Goal: Task Accomplishment & Management: Manage account settings

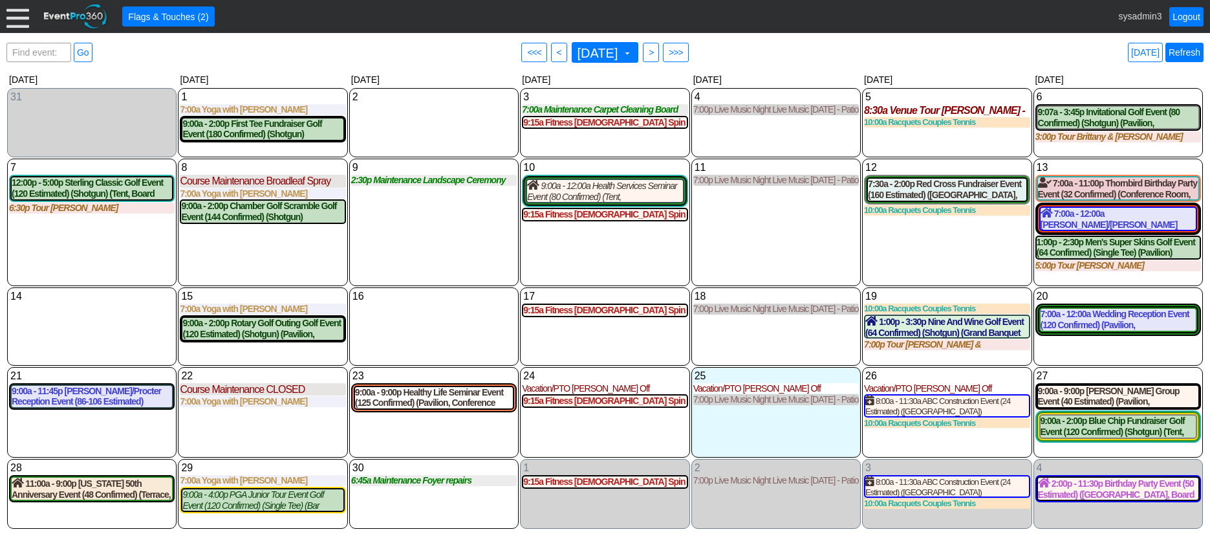
click at [1185, 56] on link "Refresh" at bounding box center [1185, 52] width 38 height 19
click at [21, 16] on div at bounding box center [17, 16] width 23 height 23
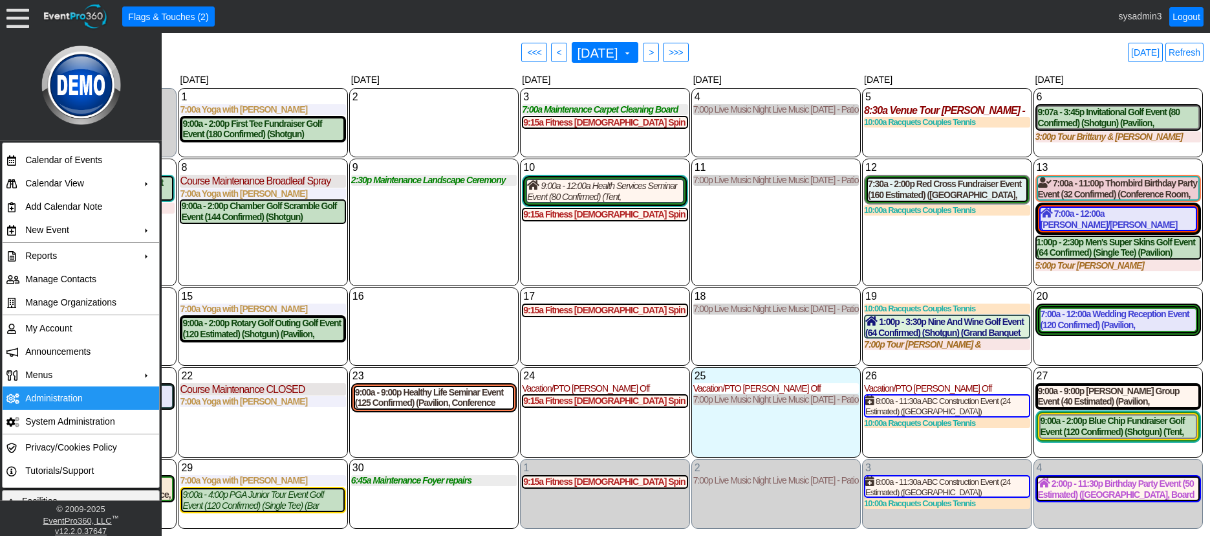
click at [56, 392] on td "Administration" at bounding box center [78, 397] width 116 height 23
click at [403, 257] on div "9 Tuesday 2:30p Maintenance Landscape Ceremony Site Landscape Ceremony Site at …" at bounding box center [433, 221] width 169 height 127
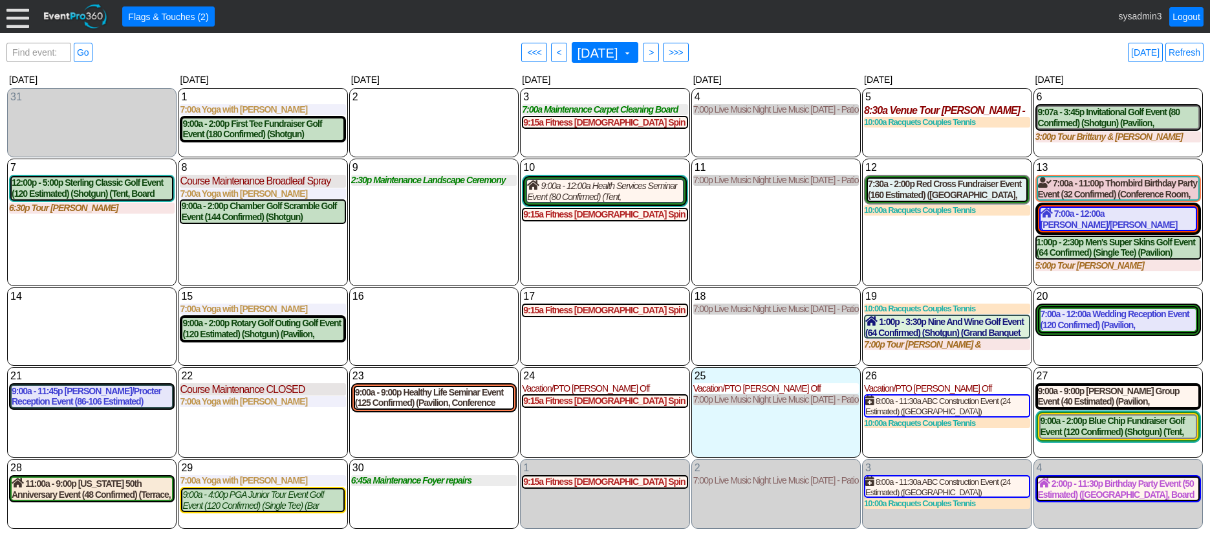
click at [24, 17] on div at bounding box center [17, 16] width 23 height 23
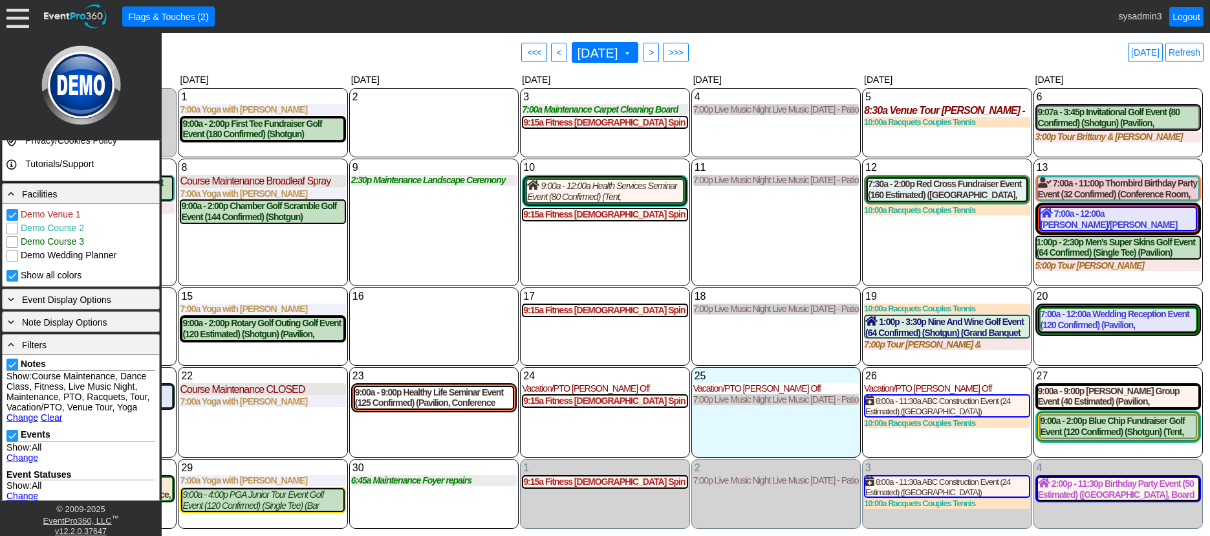
scroll to position [323, 0]
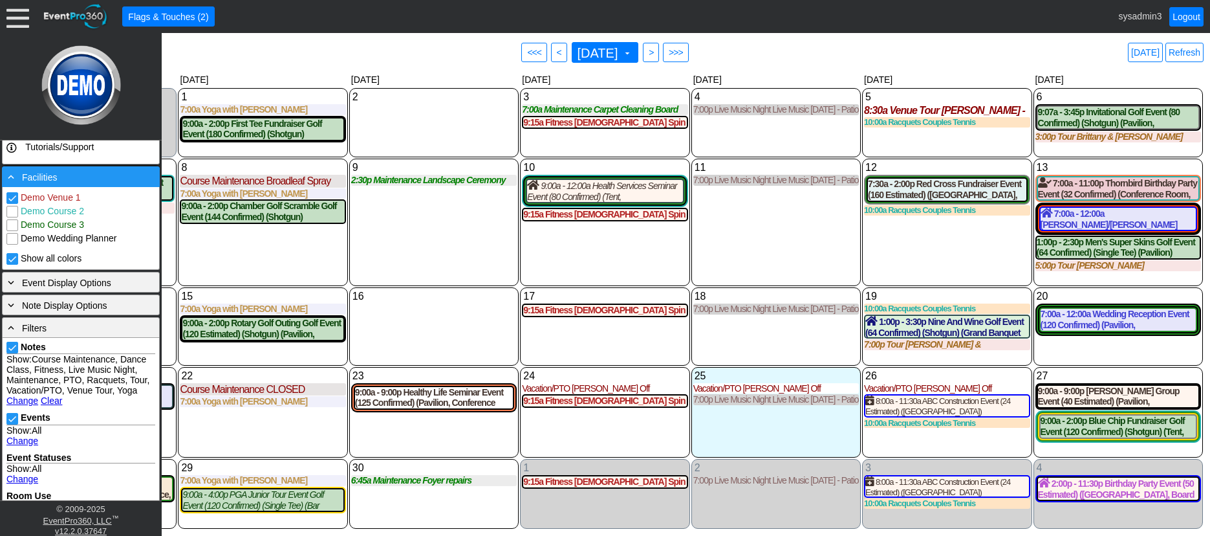
click at [95, 179] on div "- Facilities" at bounding box center [80, 176] width 151 height 14
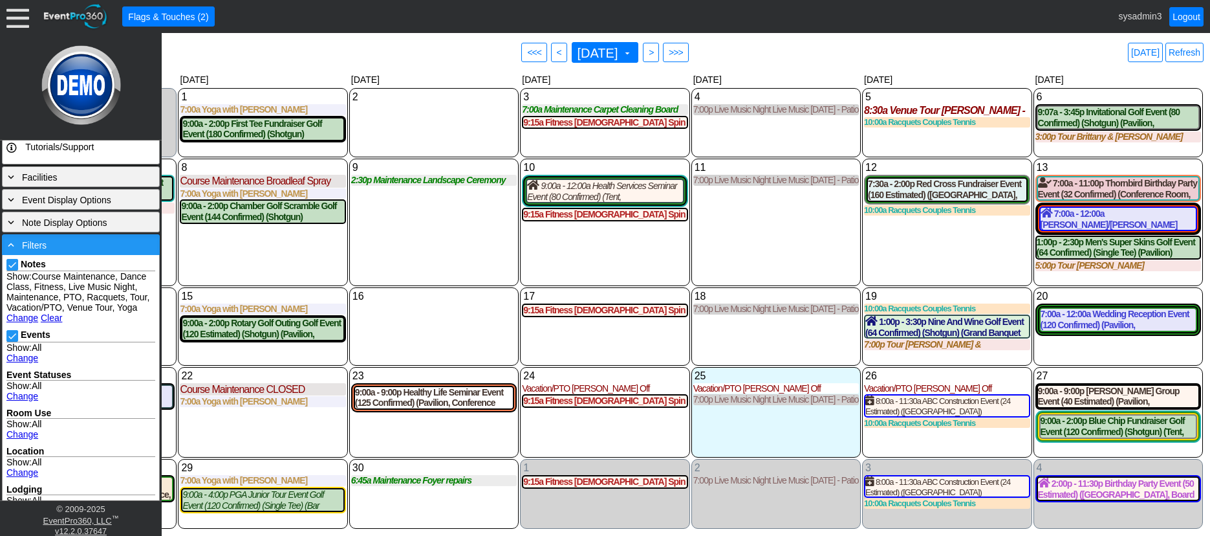
click at [93, 244] on div "- Filters" at bounding box center [80, 244] width 151 height 14
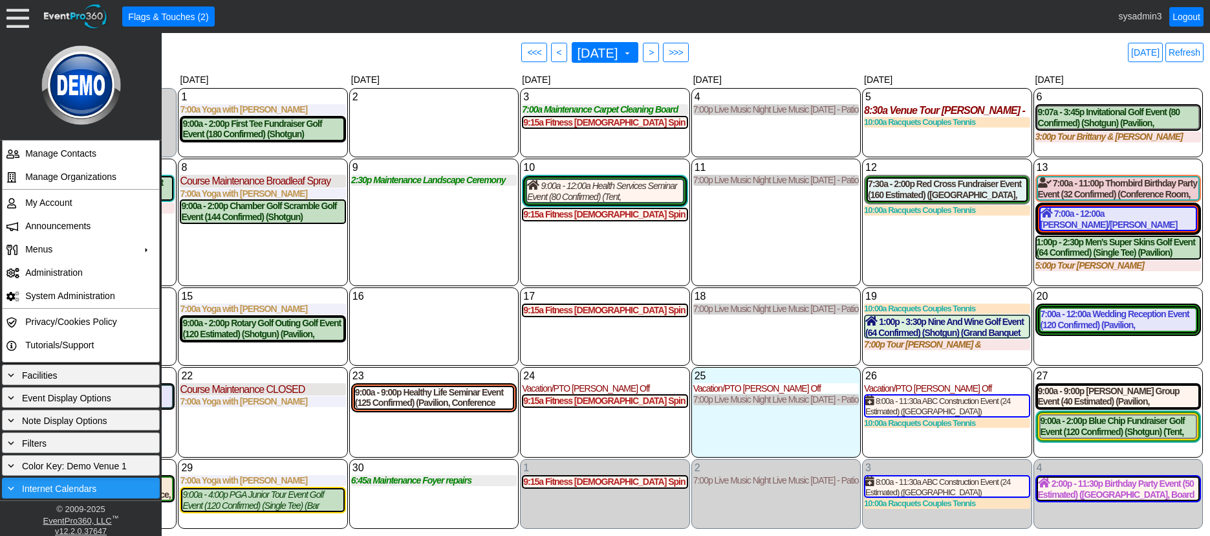
click at [79, 486] on span "Internet Calendars" at bounding box center [59, 488] width 74 height 10
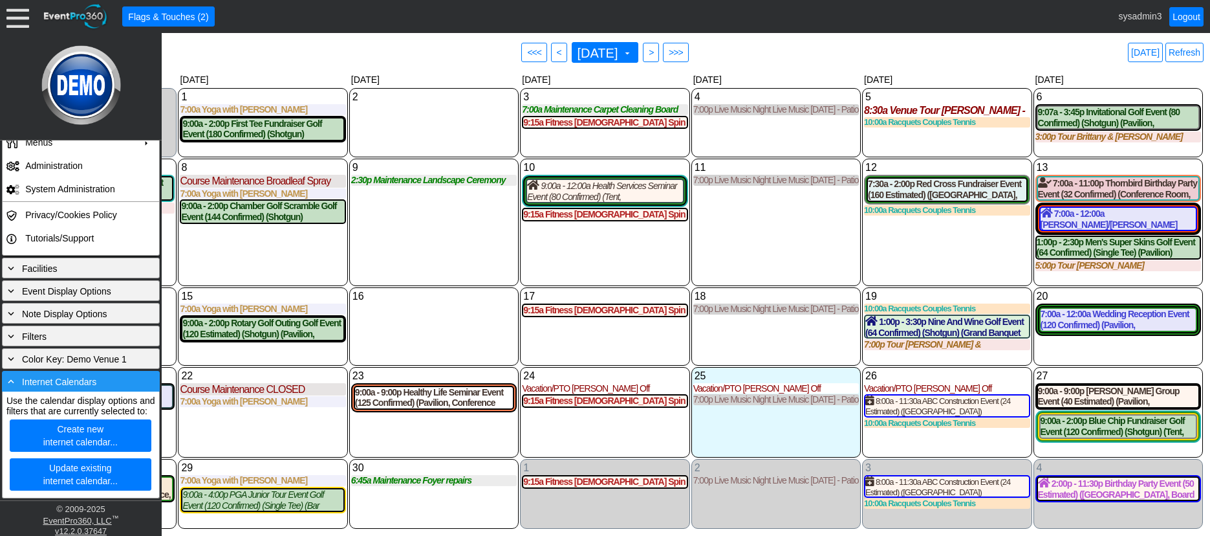
scroll to position [243, 0]
click at [102, 374] on div "- Internet Calendars" at bounding box center [80, 381] width 151 height 14
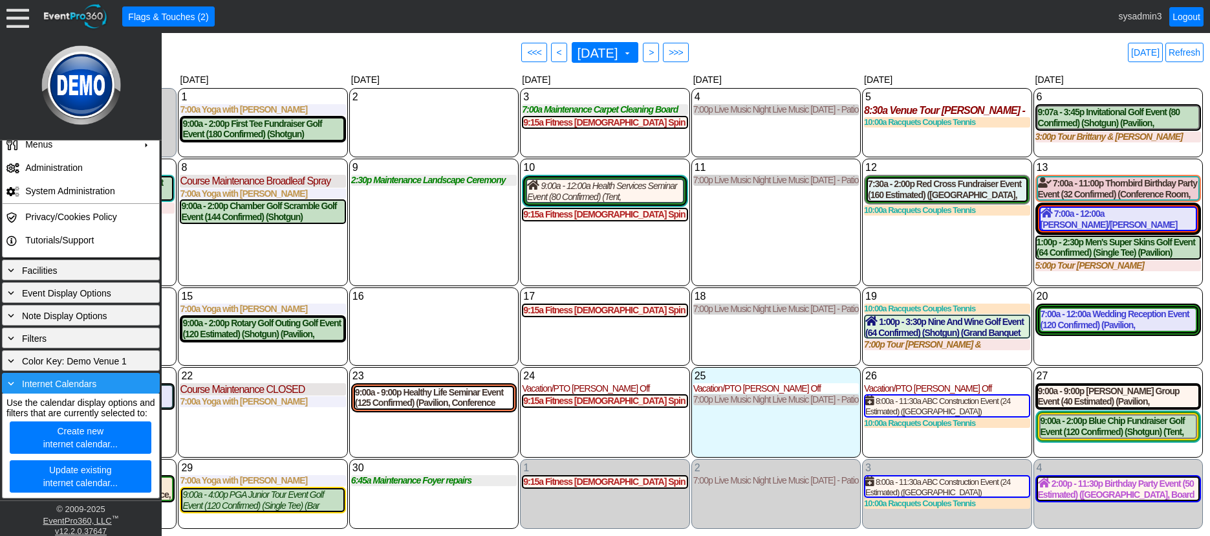
scroll to position [125, 0]
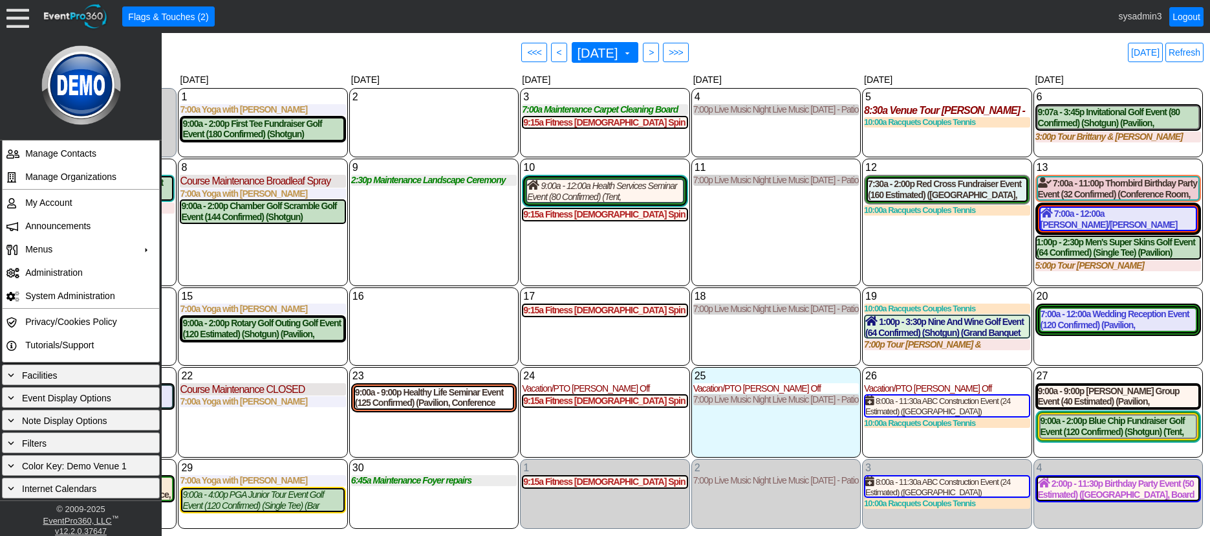
click at [447, 316] on div "16 Tuesday" at bounding box center [433, 326] width 169 height 78
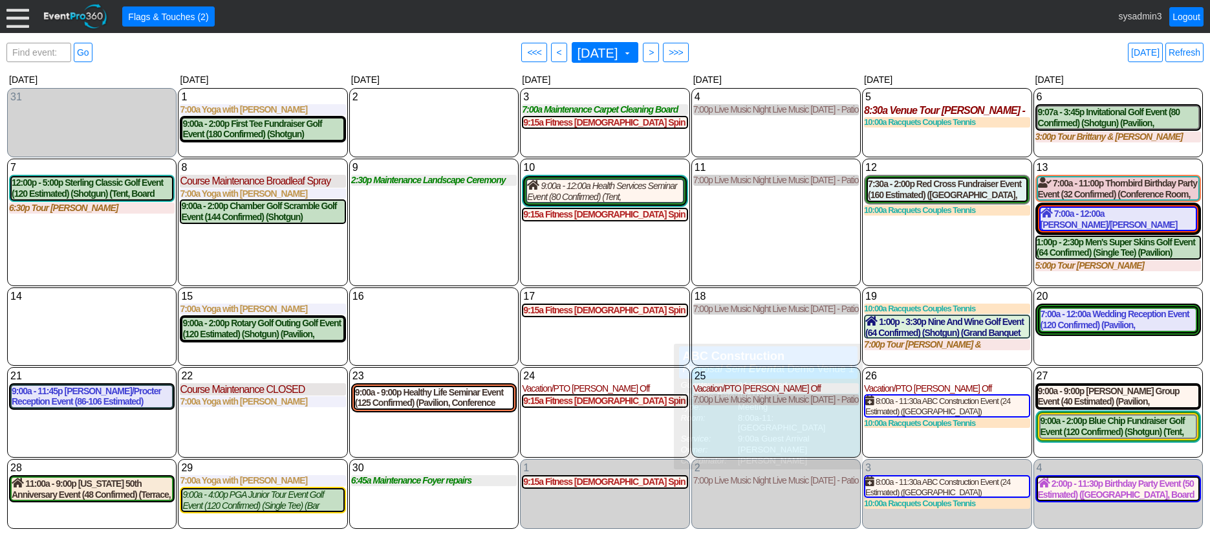
click at [966, 242] on div "12 Friday 7:30a - 2:00p Red Cross Fundraiser Event (160 Estimated) (East Room, …" at bounding box center [946, 221] width 169 height 127
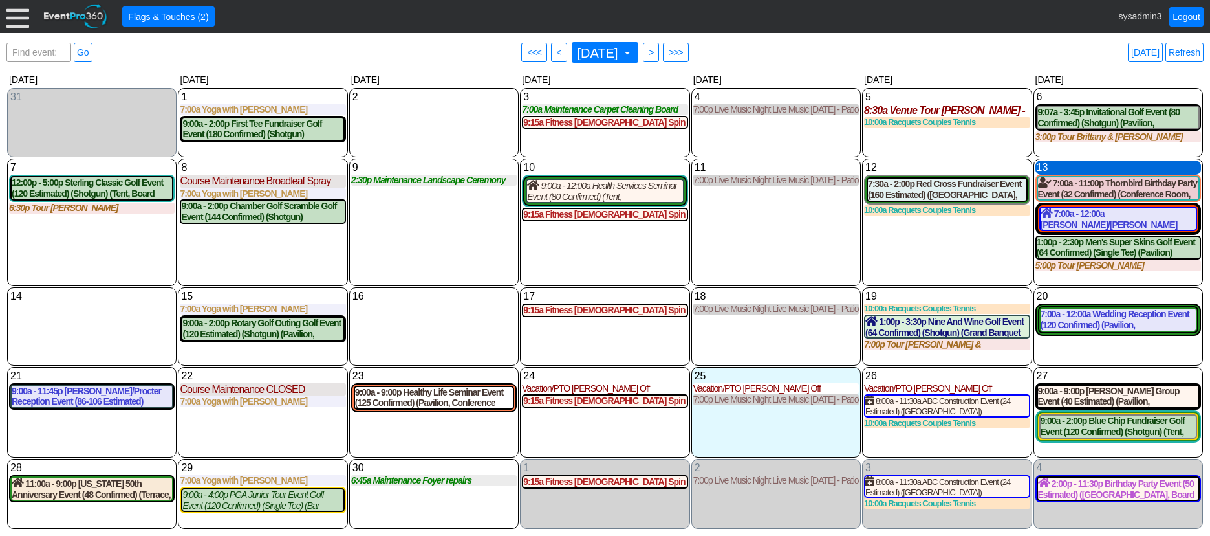
click at [1098, 170] on div "13 Saturday" at bounding box center [1119, 167] width 166 height 14
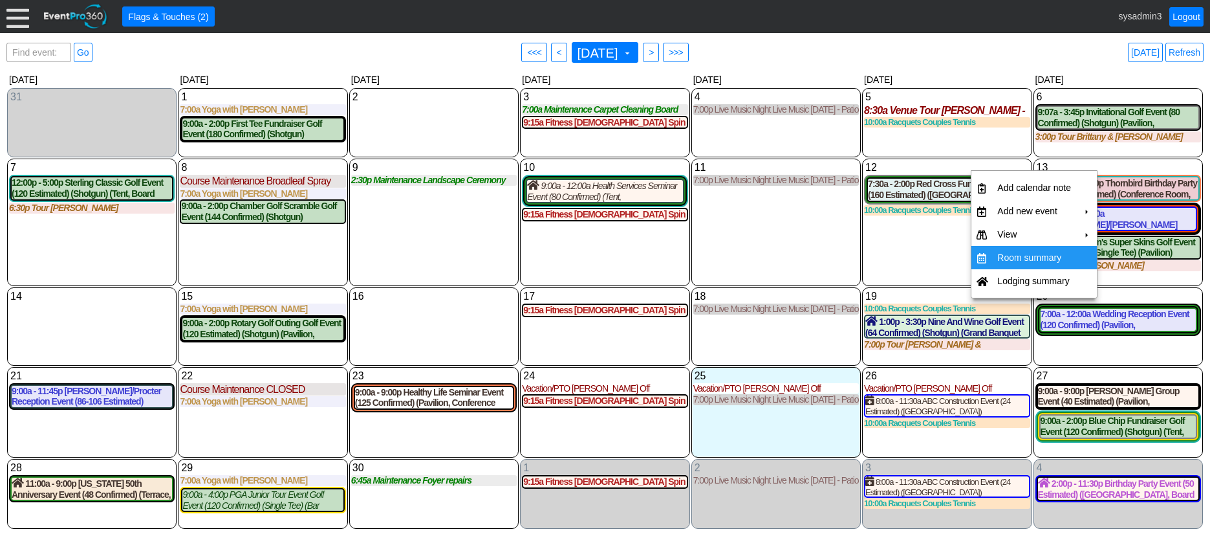
click at [1034, 259] on td "Room summary" at bounding box center [1034, 257] width 84 height 23
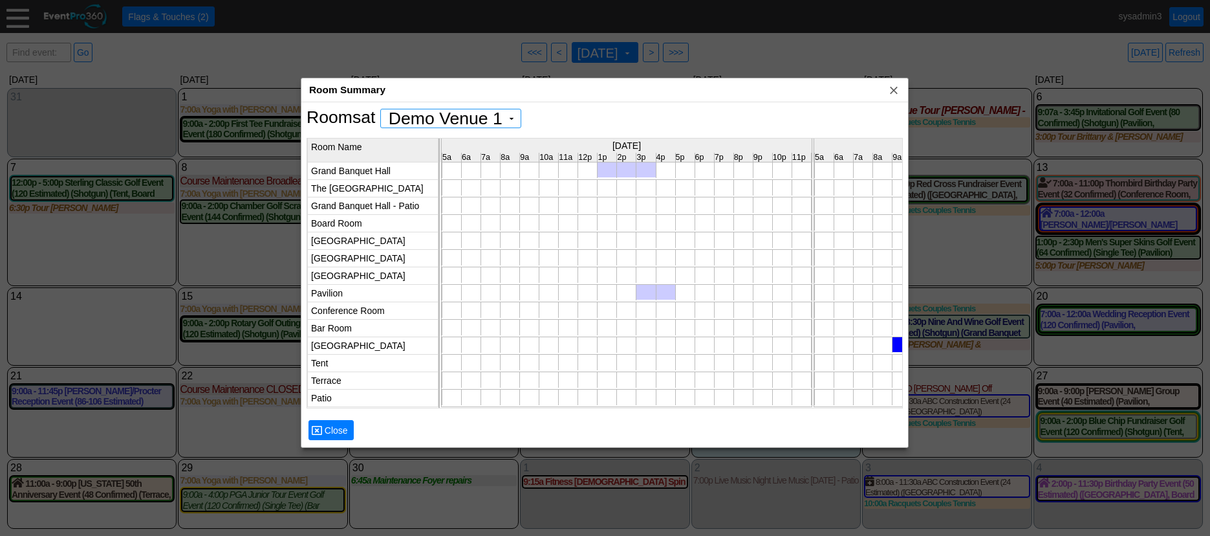
scroll to position [0, 0]
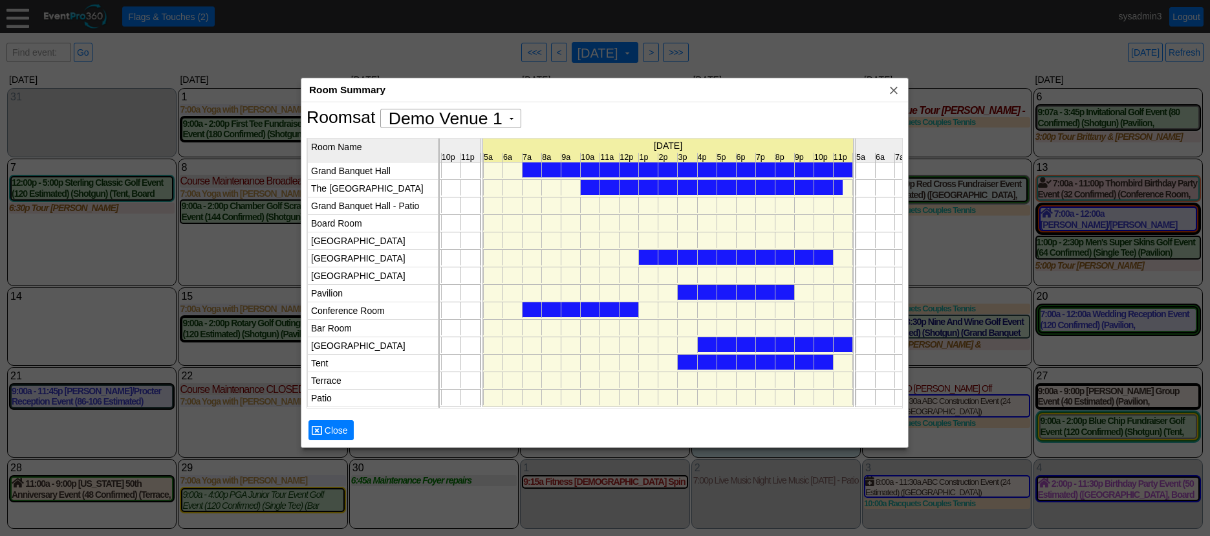
click at [633, 169] on div at bounding box center [688, 169] width 330 height 15
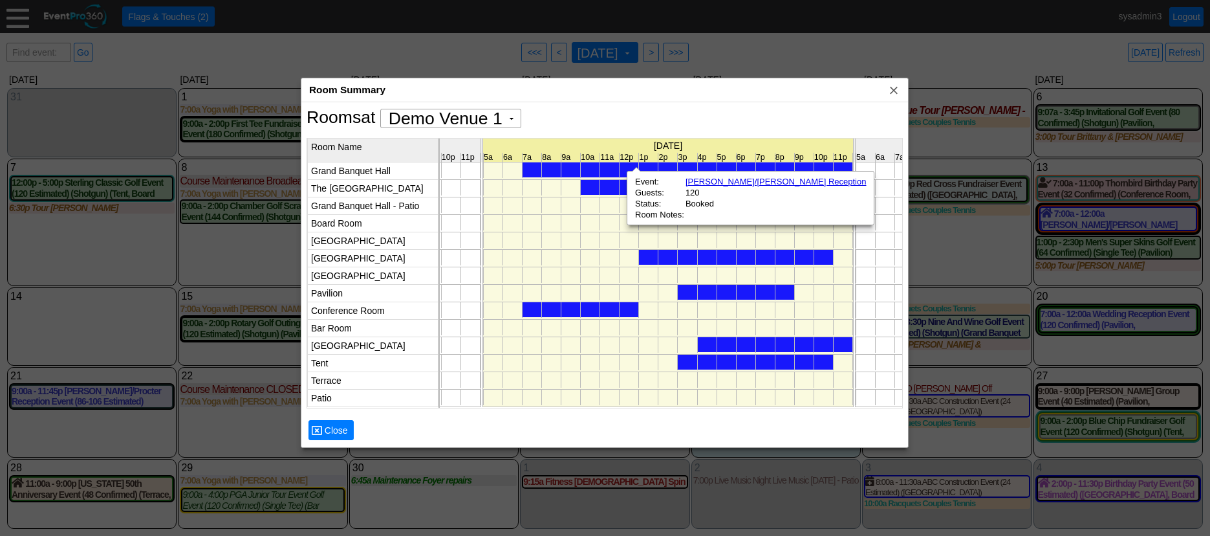
click at [613, 186] on div at bounding box center [712, 187] width 262 height 15
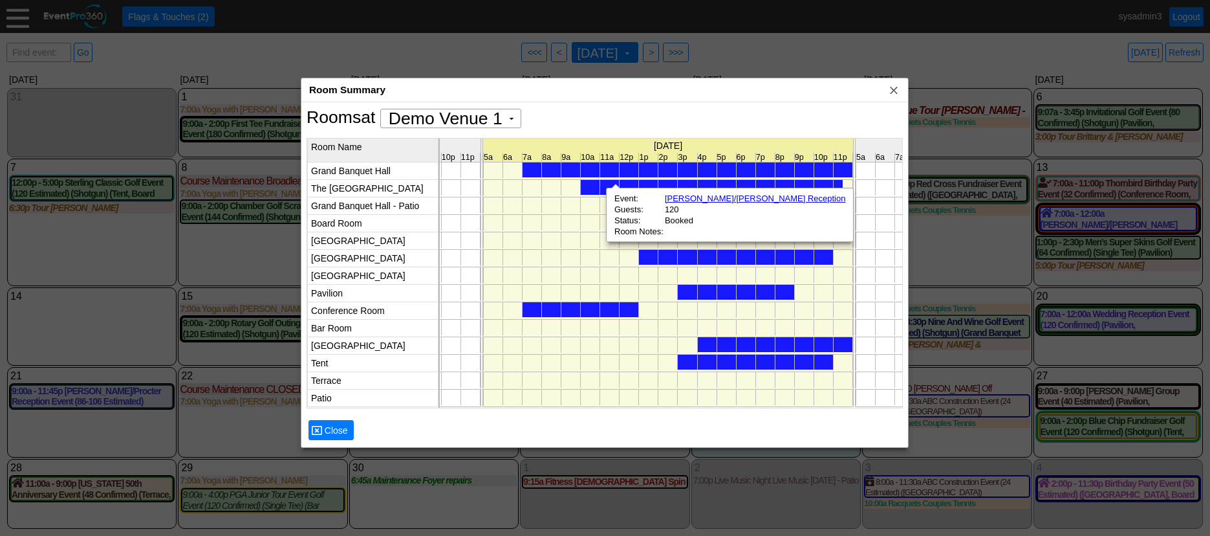
click at [667, 257] on div at bounding box center [736, 257] width 194 height 15
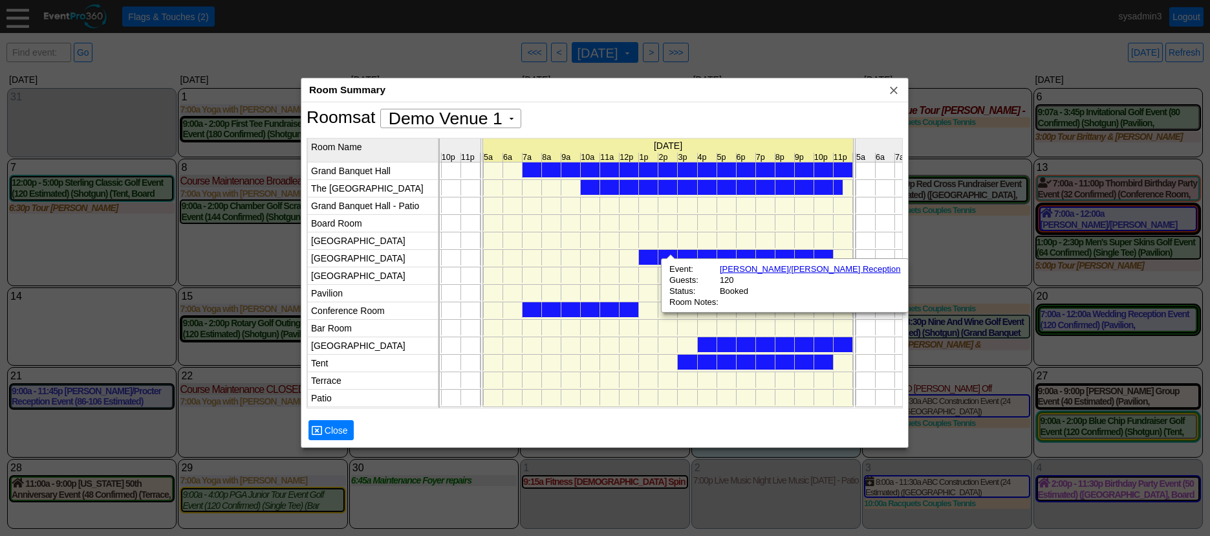
click at [627, 305] on div at bounding box center [581, 309] width 116 height 15
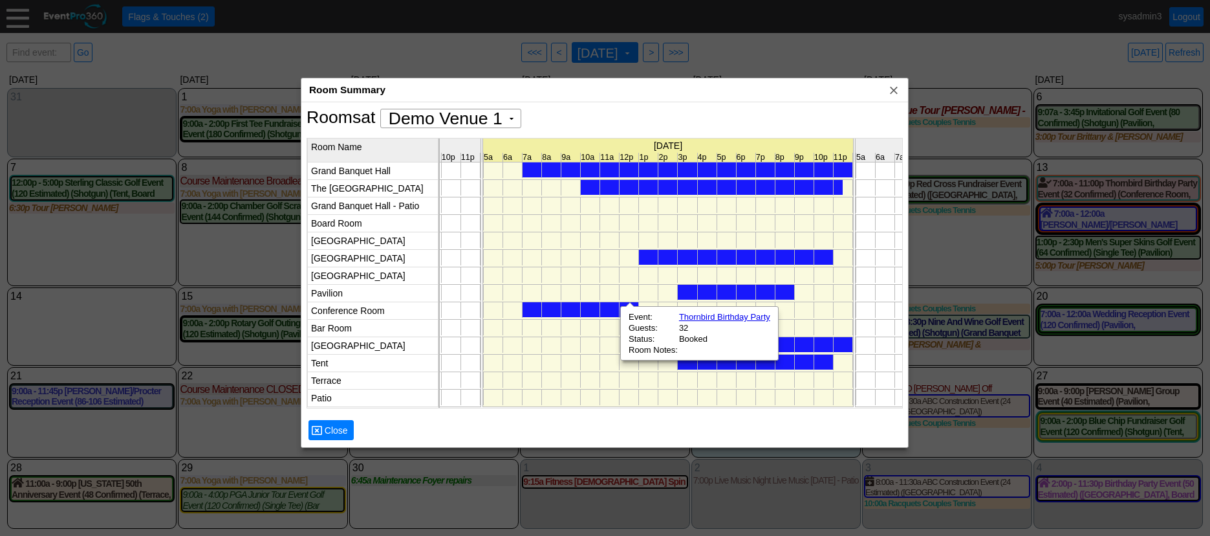
scroll to position [0, 4528]
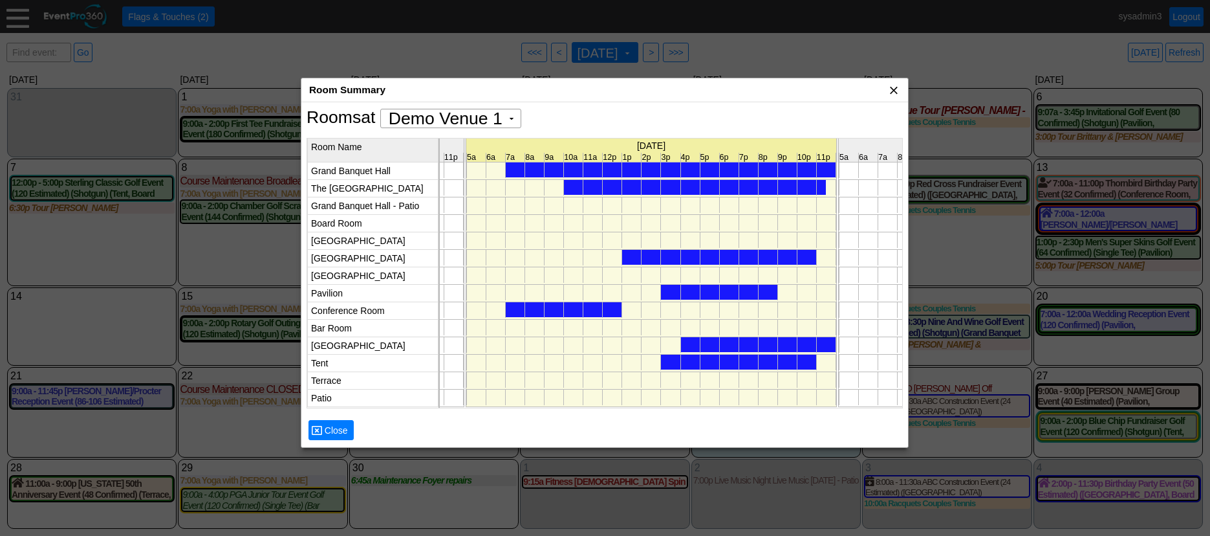
click at [895, 91] on span "x" at bounding box center [893, 89] width 13 height 13
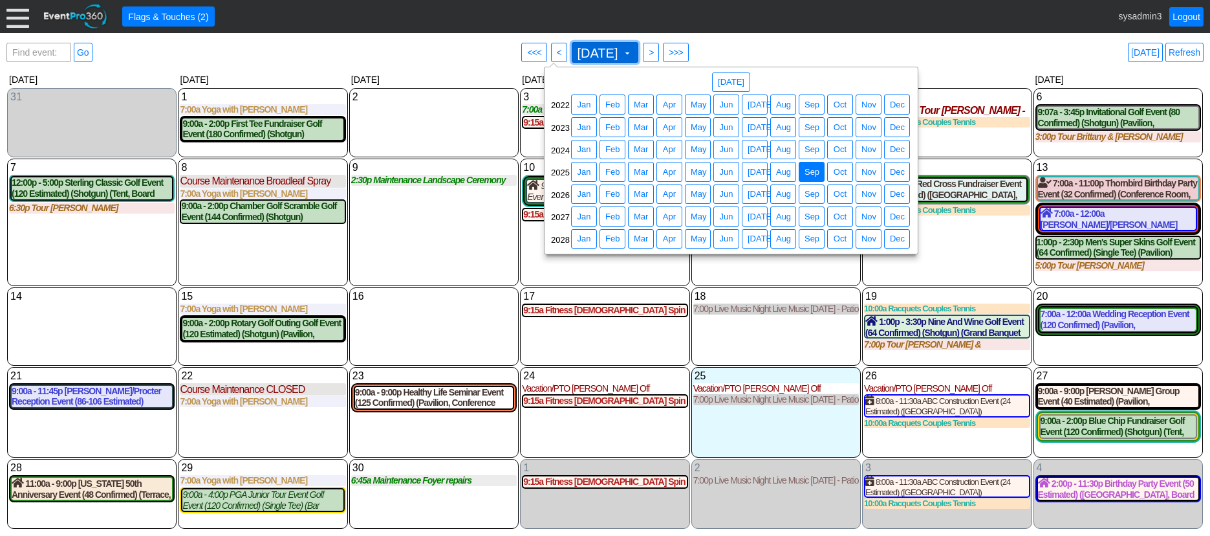
click at [608, 52] on span "September 2025" at bounding box center [598, 53] width 46 height 13
click at [672, 198] on span "Apr" at bounding box center [669, 194] width 18 height 13
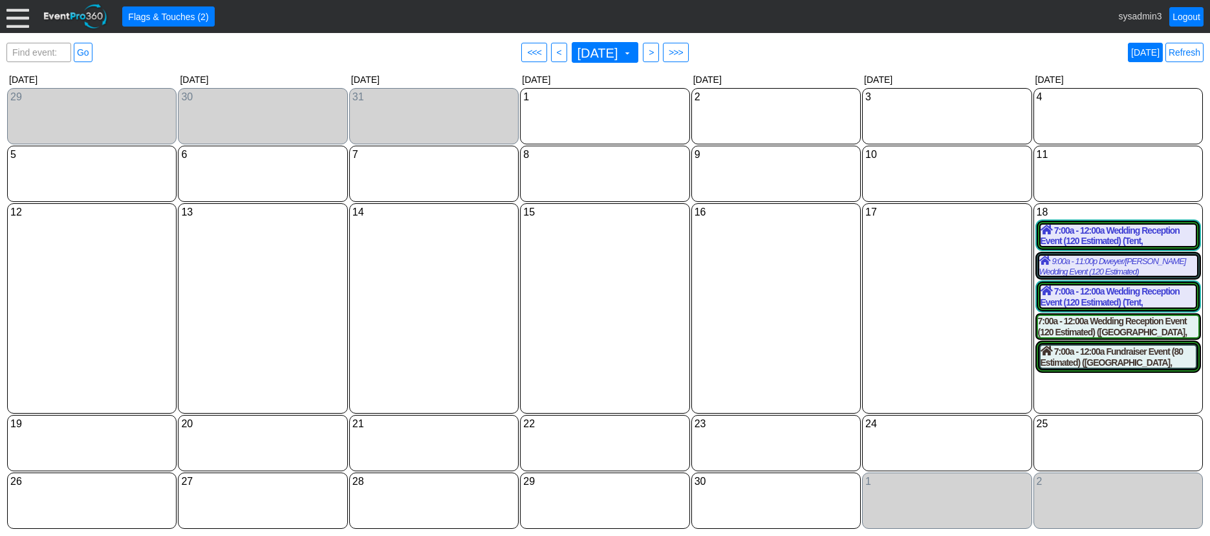
click at [1150, 49] on link "Today" at bounding box center [1145, 52] width 35 height 19
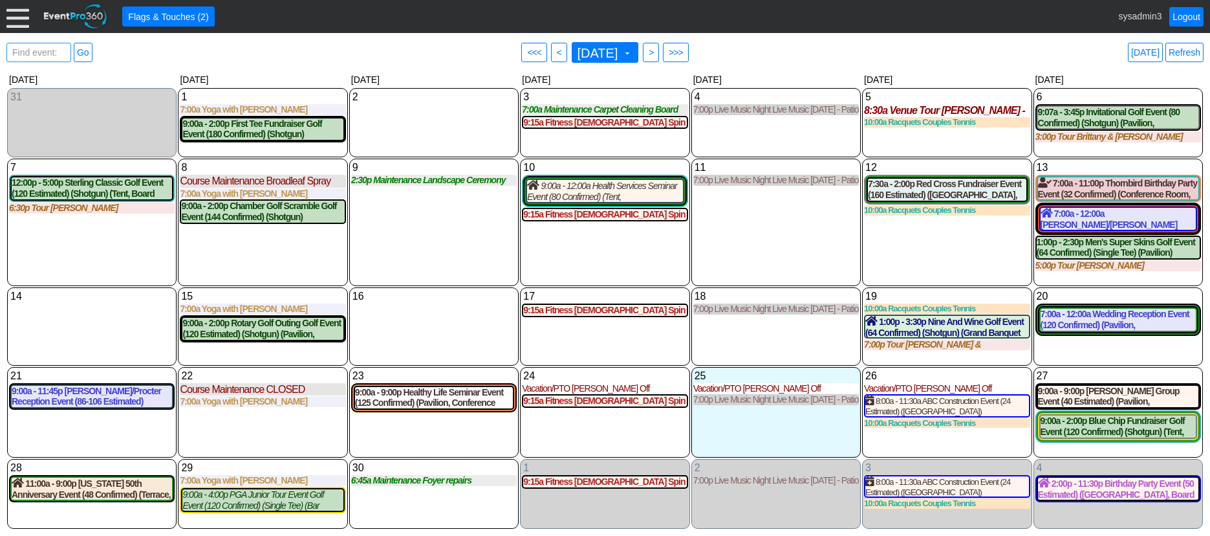
click at [38, 52] on span "Find event: enter title" at bounding box center [39, 58] width 58 height 31
type input "Red cr"
click at [86, 49] on link "Go" at bounding box center [83, 52] width 19 height 19
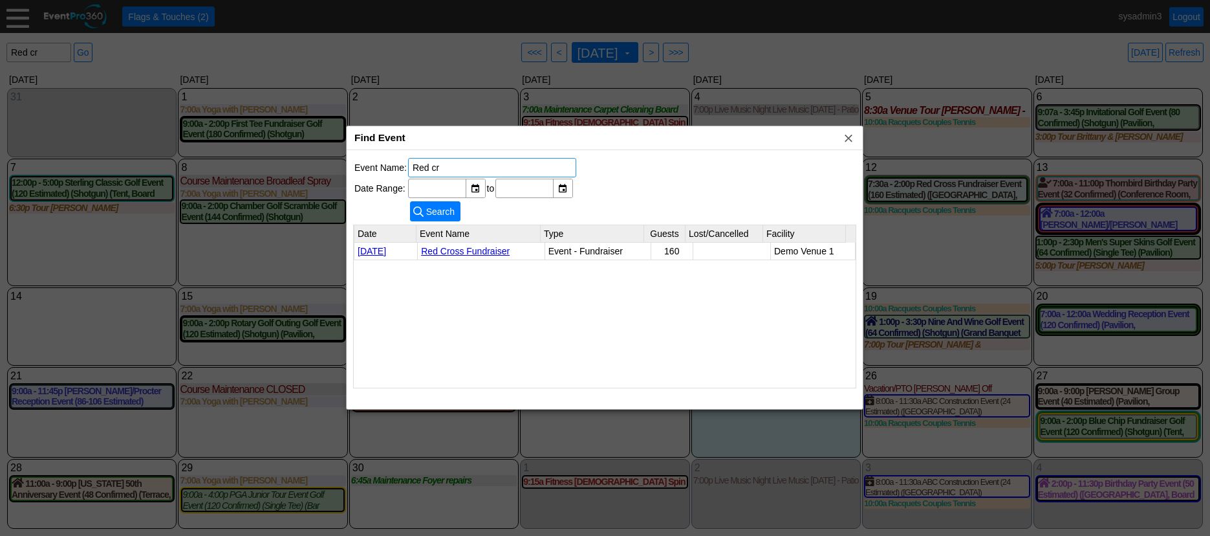
drag, startPoint x: 470, startPoint y: 169, endPoint x: 385, endPoint y: 156, distance: 85.1
click at [385, 156] on div "Event Name: Red cr Date Range: ▼ Χ to ▼ Χ ● Search Date Event Name Type Guests …" at bounding box center [605, 279] width 516 height 259
click at [713, 158] on div "Event Name: Date Range: ▼ Χ to ▼ Χ ● Search Date Event Name Type Guests Lost/Ca…" at bounding box center [605, 279] width 516 height 259
click at [851, 136] on span "x" at bounding box center [848, 137] width 13 height 13
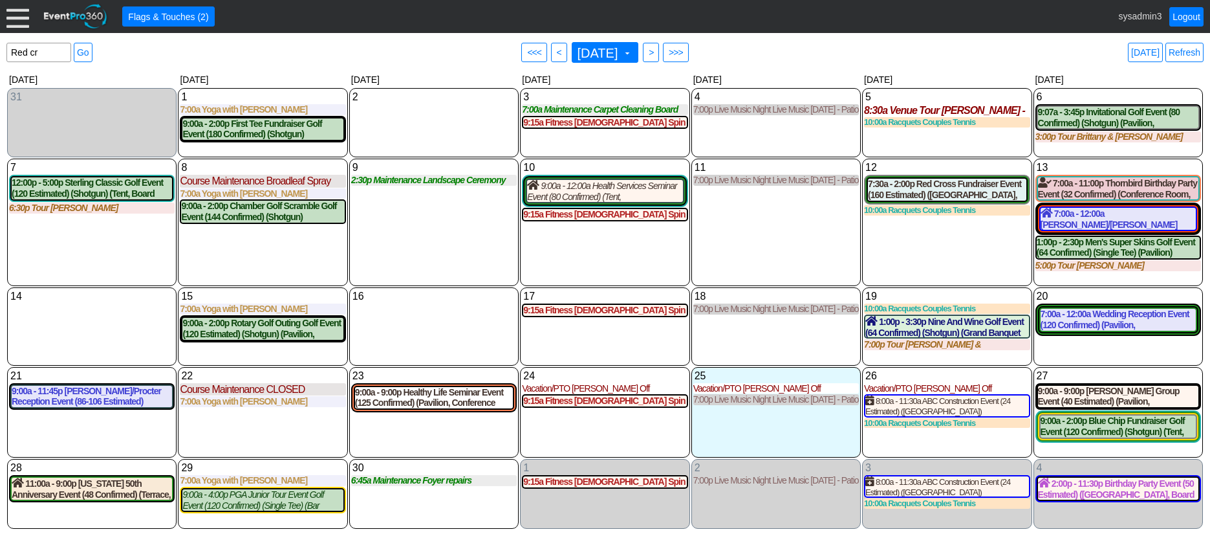
click at [758, 249] on div "11 Thursday 7:00p Live Music Night Live Music Thursday - Patio Room Live Music …" at bounding box center [775, 221] width 169 height 127
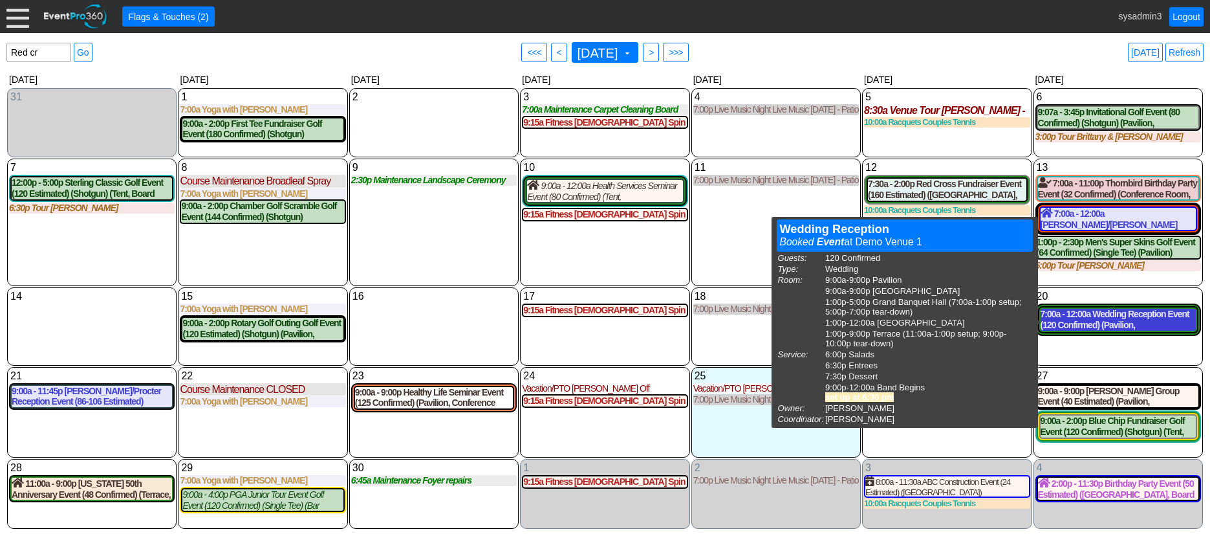
click at [1106, 320] on div "7:00a - 12:00a Wedding Reception Event (120 Confirmed) (Pavilion, West Room, Gr…" at bounding box center [1118, 320] width 155 height 22
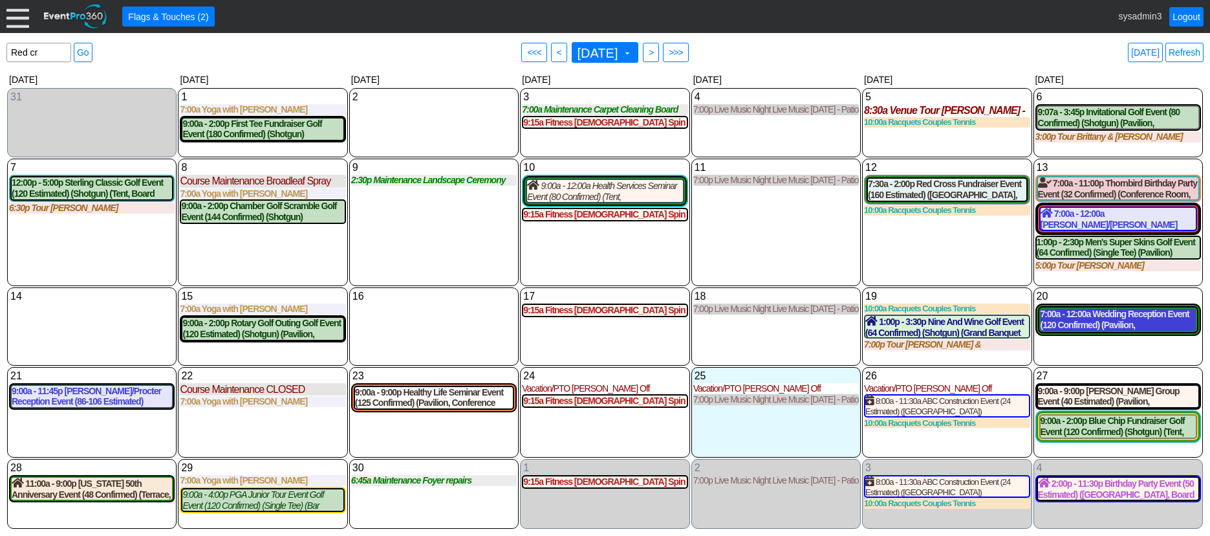
click at [1118, 318] on div "7:00a - 12:00a Wedding Reception Event (120 Confirmed) (Pavilion, West Room, Gr…" at bounding box center [1118, 320] width 155 height 22
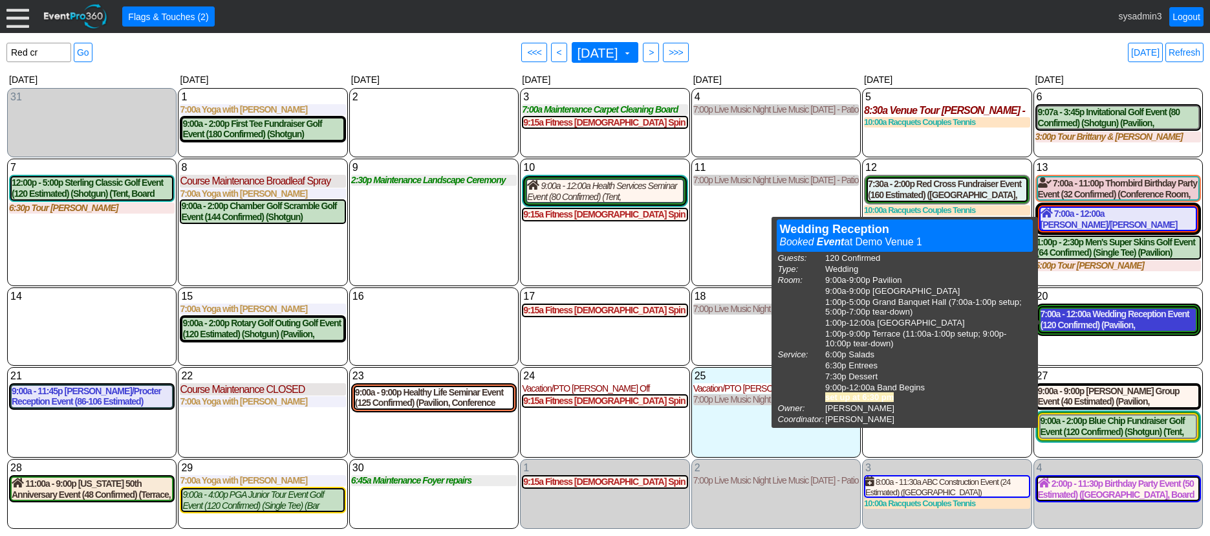
click at [1079, 316] on div "7:00a - 12:00a Wedding Reception Event (120 Confirmed) (Pavilion, West Room, Gr…" at bounding box center [1118, 320] width 155 height 22
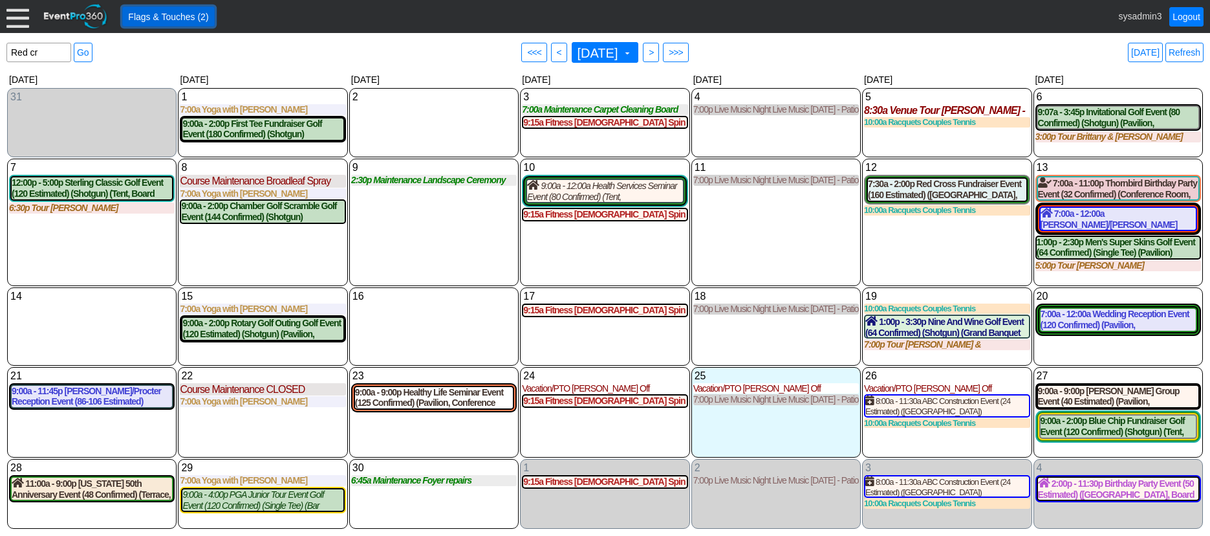
click at [197, 14] on span "Flags & Touches (2)" at bounding box center [167, 16] width 85 height 13
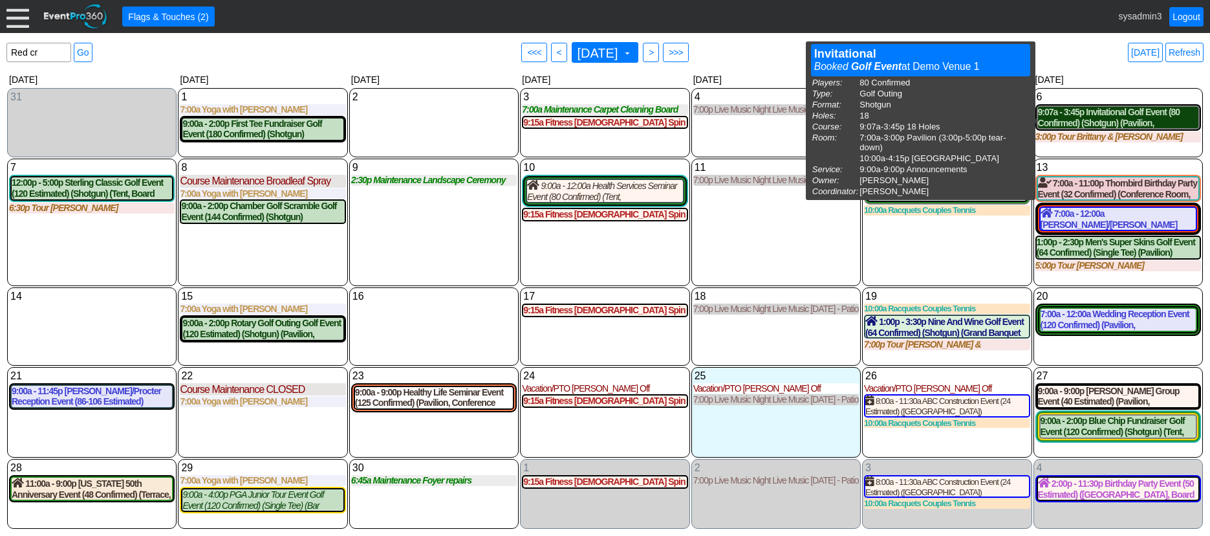
click at [1096, 114] on div "9:07a - 3:45p Invitational Golf Event (80 Confirmed) (Shotgun) (Pavilion, East …" at bounding box center [1118, 118] width 160 height 22
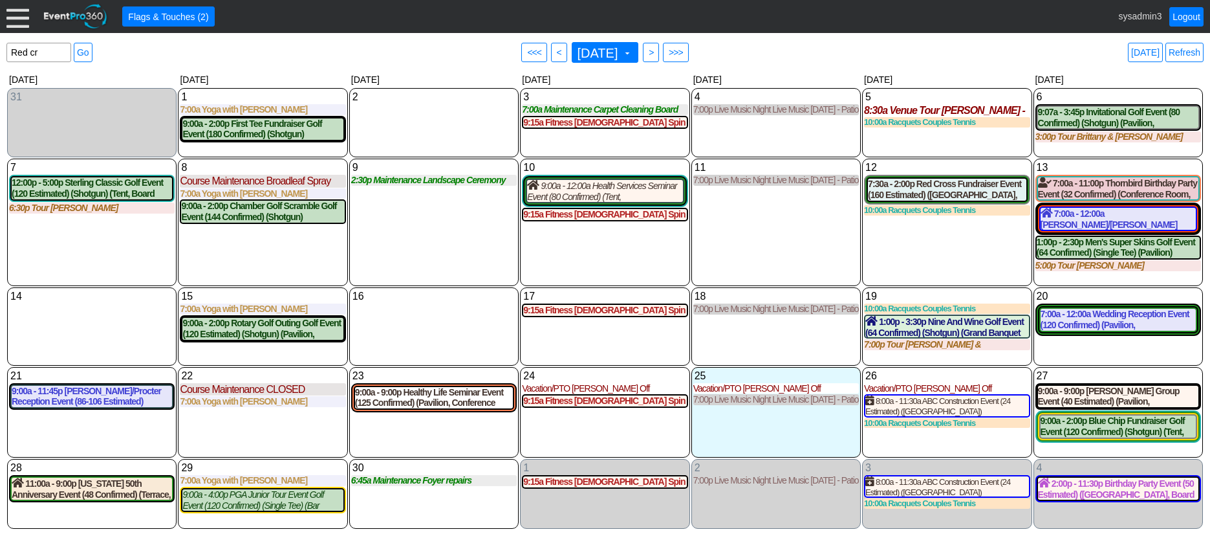
click at [452, 226] on div "9 Tuesday 2:30p Maintenance Landscape Ceremony Site Landscape Ceremony Site at …" at bounding box center [433, 221] width 169 height 127
click at [22, 14] on div at bounding box center [17, 16] width 23 height 23
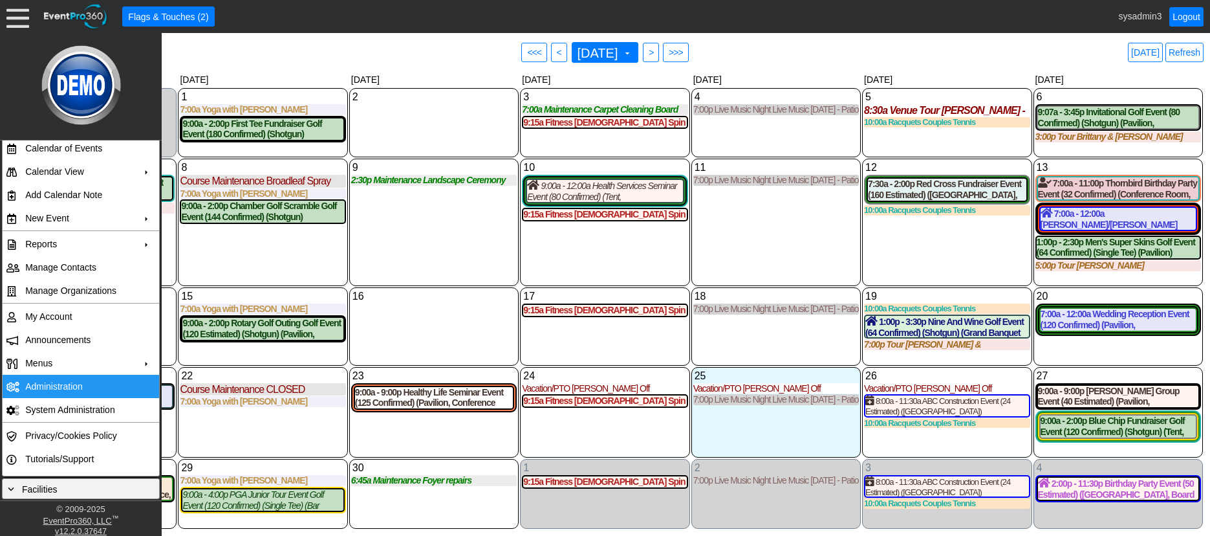
scroll to position [0, 0]
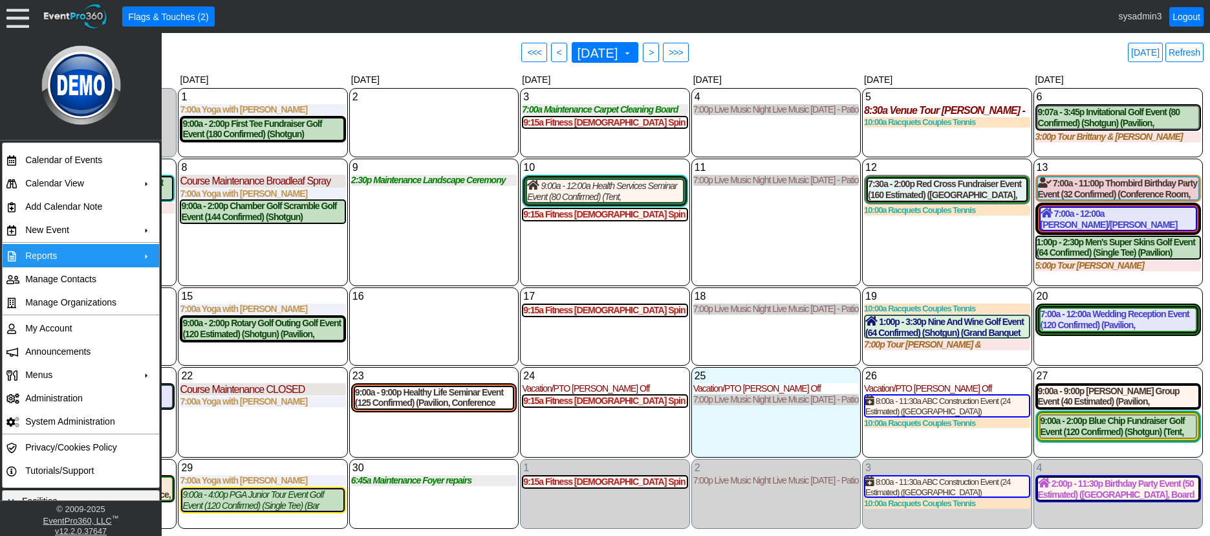
click at [76, 252] on td "Reports" at bounding box center [78, 255] width 116 height 23
click at [417, 340] on div "16 Tuesday" at bounding box center [433, 326] width 169 height 78
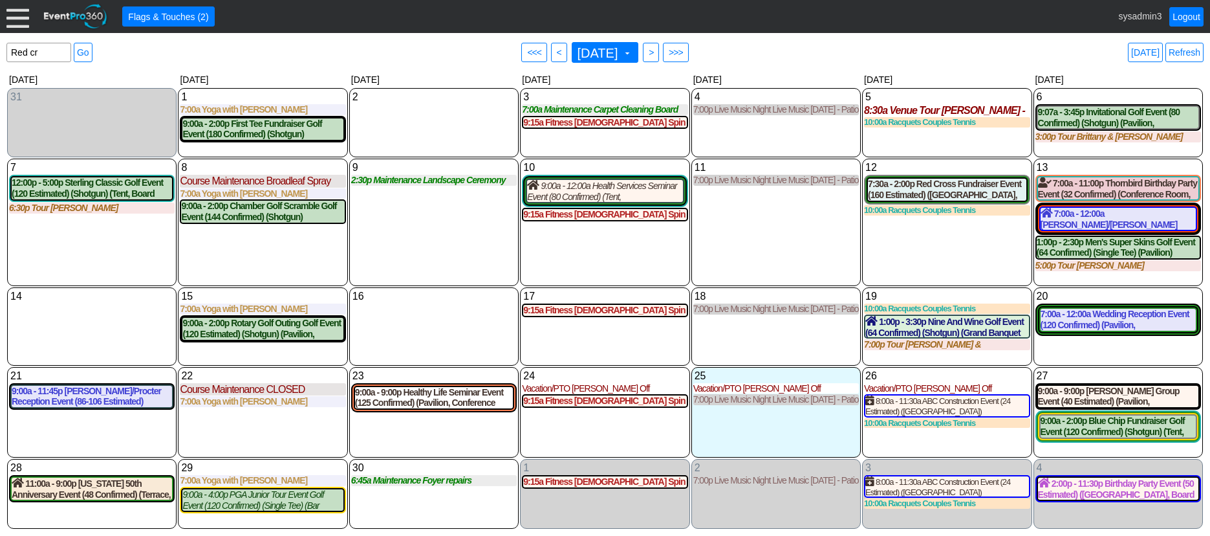
click at [14, 22] on div at bounding box center [17, 16] width 23 height 23
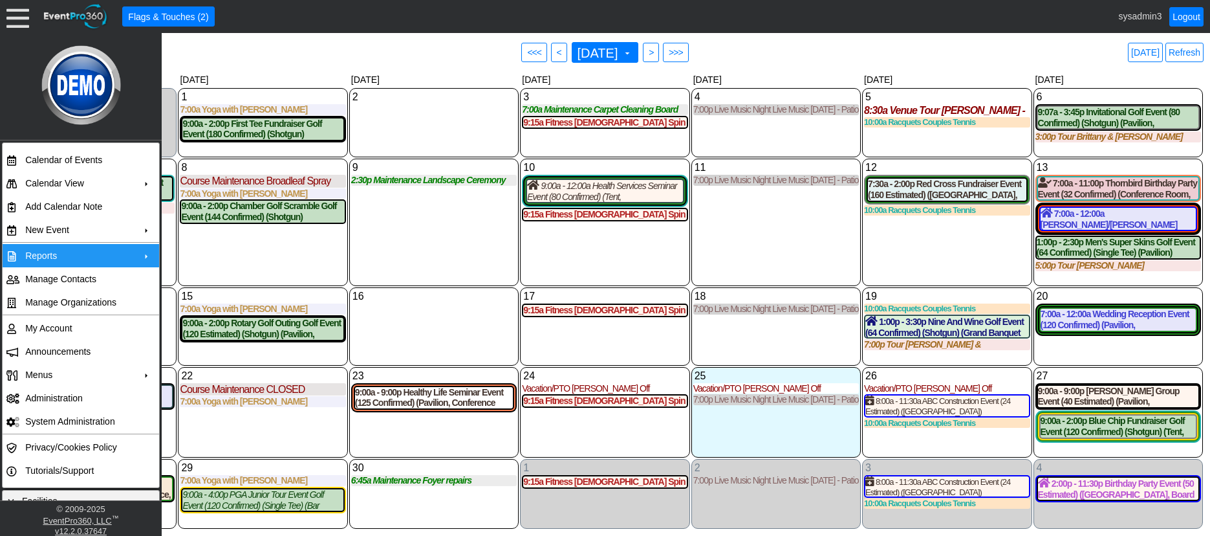
click at [65, 254] on td "Reports" at bounding box center [78, 255] width 116 height 23
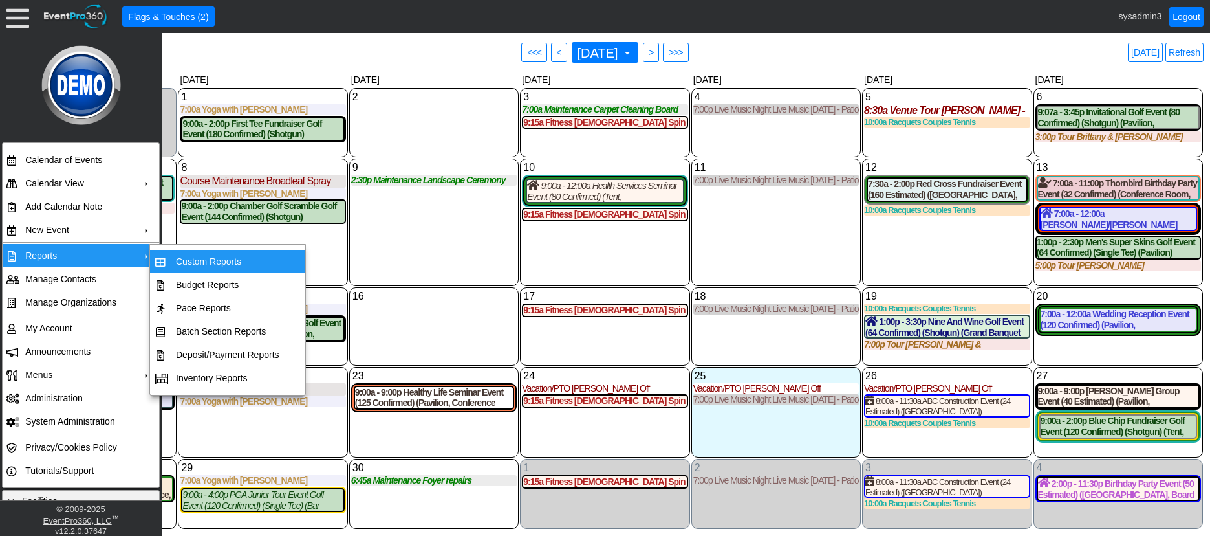
click at [436, 222] on div "9 Tuesday 2:30p Maintenance Landscape Ceremony Site Landscape Ceremony Site at …" at bounding box center [433, 221] width 169 height 127
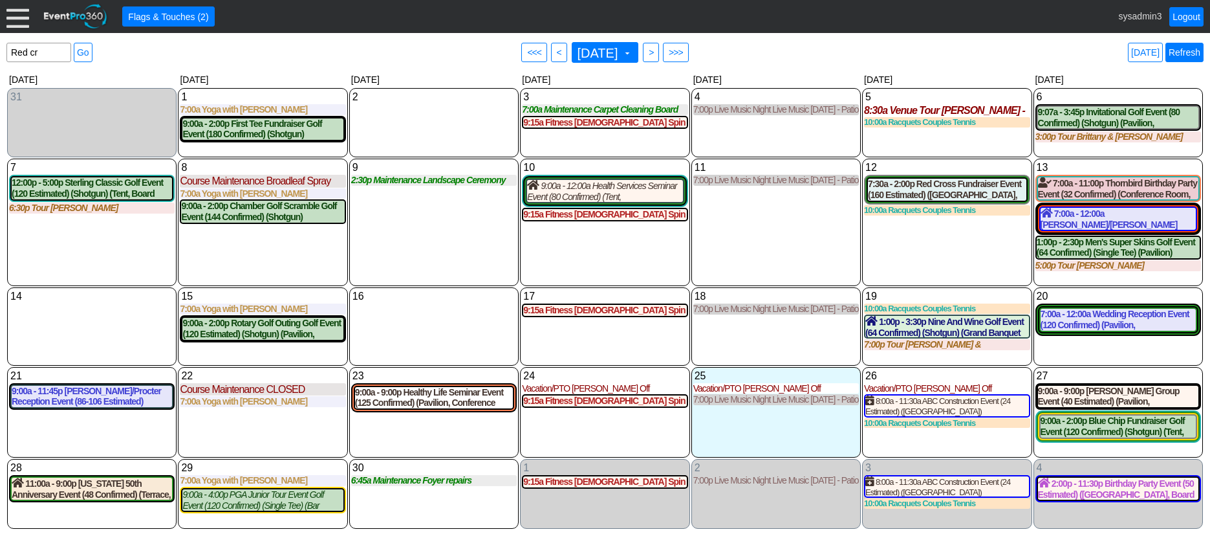
click at [1184, 56] on link "Refresh" at bounding box center [1185, 52] width 38 height 19
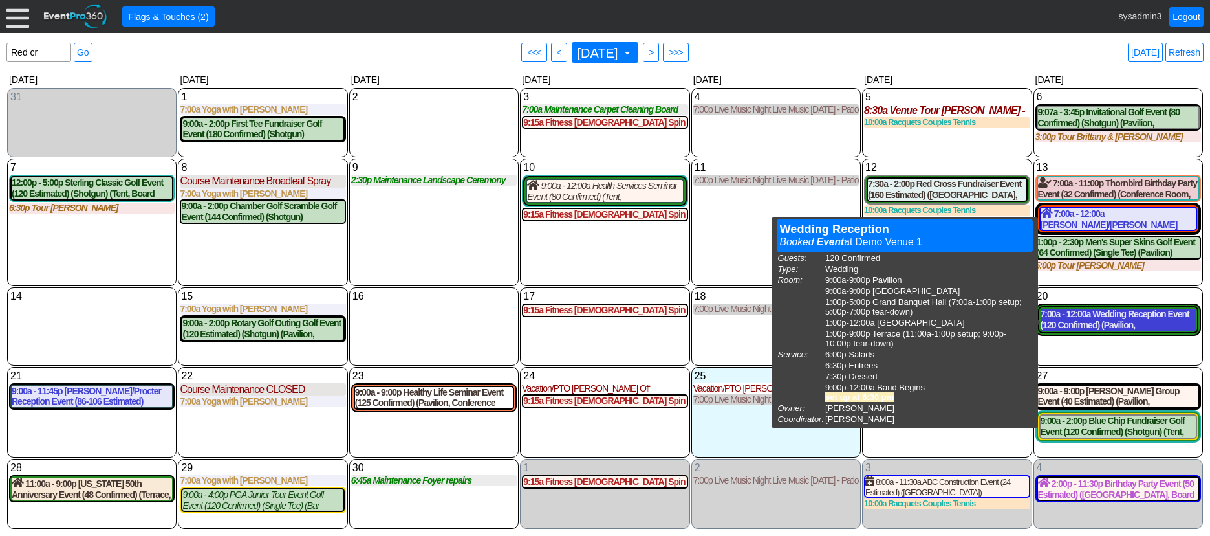
click at [1079, 318] on div "7:00a - 12:00a Wedding Reception Event (120 Confirmed) (Pavilion, West Room, Gr…" at bounding box center [1118, 320] width 155 height 22
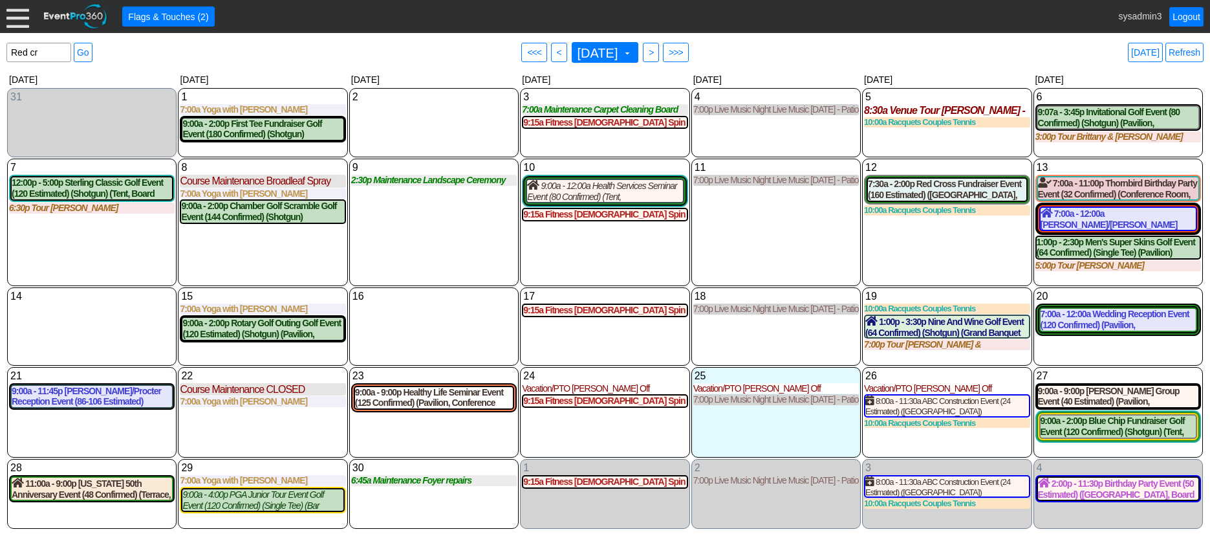
click at [1183, 58] on link "Refresh" at bounding box center [1185, 52] width 38 height 19
click at [1193, 16] on link "Logout" at bounding box center [1186, 16] width 34 height 19
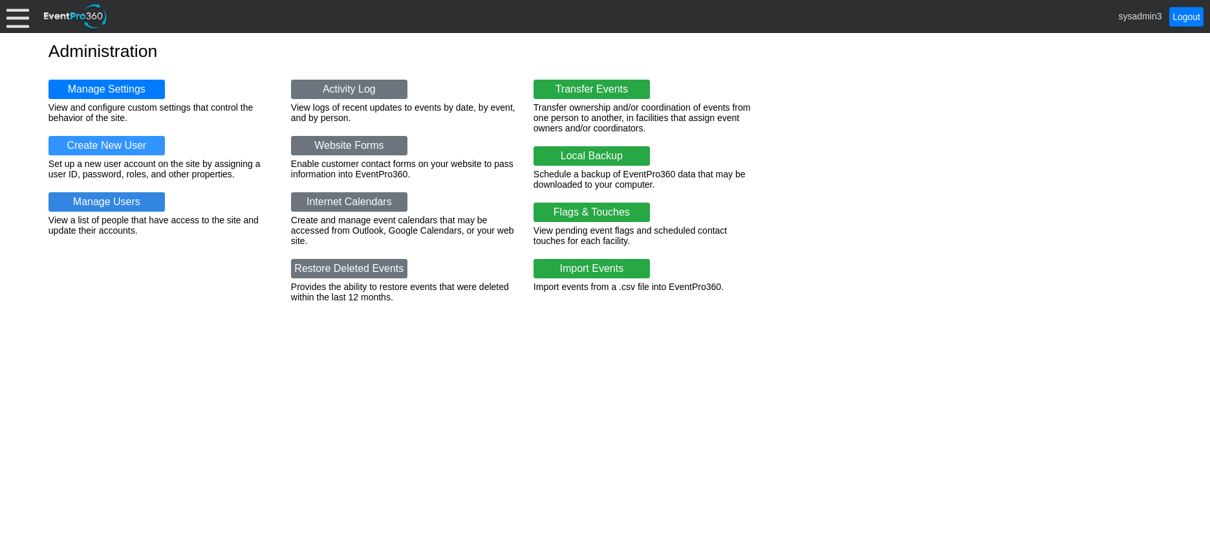
click at [116, 197] on link "Manage Users" at bounding box center [107, 201] width 116 height 19
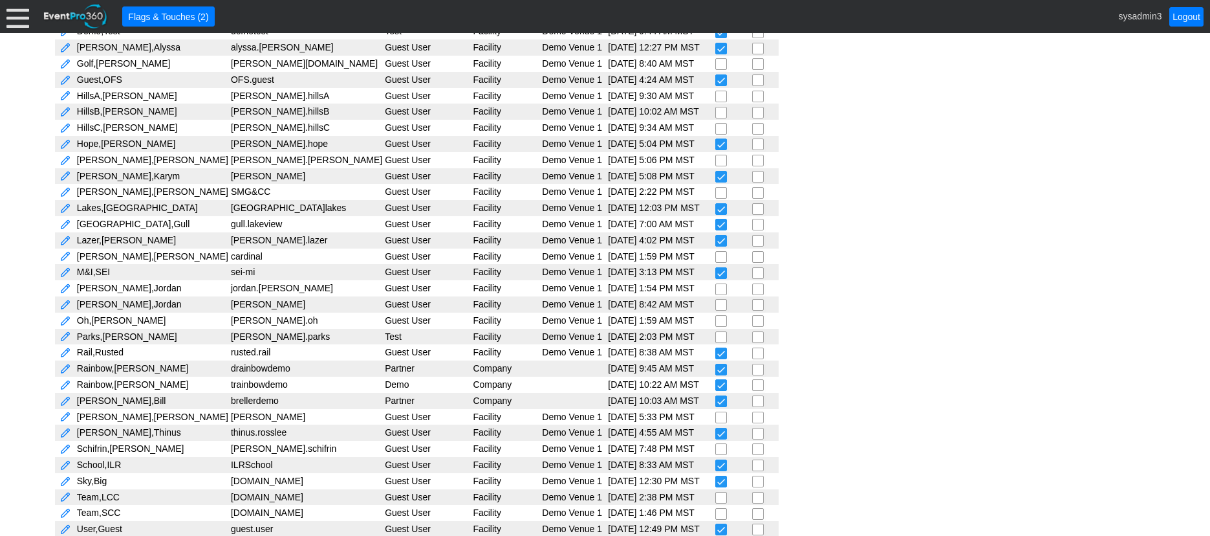
scroll to position [453, 0]
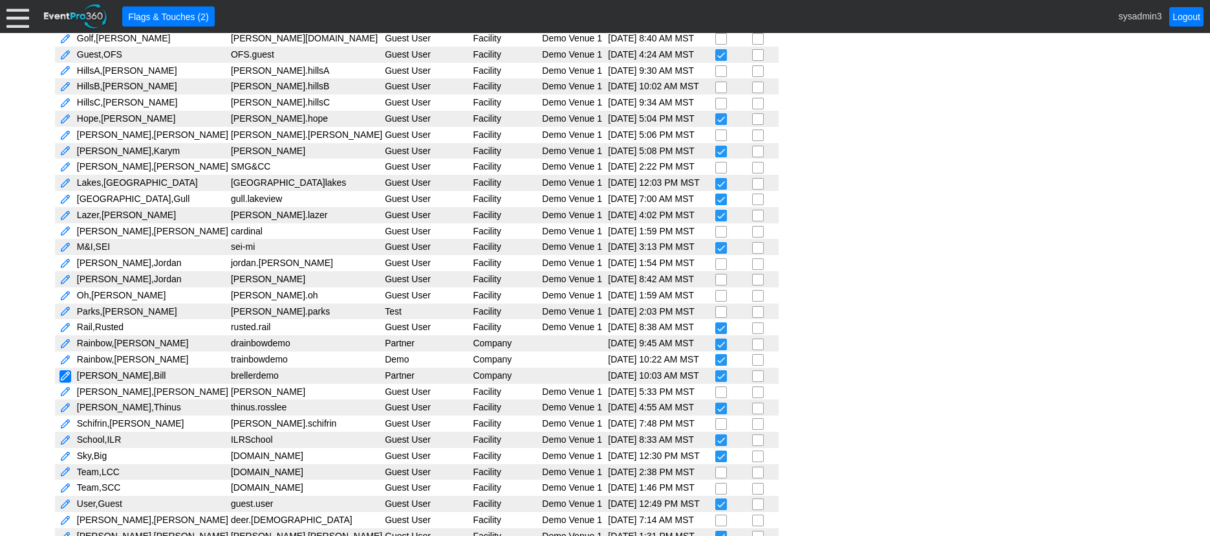
click at [64, 380] on link at bounding box center [66, 376] width 12 height 12
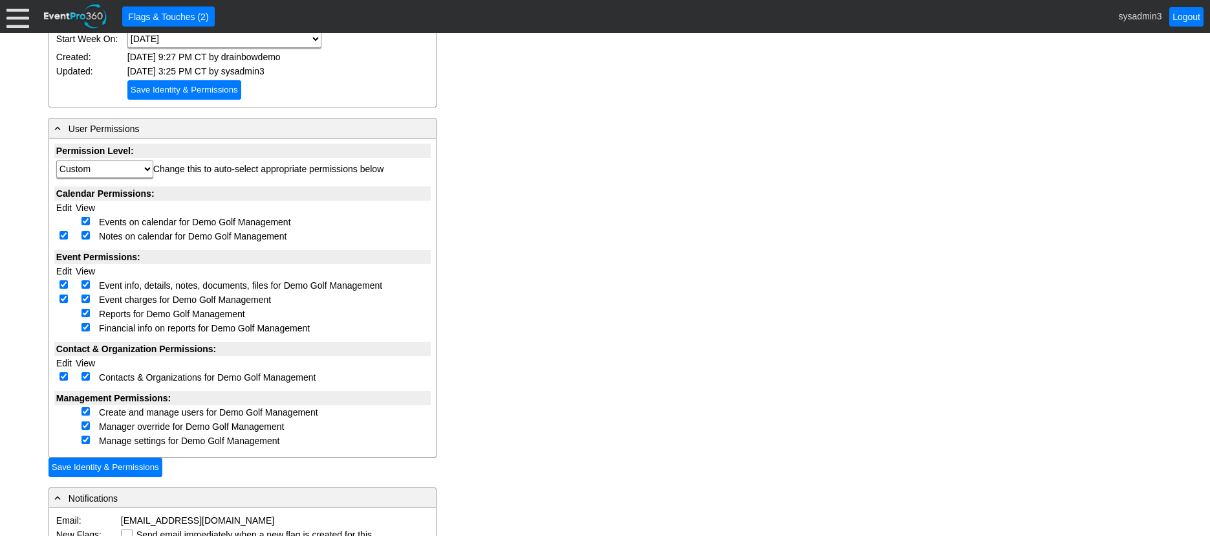
scroll to position [323, 0]
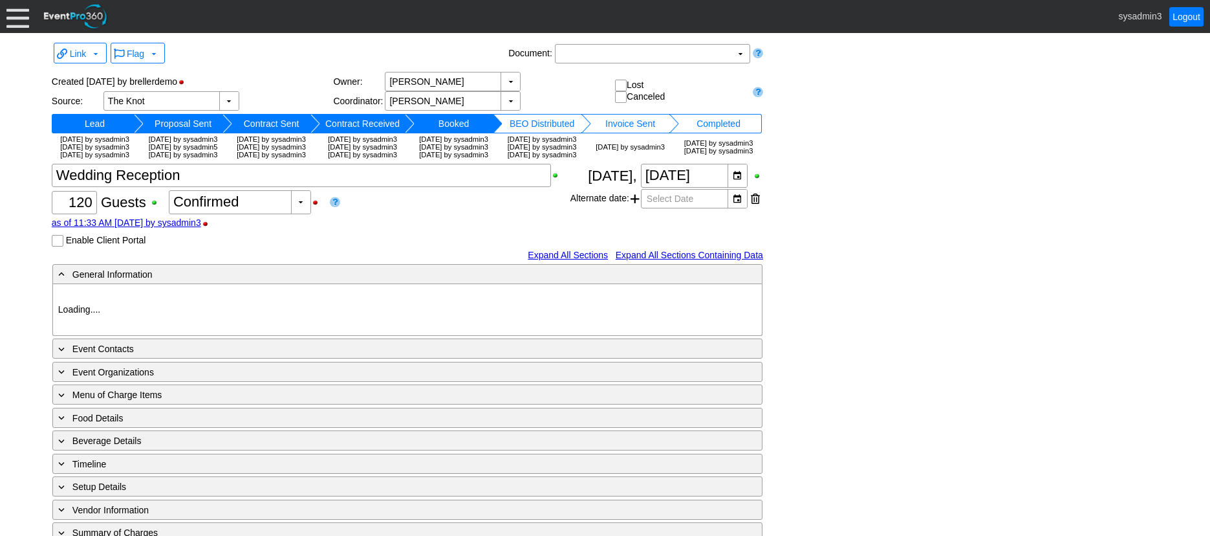
type input "Demo Venue 1"
type input "Wedding"
type input "[URL][DOMAIN_NAME]"
type input "675609"
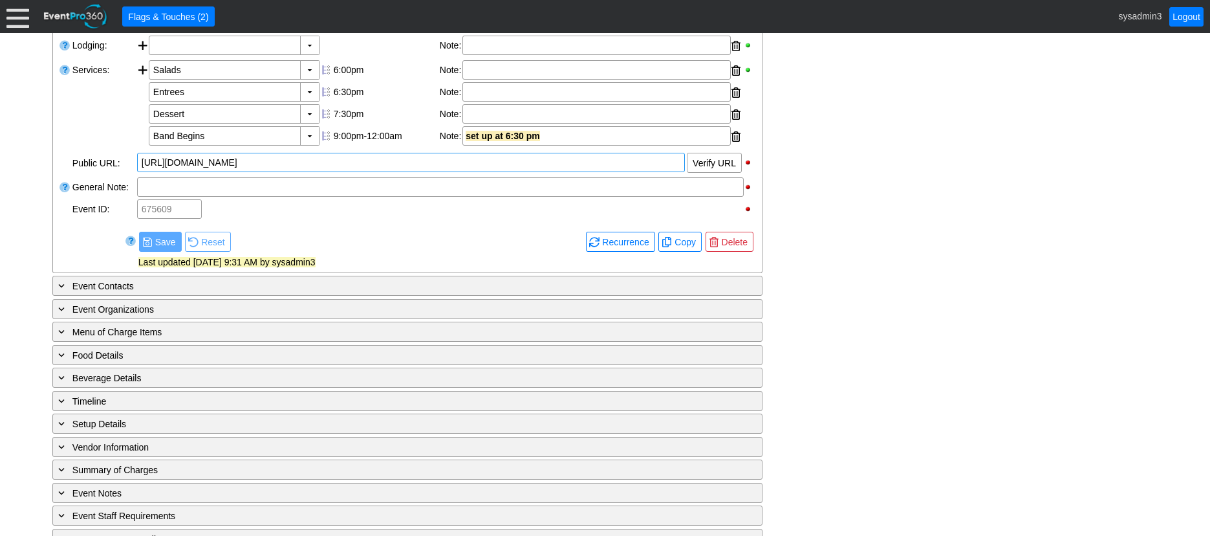
scroll to position [525, 0]
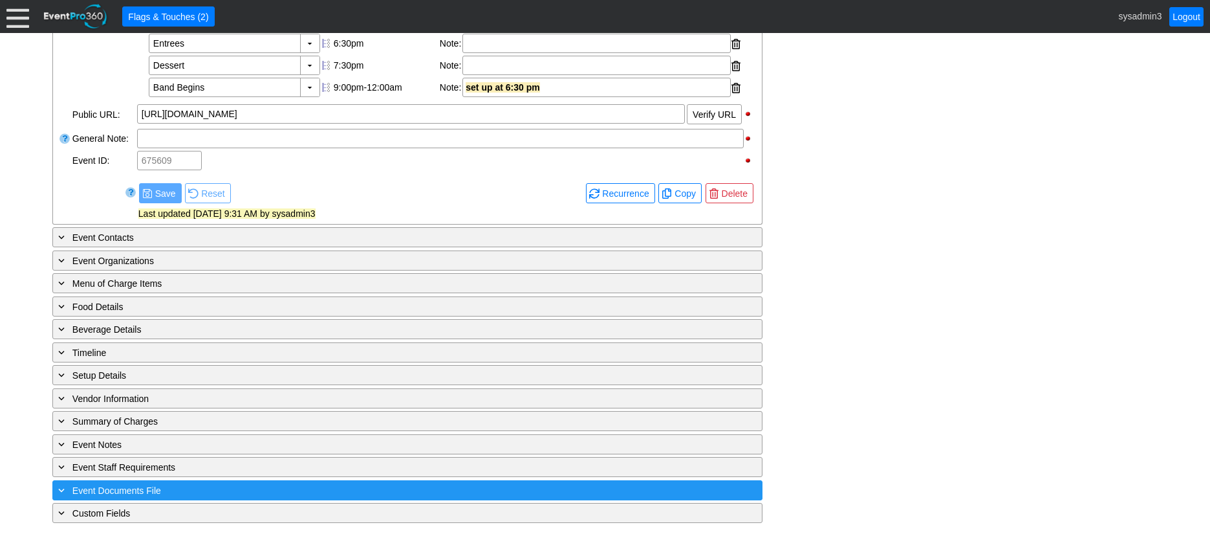
click at [248, 489] on div "+ Event Documents File" at bounding box center [381, 490] width 651 height 15
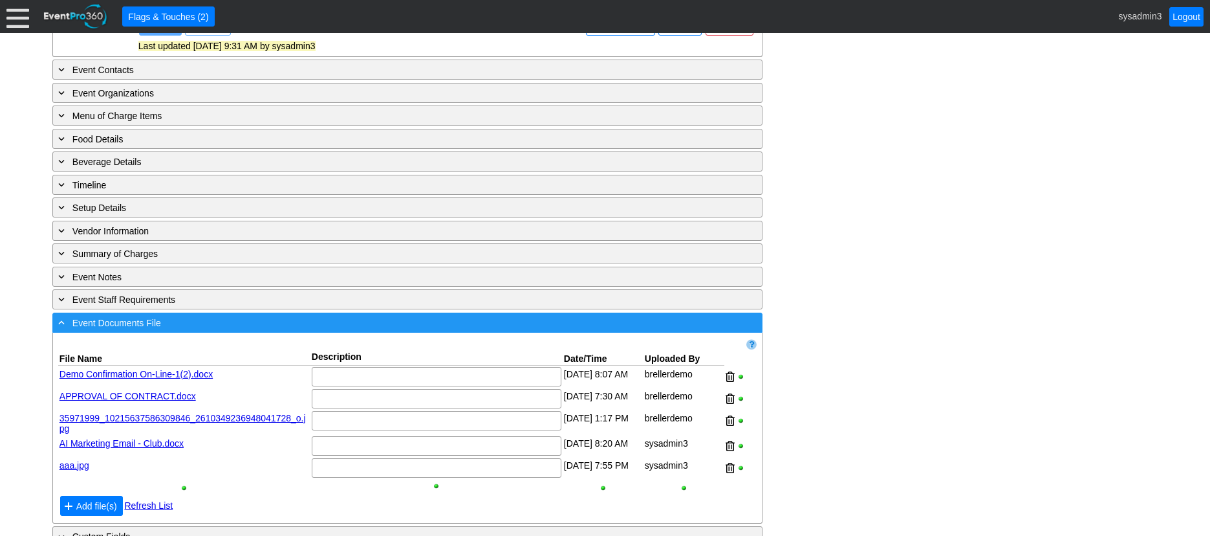
scroll to position [715, 0]
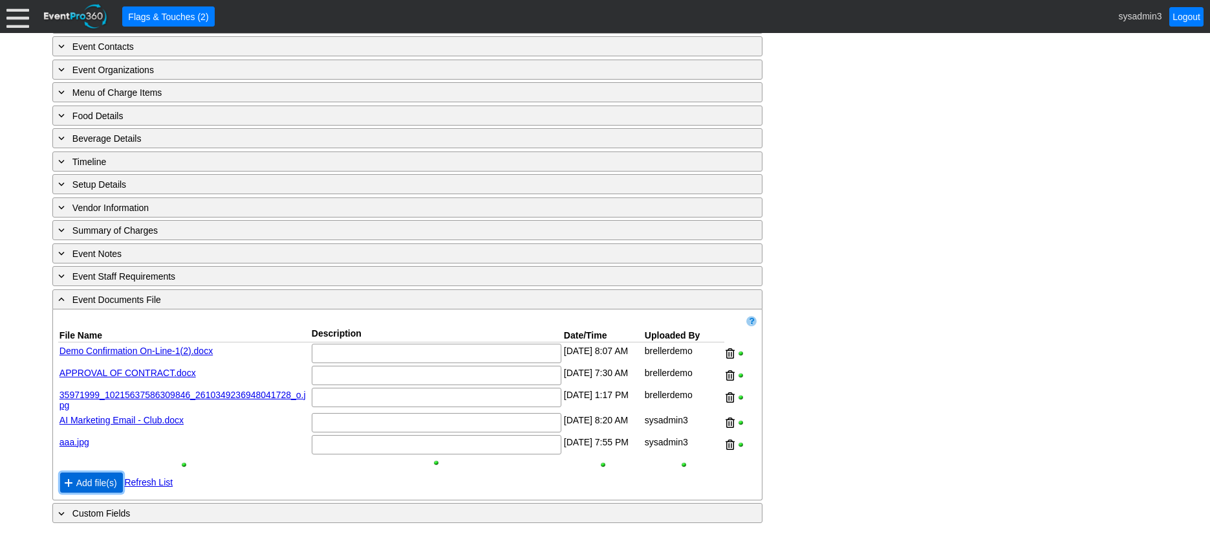
click at [92, 482] on span "Add file(s)" at bounding box center [97, 482] width 46 height 13
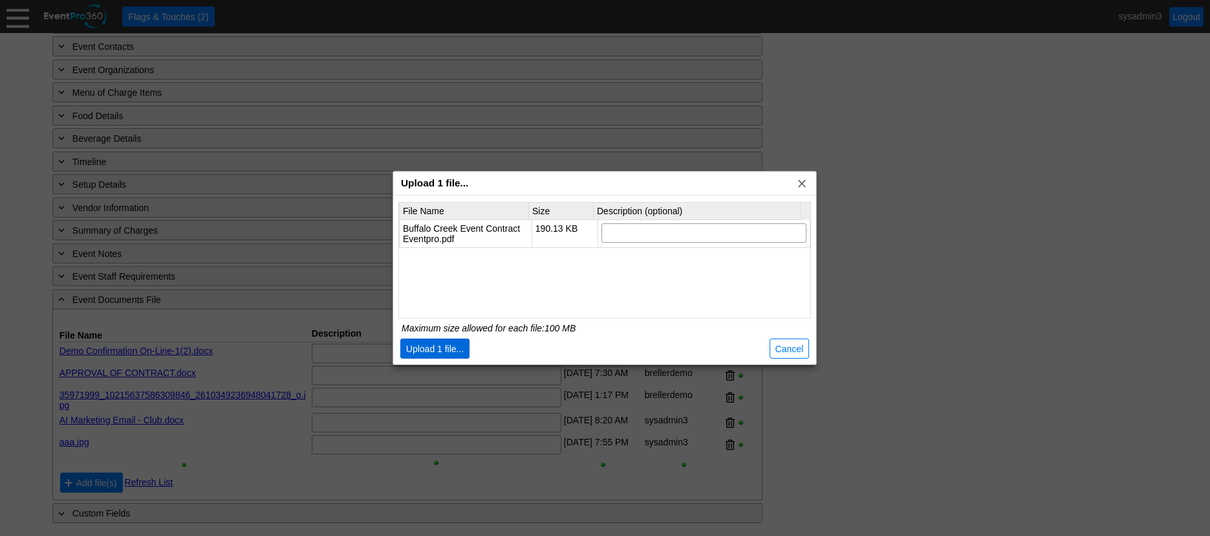
click at [440, 346] on span "Upload 1 file..." at bounding box center [435, 348] width 63 height 13
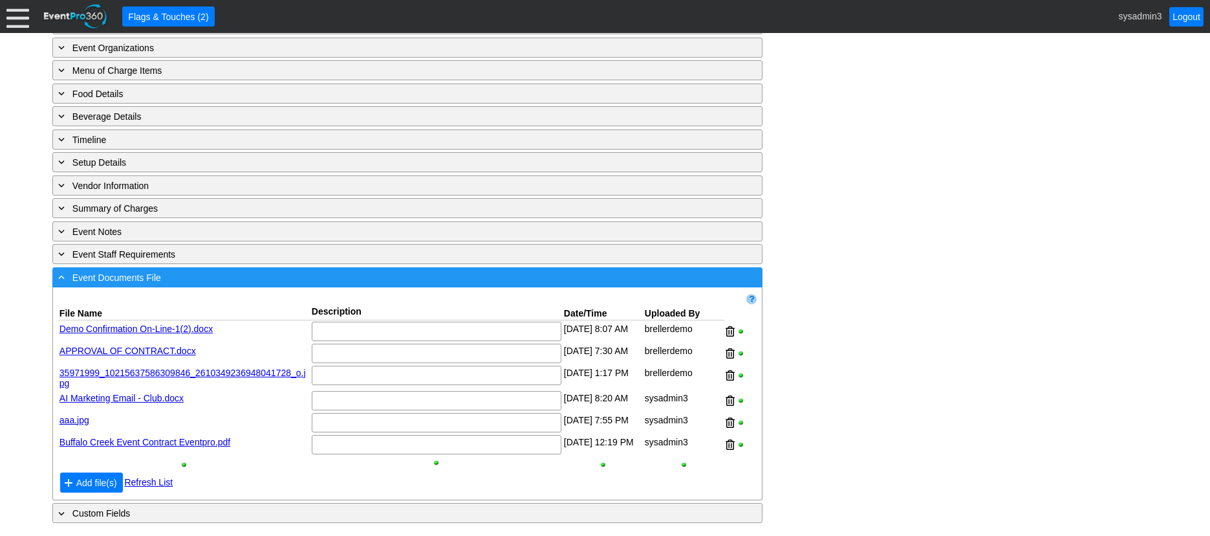
click at [283, 285] on div "- Event Documents File" at bounding box center [381, 277] width 651 height 15
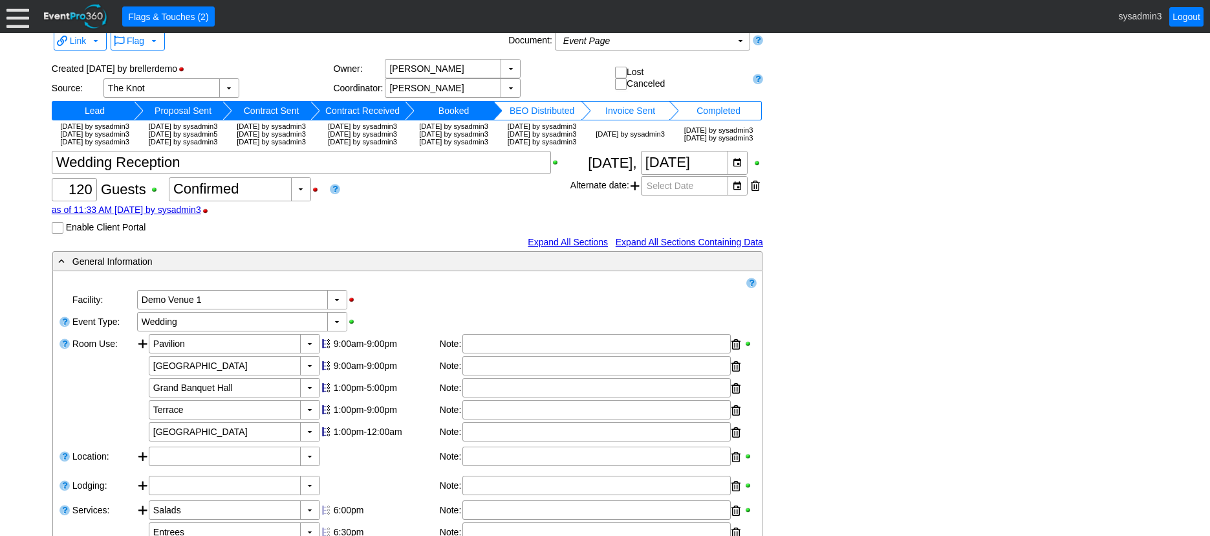
scroll to position [0, 0]
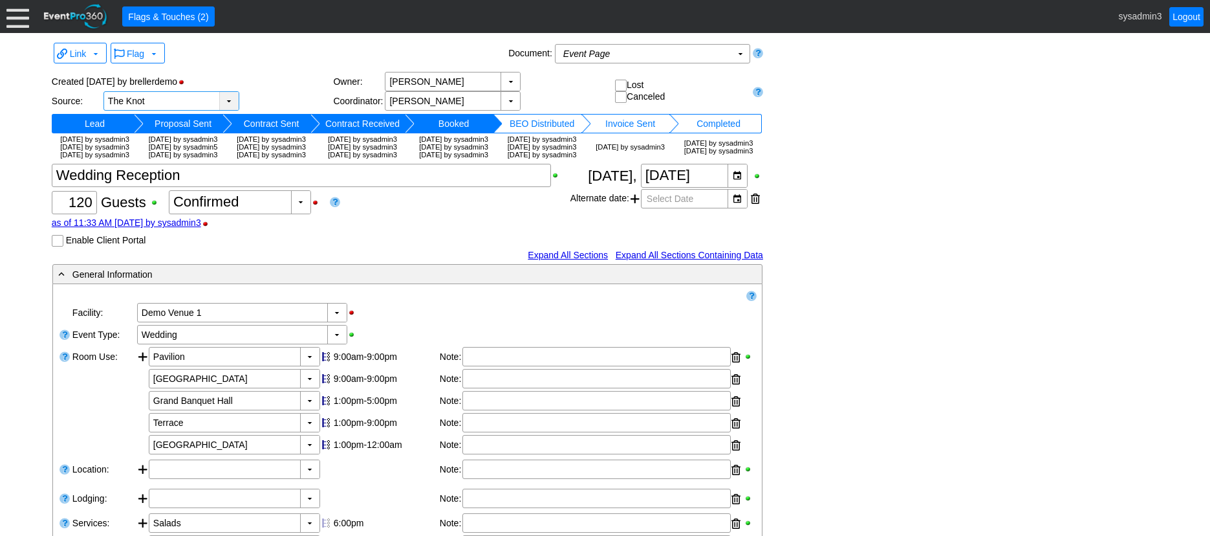
click at [229, 96] on div "▼" at bounding box center [228, 101] width 19 height 18
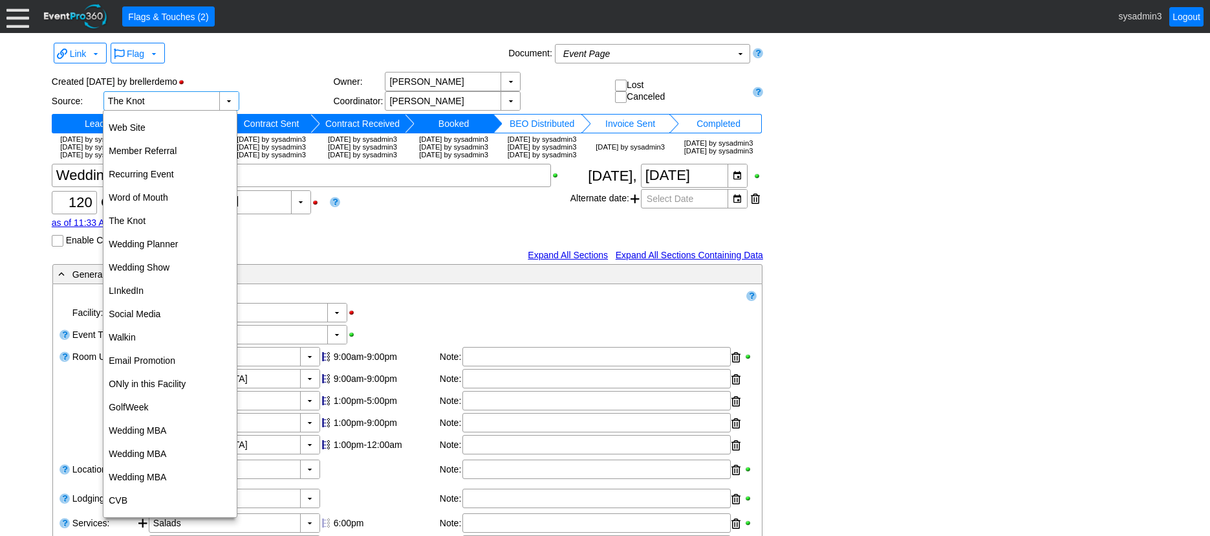
click at [291, 73] on div "Created [DATE] by brellerdemo" at bounding box center [193, 81] width 282 height 19
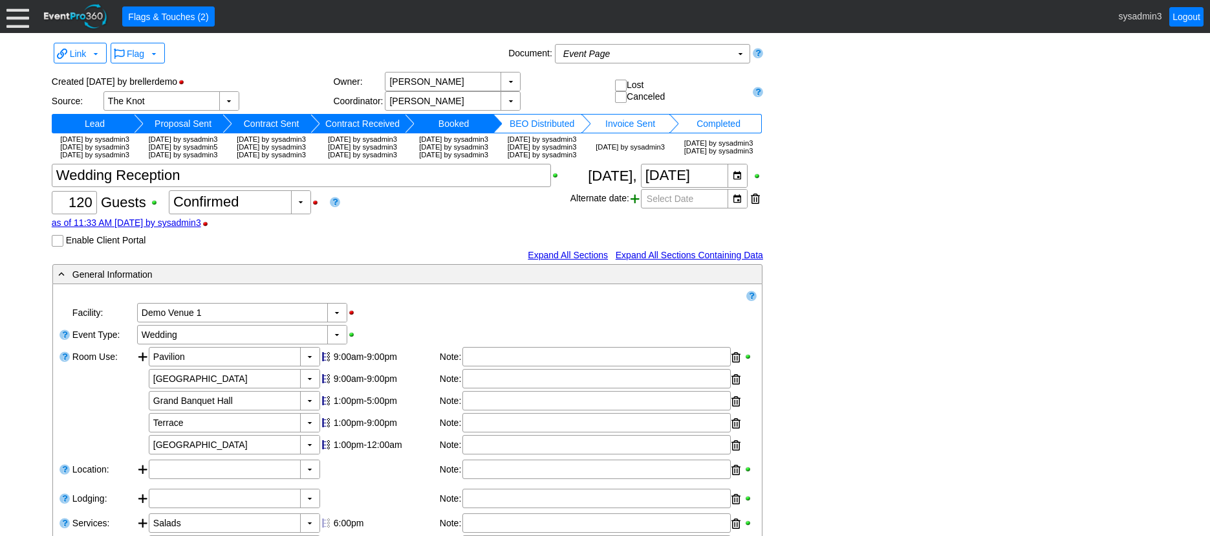
click at [637, 208] on span at bounding box center [635, 198] width 9 height 19
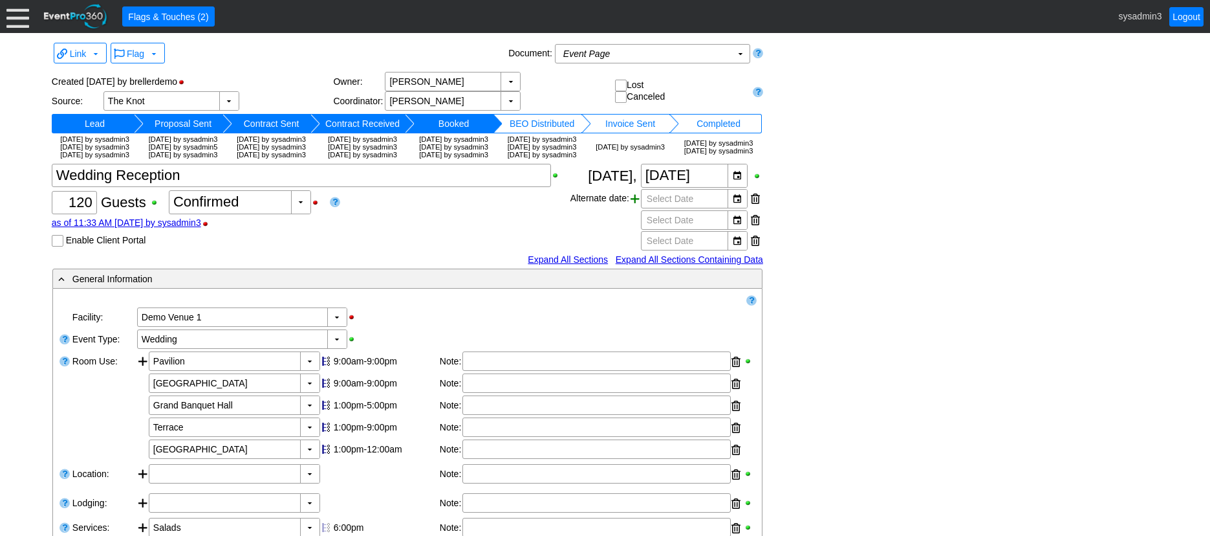
click at [637, 208] on span at bounding box center [635, 198] width 9 height 19
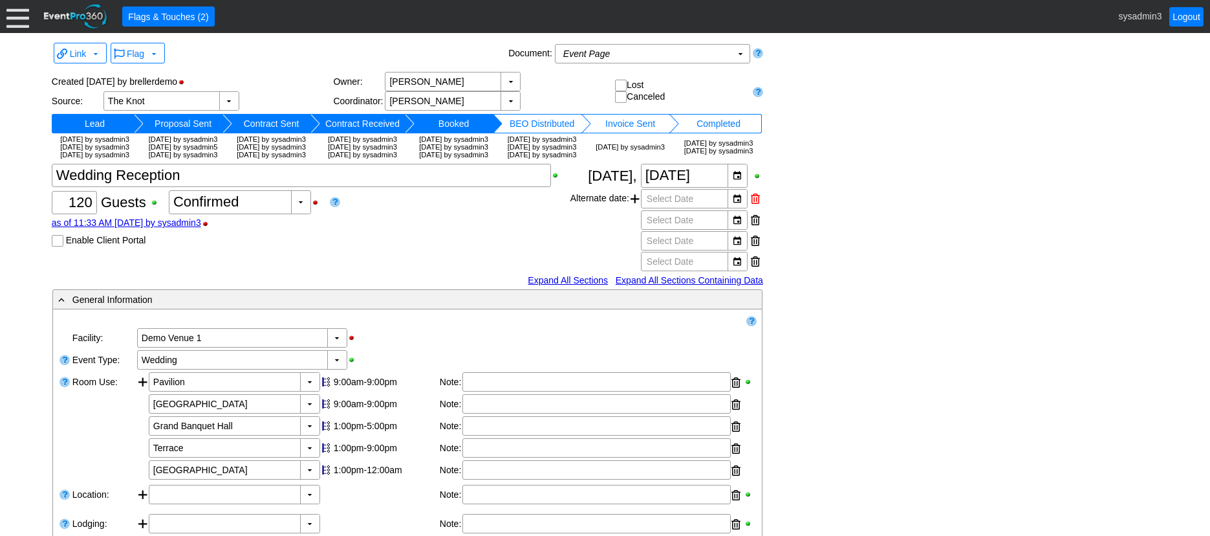
click at [756, 208] on div at bounding box center [755, 198] width 9 height 19
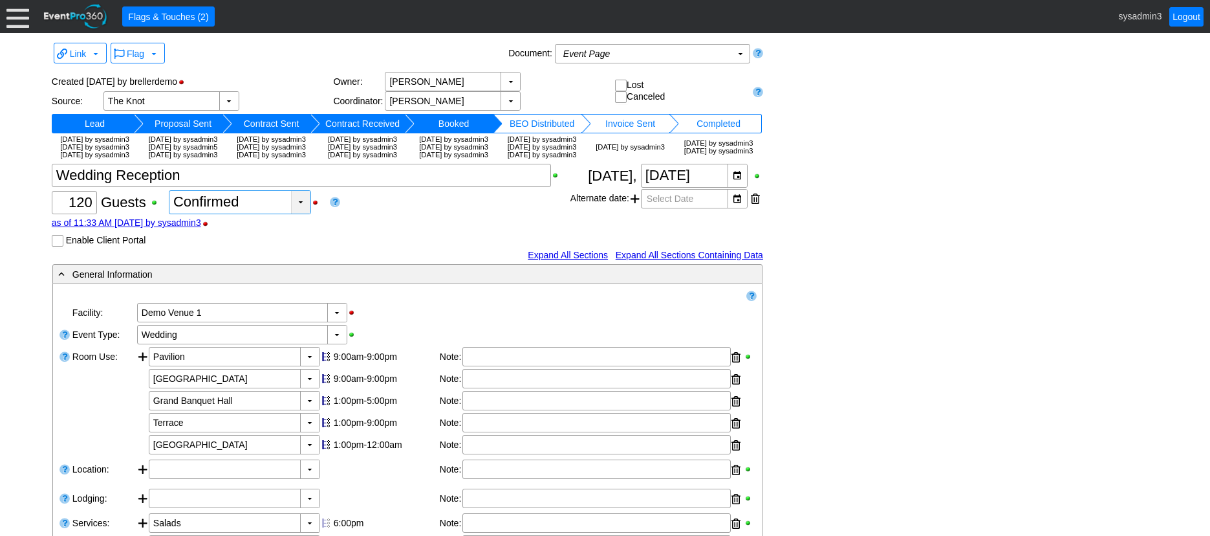
click at [303, 213] on div "▼" at bounding box center [300, 202] width 19 height 23
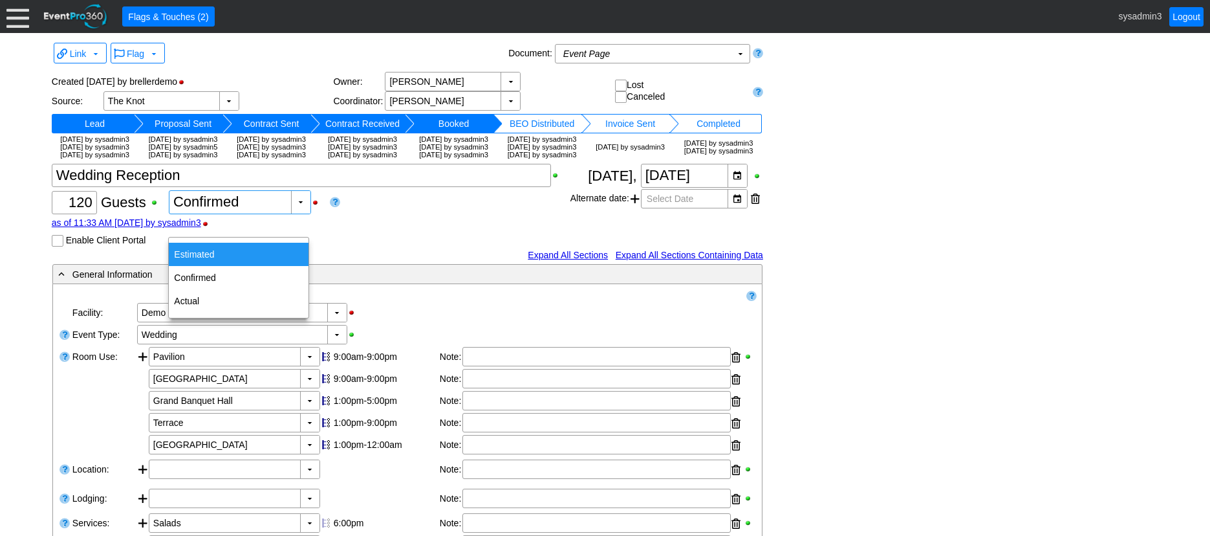
click at [196, 254] on div "Estimated" at bounding box center [239, 254] width 140 height 23
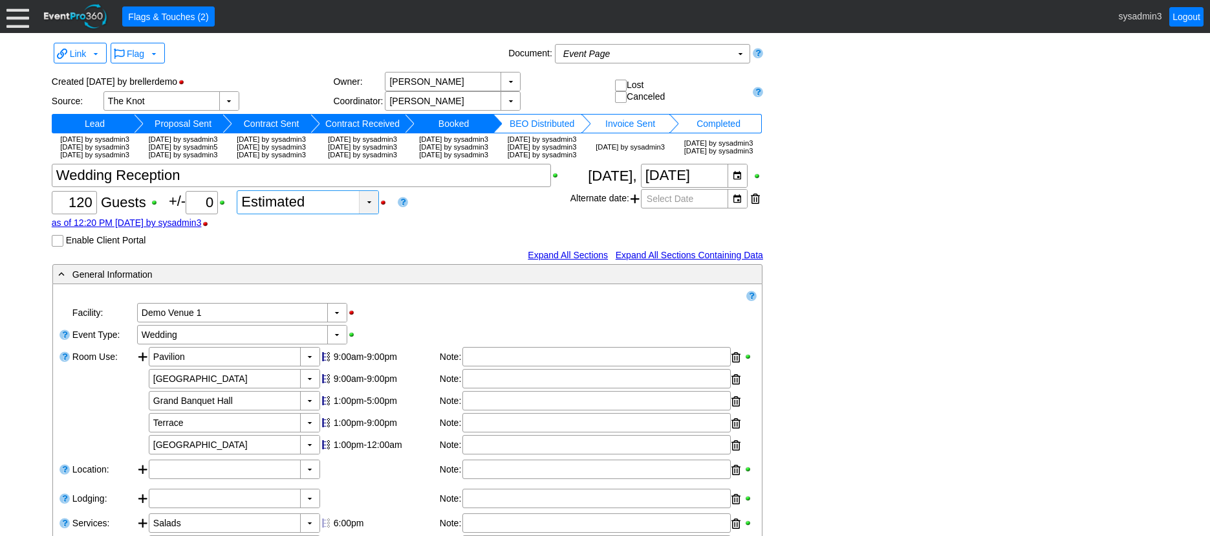
click at [376, 213] on div "▼" at bounding box center [368, 202] width 19 height 23
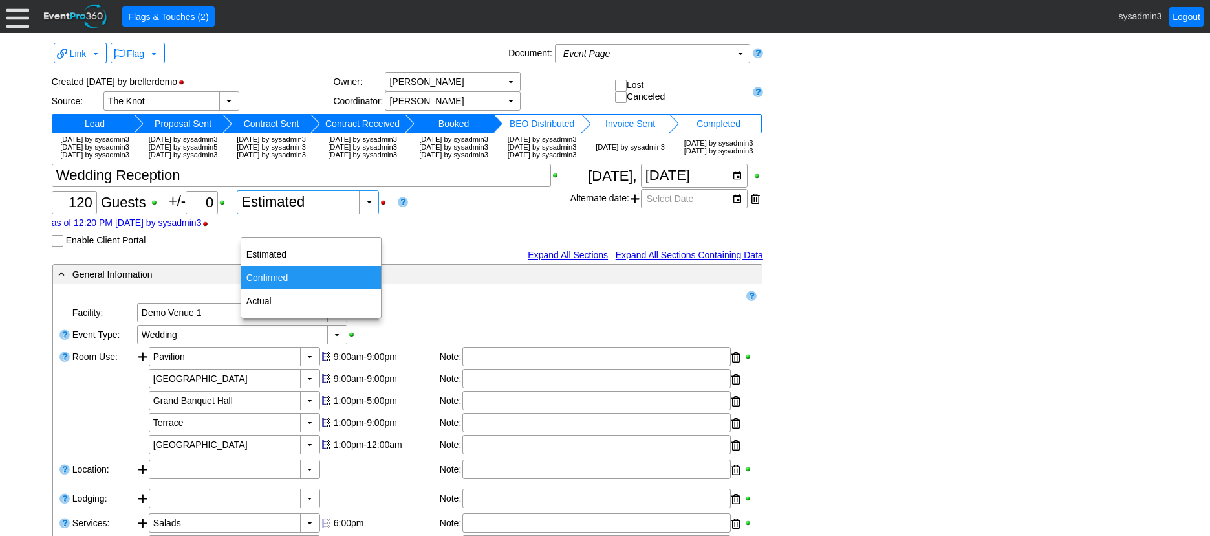
click at [268, 276] on div "Confirmed" at bounding box center [311, 277] width 140 height 23
type input "Confirmed"
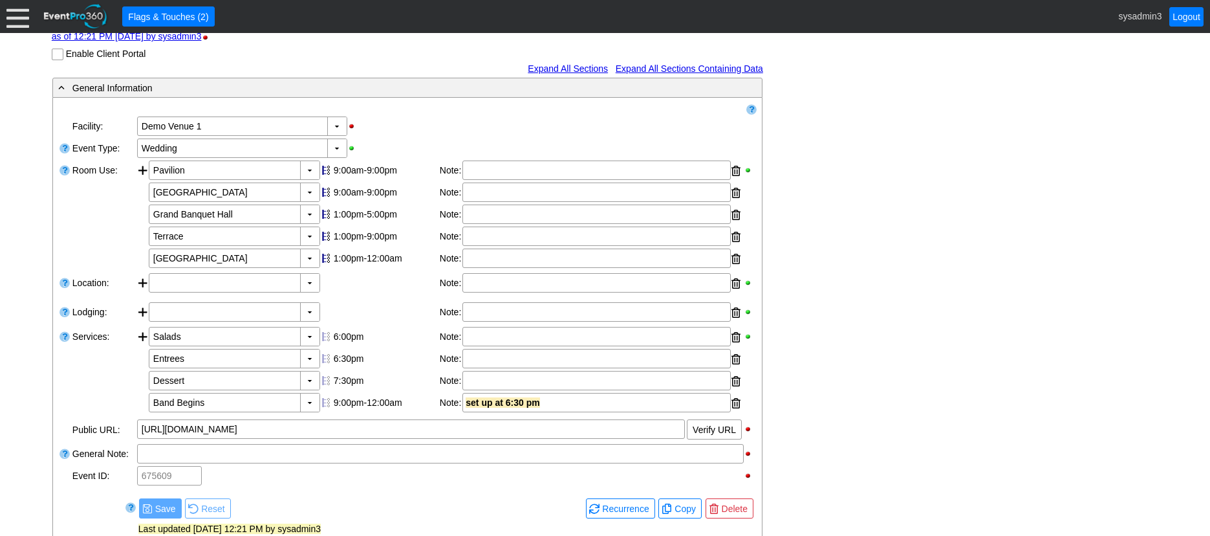
scroll to position [194, 0]
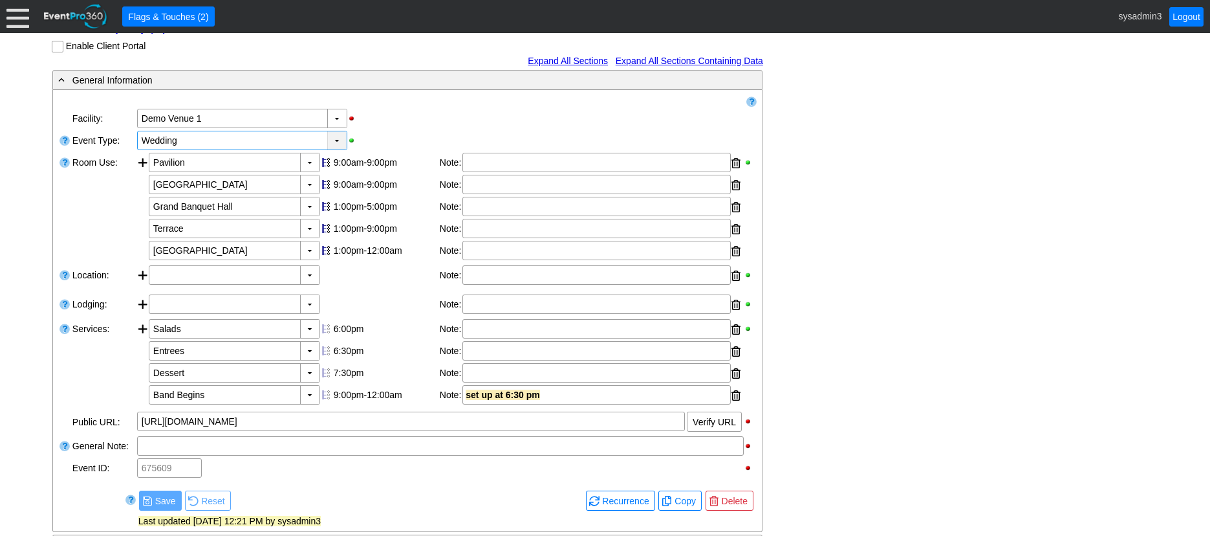
click at [334, 149] on div "▼" at bounding box center [336, 140] width 19 height 18
click at [404, 129] on div "▼ Χ Demo Venue 1" at bounding box center [446, 118] width 621 height 22
click at [375, 168] on div "9:00am-9:00pm" at bounding box center [385, 162] width 103 height 10
type input "0:00"
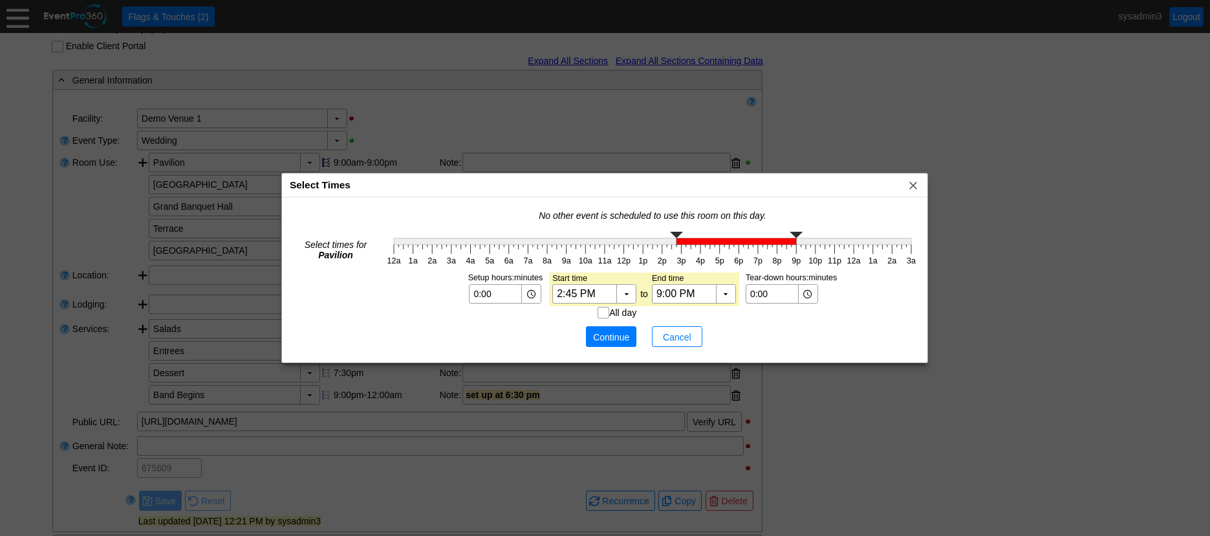
type input "3:00 PM"
click at [679, 250] on g "12a 1a 2a 3a 4a 5a 6a 7a 8a 9a 10a 11a 12p 1p 2p 3p 4p 5p 6p 7p 8p 9p 10p 11p 1…" at bounding box center [652, 248] width 537 height 41
click at [537, 294] on div "▼" at bounding box center [530, 294] width 19 height 18
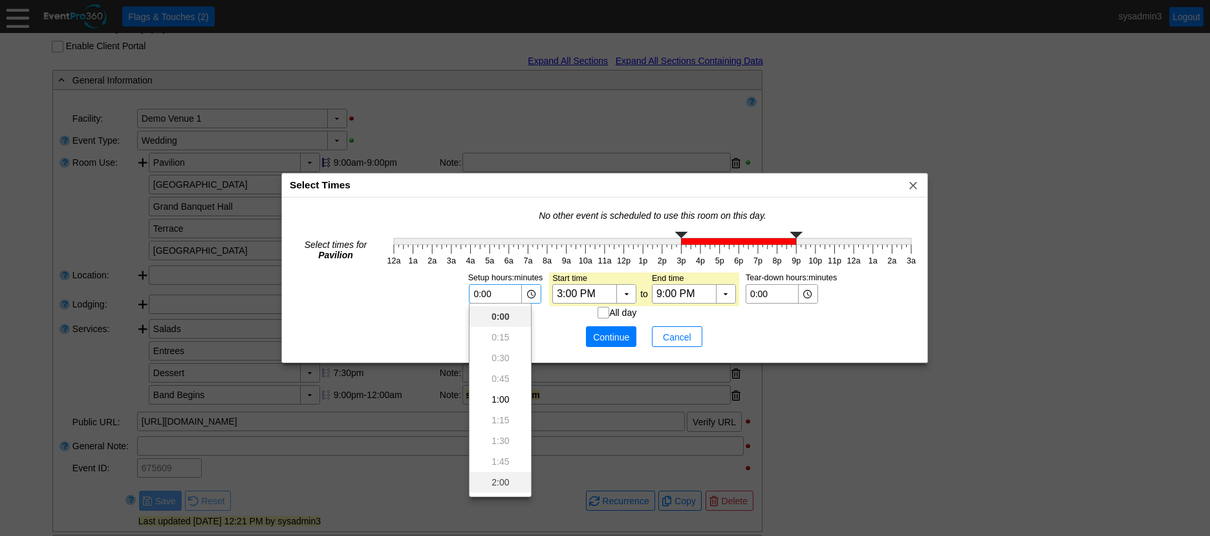
click at [503, 482] on div "2:00" at bounding box center [500, 482] width 61 height 21
type input "2:00"
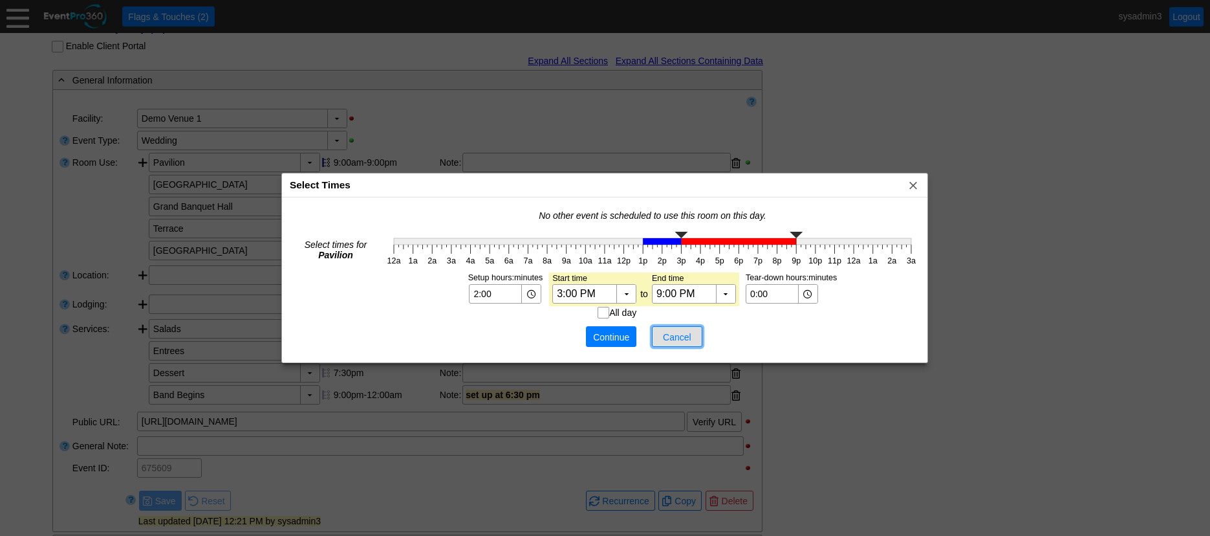
click at [682, 334] on span "Cancel" at bounding box center [677, 337] width 39 height 13
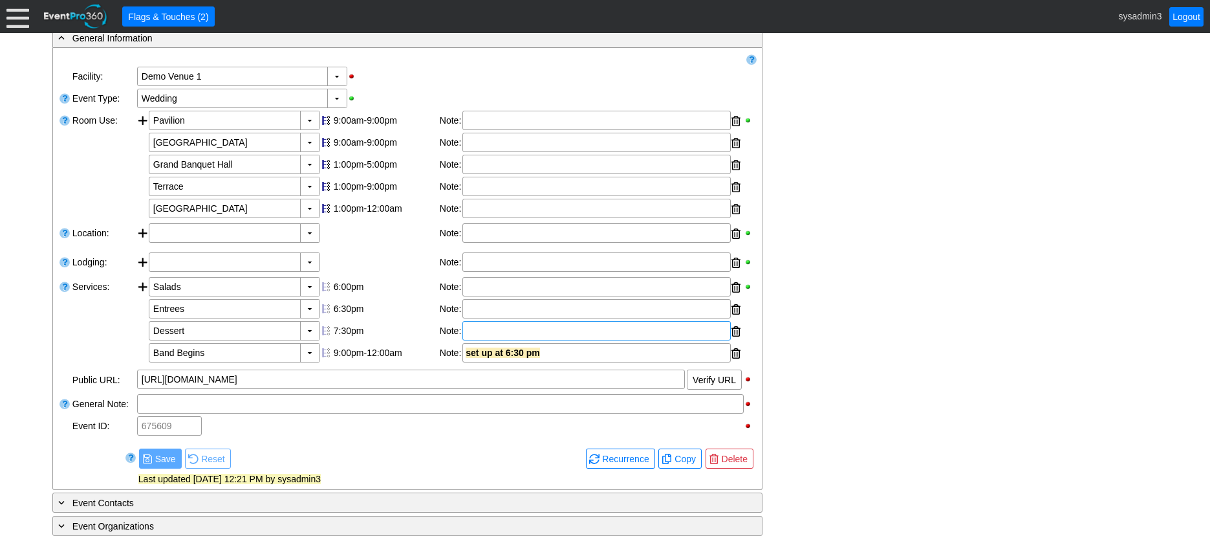
scroll to position [259, 0]
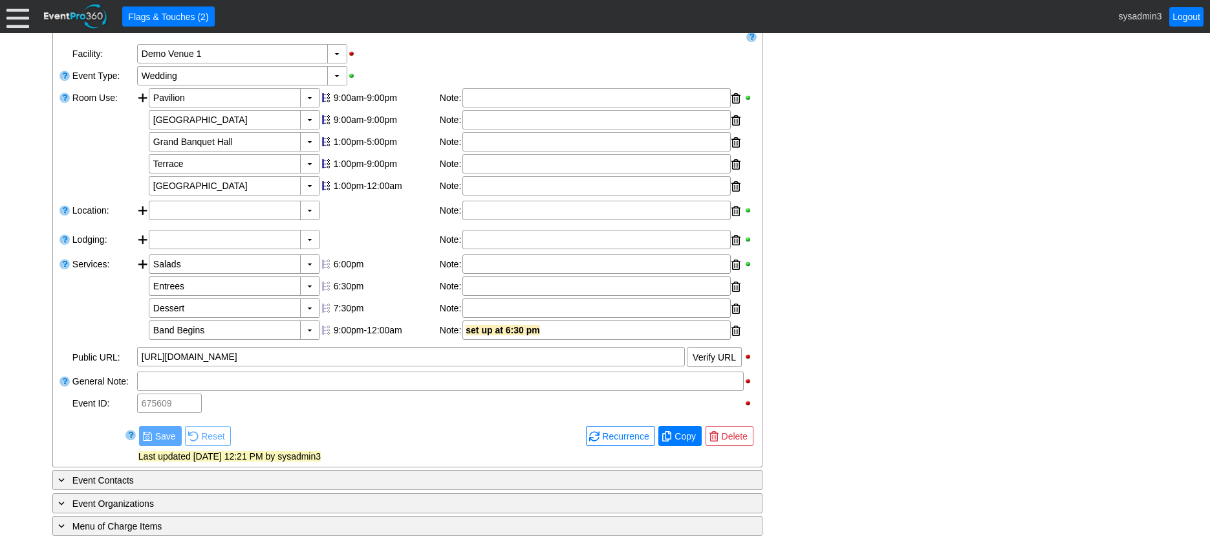
click at [682, 442] on span "Copy" at bounding box center [685, 435] width 27 height 13
type input "Lead"
checkbox input "true"
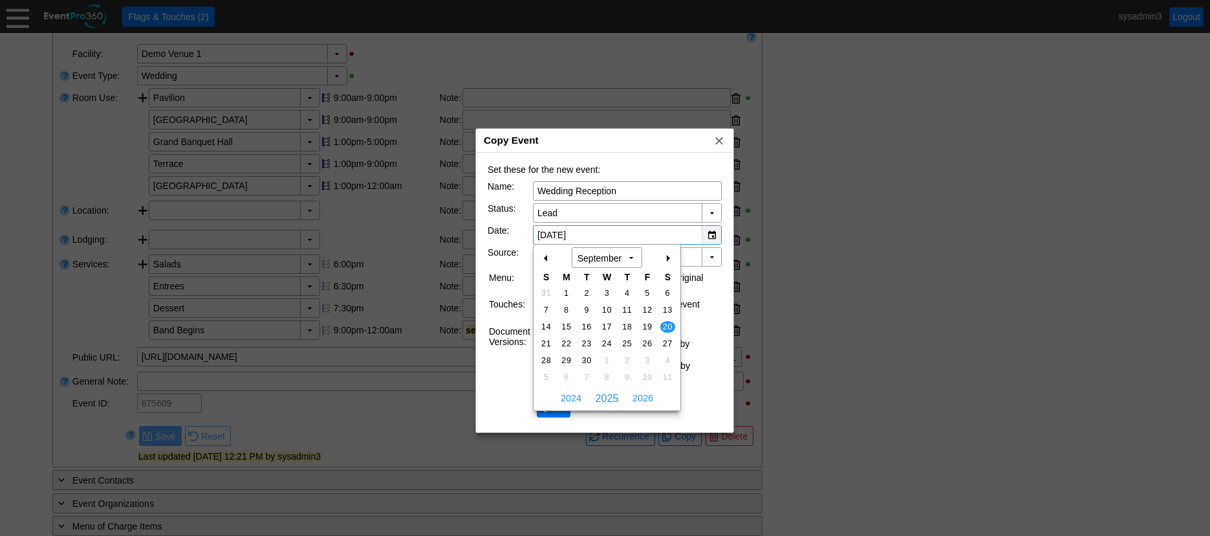
click at [711, 233] on div "▼" at bounding box center [711, 235] width 19 height 18
click at [640, 396] on span "2026" at bounding box center [642, 397] width 27 height 19
click at [667, 325] on span "19" at bounding box center [667, 327] width 15 height 12
type input "9/19/2026"
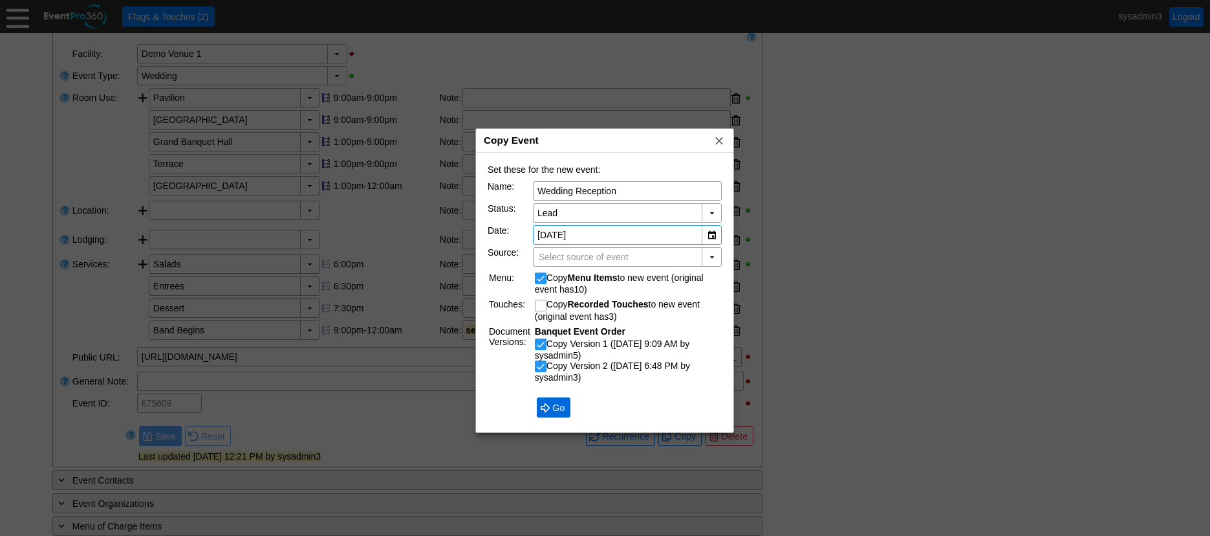
click at [554, 407] on span "Go" at bounding box center [558, 407] width 17 height 13
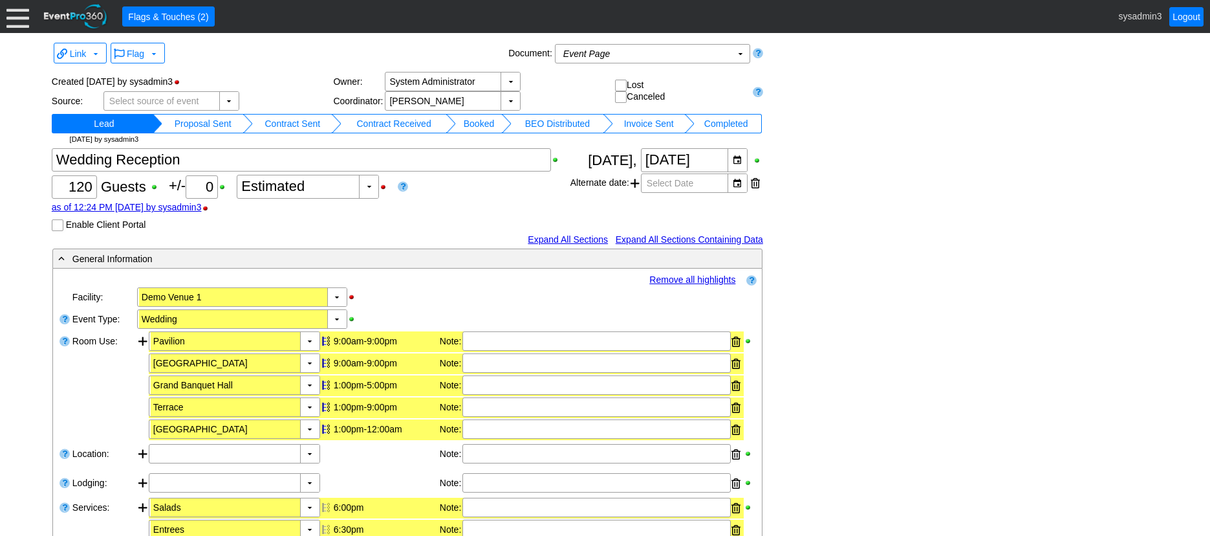
click at [208, 122] on td "Proposal Sent" at bounding box center [202, 123] width 81 height 19
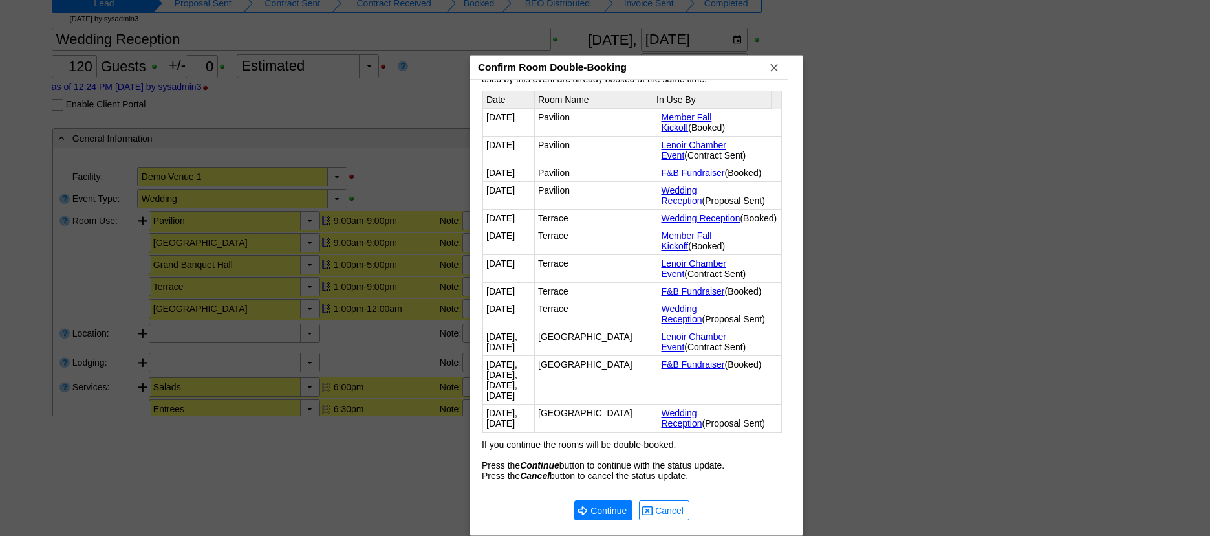
scroll to position [40, 0]
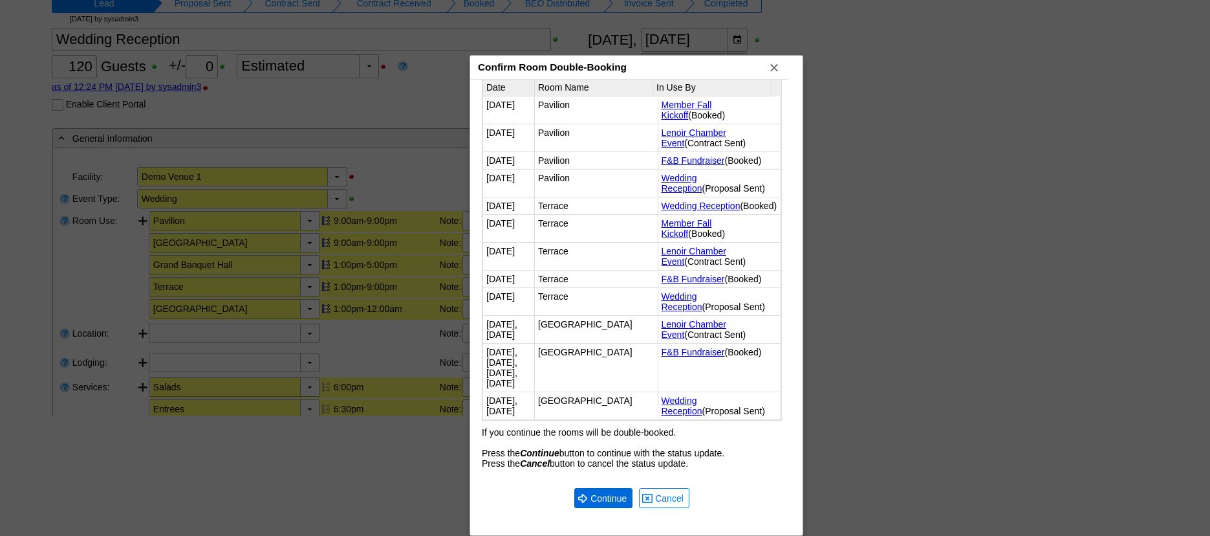
click at [594, 501] on span "Continue" at bounding box center [608, 498] width 41 height 13
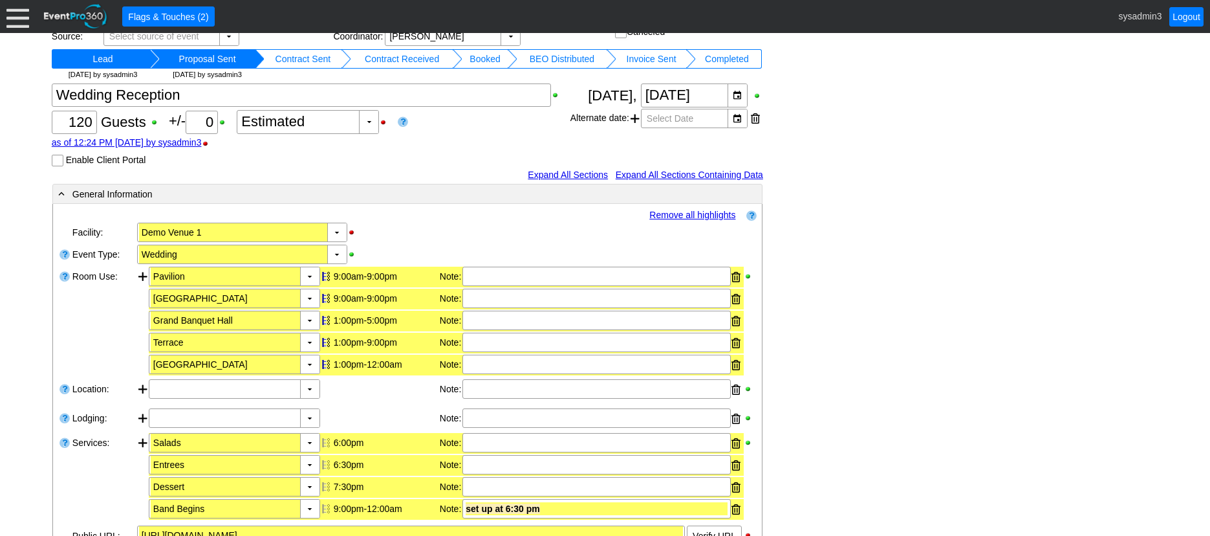
scroll to position [129, 0]
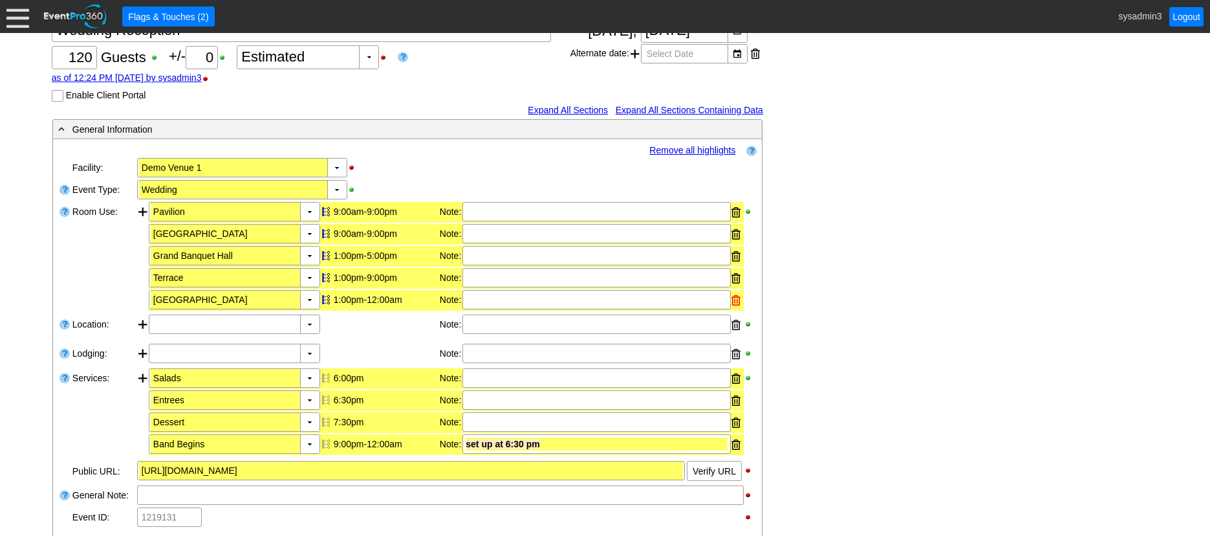
click at [737, 299] on div at bounding box center [736, 299] width 9 height 19
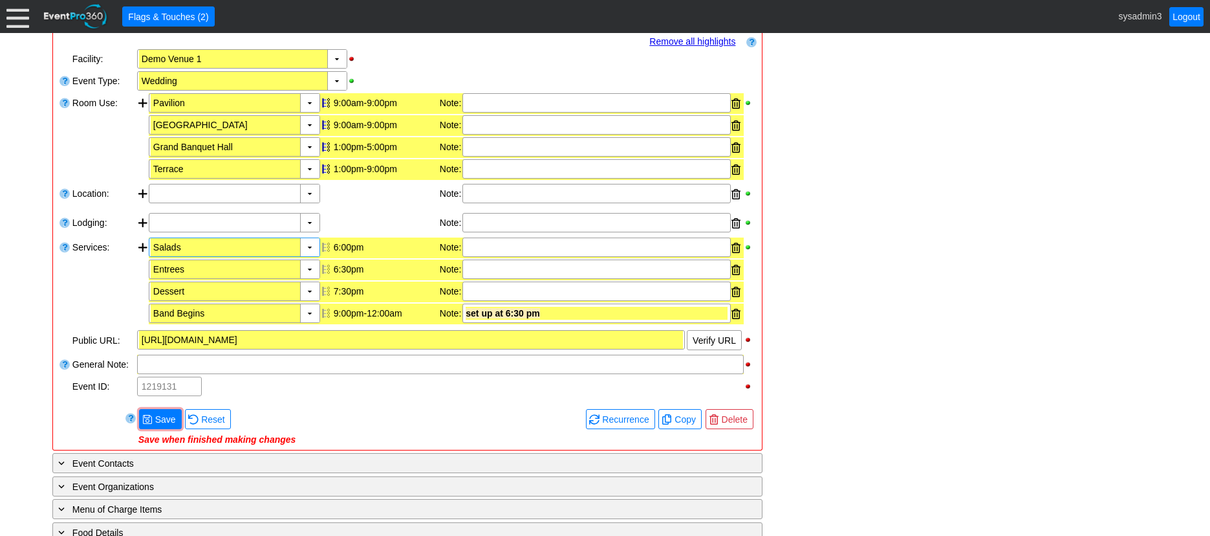
scroll to position [259, 0]
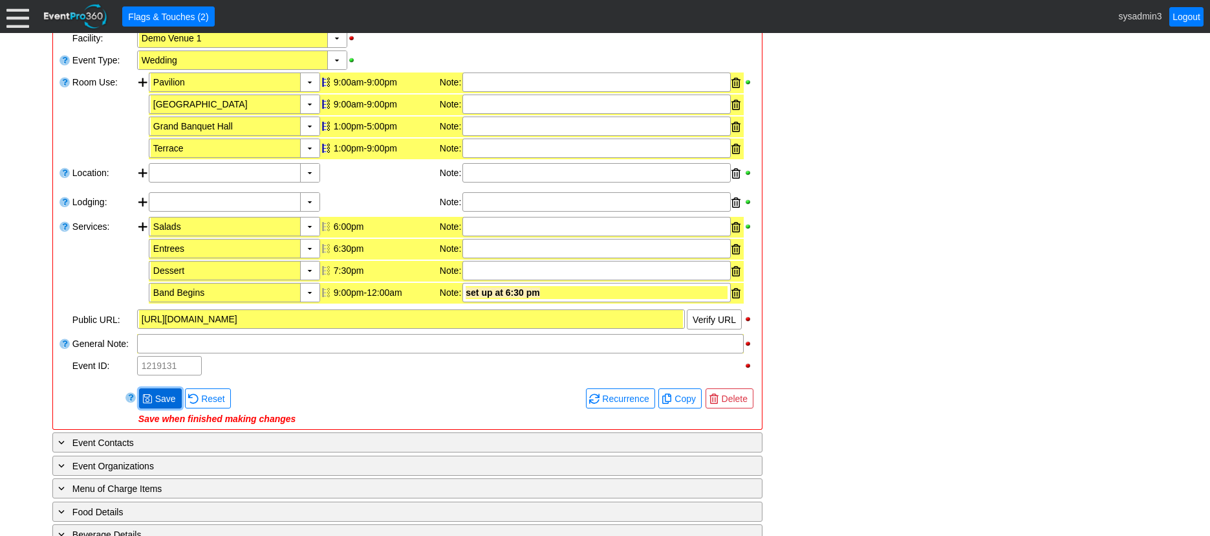
click at [162, 395] on span "Save" at bounding box center [166, 398] width 26 height 13
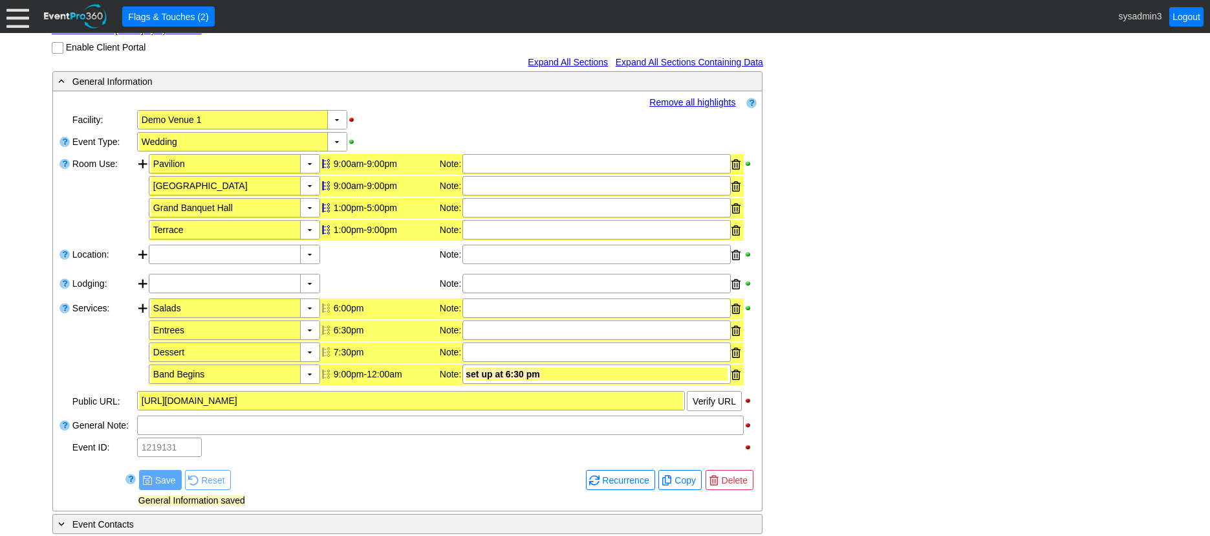
scroll to position [65, 0]
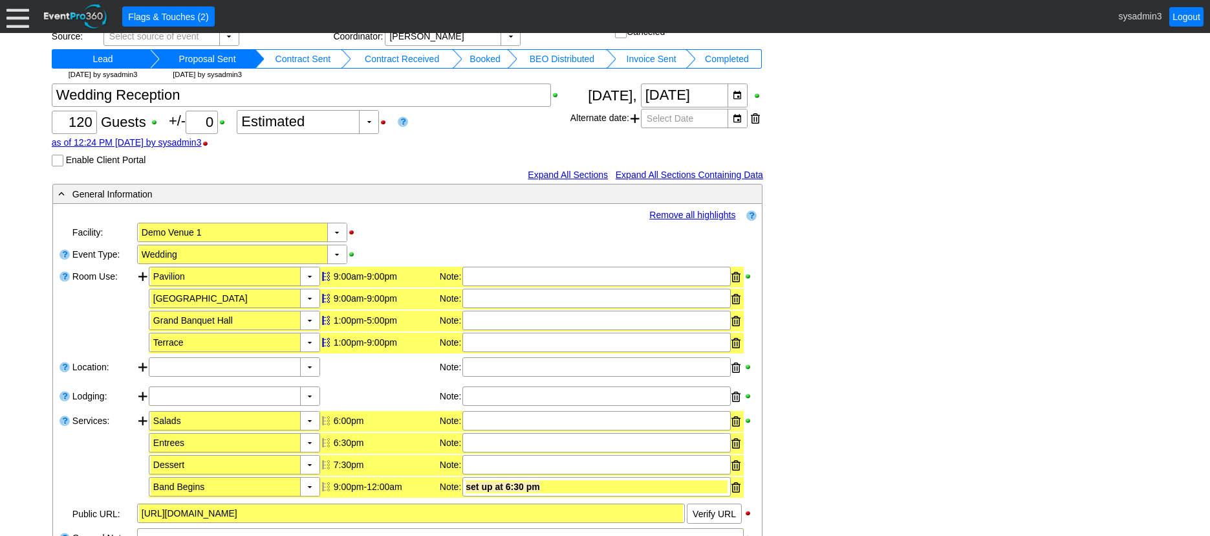
click at [667, 211] on link "Remove all highlights" at bounding box center [692, 215] width 86 height 10
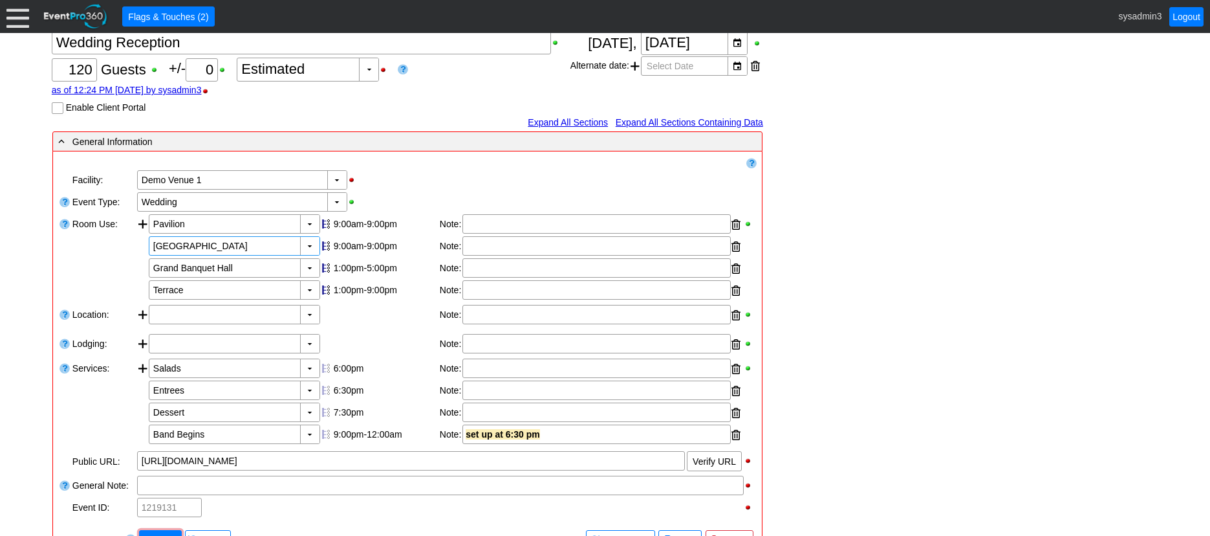
scroll to position [259, 0]
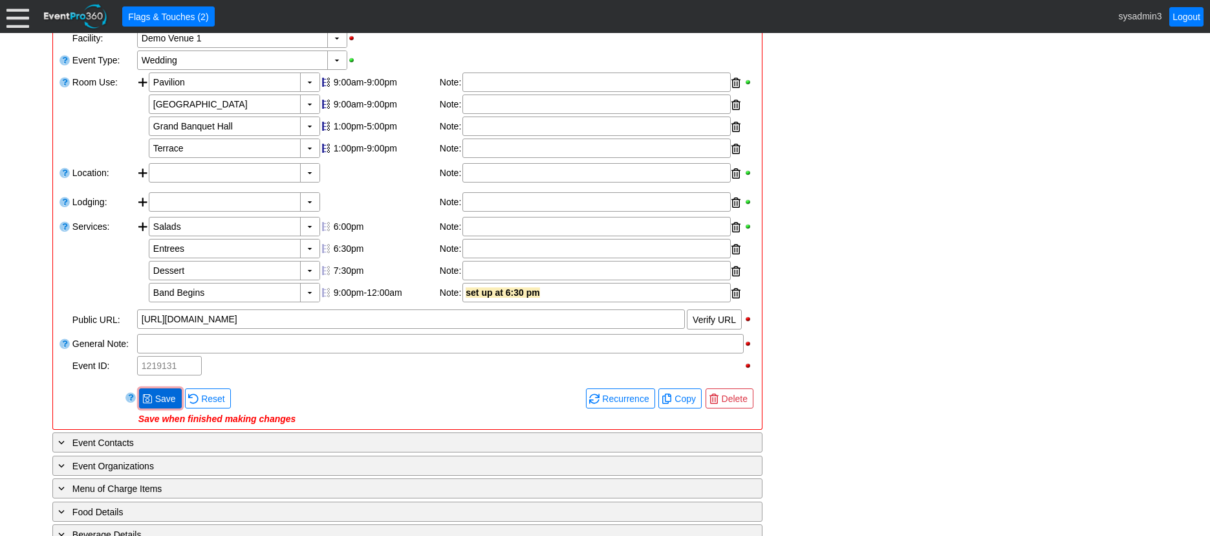
click at [155, 401] on span "Save" at bounding box center [166, 398] width 26 height 13
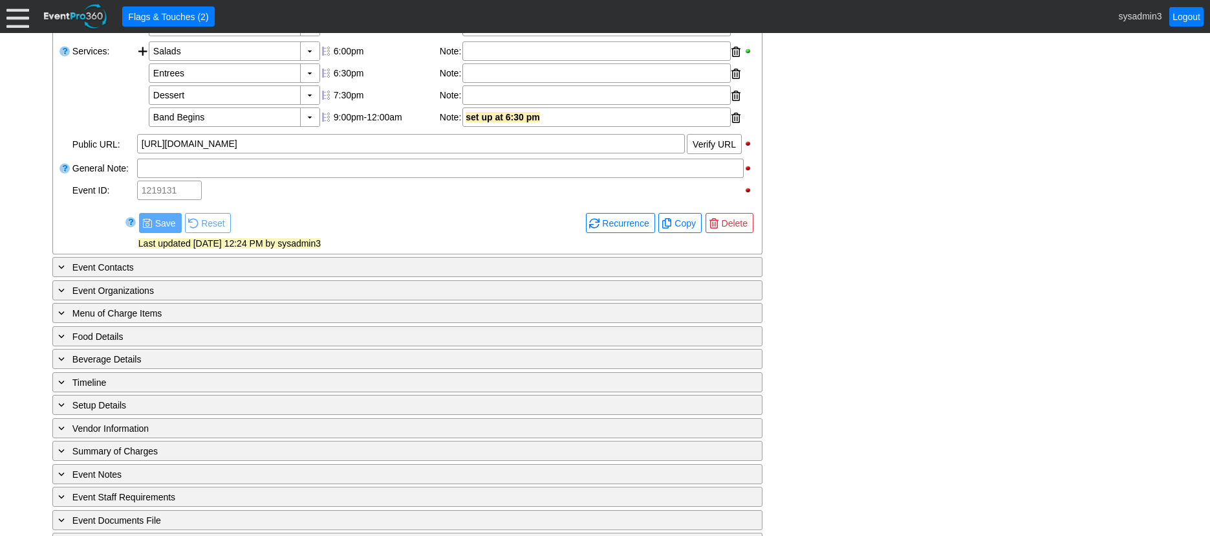
scroll to position [453, 0]
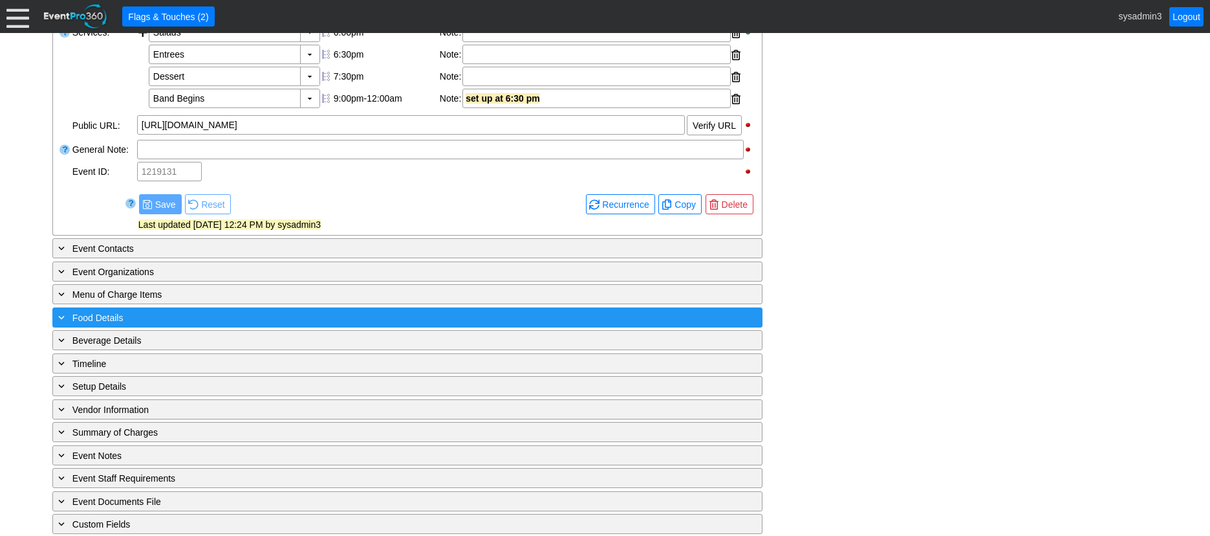
click at [195, 312] on div "+ Food Details" at bounding box center [381, 317] width 651 height 15
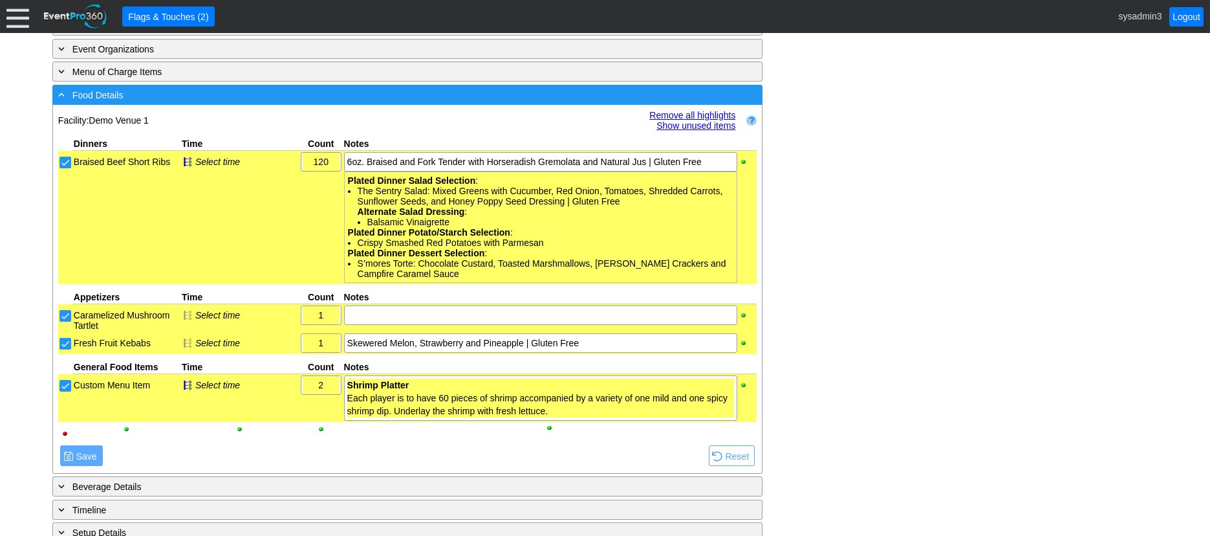
scroll to position [725, 0]
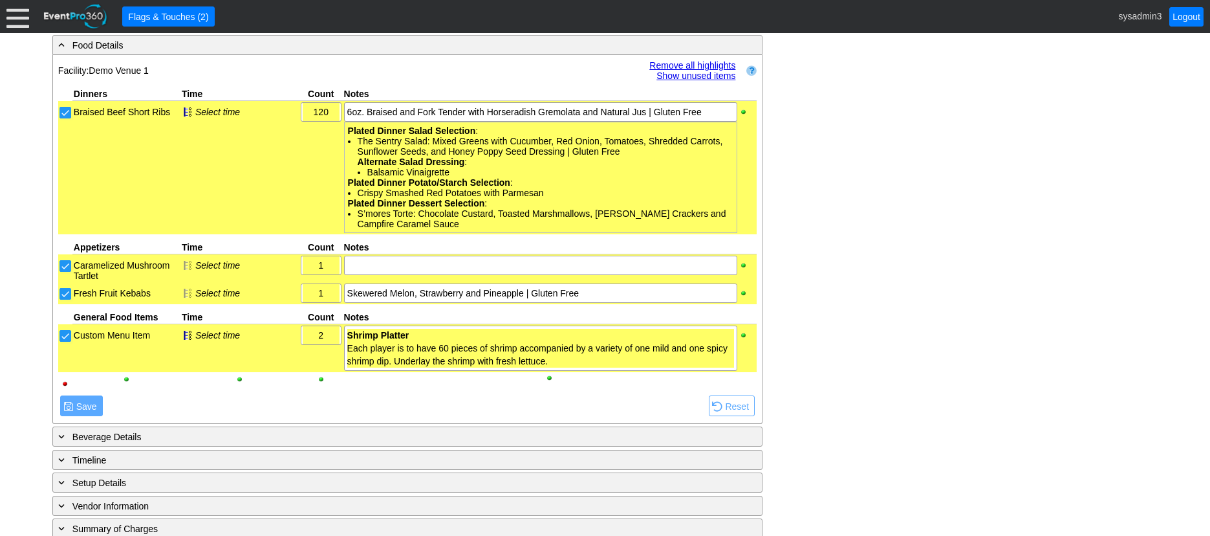
drag, startPoint x: 695, startPoint y: 63, endPoint x: 645, endPoint y: 60, distance: 49.2
click at [694, 63] on link "Remove all highlights" at bounding box center [692, 65] width 86 height 10
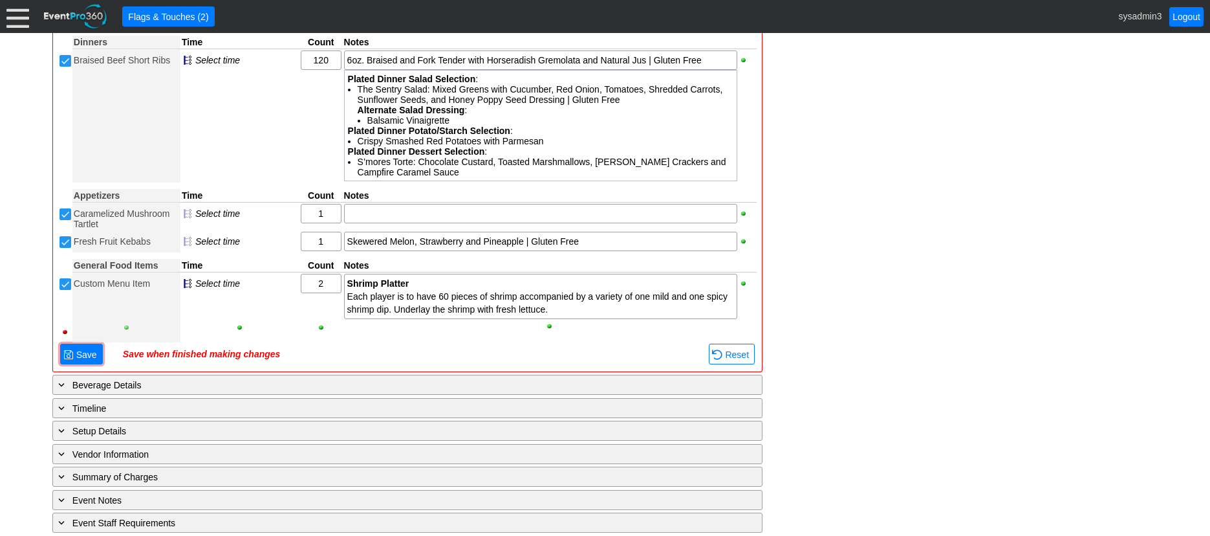
scroll to position [790, 0]
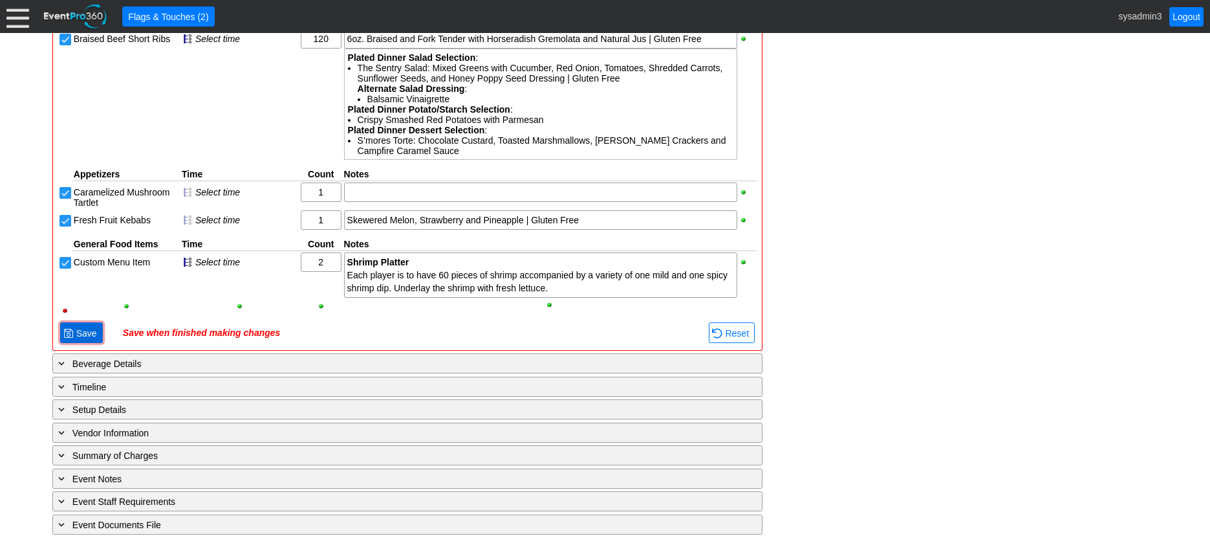
click at [88, 332] on span "Save" at bounding box center [87, 333] width 26 height 13
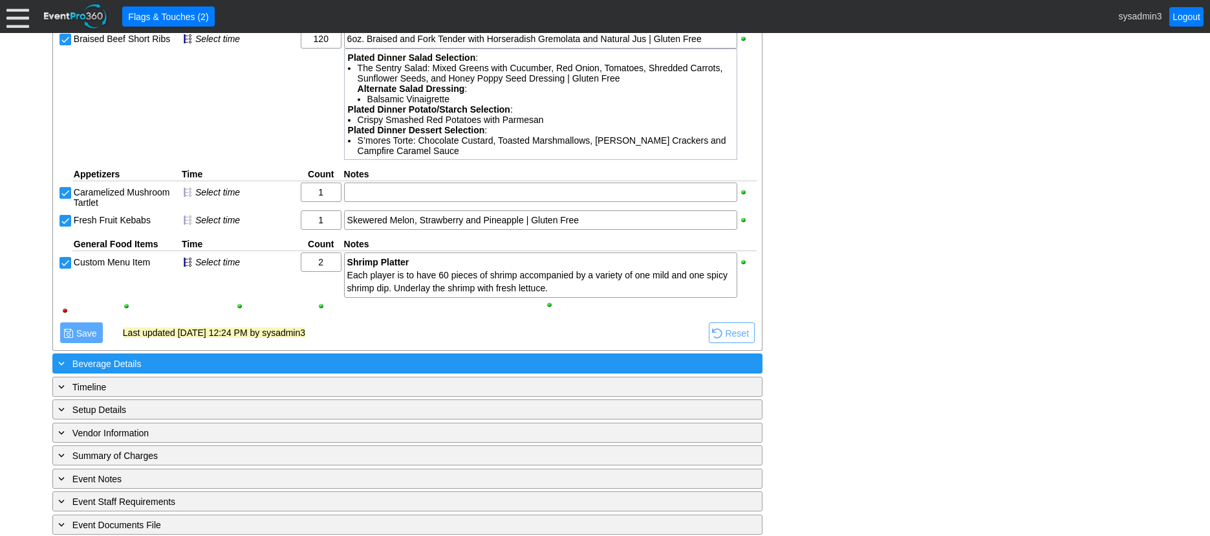
click at [240, 364] on div "+ Beverage Details" at bounding box center [381, 363] width 651 height 15
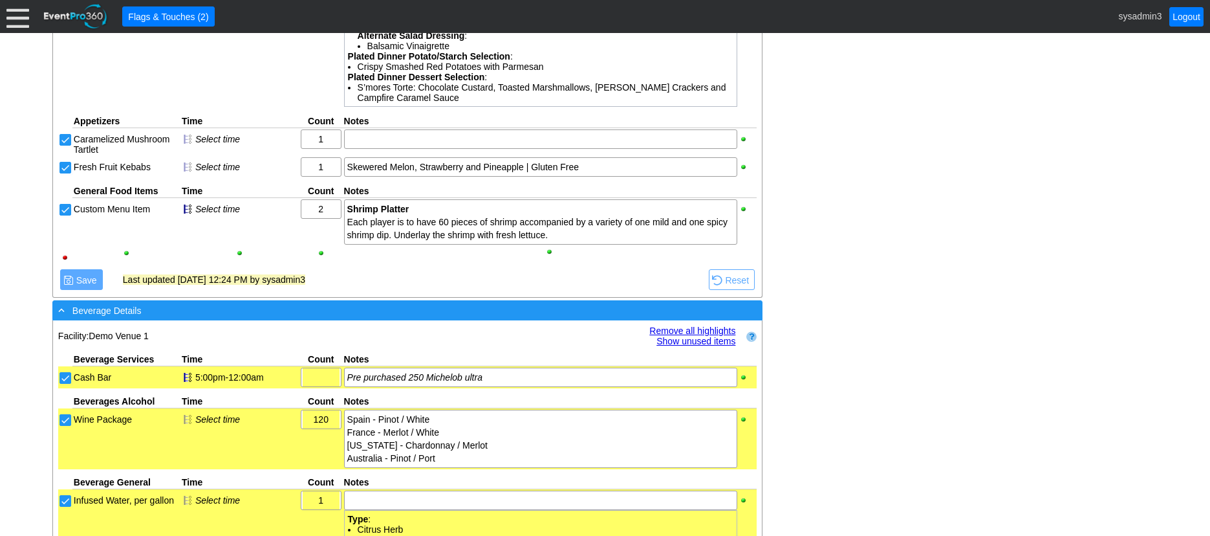
scroll to position [891, 0]
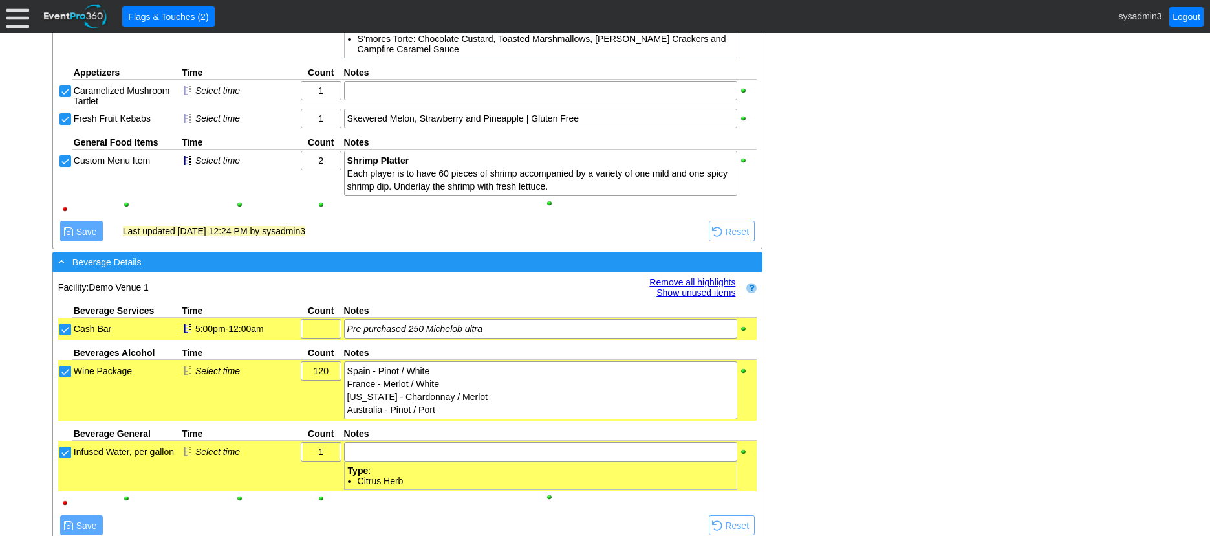
click at [395, 261] on div "- Beverage Details" at bounding box center [381, 261] width 651 height 15
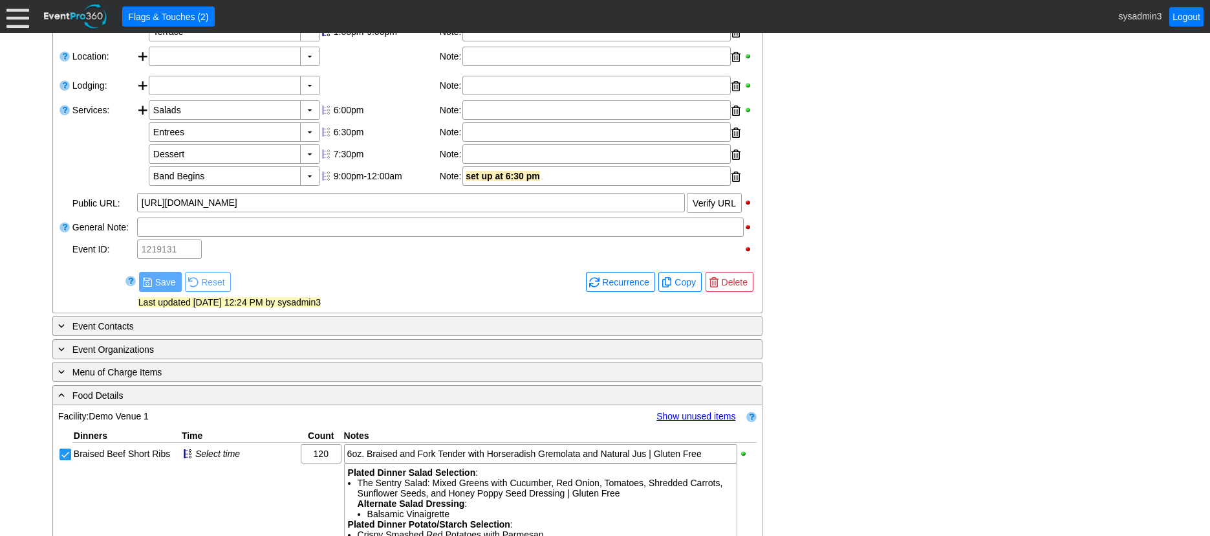
scroll to position [371, 0]
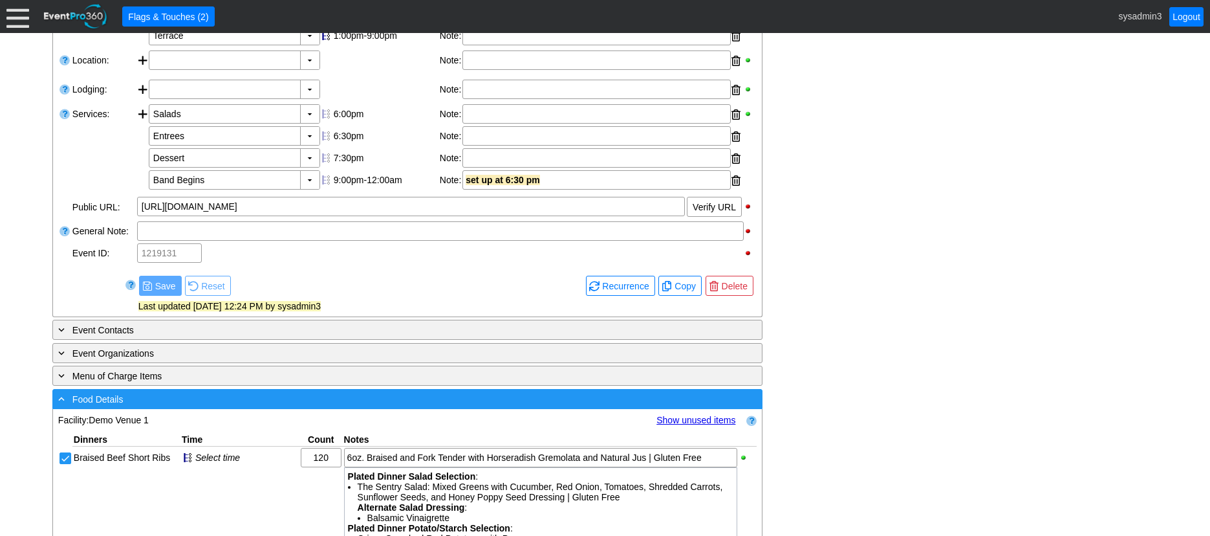
click at [384, 401] on div "- Food Details" at bounding box center [381, 398] width 651 height 15
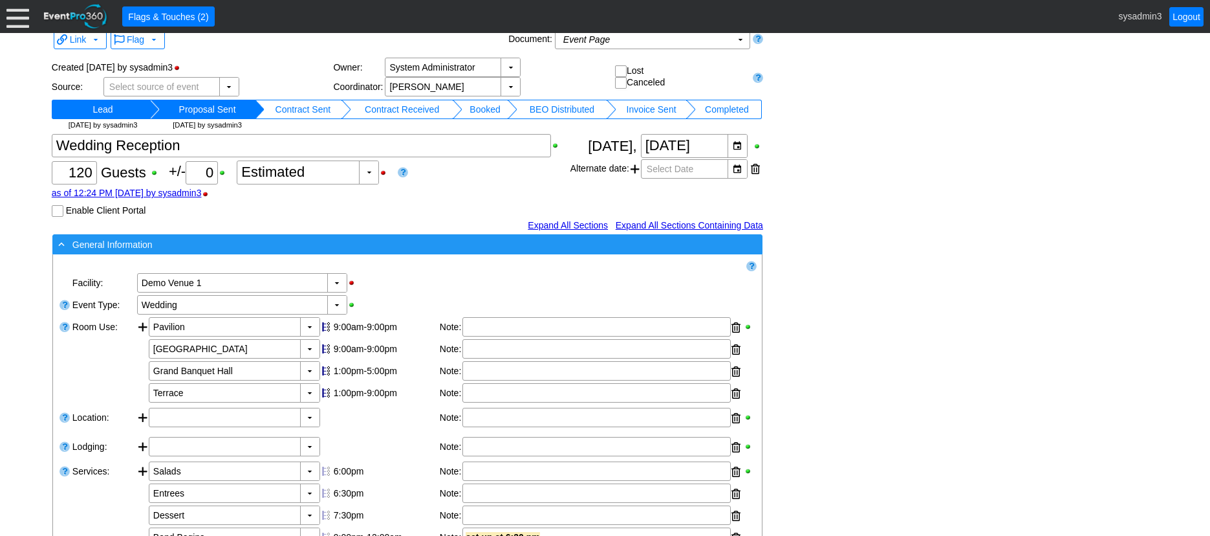
scroll to position [0, 0]
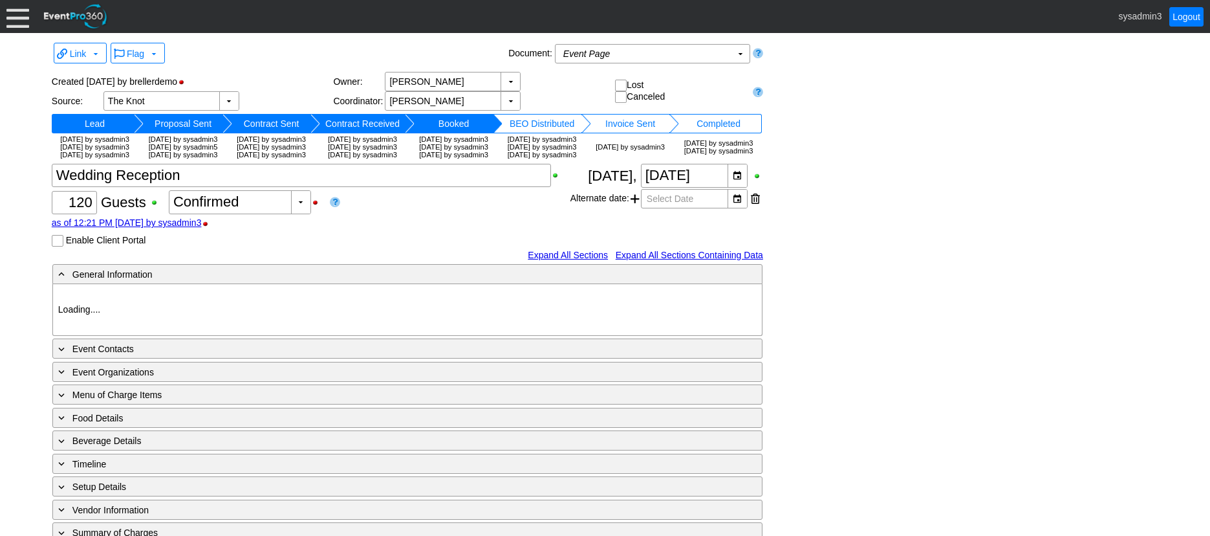
type input "Demo Venue 1"
type input "Wedding"
type input "[URL][DOMAIN_NAME]"
type input "675609"
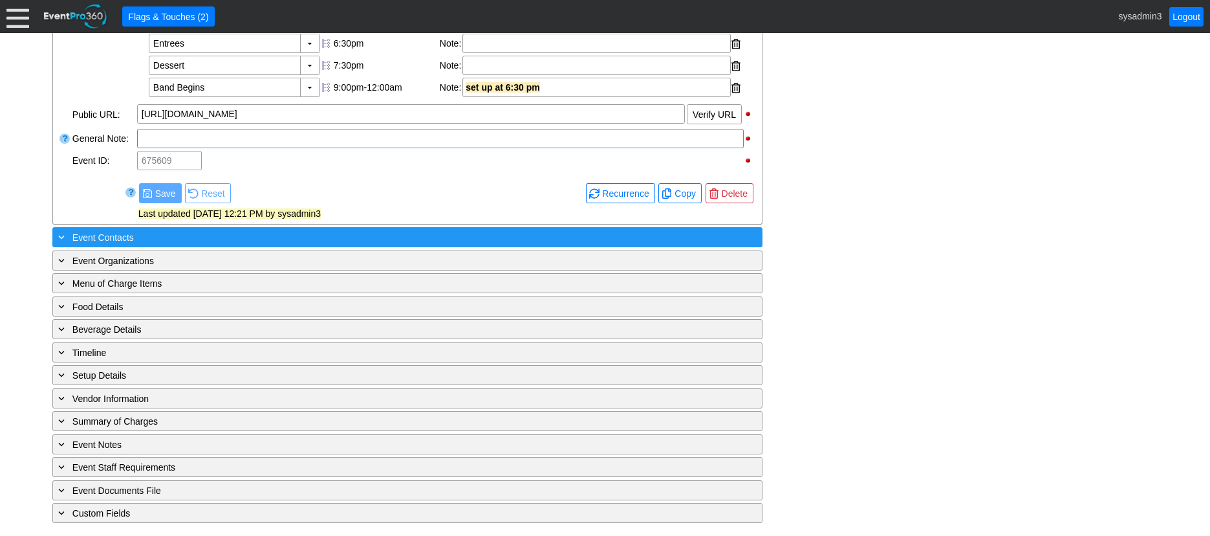
scroll to position [525, 0]
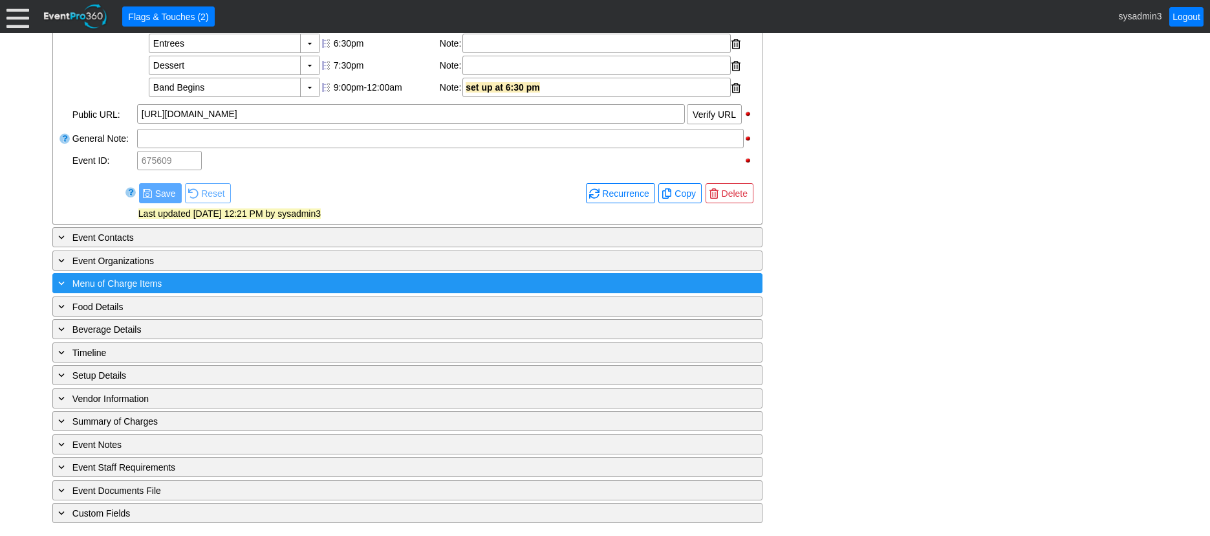
click at [226, 284] on div "+ Menu of Charge Items" at bounding box center [381, 283] width 651 height 15
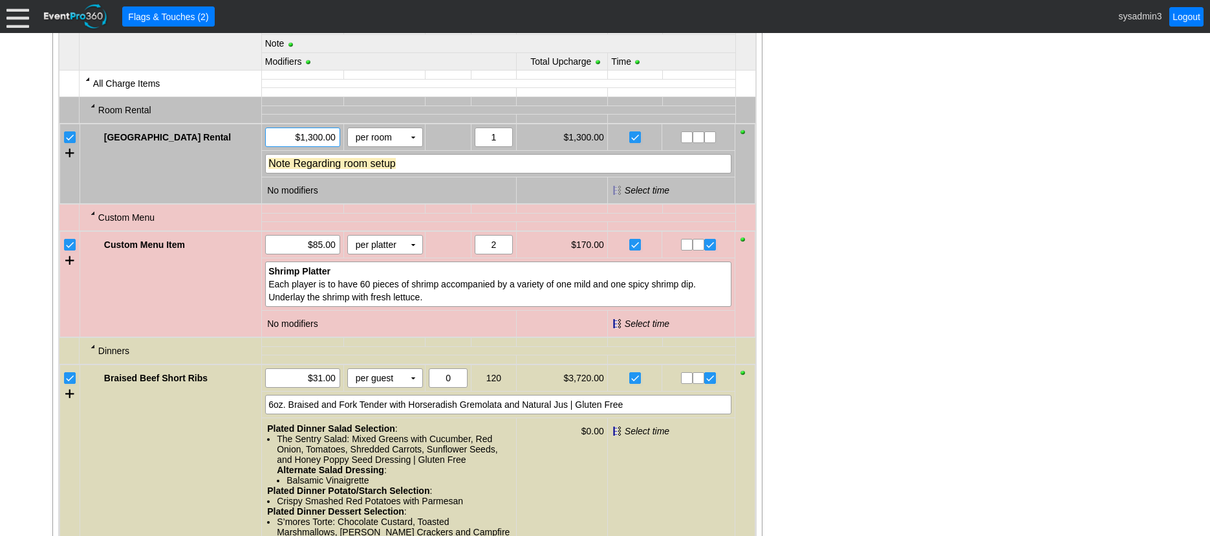
scroll to position [841, 0]
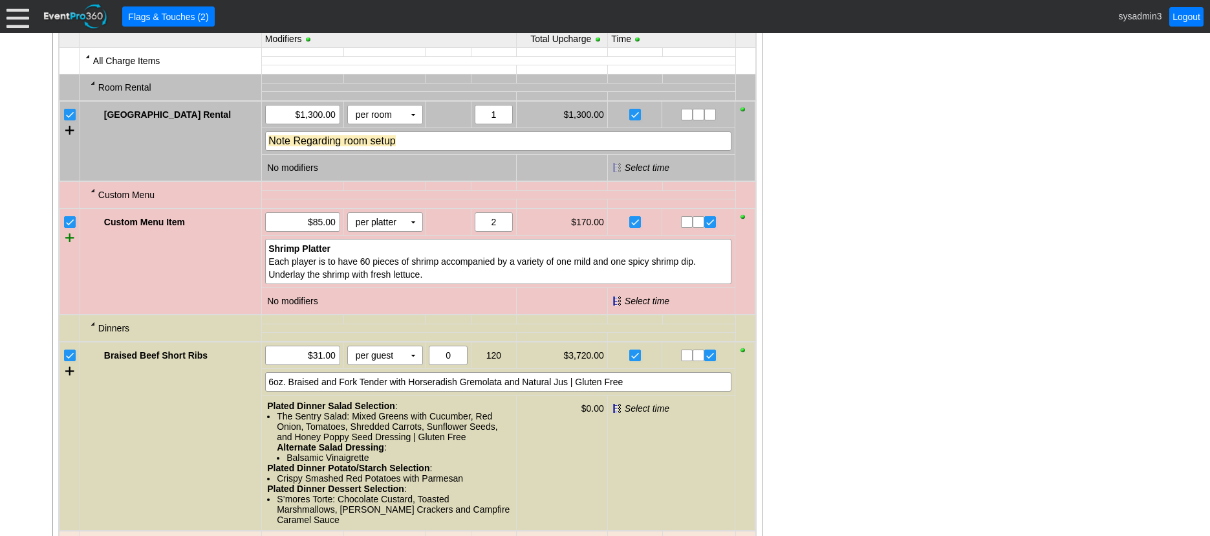
click at [70, 247] on div at bounding box center [69, 237] width 9 height 19
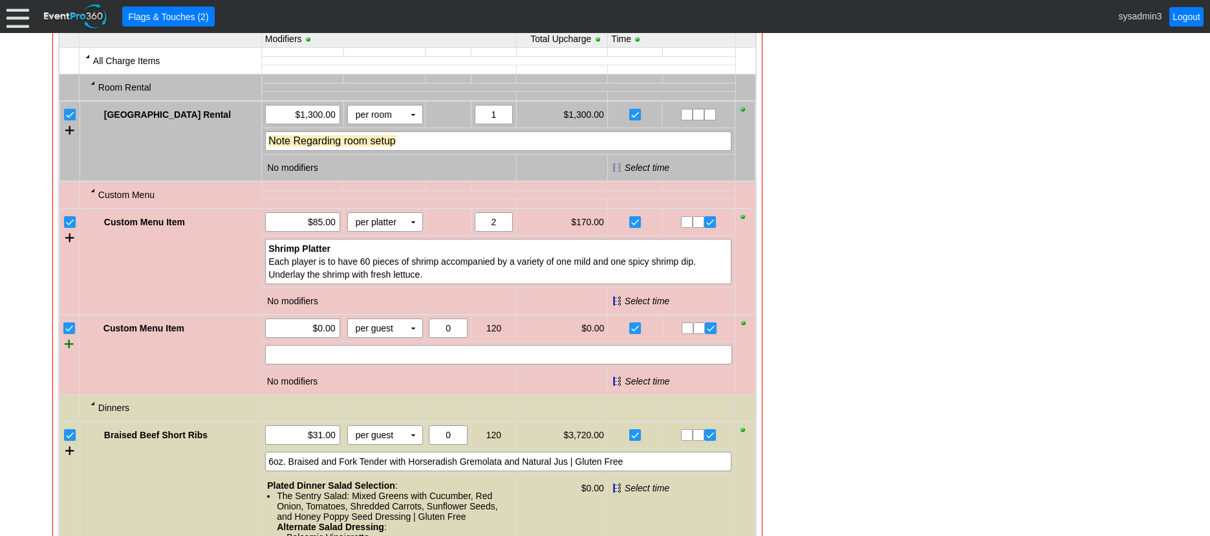
click at [67, 353] on div at bounding box center [69, 343] width 9 height 19
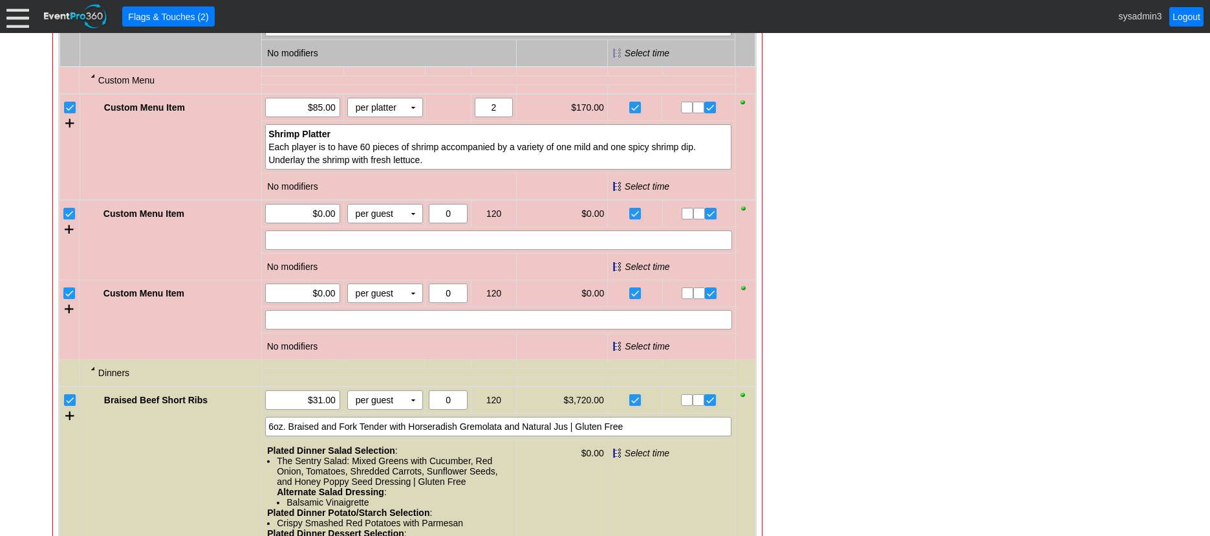
scroll to position [970, 0]
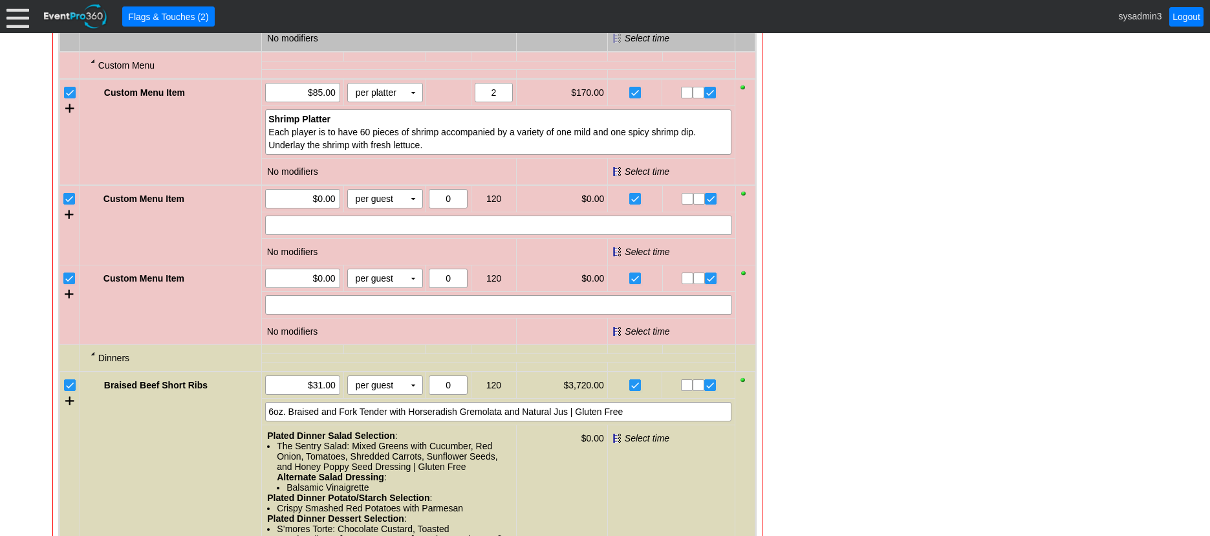
click at [68, 206] on input "checkbox" at bounding box center [70, 199] width 13 height 13
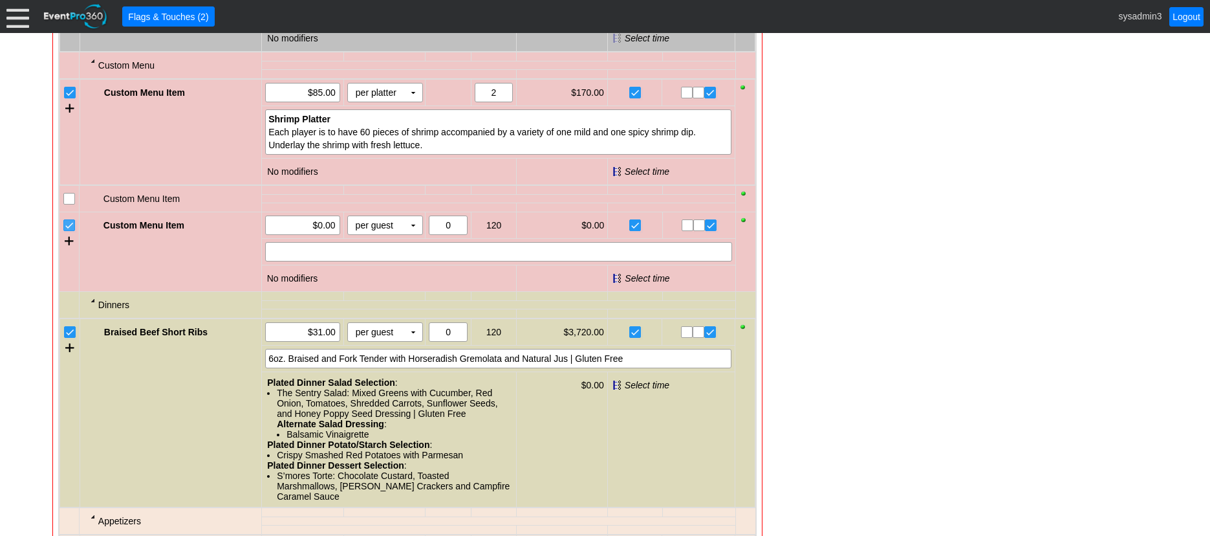
click at [67, 233] on input "checkbox" at bounding box center [70, 226] width 13 height 13
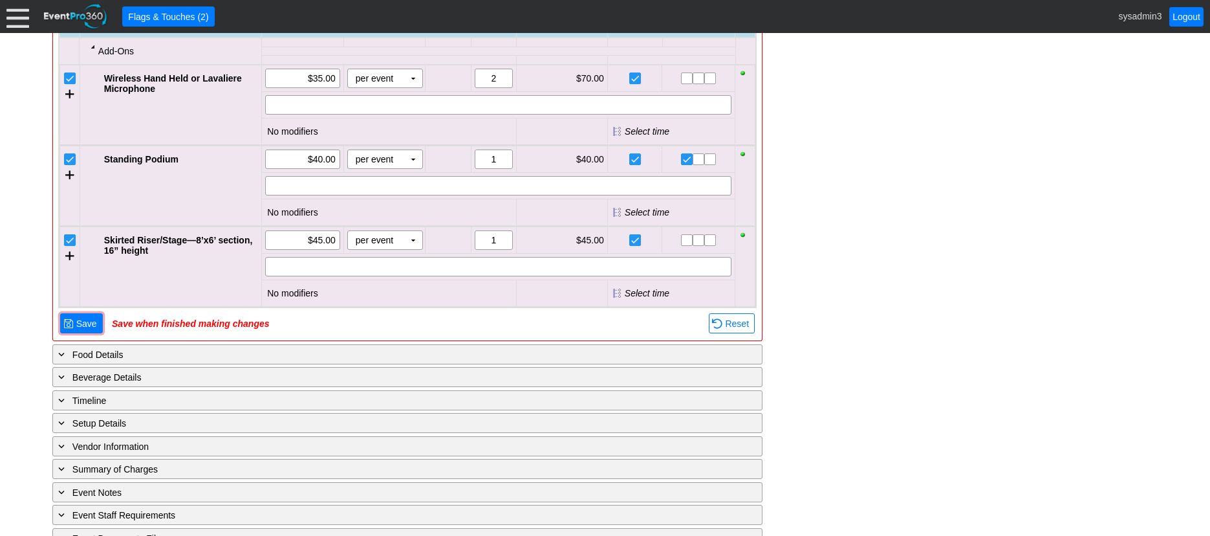
scroll to position [1811, 0]
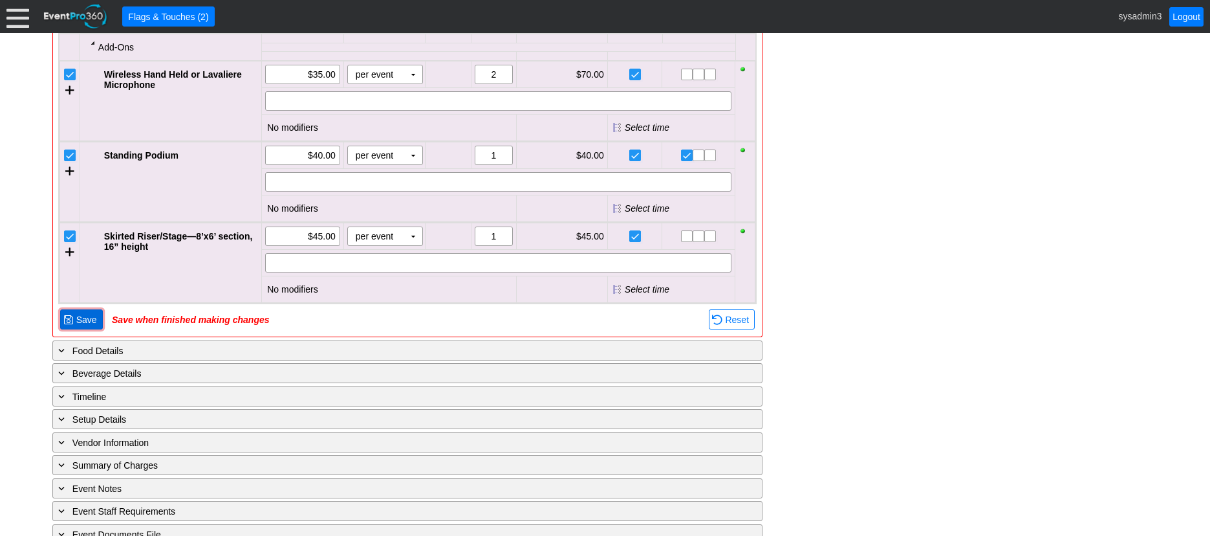
click at [76, 326] on span "Save" at bounding box center [87, 319] width 26 height 13
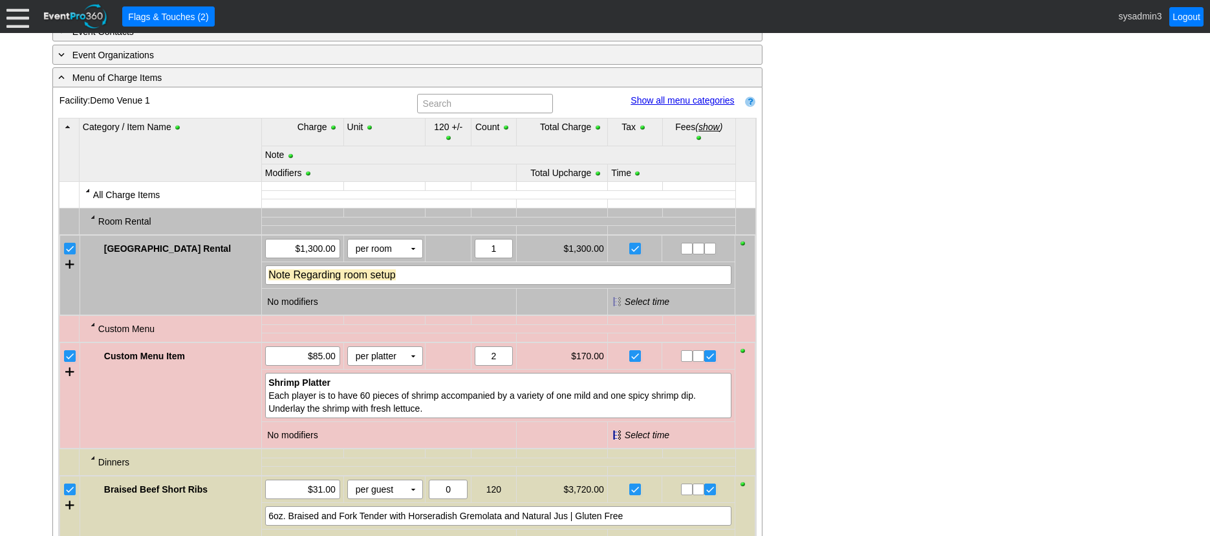
scroll to position [679, 0]
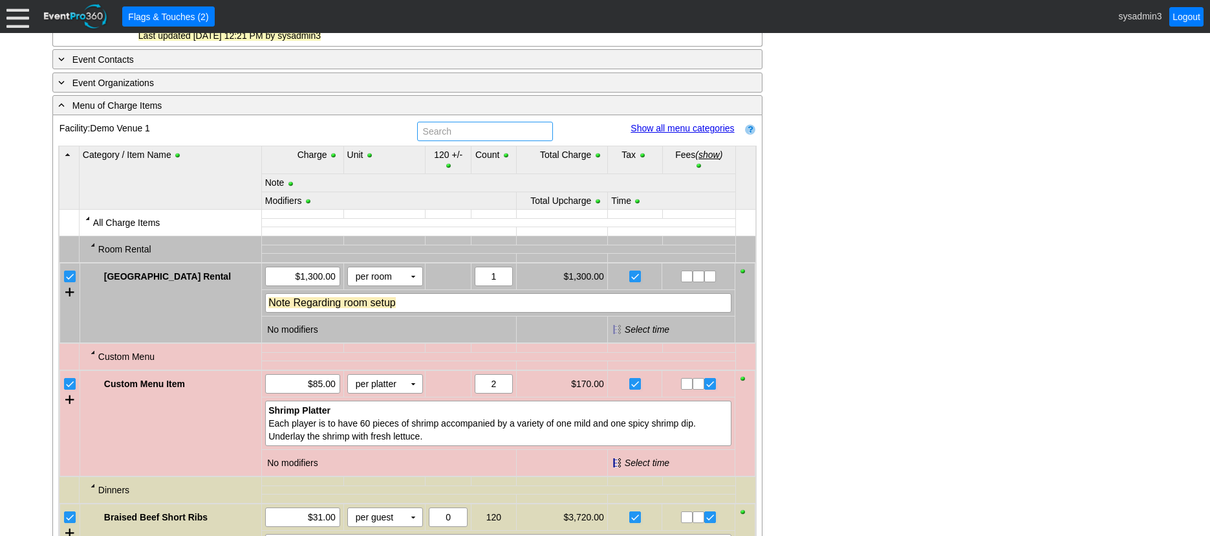
click at [470, 140] on input "text" at bounding box center [485, 131] width 127 height 18
click at [678, 133] on link "Show all menu categories" at bounding box center [682, 128] width 103 height 10
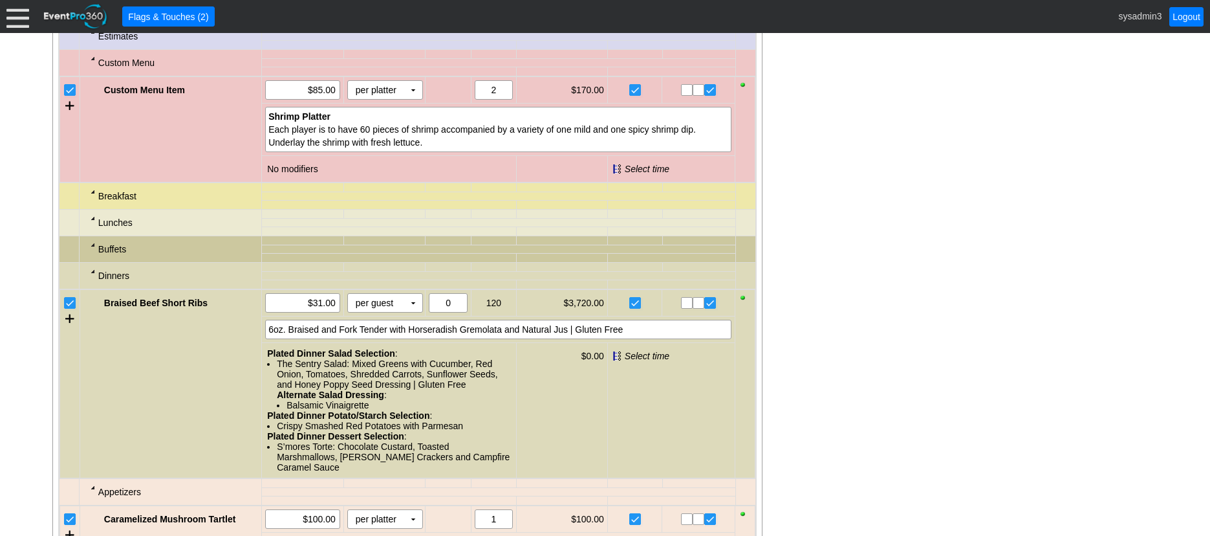
scroll to position [1067, 0]
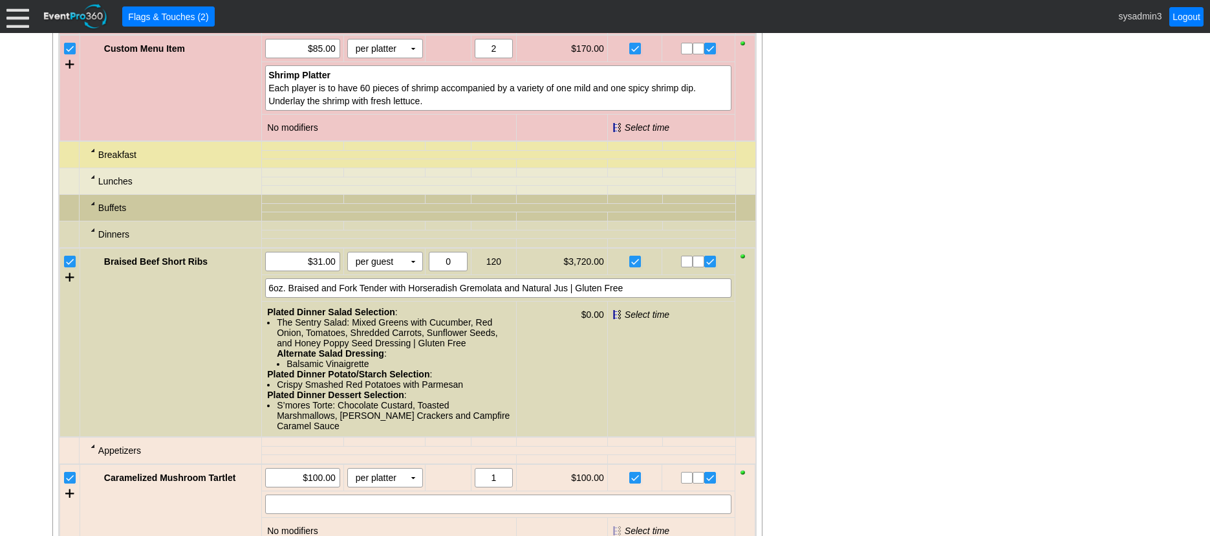
click at [92, 155] on div at bounding box center [93, 150] width 10 height 10
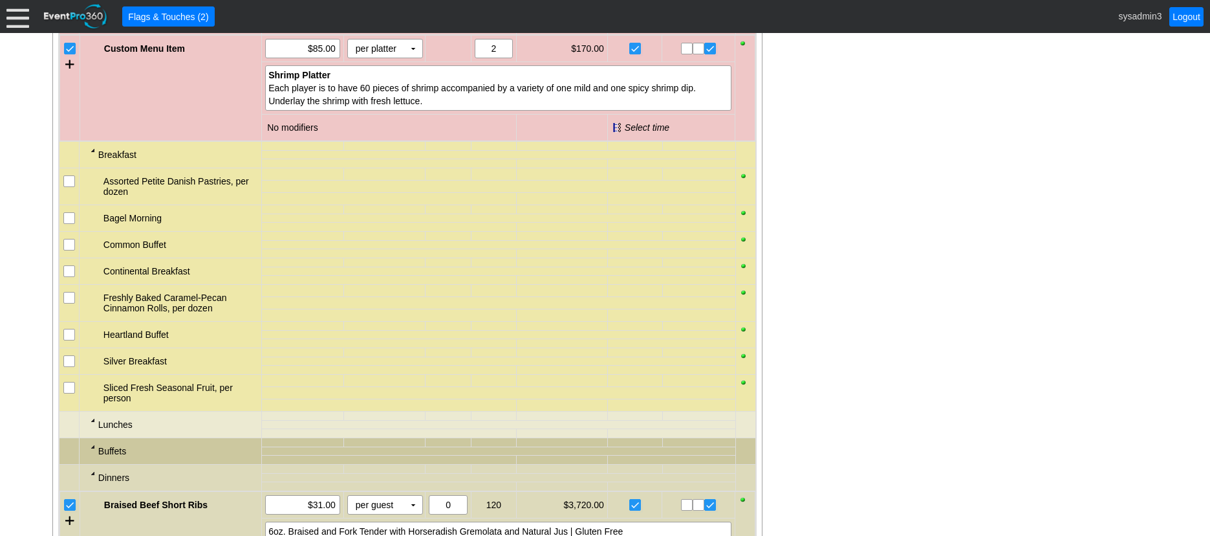
click at [94, 155] on div at bounding box center [93, 150] width 10 height 10
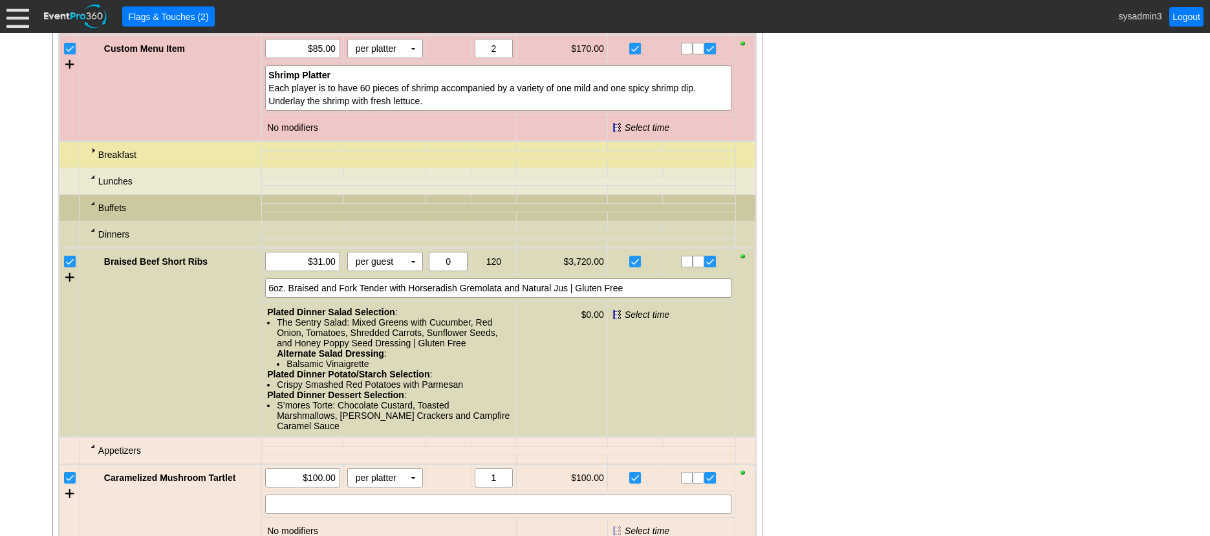
click at [91, 182] on div at bounding box center [93, 176] width 10 height 10
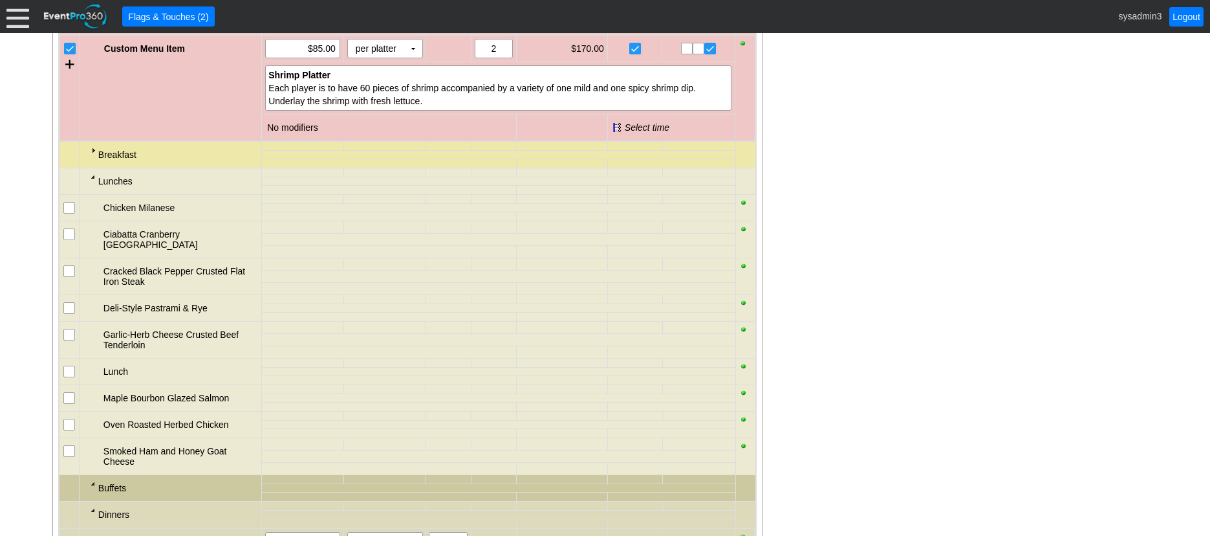
click at [91, 182] on div at bounding box center [93, 176] width 10 height 10
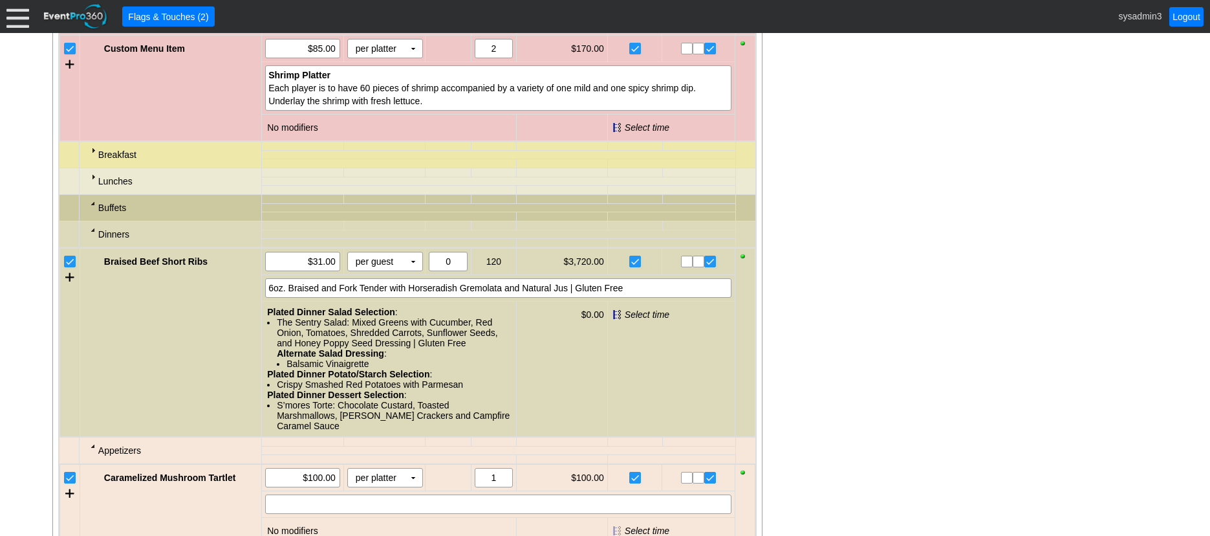
click at [92, 235] on div at bounding box center [93, 229] width 10 height 10
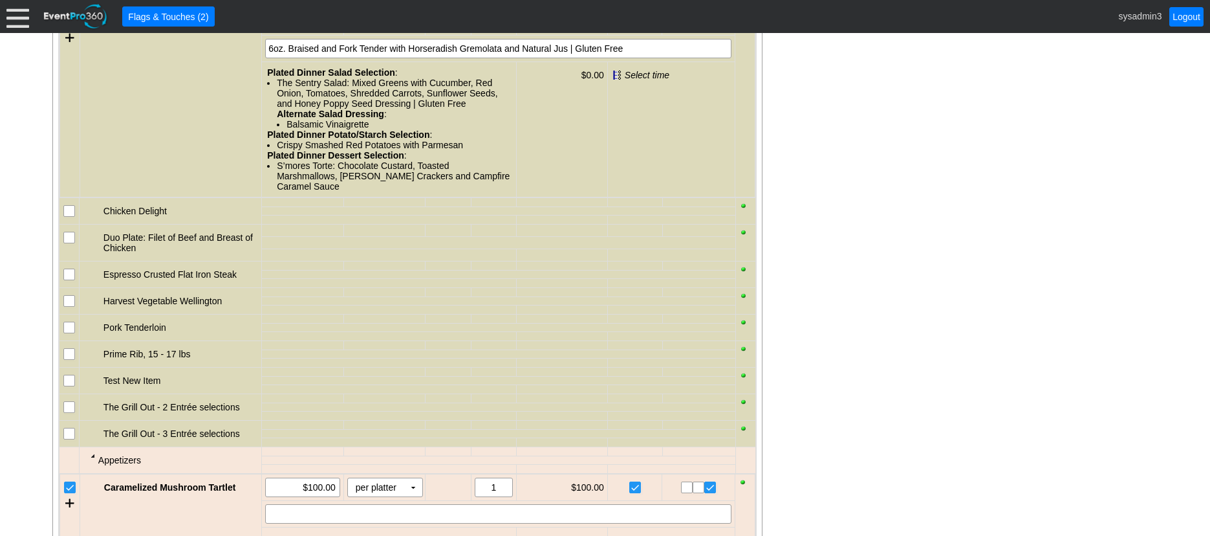
scroll to position [1391, 0]
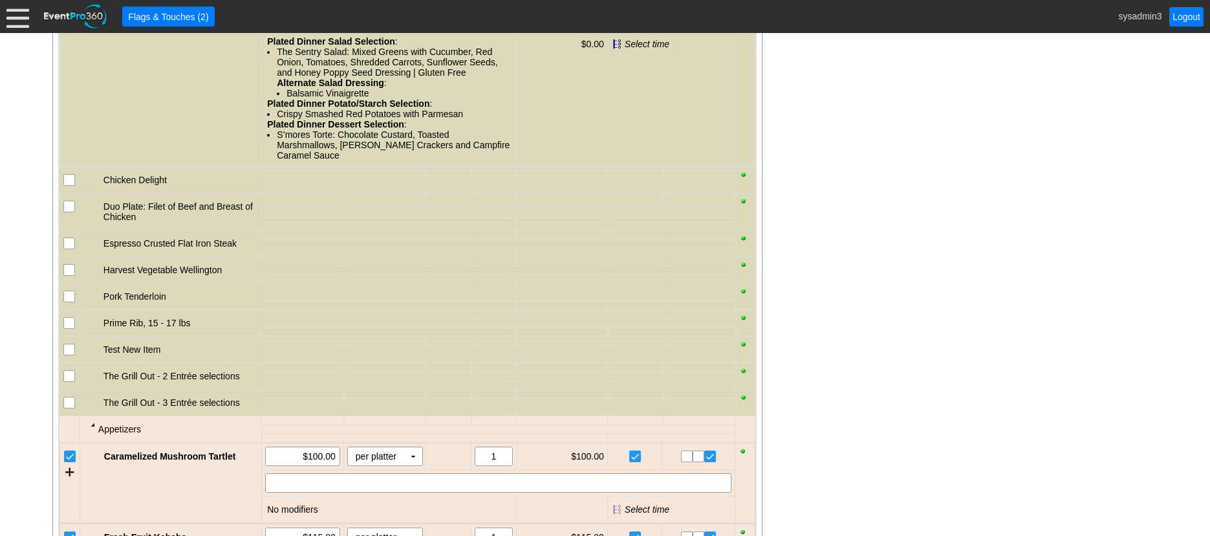
click at [70, 188] on input "checkbox" at bounding box center [70, 181] width 13 height 13
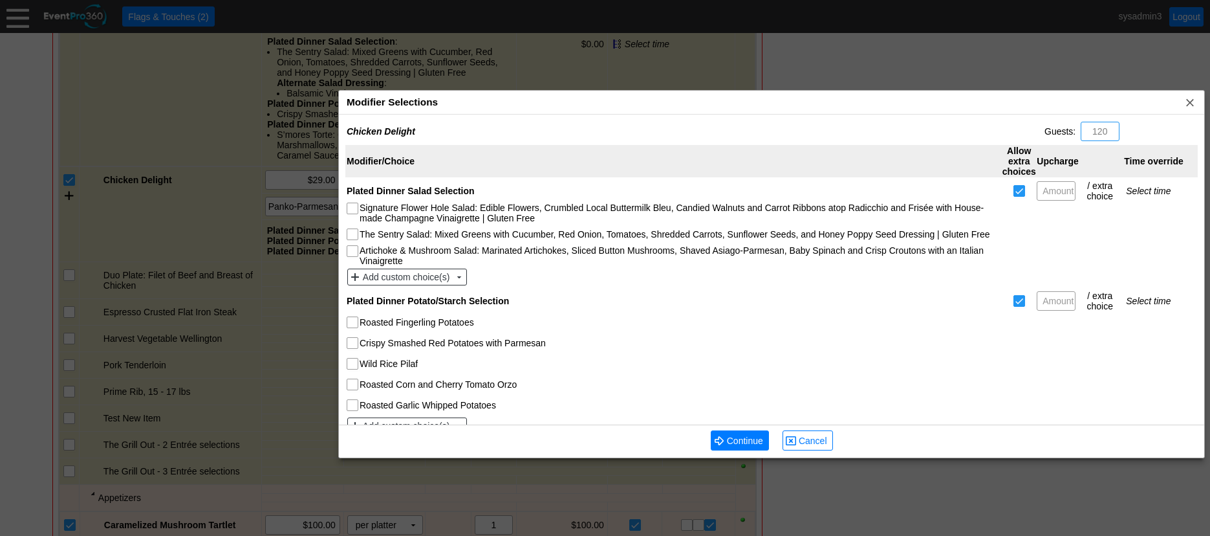
click at [466, 102] on div "Modifier Selections x" at bounding box center [771, 103] width 865 height 24
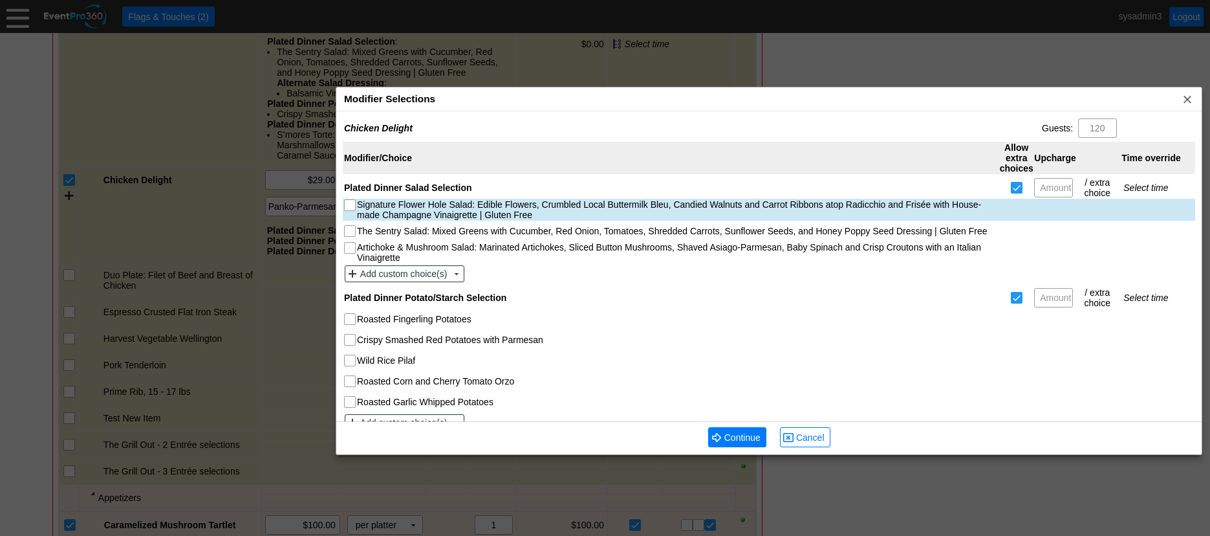
click at [351, 206] on input "Signature Flower Hole Salad: Edible Flowers, Crumbled Local Buttermilk Bleu, Ca…" at bounding box center [351, 206] width 13 height 13
checkbox input "true"
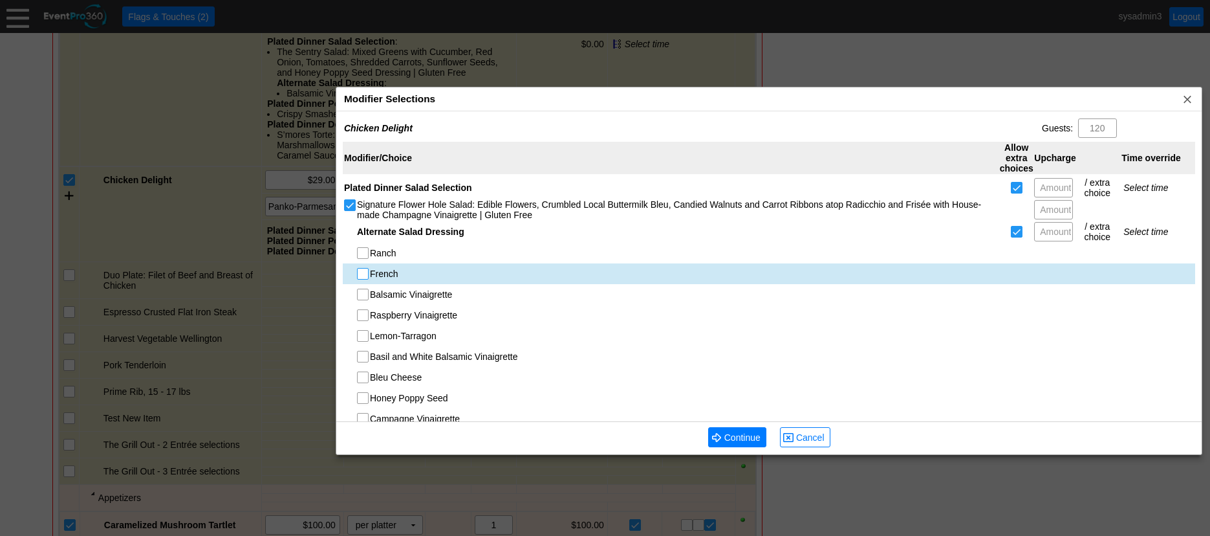
click at [362, 274] on input "French" at bounding box center [364, 274] width 13 height 13
checkbox input "true"
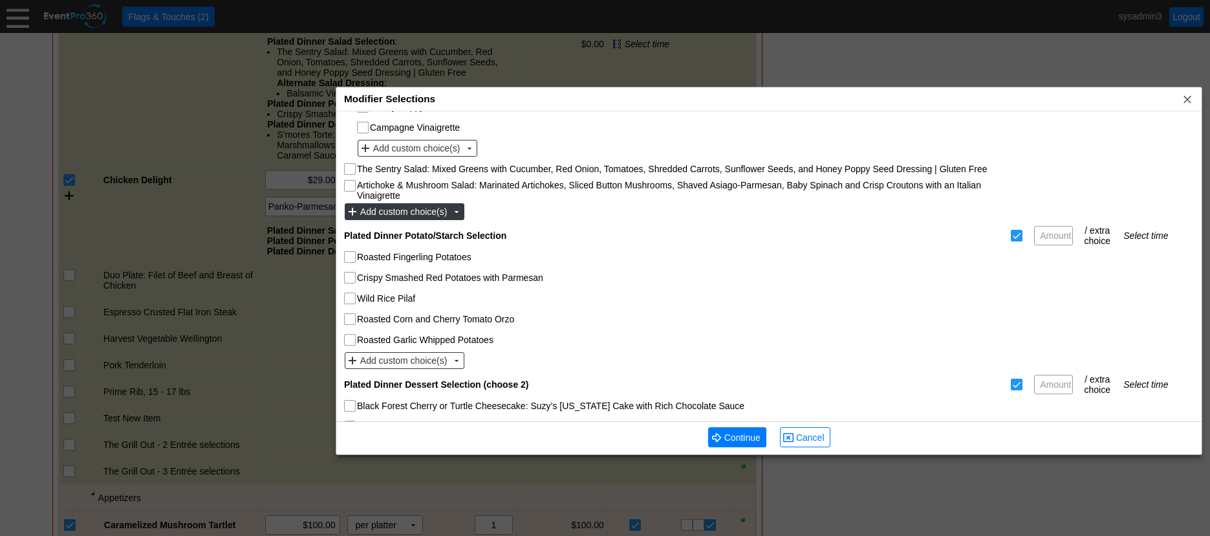
scroll to position [323, 0]
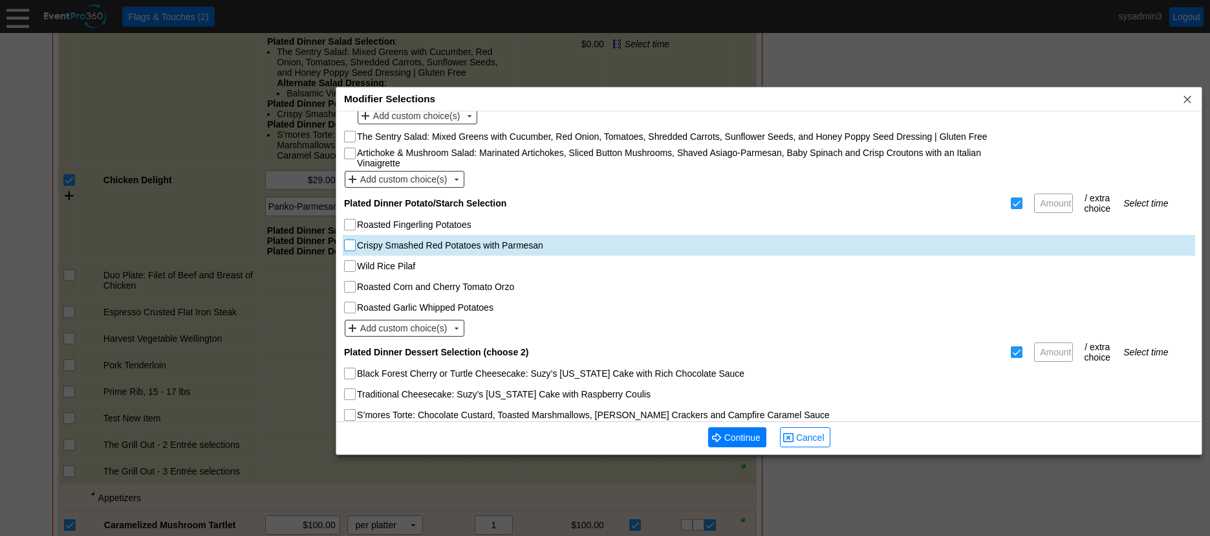
click at [352, 244] on input "Crispy Smashed Red Potatoes with Parmesan" at bounding box center [351, 246] width 13 height 13
checkbox input "true"
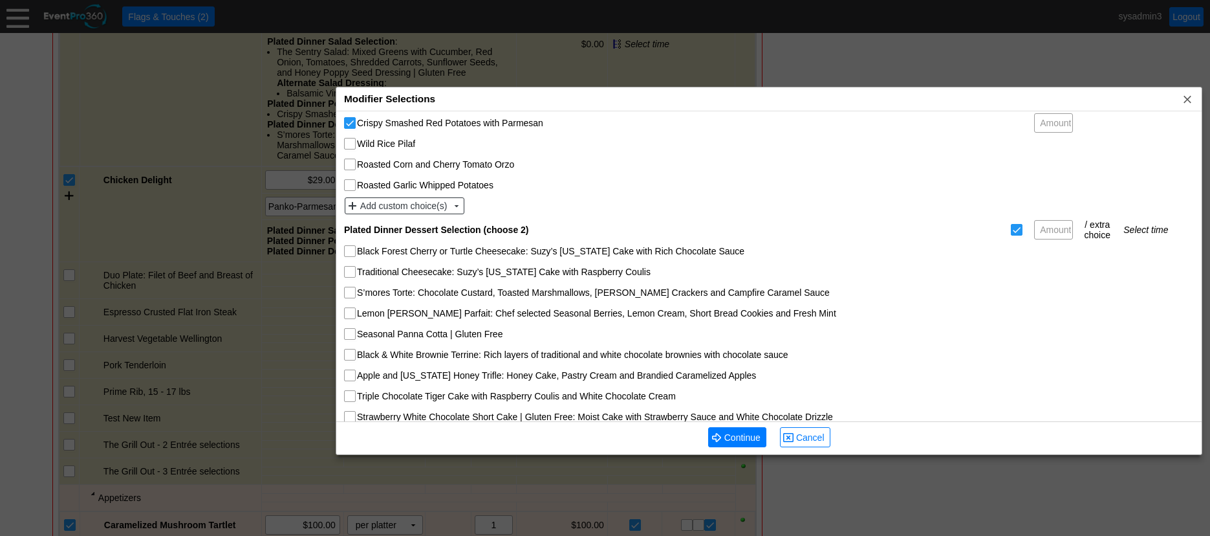
scroll to position [479, 0]
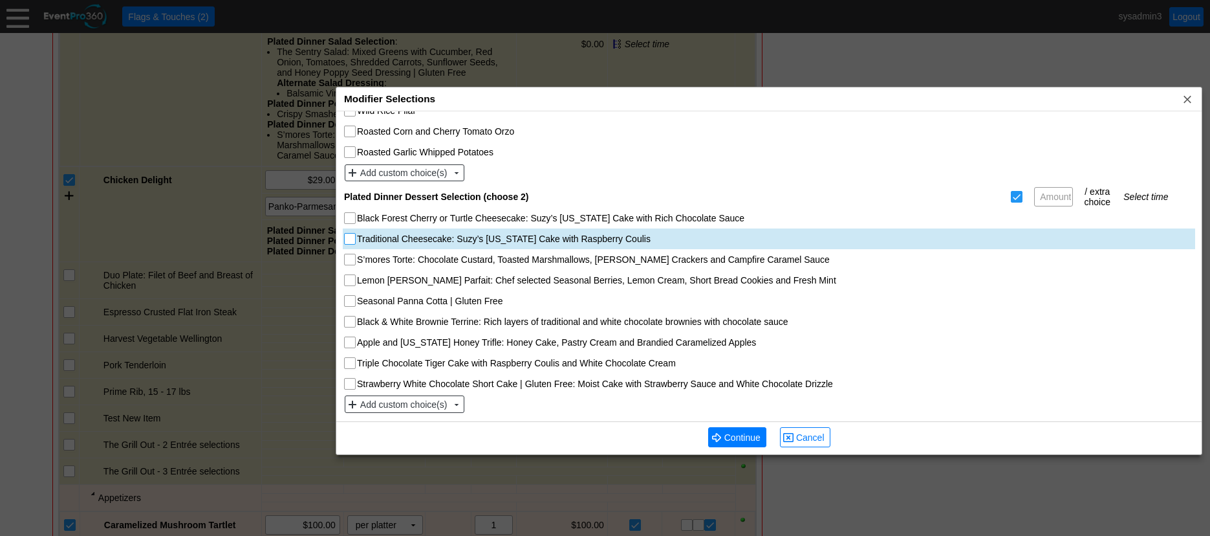
click at [351, 239] on input "Traditional Cheesecake: Suzy’s [US_STATE] Cake with Raspberry Coulis" at bounding box center [351, 239] width 13 height 13
checkbox input "true"
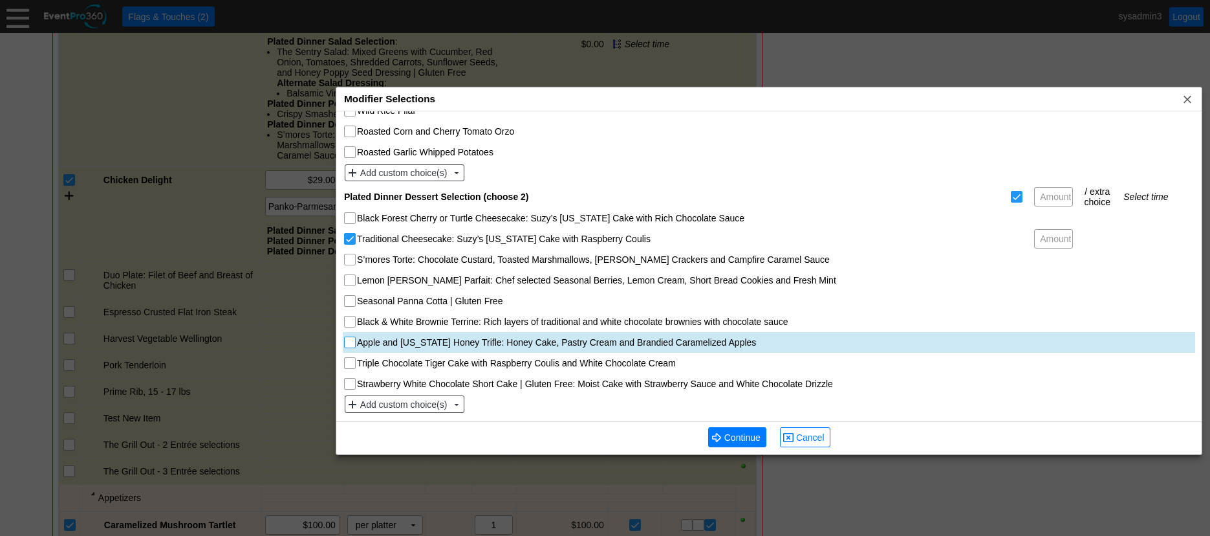
click at [348, 341] on input "Apple and [US_STATE] Honey Trifle: Honey Cake, Pastry Cream and Brandied Carame…" at bounding box center [351, 343] width 13 height 13
checkbox input "true"
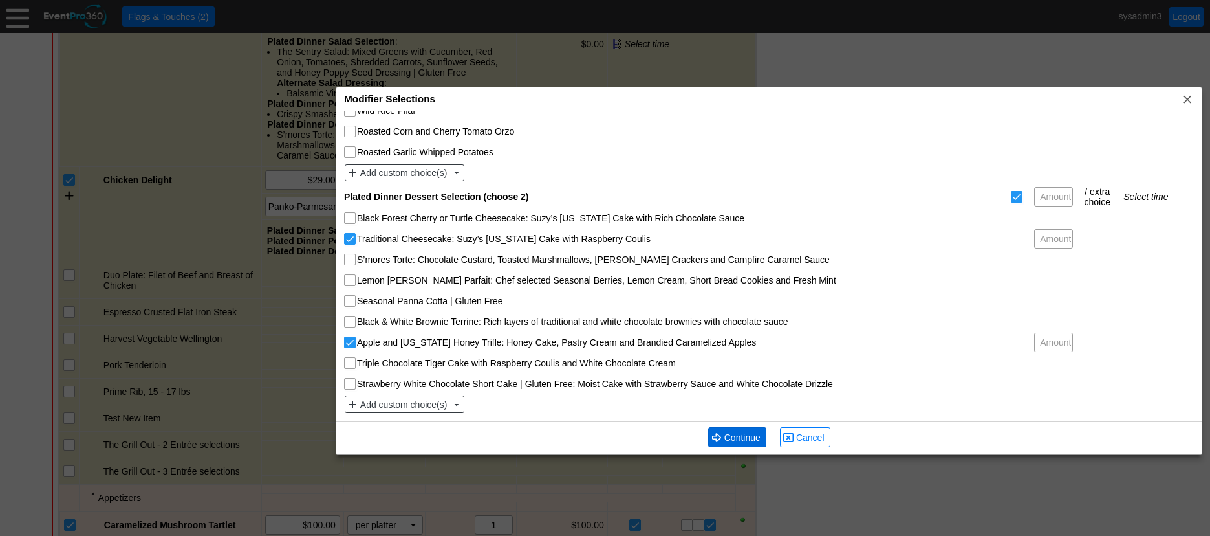
click at [752, 444] on span "Continue" at bounding box center [742, 437] width 41 height 13
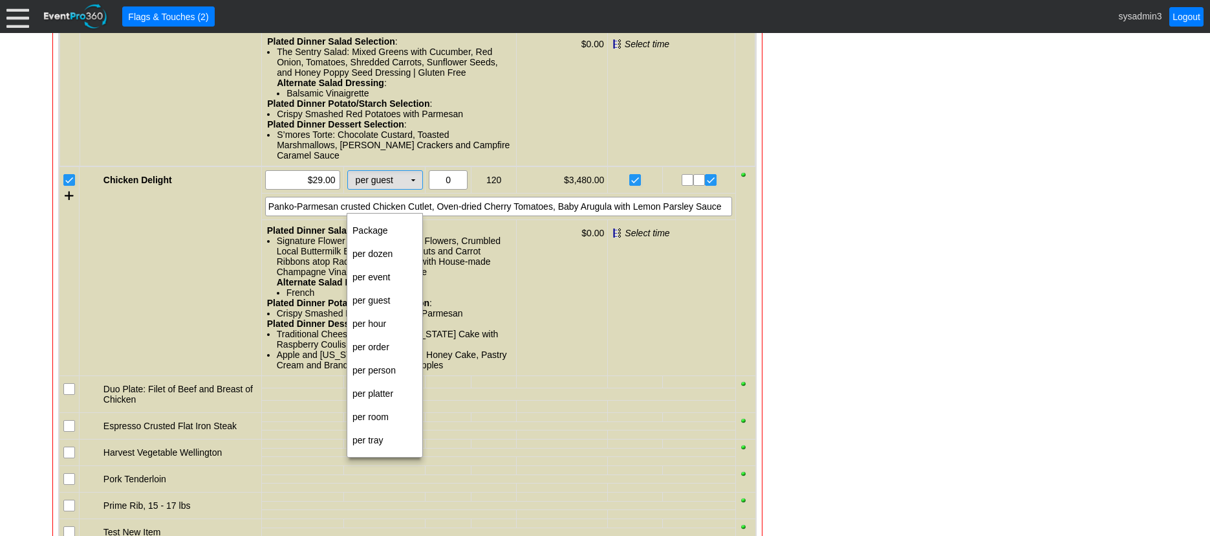
click at [412, 189] on td "▼" at bounding box center [413, 180] width 18 height 18
click at [383, 372] on td "per person" at bounding box center [384, 369] width 75 height 23
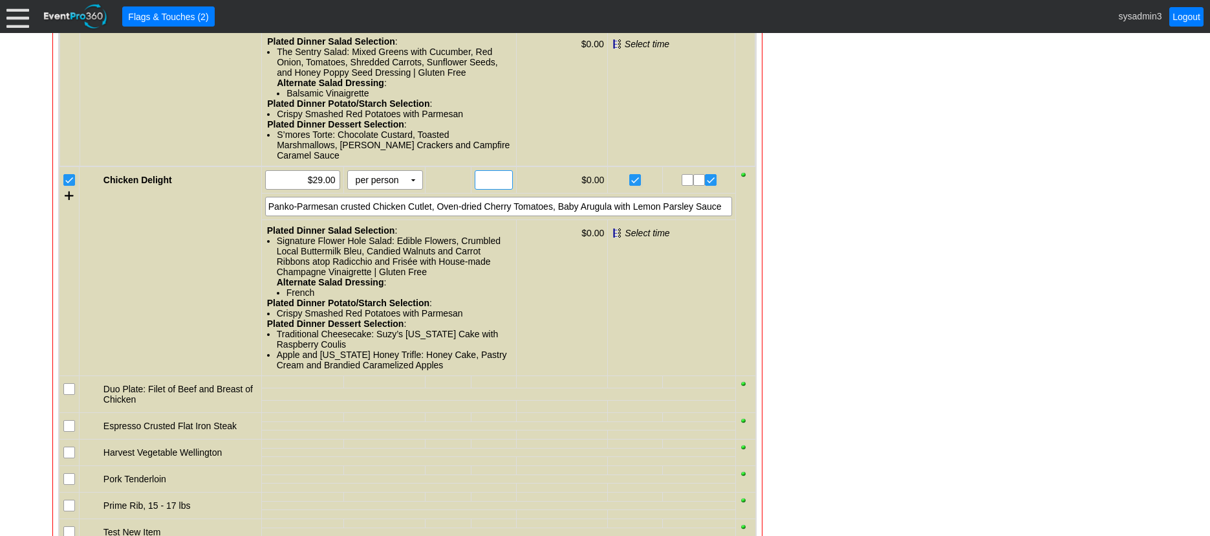
click at [495, 189] on input "text" at bounding box center [493, 180] width 29 height 18
type input "110"
click at [689, 216] on div "Panko-Parmesan crusted Chicken Cutlet, Oven-dried Cherry Tomatoes, Baby Arugula…" at bounding box center [498, 206] width 467 height 19
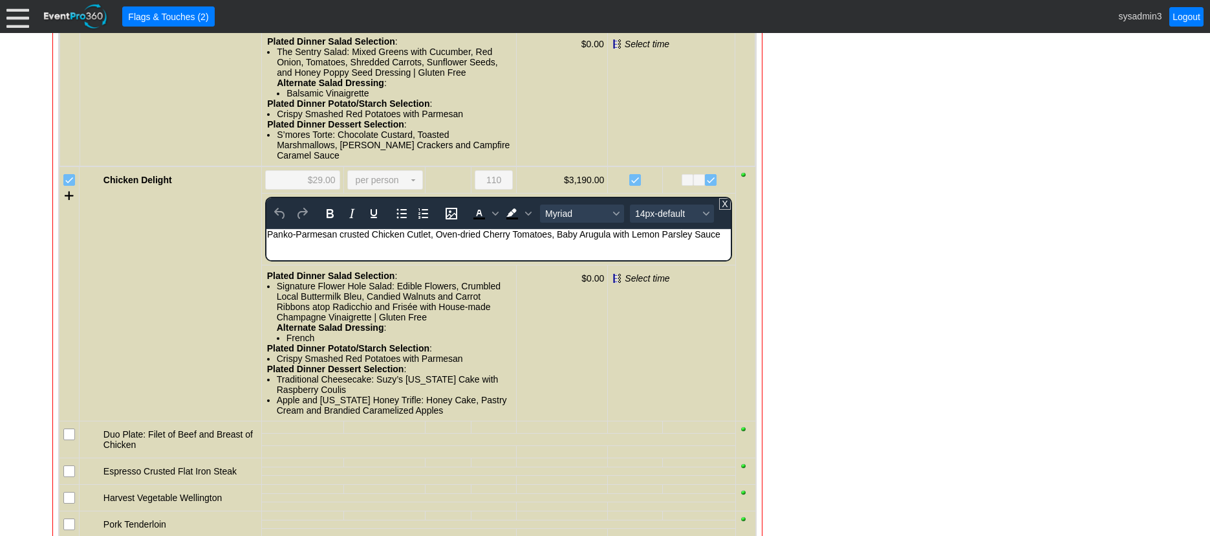
scroll to position [0, 0]
click at [722, 233] on div "Panko-Parmesan crusted Chicken Cutlet, Oven-dried Cherry Tomatoes, Baby Arugula…" at bounding box center [497, 234] width 463 height 10
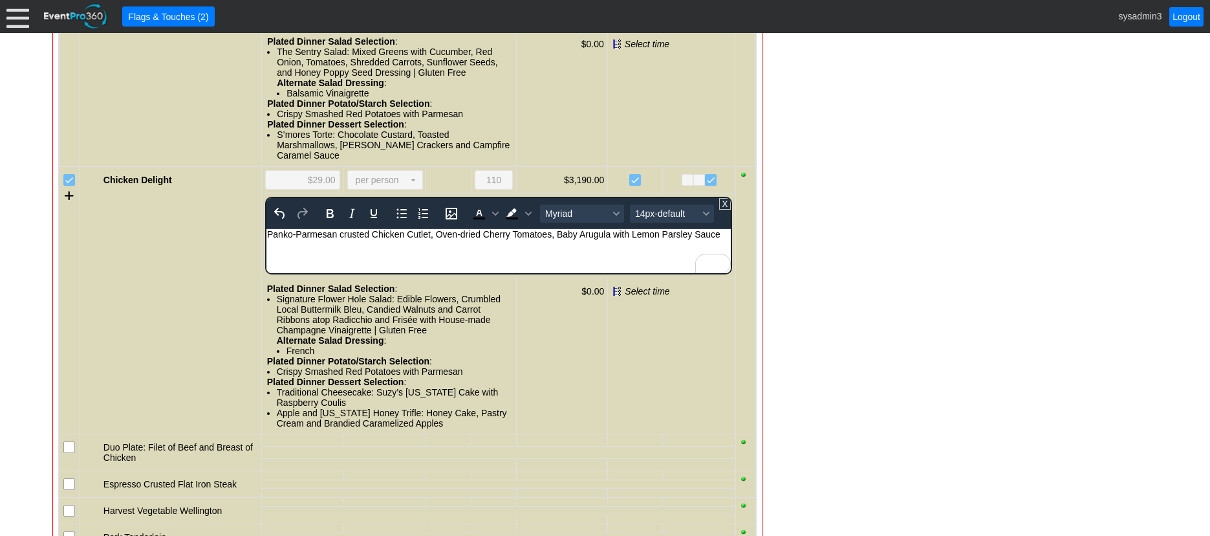
click at [286, 254] on div "To enrich screen reader interactions, please activate Accessibility in Grammarl…" at bounding box center [497, 255] width 463 height 10
drag, startPoint x: 316, startPoint y: 255, endPoint x: 529, endPoint y: 501, distance: 325.5
click at [266, 252] on html "Panko-Parmesan crusted Chicken Cutlet, Oven-dried Cherry Tomatoes, Baby Arugula…" at bounding box center [498, 248] width 464 height 38
click at [325, 221] on icon "Bold" at bounding box center [330, 214] width 16 height 16
click at [651, 219] on span "14px-default" at bounding box center [666, 213] width 63 height 10
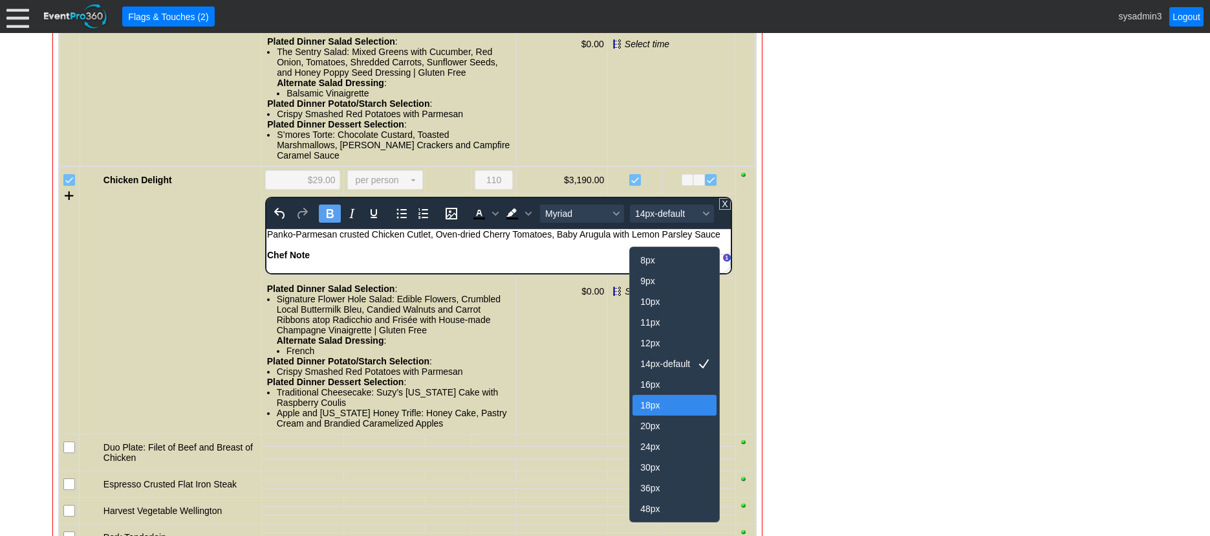
click at [651, 402] on div "18px" at bounding box center [665, 405] width 50 height 16
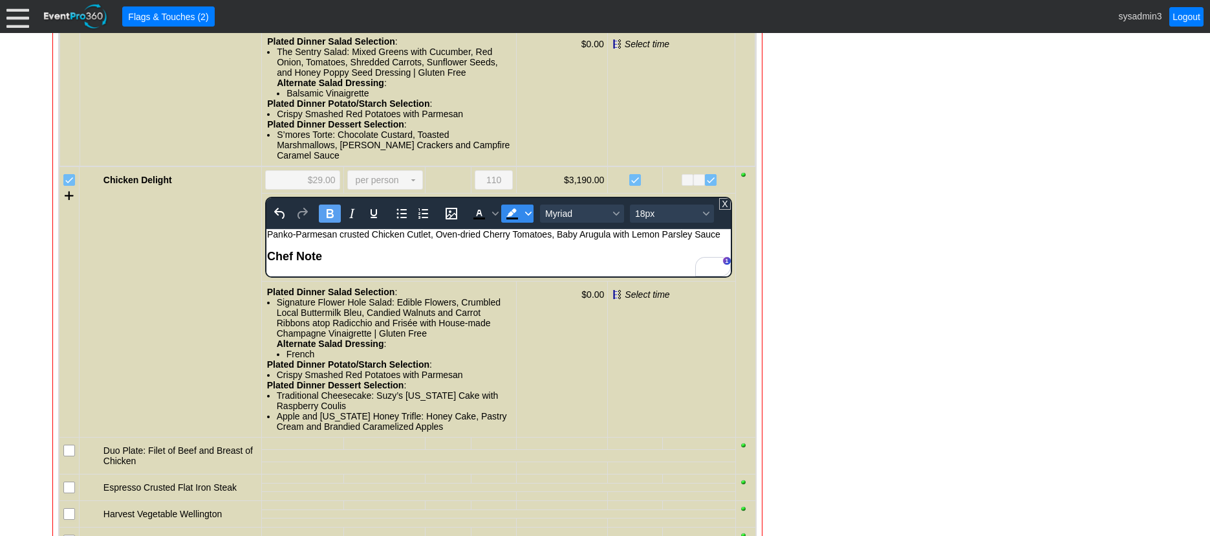
click at [526, 222] on span "Background color Black" at bounding box center [528, 213] width 10 height 18
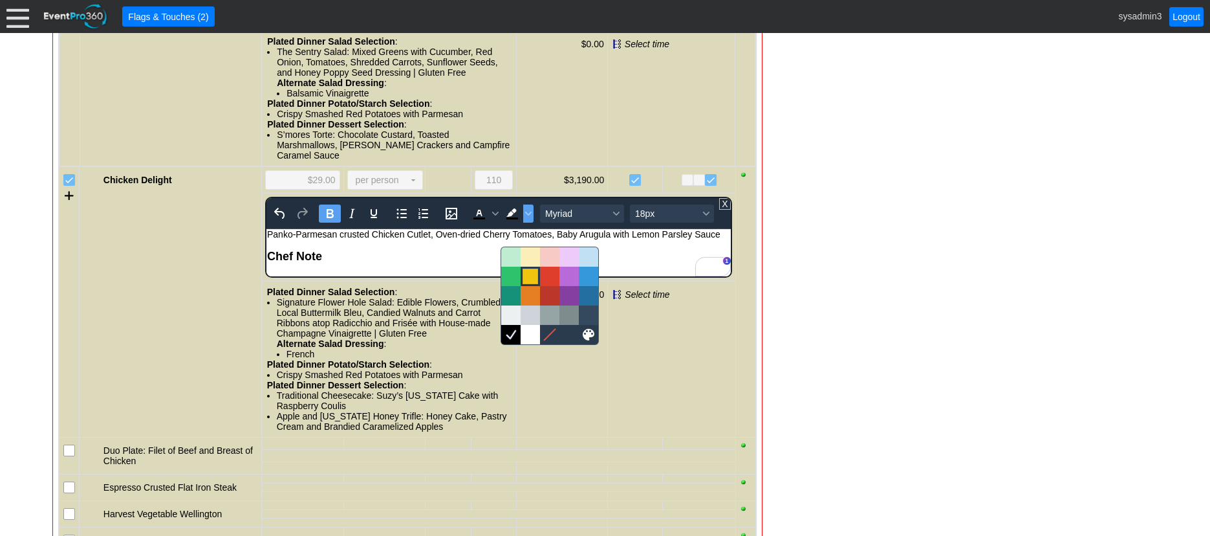
drag, startPoint x: 532, startPoint y: 275, endPoint x: 271, endPoint y: 23, distance: 362.7
click at [532, 275] on div at bounding box center [531, 276] width 16 height 16
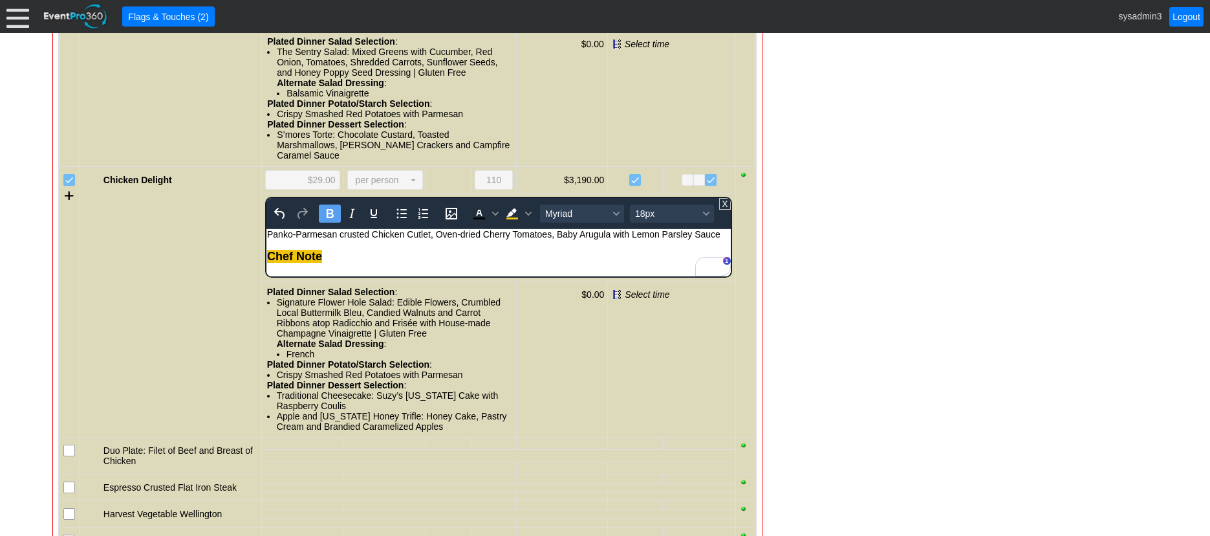
click at [831, 270] on div "- General Information ▼ Loading.... Remove all highlights Facility: ▼ Χ Demo Ve…" at bounding box center [605, 376] width 1113 height 3006
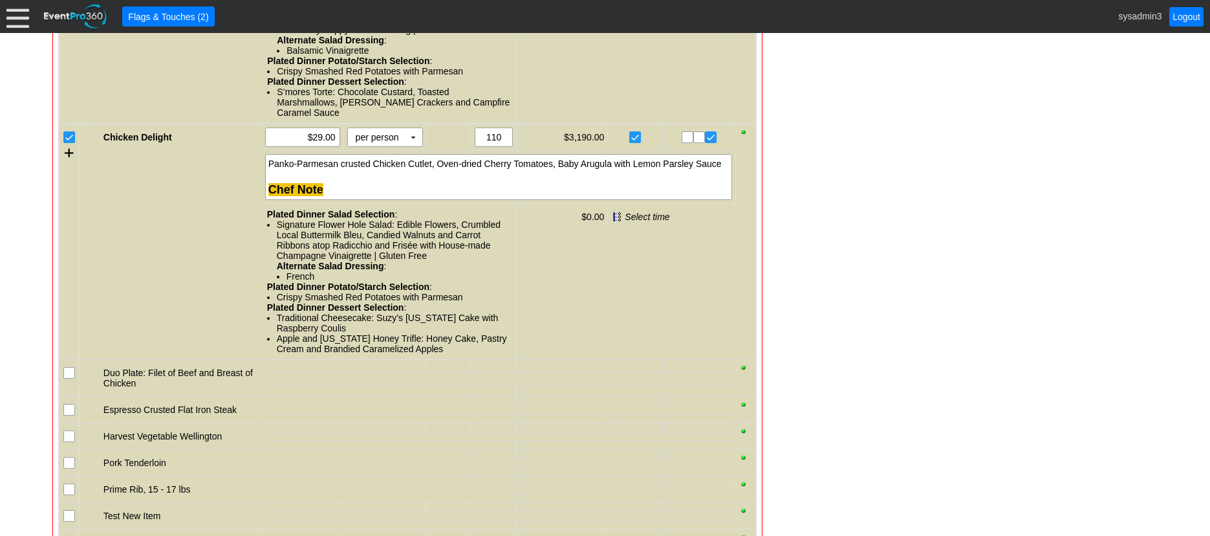
scroll to position [1455, 0]
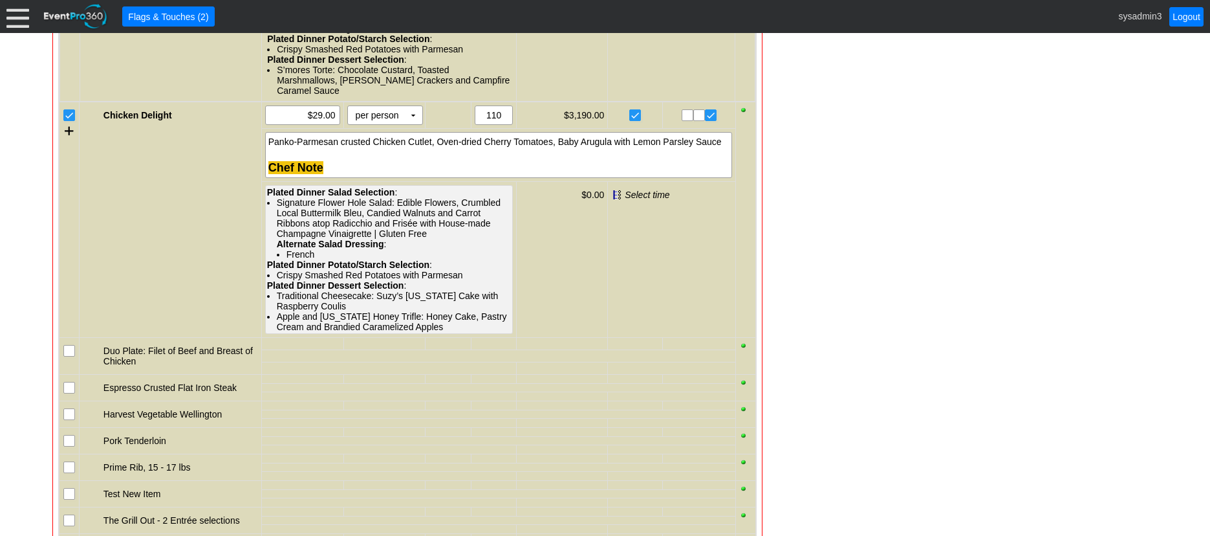
click at [333, 239] on div "Signature Flower Hole Salad: Edible Flowers, Crumbled Local Buttermilk Bleu, Ca…" at bounding box center [394, 228] width 235 height 62
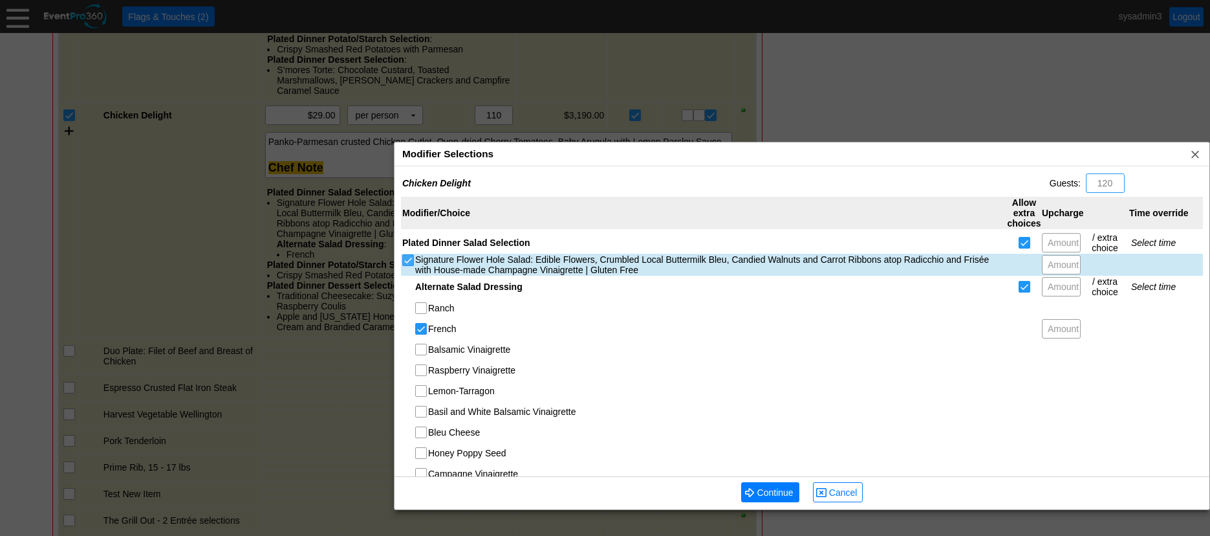
click at [407, 259] on input "Signature Flower Hole Salad: Edible Flowers, Crumbled Local Buttermilk Bleu, Ca…" at bounding box center [409, 261] width 13 height 13
checkbox input "false"
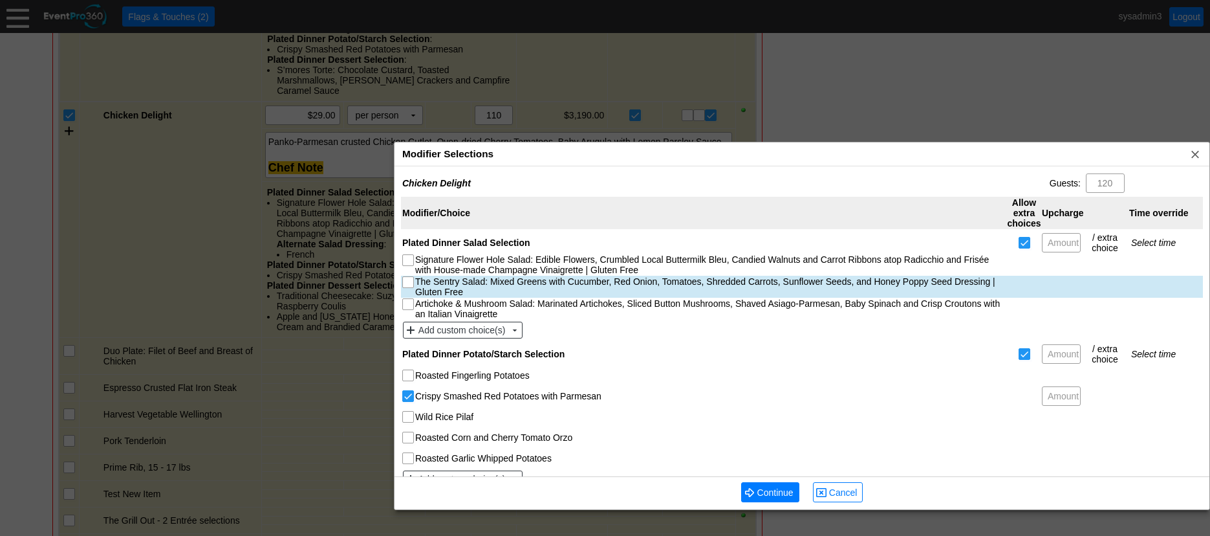
click at [410, 281] on input "The Sentry Salad: Mixed Greens with Cucumber, Red Onion, Tomatoes, Shredded Car…" at bounding box center [409, 283] width 13 height 13
checkbox input "true"
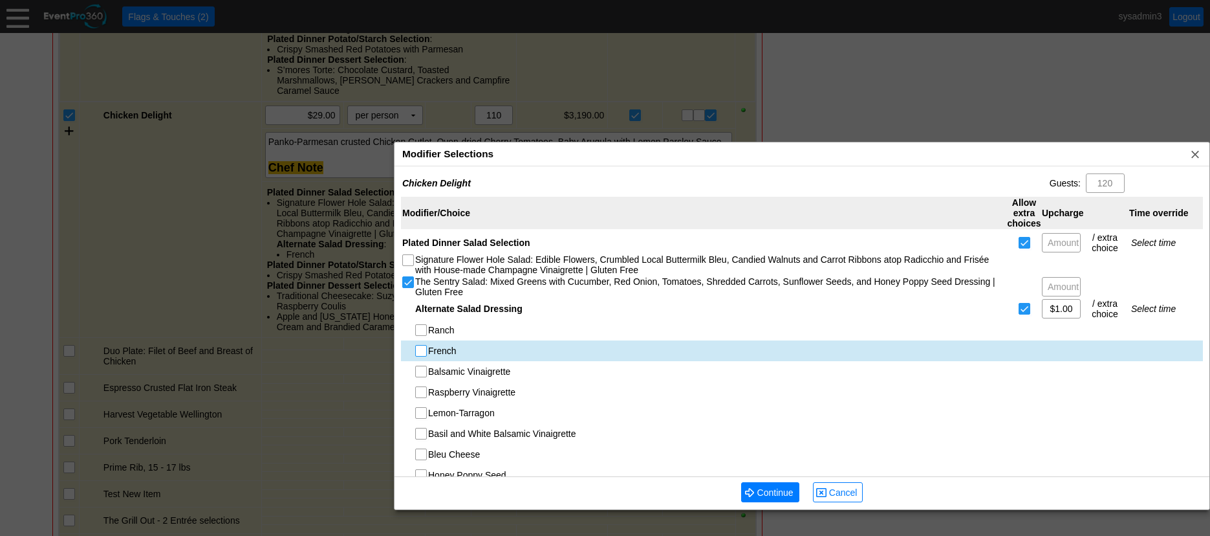
click at [420, 352] on input "French" at bounding box center [422, 351] width 13 height 13
checkbox input "true"
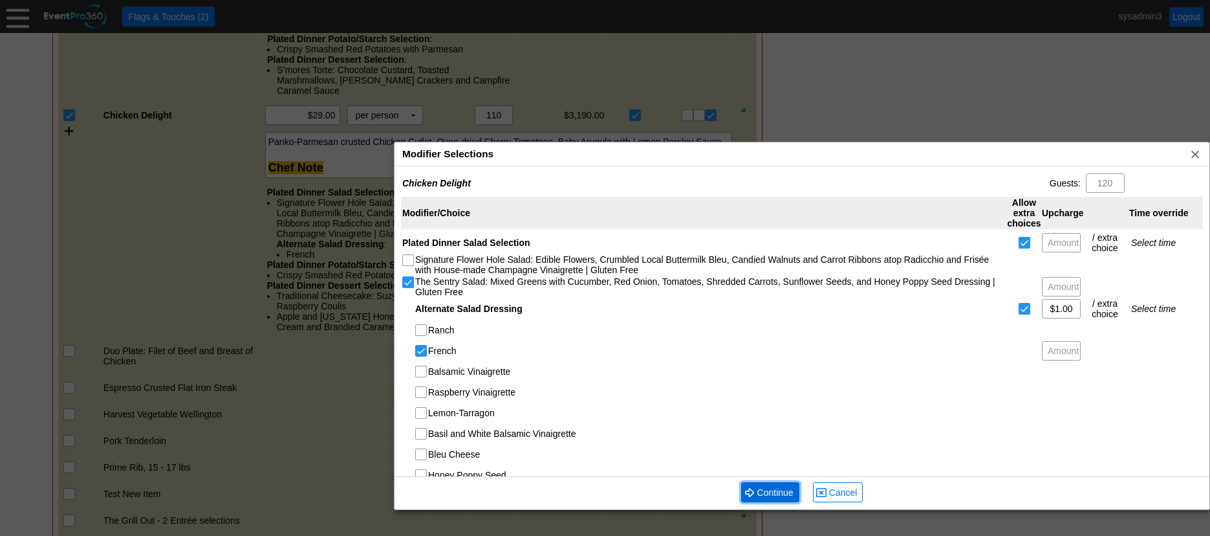
click at [776, 491] on span "Continue" at bounding box center [775, 492] width 41 height 13
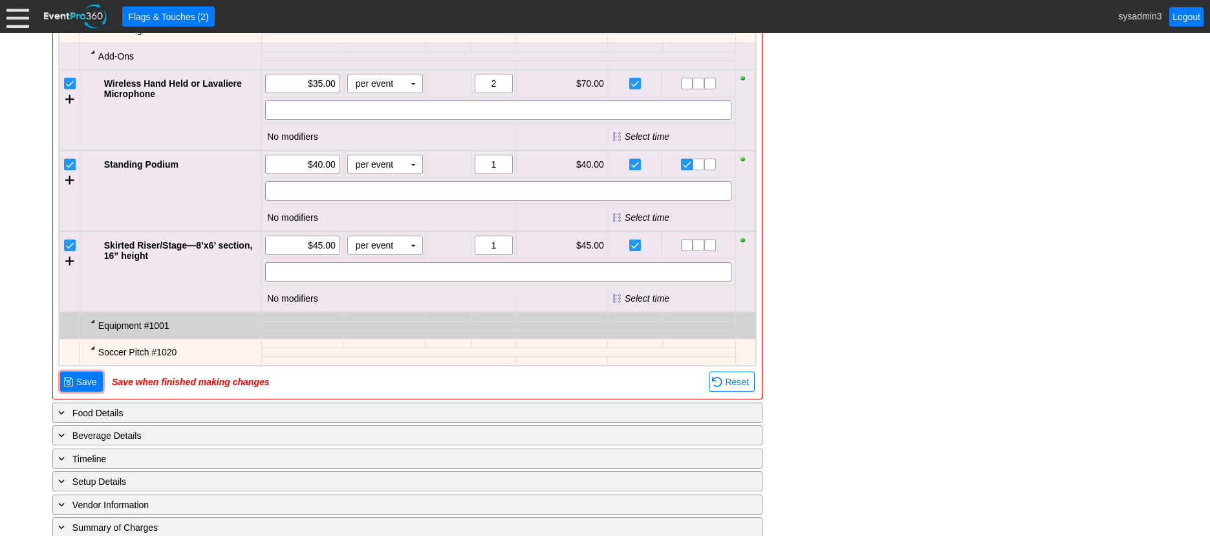
scroll to position [2619, 0]
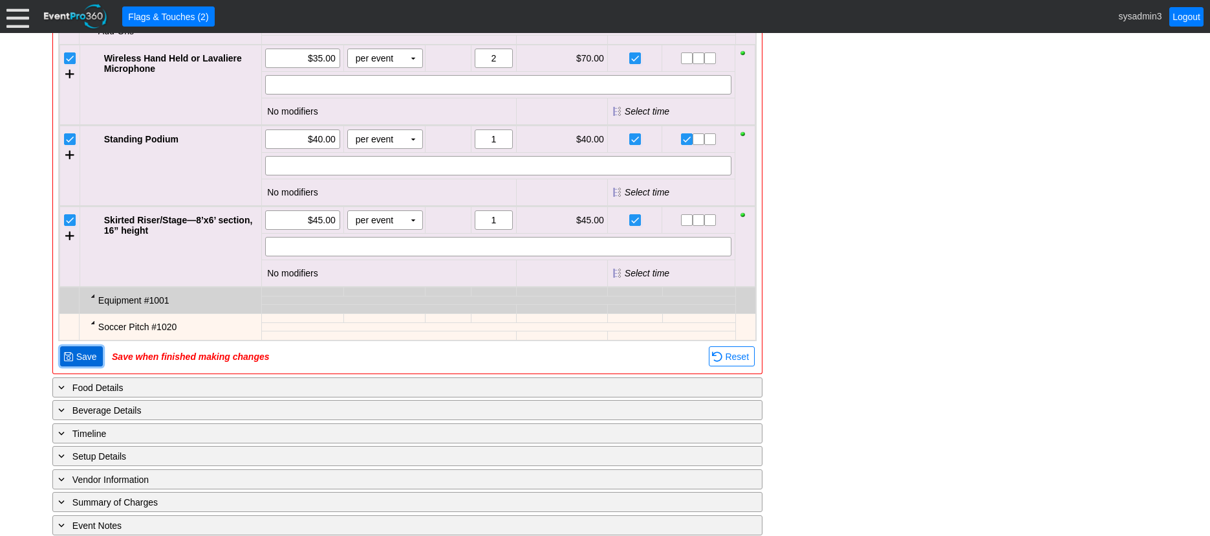
click at [91, 363] on span "Save" at bounding box center [87, 356] width 26 height 13
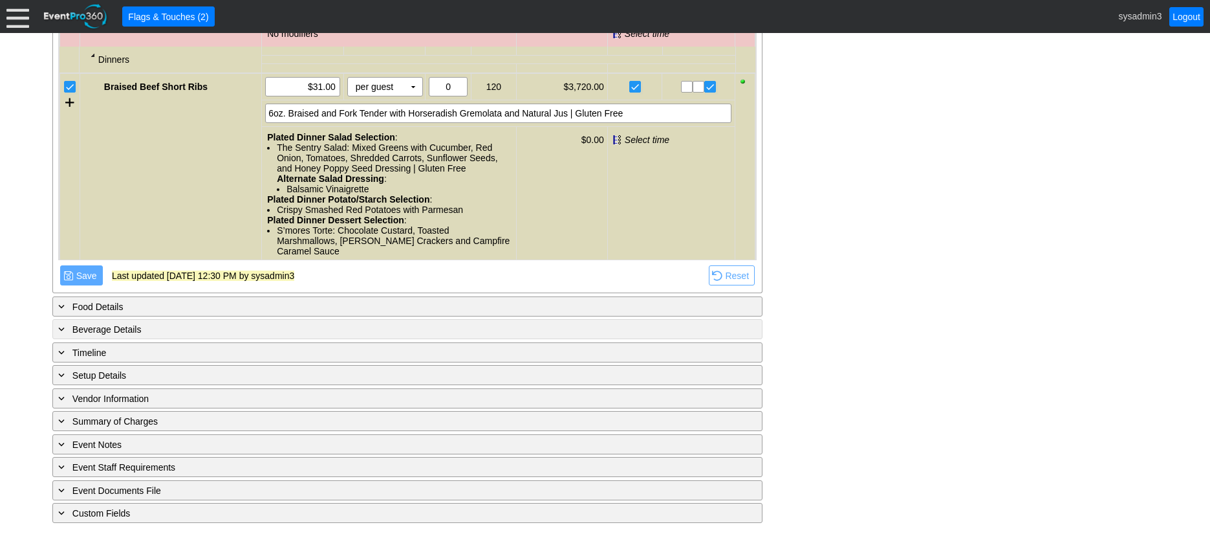
scroll to position [679, 0]
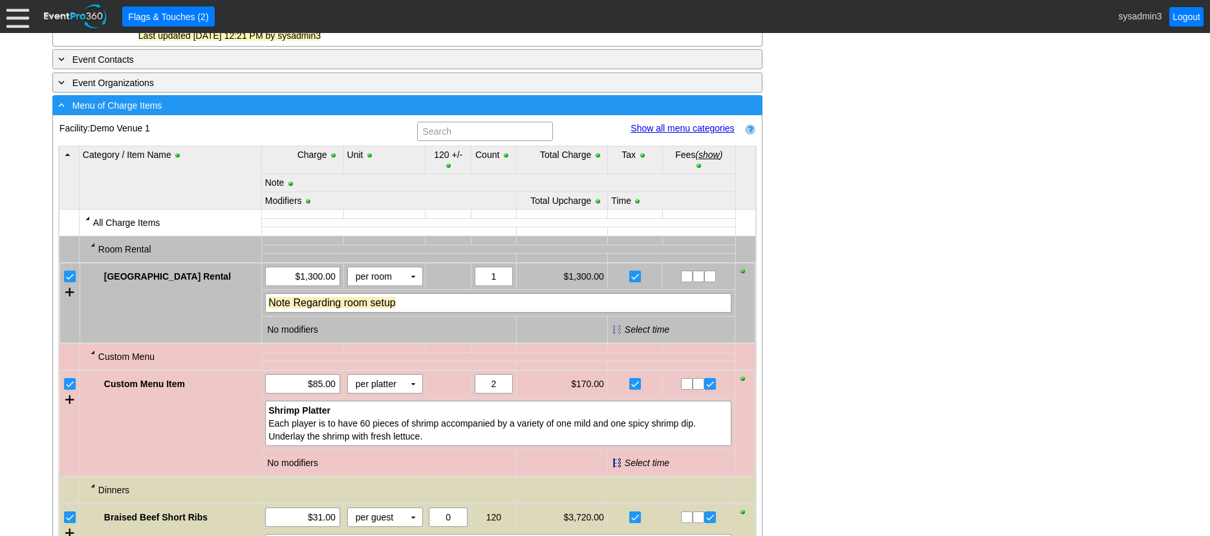
click at [259, 113] on div "- Menu of Charge Items" at bounding box center [381, 105] width 651 height 15
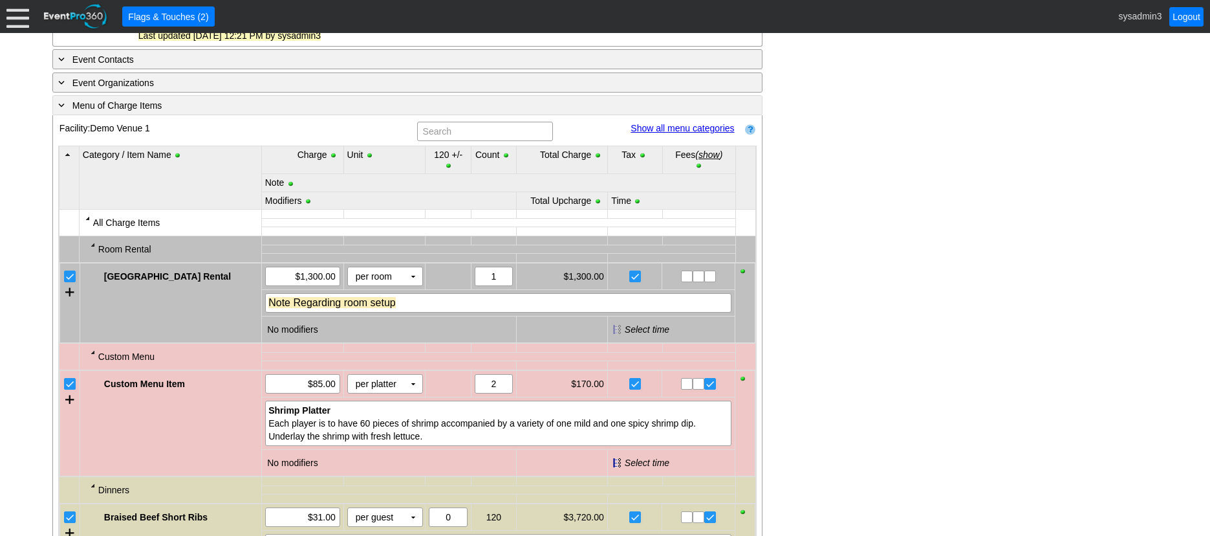
scroll to position [525, 0]
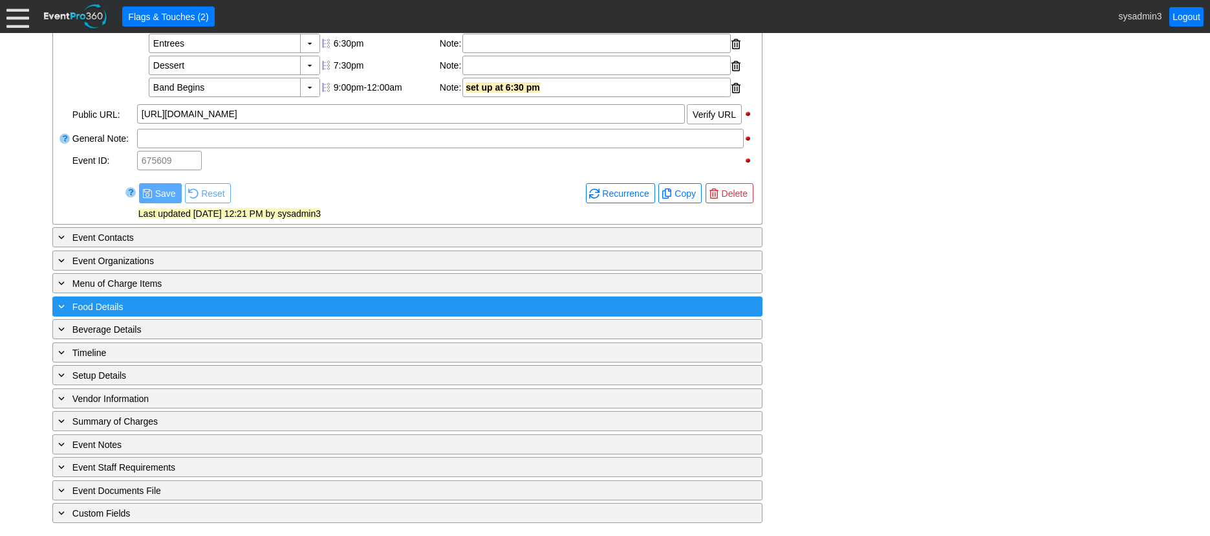
click at [181, 307] on div "+ Food Details" at bounding box center [381, 306] width 651 height 15
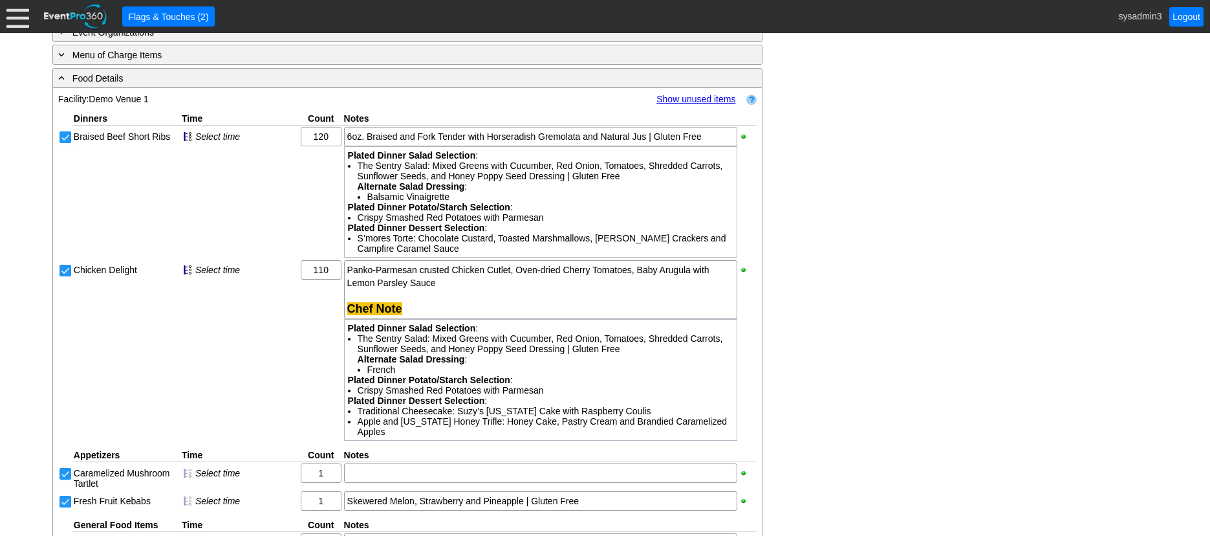
scroll to position [719, 0]
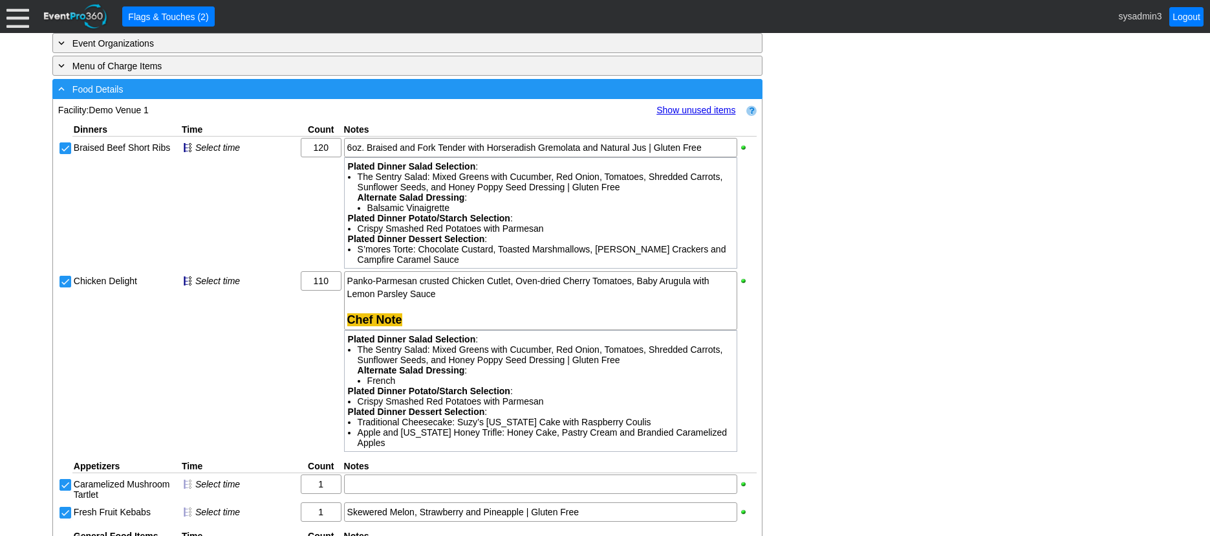
click at [237, 96] on div "- Food Details" at bounding box center [381, 88] width 651 height 15
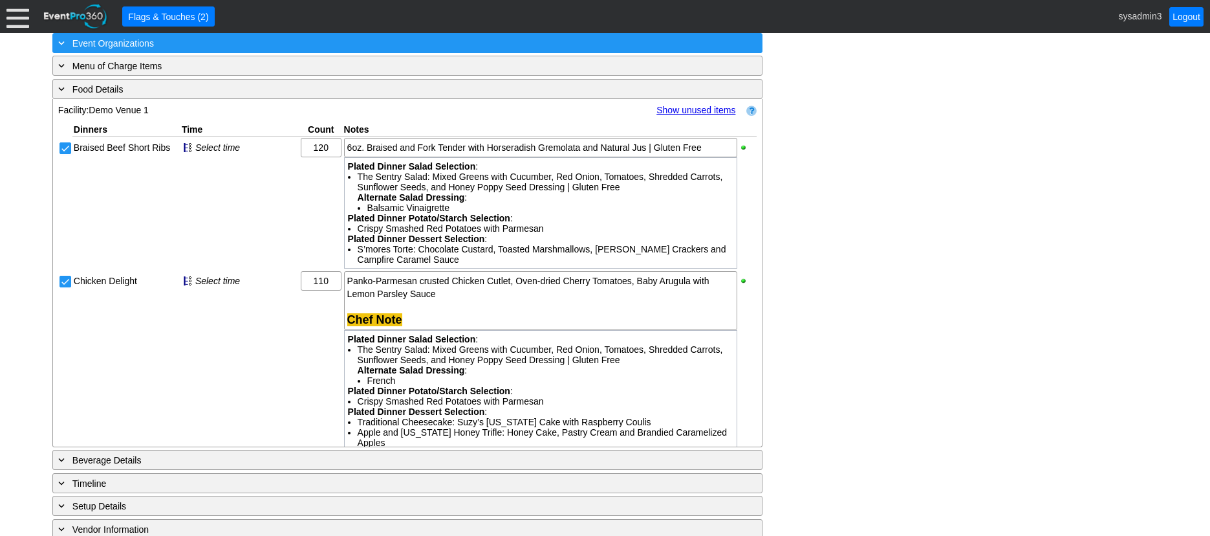
scroll to position [525, 0]
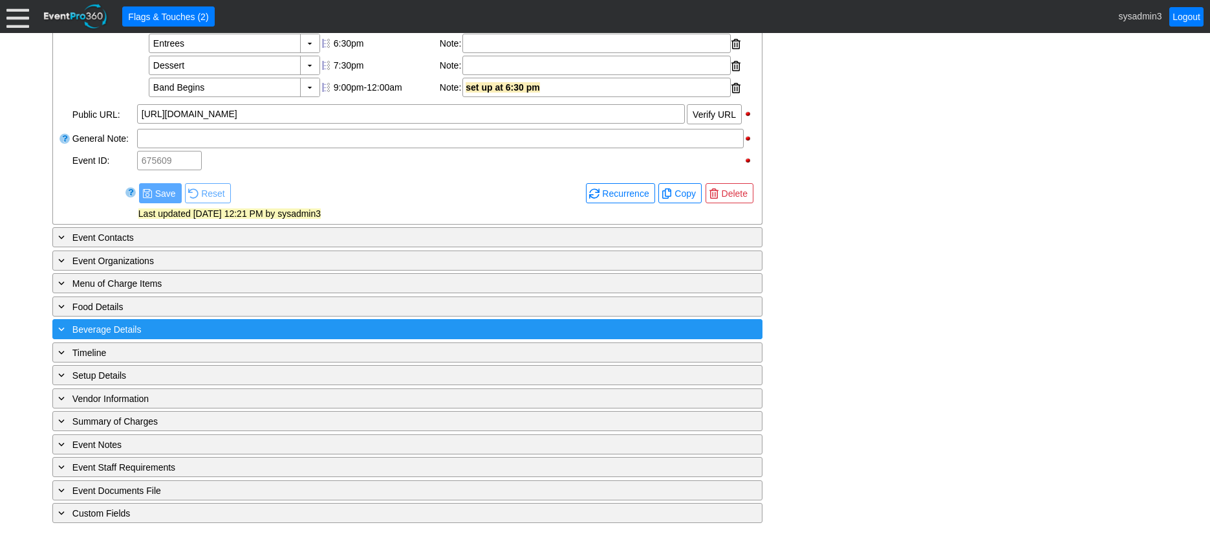
click at [226, 325] on div "+ Beverage Details" at bounding box center [381, 328] width 651 height 15
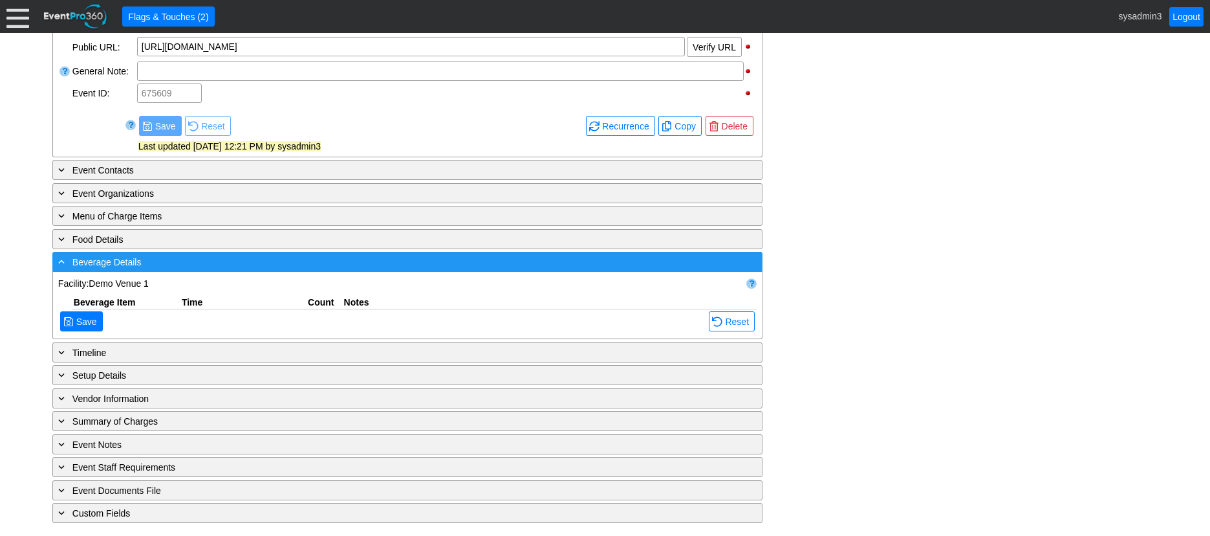
scroll to position [719, 0]
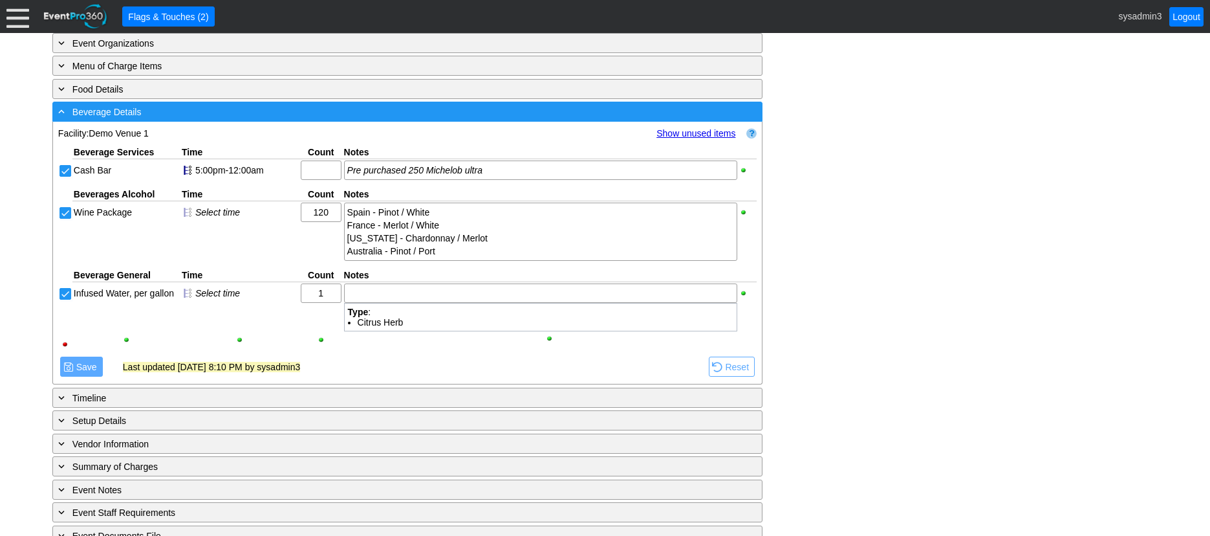
click at [275, 122] on div "- Beverage Details ▼" at bounding box center [407, 112] width 710 height 20
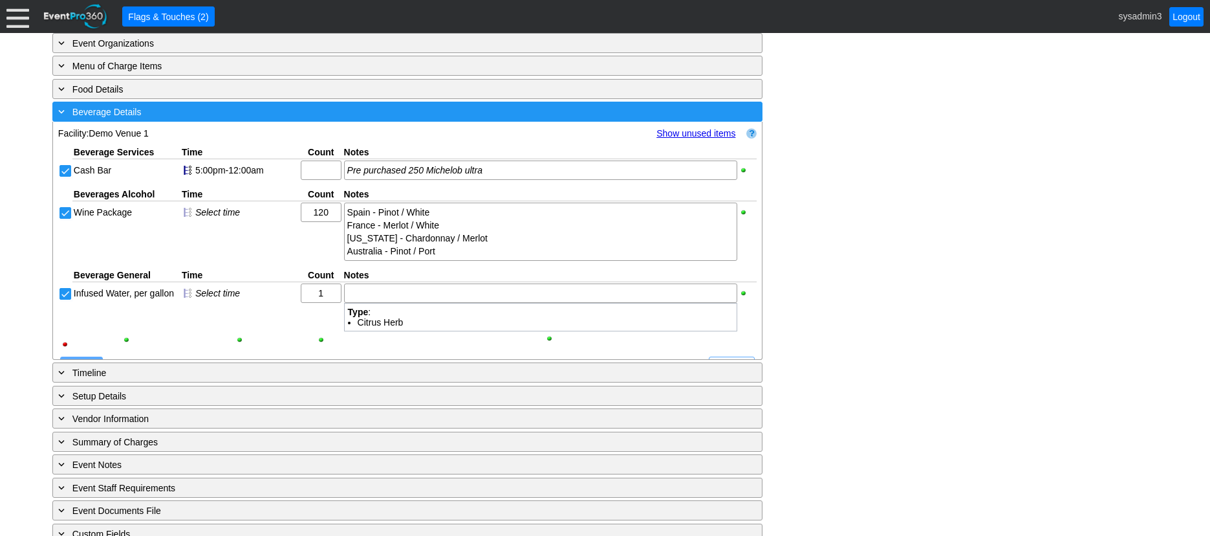
scroll to position [525, 0]
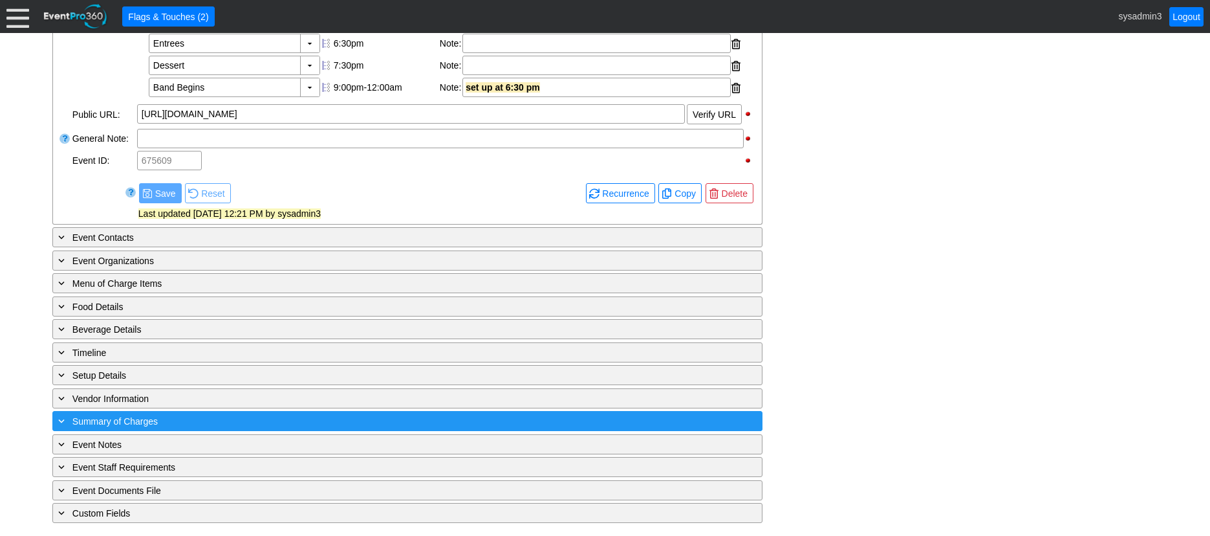
click at [223, 414] on div "+ Summary of Charges" at bounding box center [381, 420] width 651 height 15
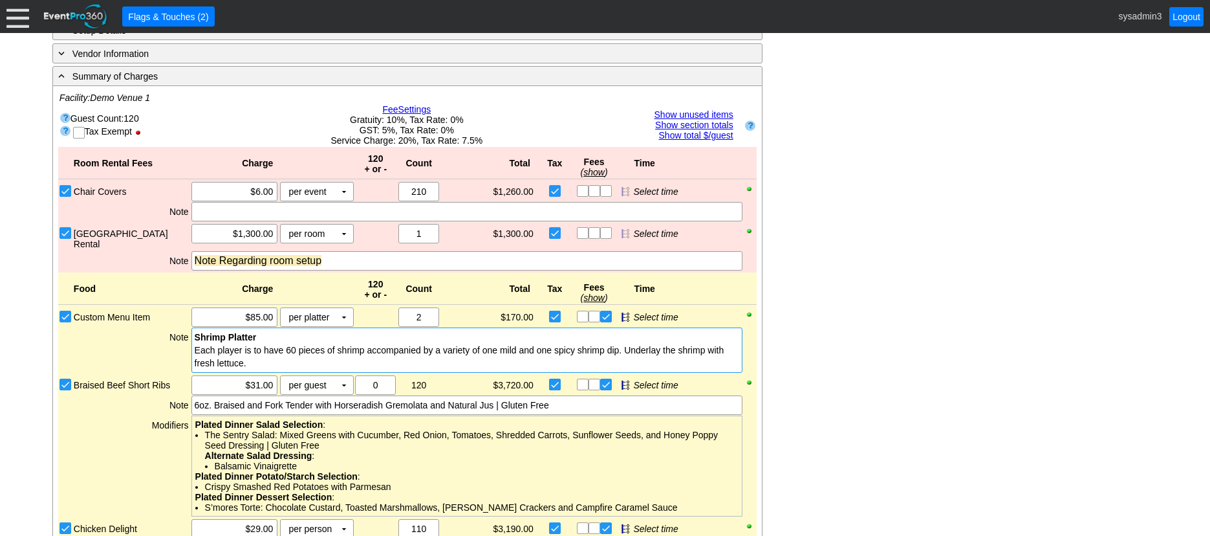
scroll to position [889, 0]
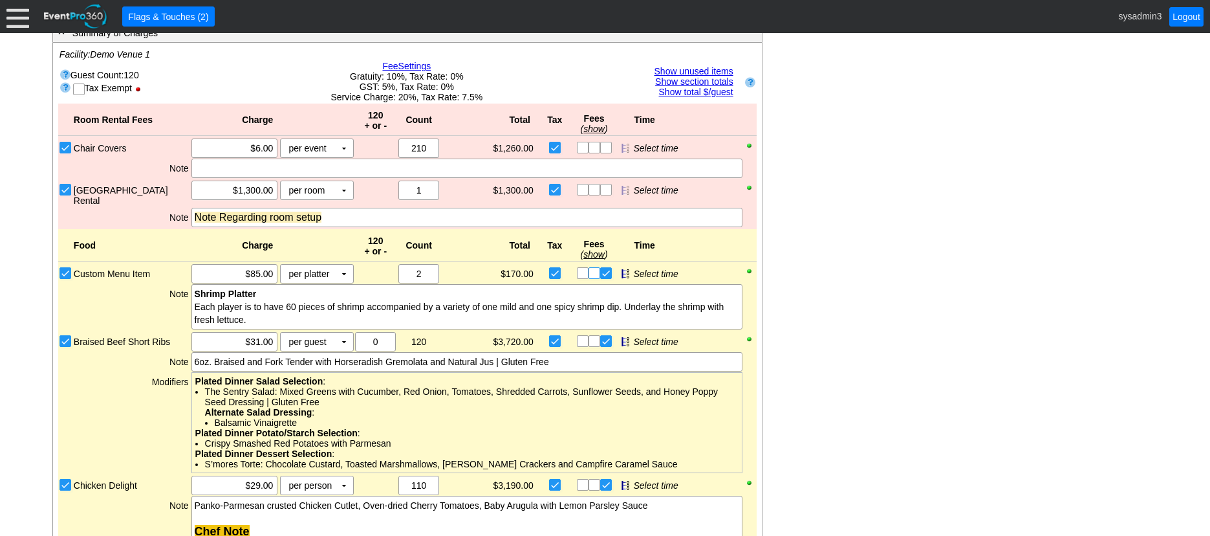
click at [596, 281] on input "checkbox" at bounding box center [595, 274] width 13 height 13
checkbox input "true"
click at [583, 281] on input "checkbox" at bounding box center [584, 274] width 13 height 13
drag, startPoint x: 581, startPoint y: 292, endPoint x: 589, endPoint y: 292, distance: 7.1
click at [585, 281] on input "checkbox" at bounding box center [584, 274] width 13 height 13
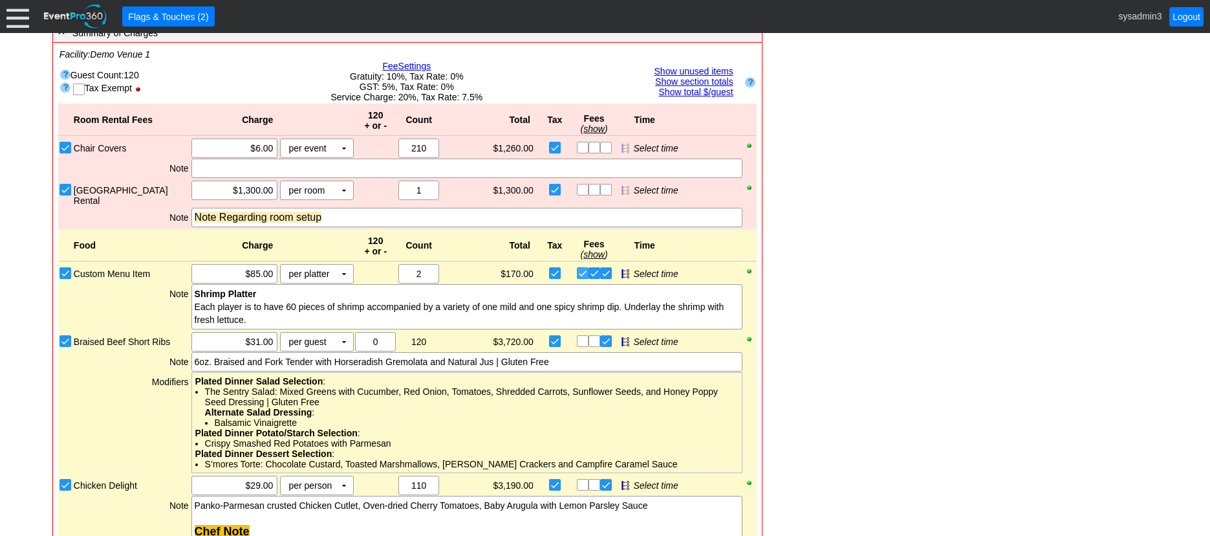
checkbox input "false"
click at [598, 281] on input "checkbox" at bounding box center [595, 274] width 13 height 13
checkbox input "false"
click at [585, 281] on input "checkbox" at bounding box center [584, 274] width 13 height 13
click at [581, 281] on input "checkbox" at bounding box center [584, 274] width 13 height 13
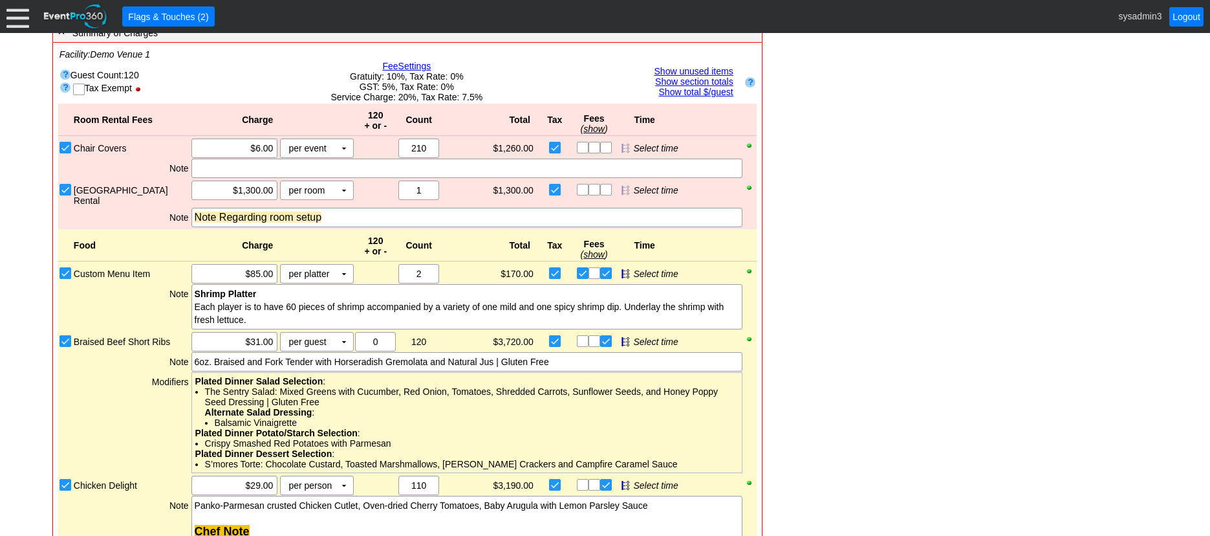
checkbox input "false"
click at [80, 97] on input "checkbox" at bounding box center [80, 90] width 13 height 13
checkbox input "true"
checkbox input "false"
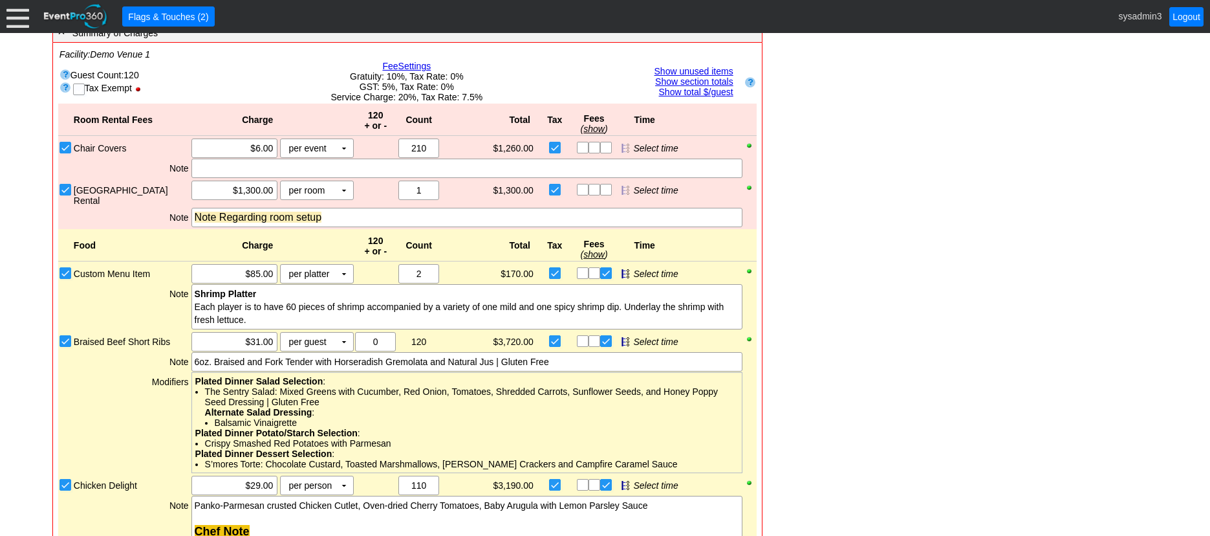
checkbox input "false"
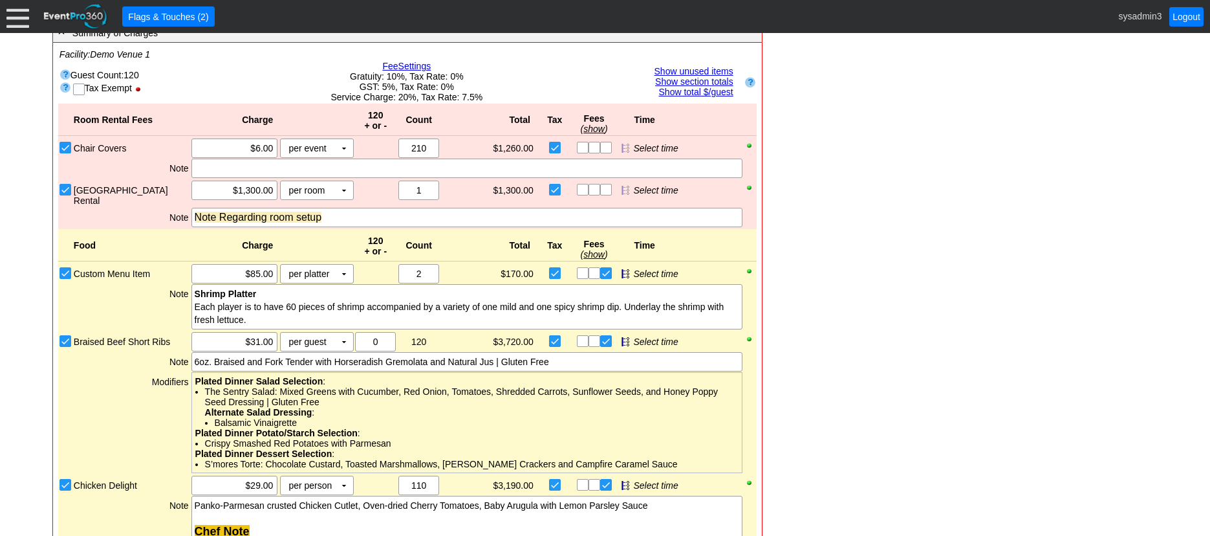
checkbox input "false"
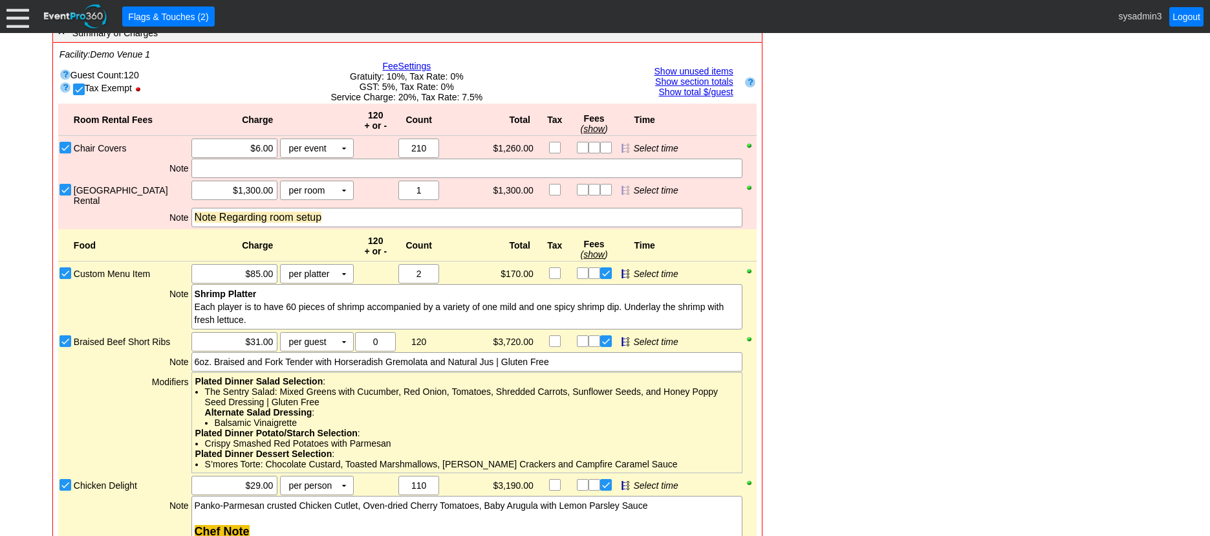
click at [79, 97] on input "checkbox" at bounding box center [80, 90] width 13 height 13
checkbox input "false"
checkbox input "true"
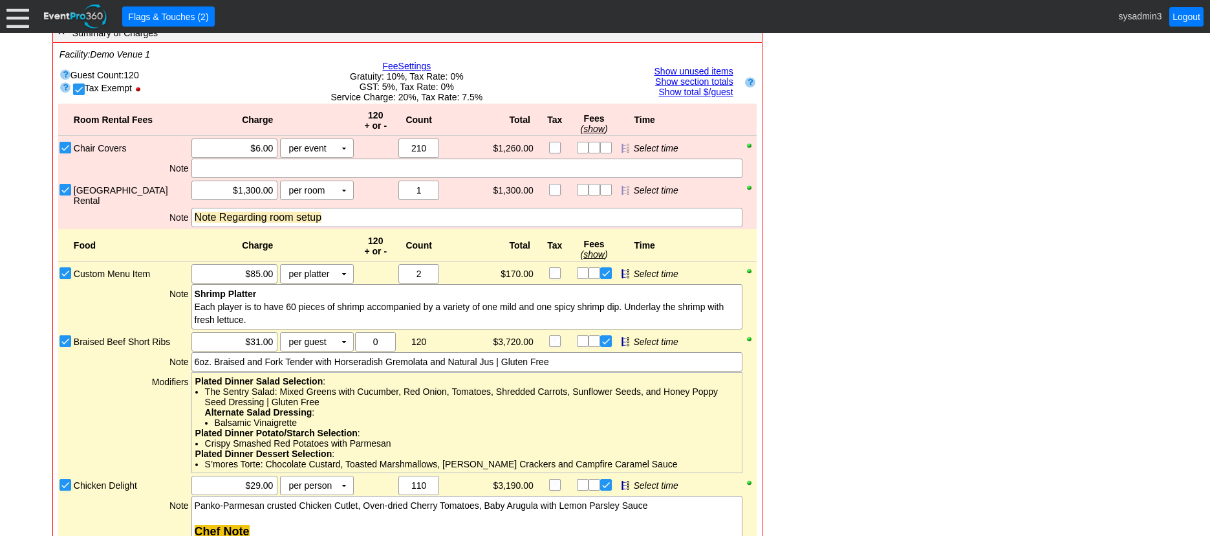
checkbox input "true"
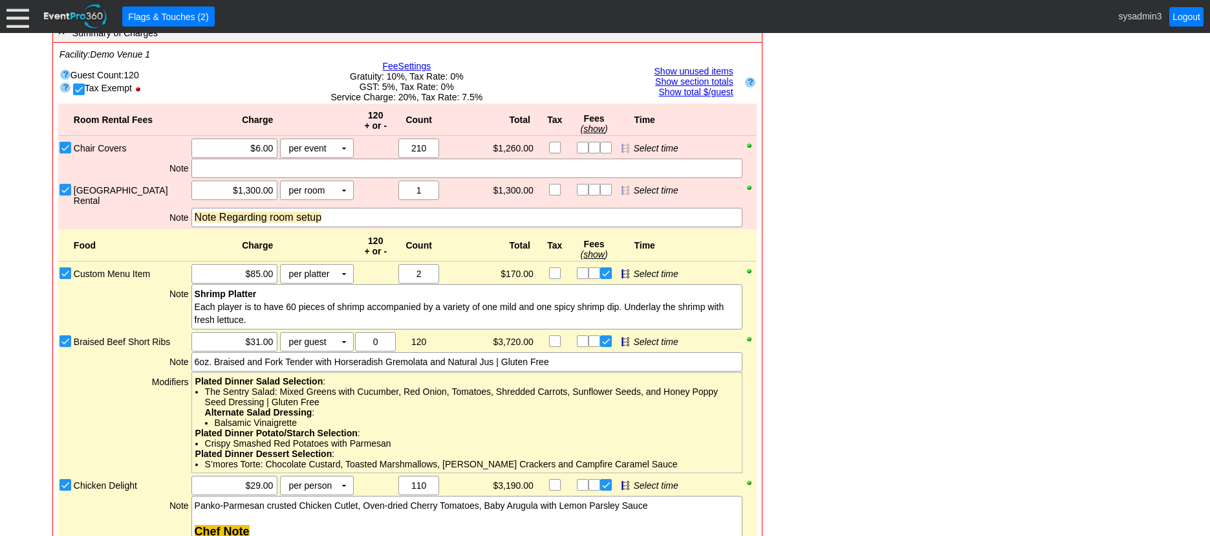
checkbox input "true"
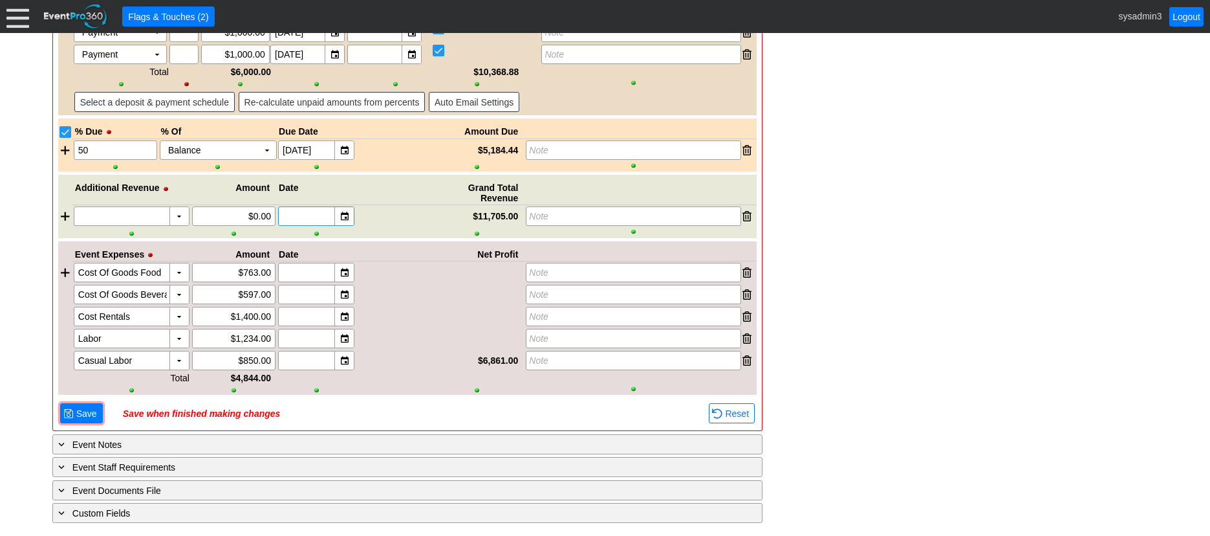
scroll to position [2240, 0]
click at [83, 410] on span "Save" at bounding box center [87, 413] width 26 height 13
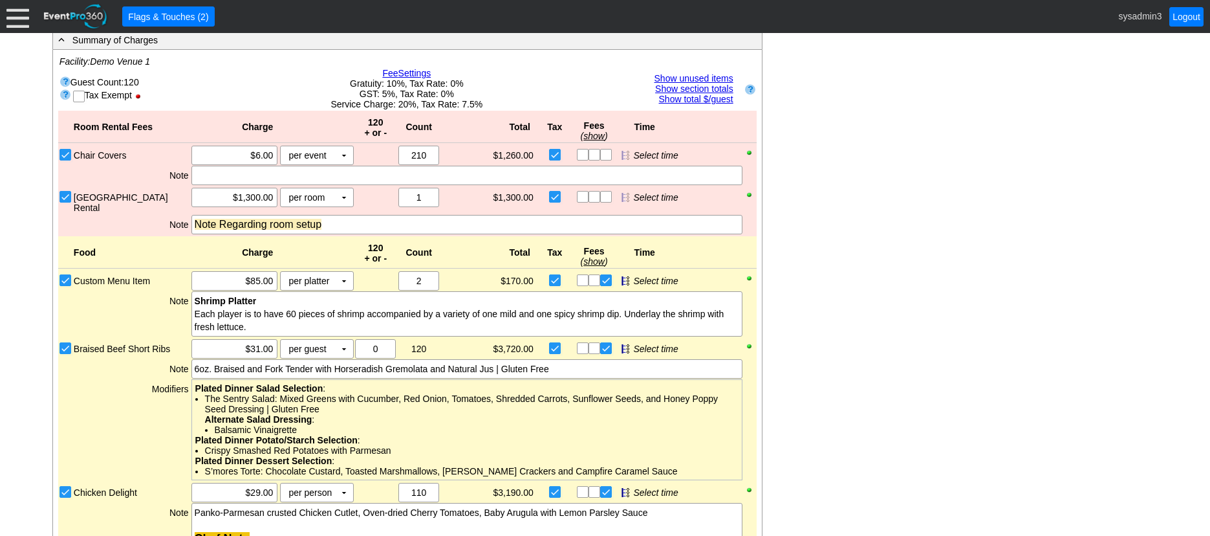
scroll to position [753, 0]
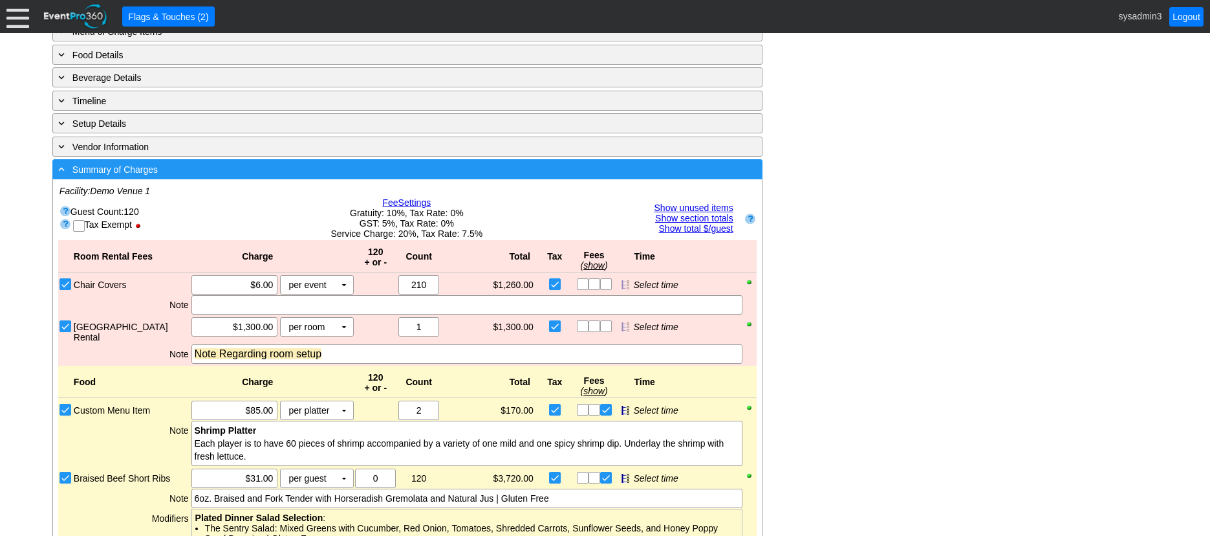
click at [435, 177] on div "- Summary of Charges" at bounding box center [381, 169] width 651 height 15
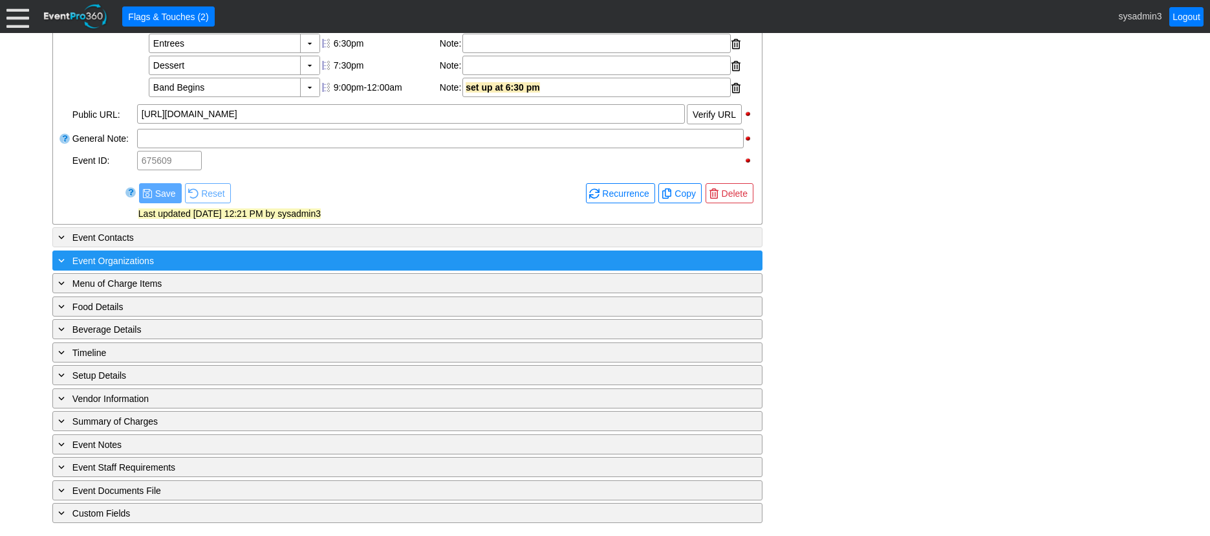
scroll to position [525, 0]
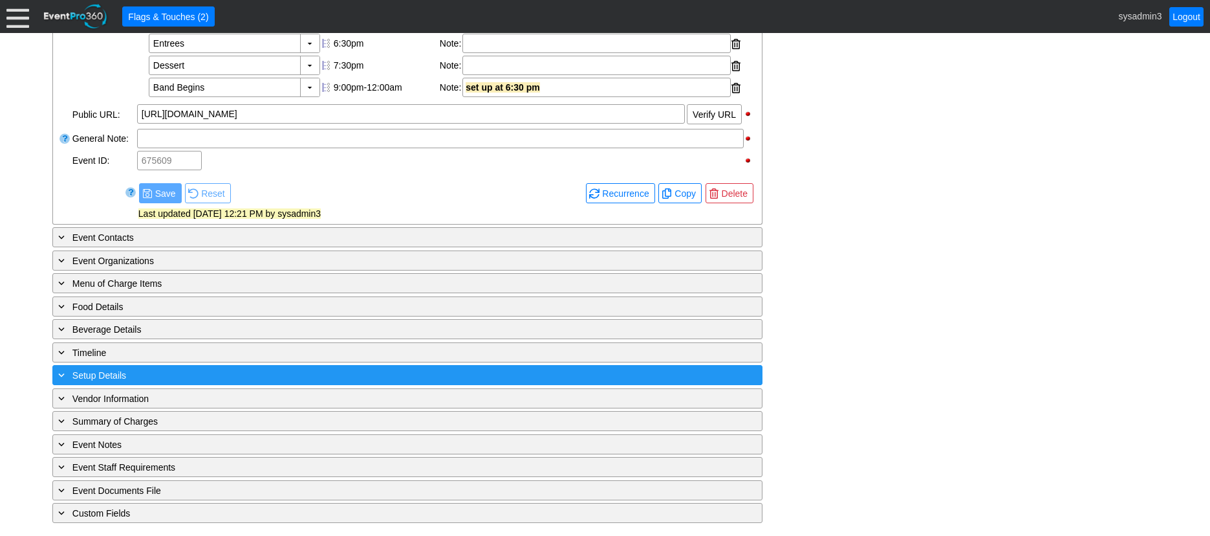
click at [185, 371] on div "+ Setup Details" at bounding box center [381, 374] width 651 height 15
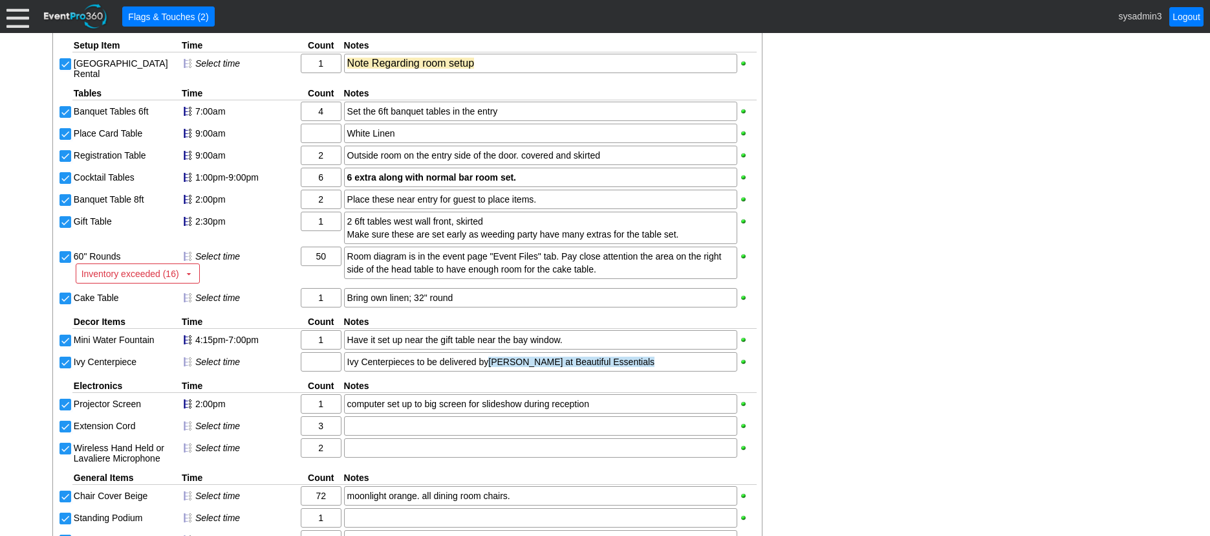
scroll to position [851, 0]
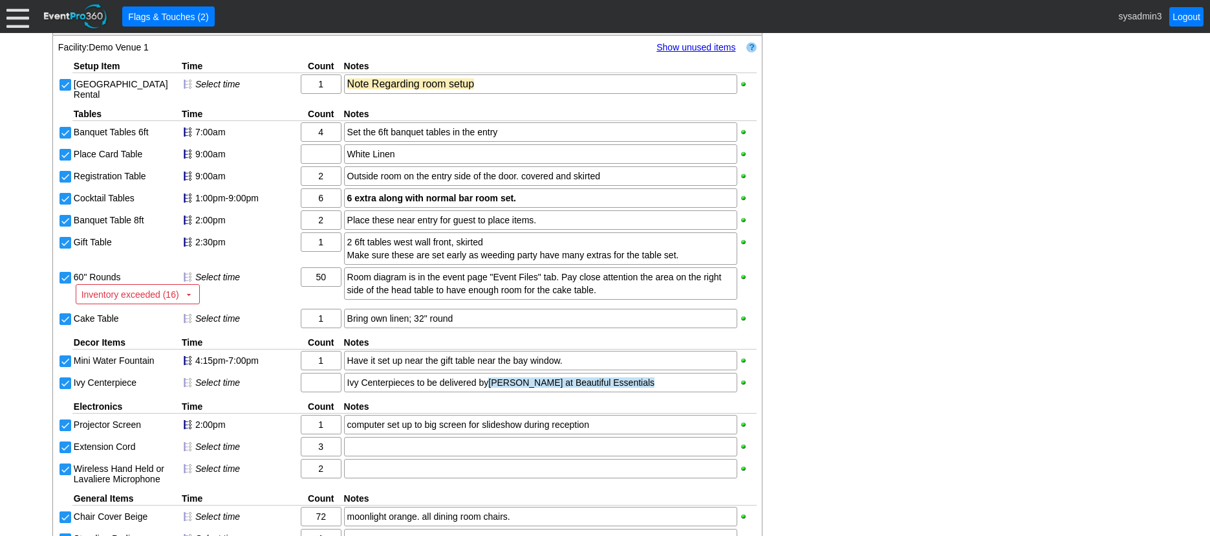
click at [680, 52] on link "Show unused items" at bounding box center [695, 47] width 79 height 10
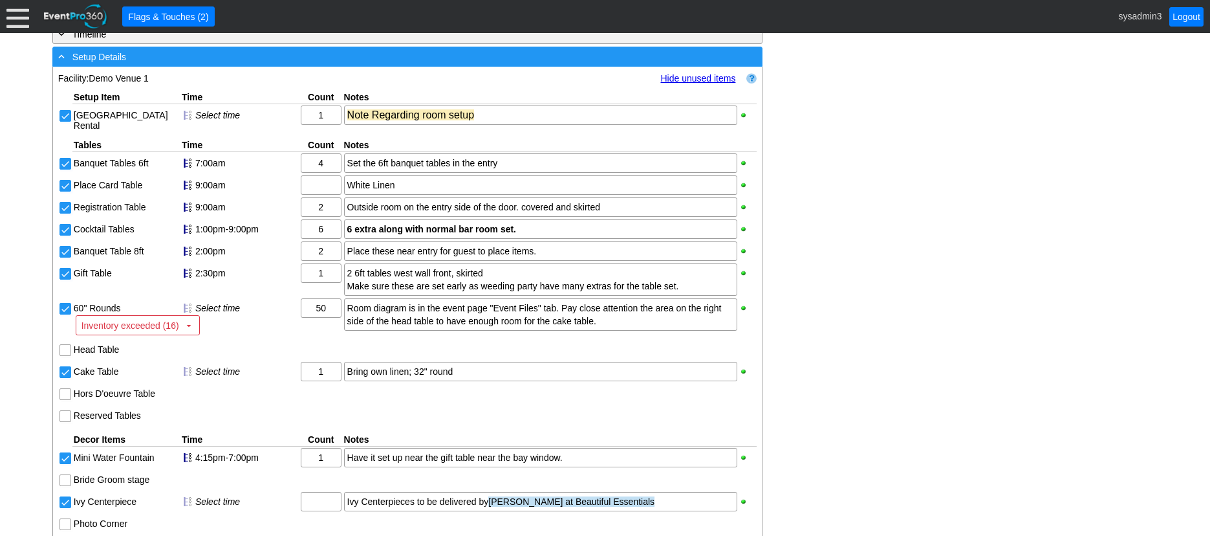
scroll to position [786, 0]
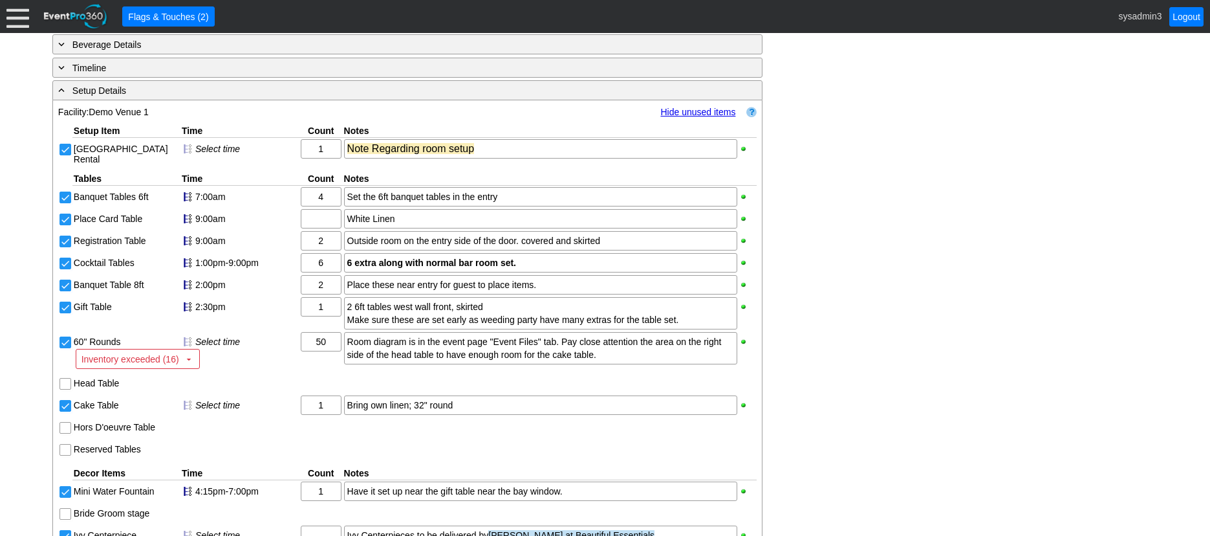
click at [692, 117] on link "Hide unused items" at bounding box center [697, 112] width 75 height 10
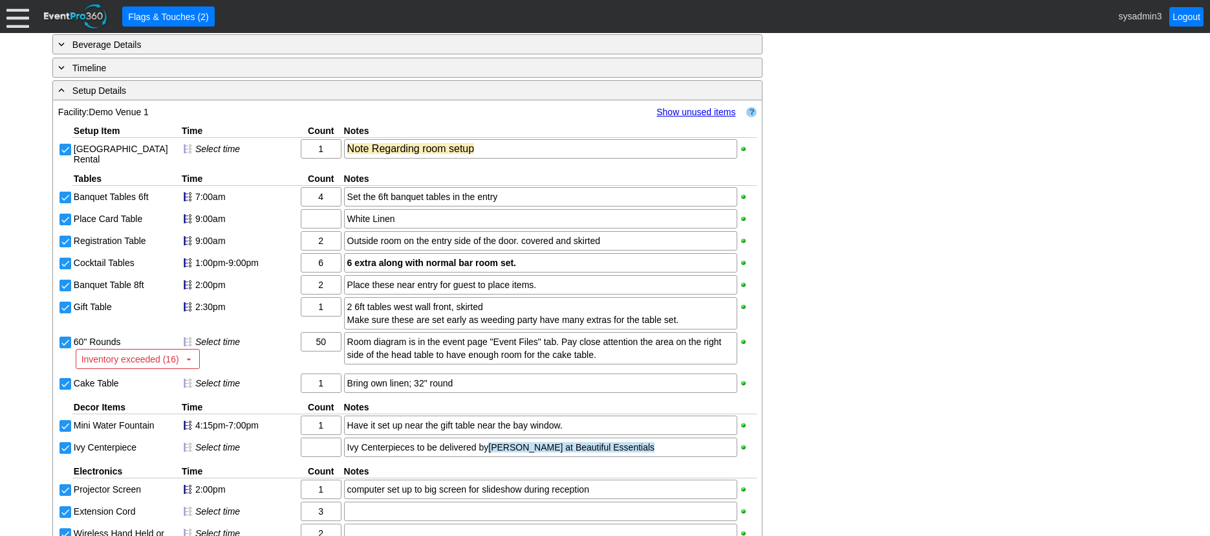
scroll to position [851, 0]
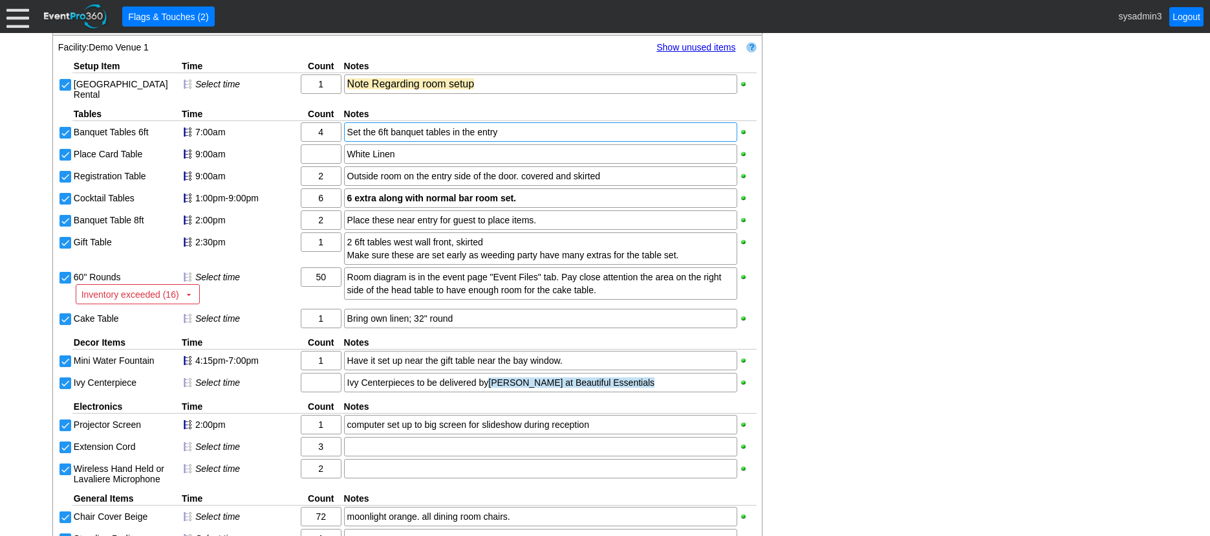
click at [376, 138] on div "Set the 6ft banquet tables in the entry" at bounding box center [540, 131] width 387 height 13
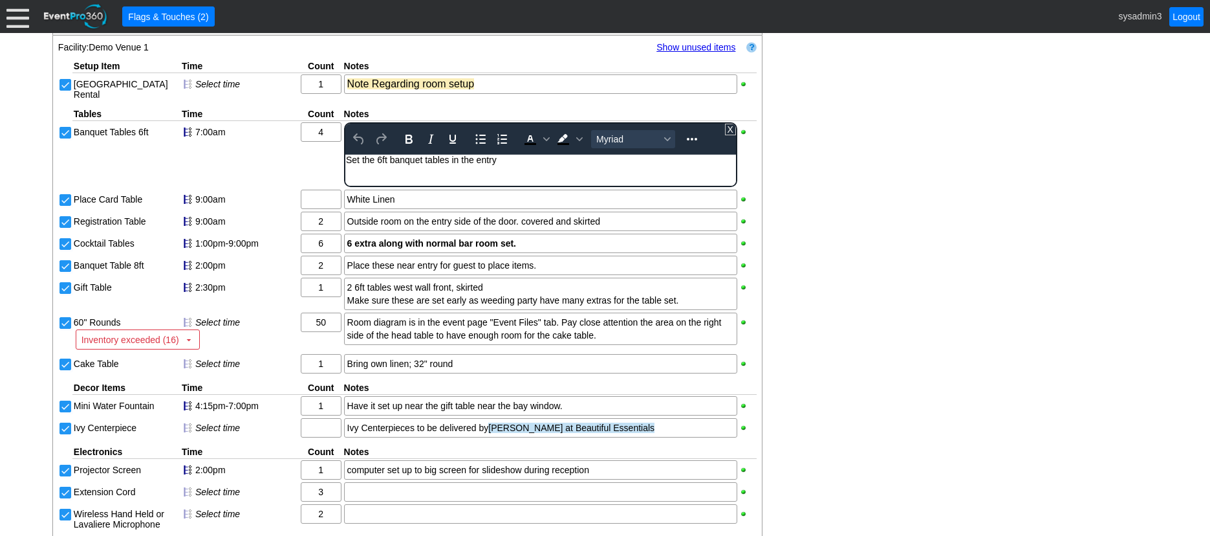
scroll to position [0, 0]
click at [512, 162] on div "Set the 6ft banquet tables in the entry" at bounding box center [539, 160] width 389 height 10
click at [831, 140] on div "- General Information ▼ Loading.... Remove all highlights Facility: ▼ Χ Demo Ve…" at bounding box center [605, 140] width 1113 height 1455
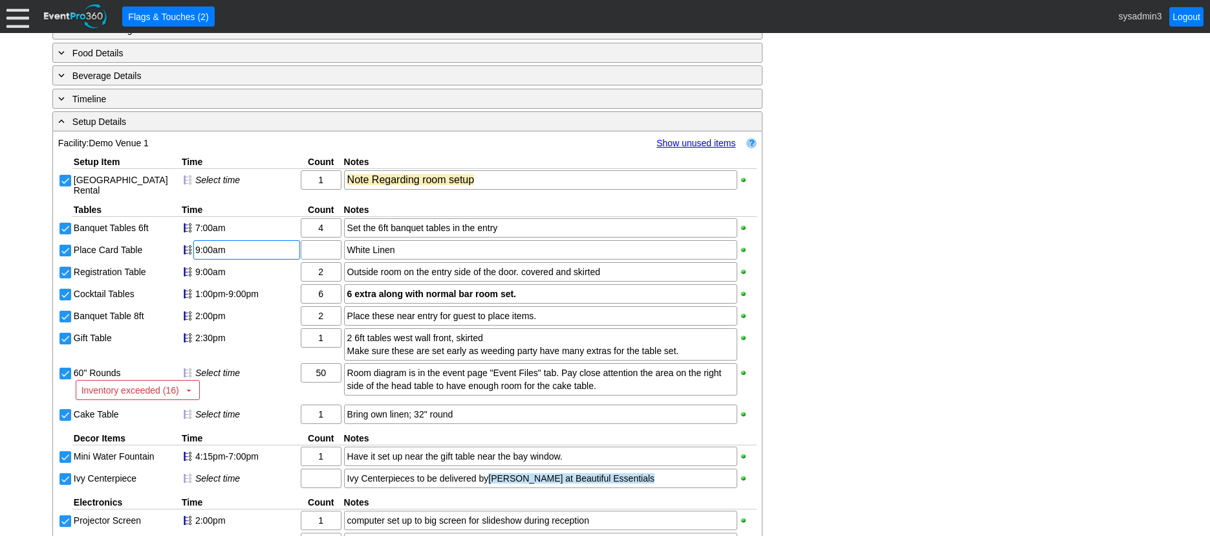
scroll to position [786, 0]
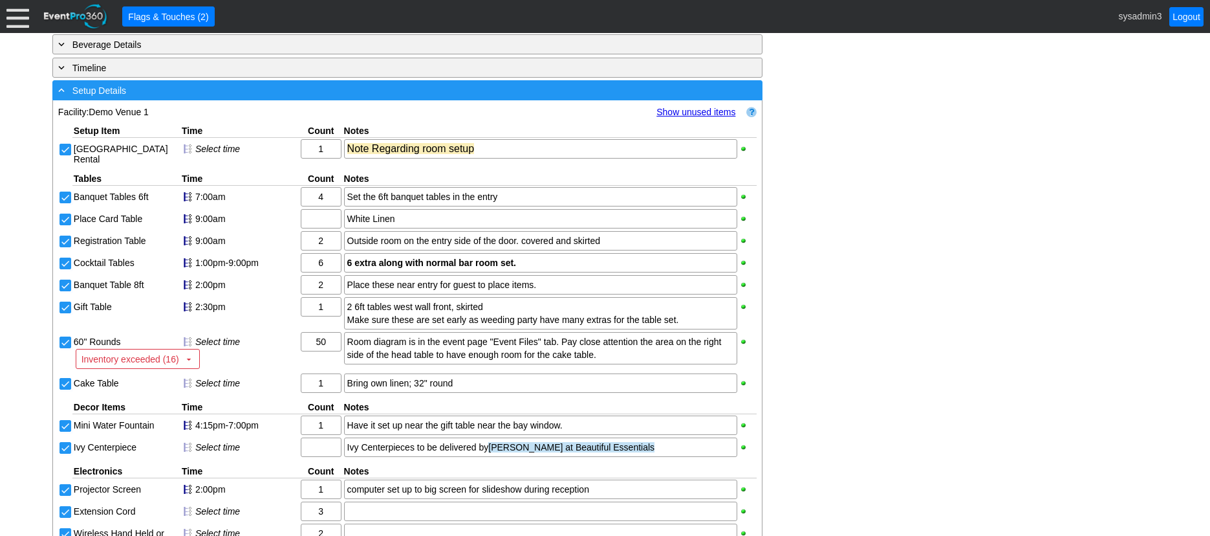
click at [235, 98] on div "- Setup Details" at bounding box center [381, 90] width 651 height 15
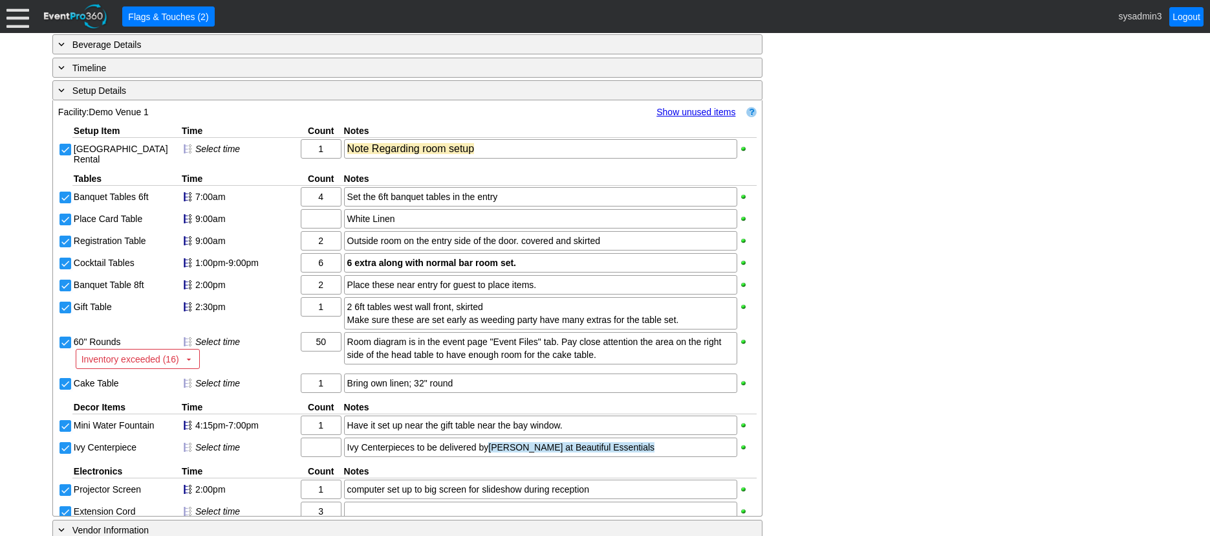
scroll to position [525, 0]
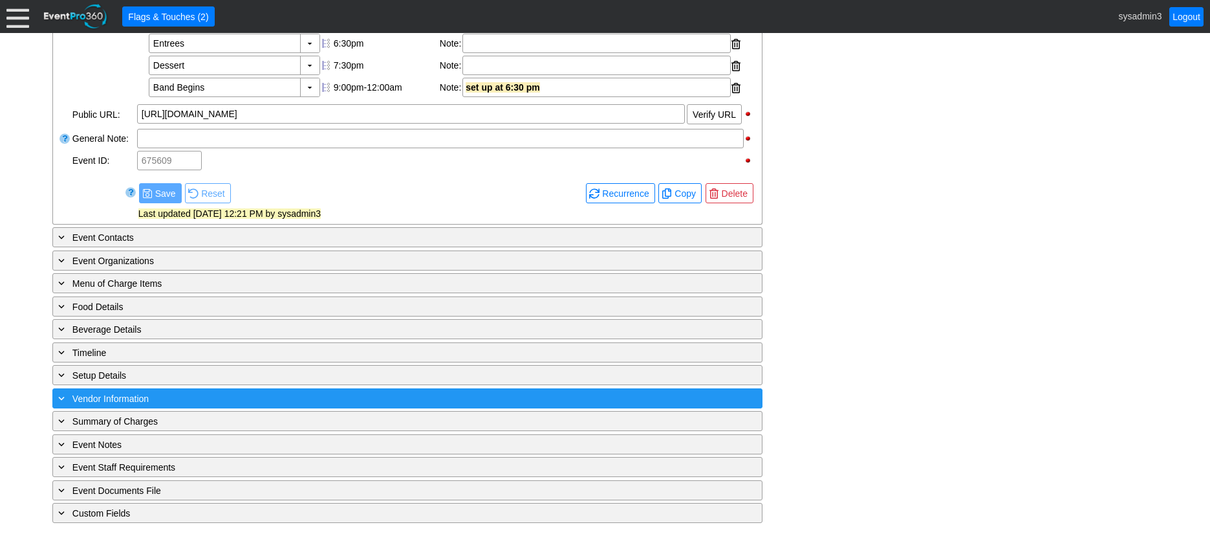
click at [214, 398] on div "+ Vendor Information" at bounding box center [381, 398] width 651 height 15
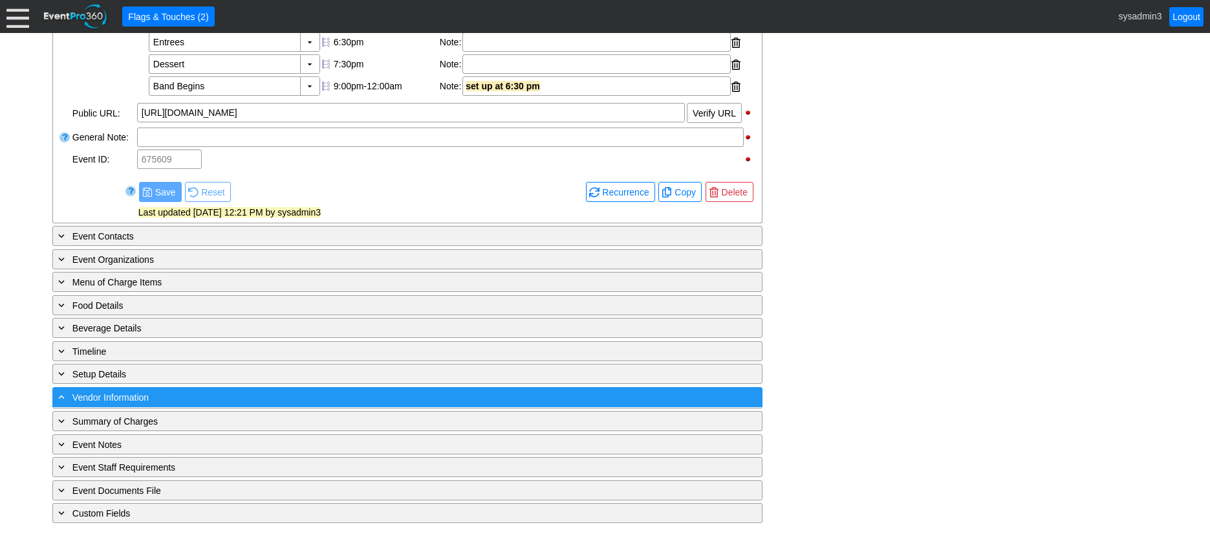
scroll to position [779, 0]
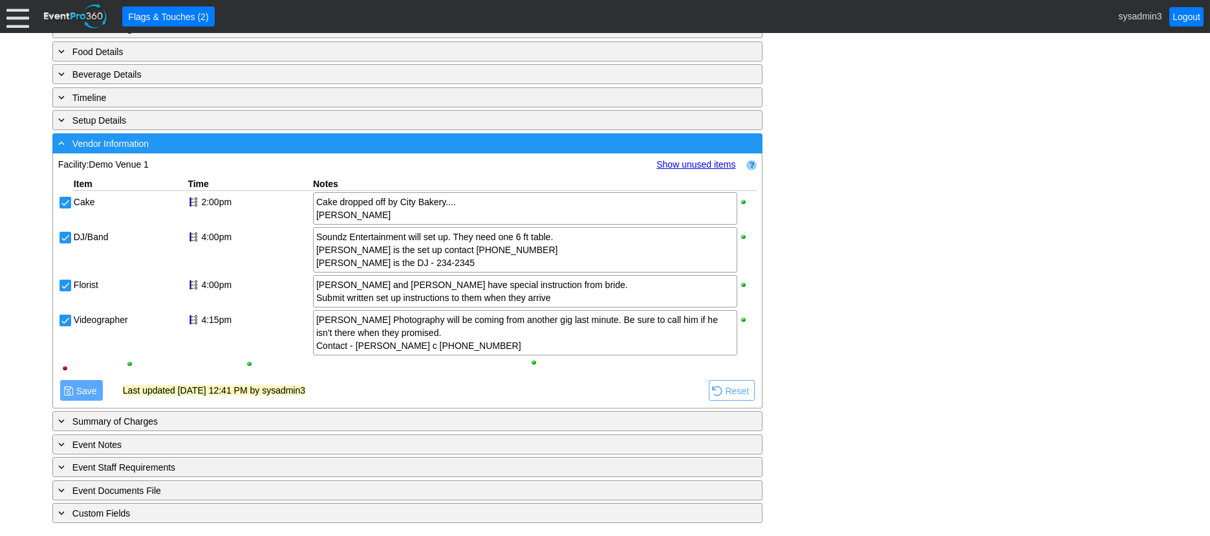
click at [222, 142] on div "- Vendor Information" at bounding box center [381, 143] width 651 height 15
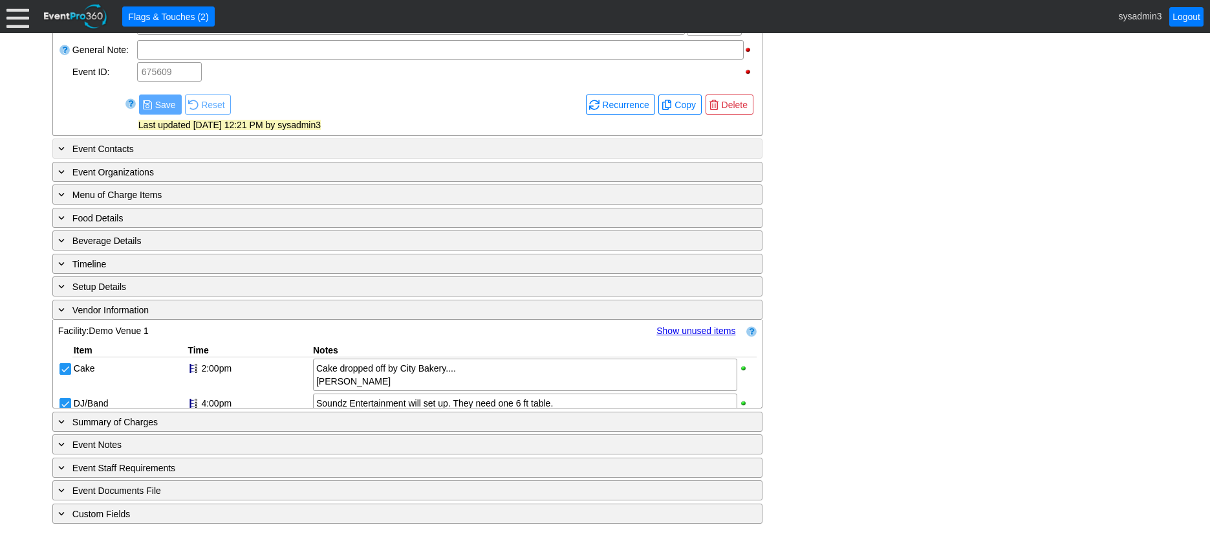
scroll to position [525, 0]
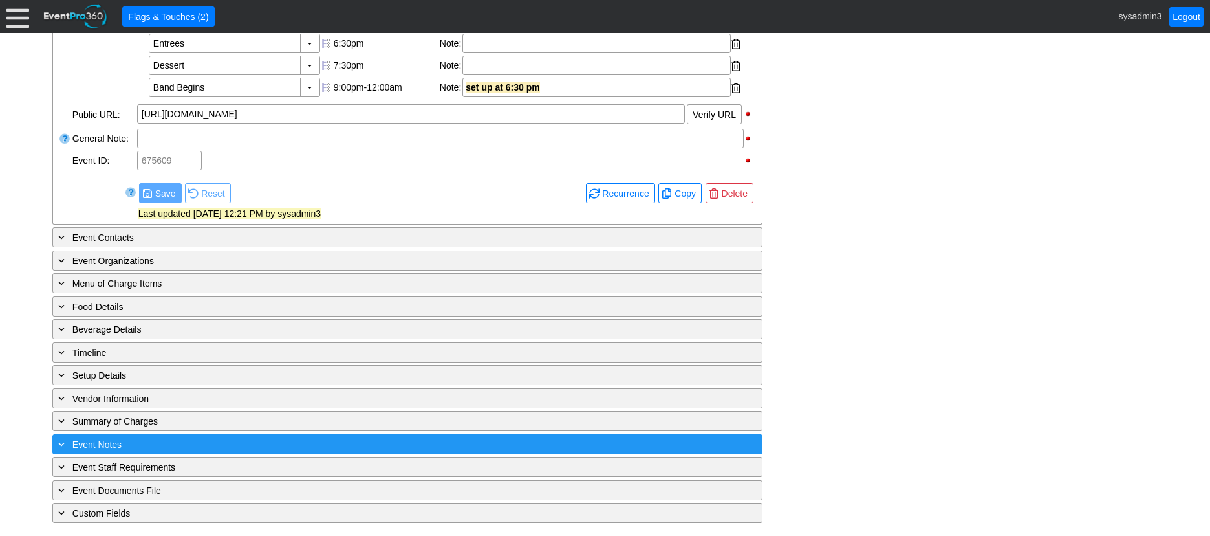
click at [237, 446] on div "+ Event Notes" at bounding box center [381, 444] width 651 height 15
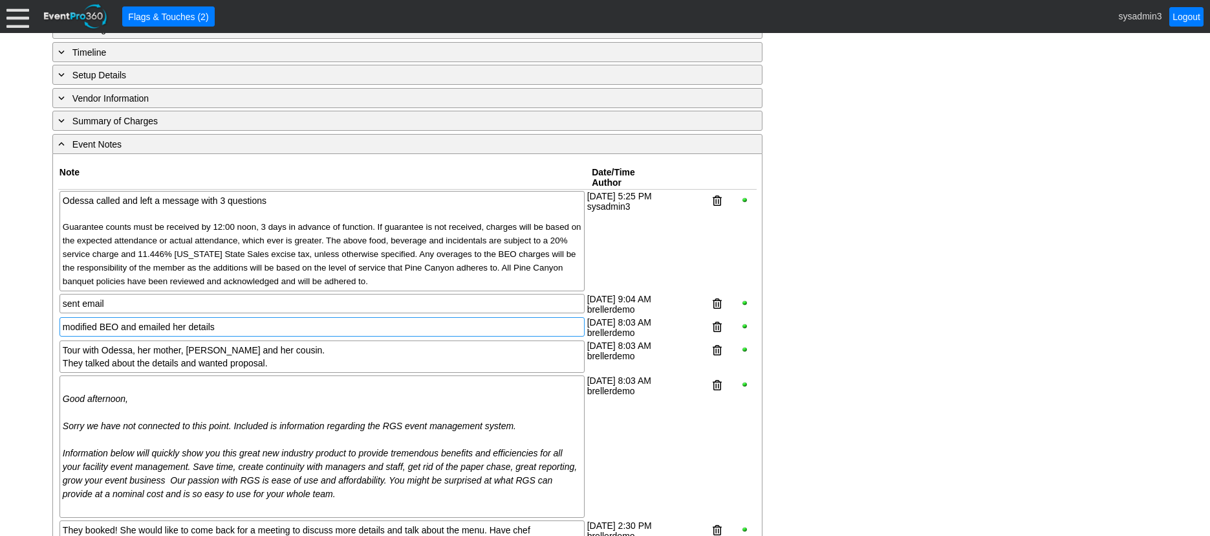
scroll to position [786, 0]
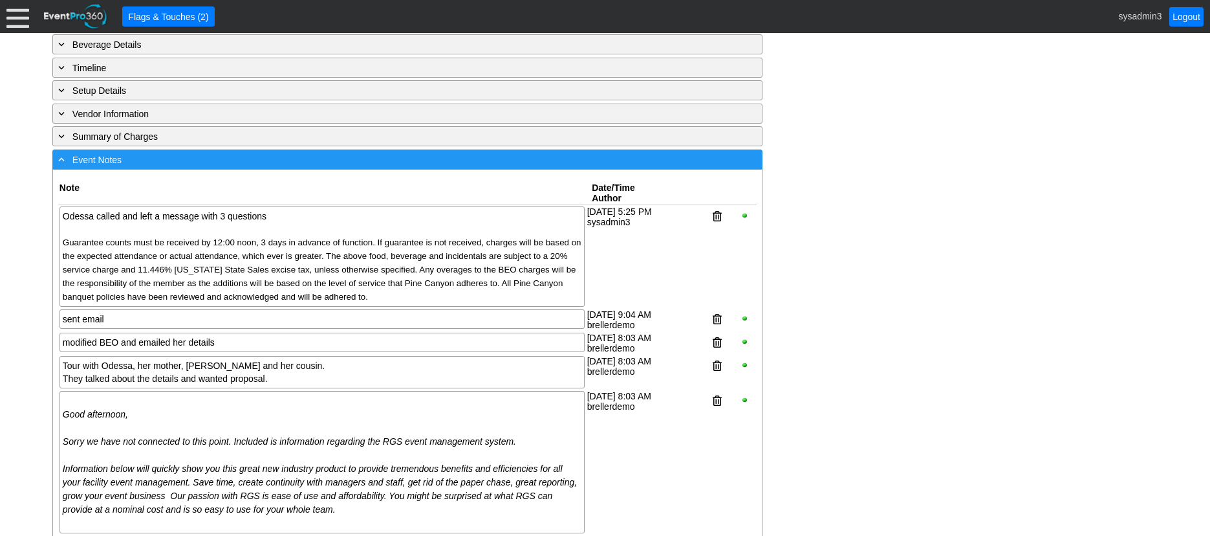
click at [249, 167] on div "- Event Notes" at bounding box center [381, 159] width 651 height 15
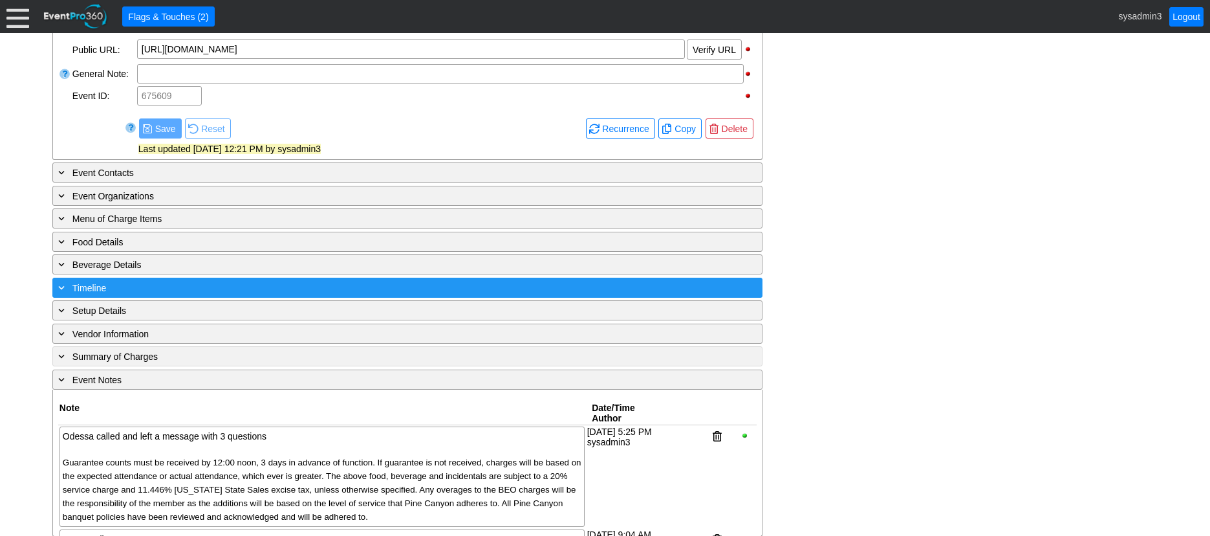
scroll to position [525, 0]
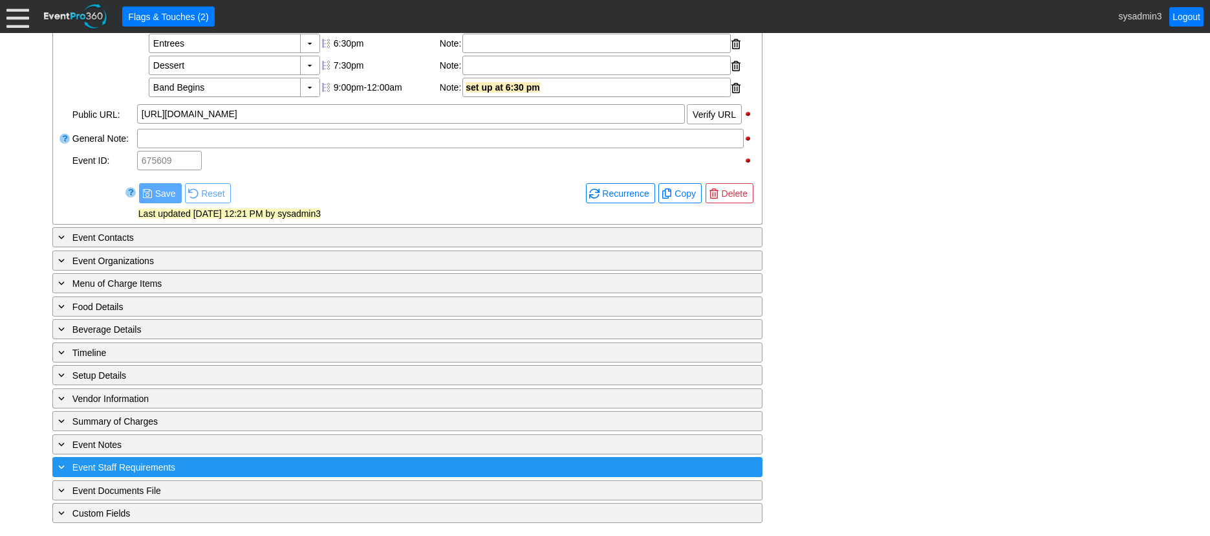
click at [259, 466] on div "+ Event Staff Requirements" at bounding box center [381, 466] width 651 height 15
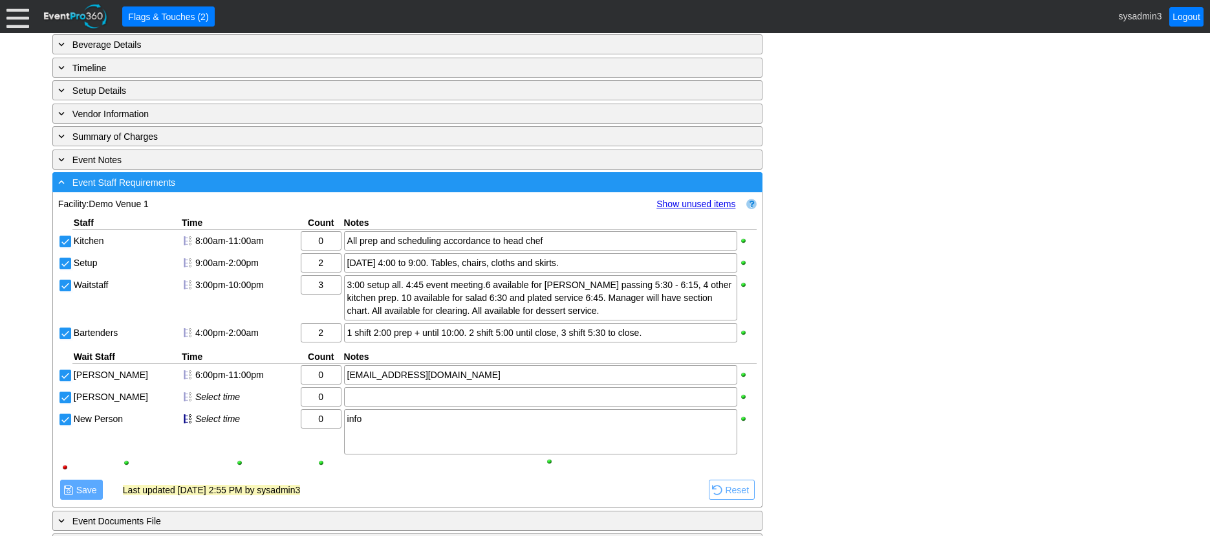
scroll to position [840, 0]
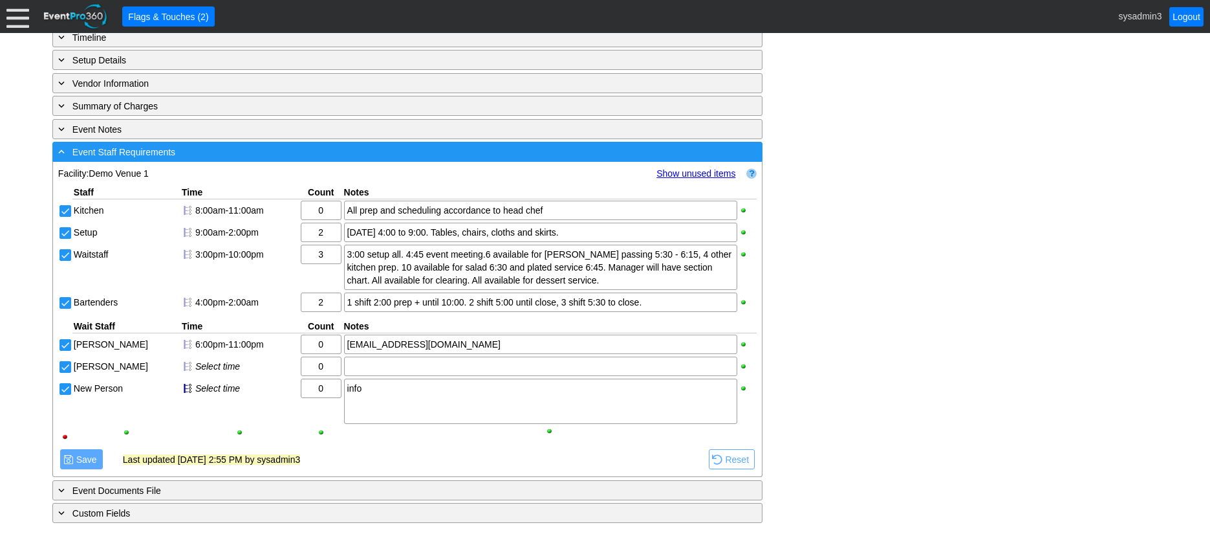
click at [223, 152] on div "- Event Staff Requirements" at bounding box center [381, 151] width 651 height 15
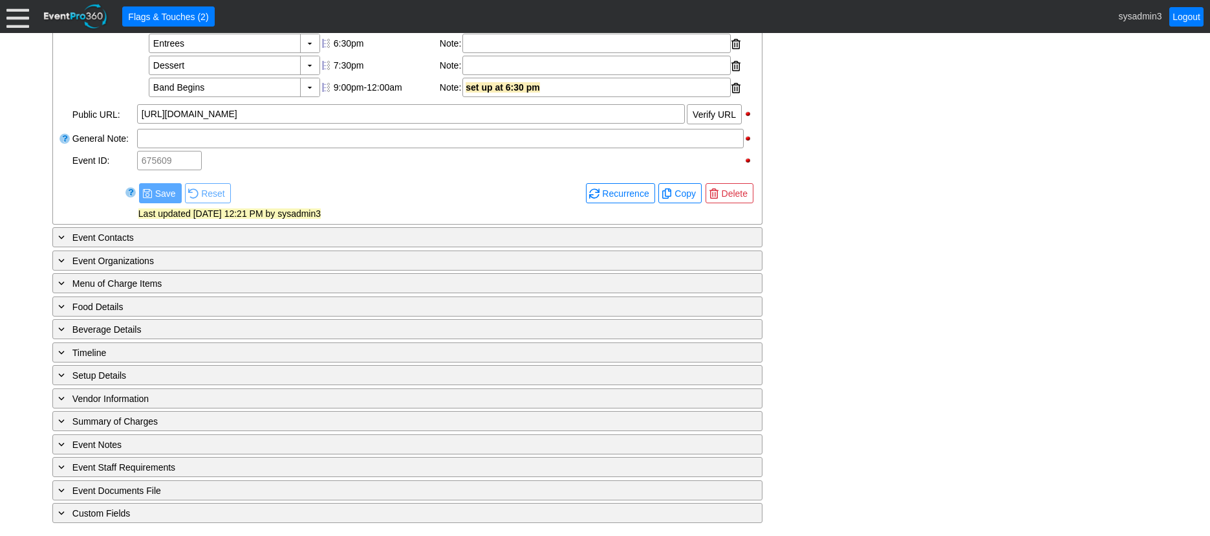
scroll to position [525, 0]
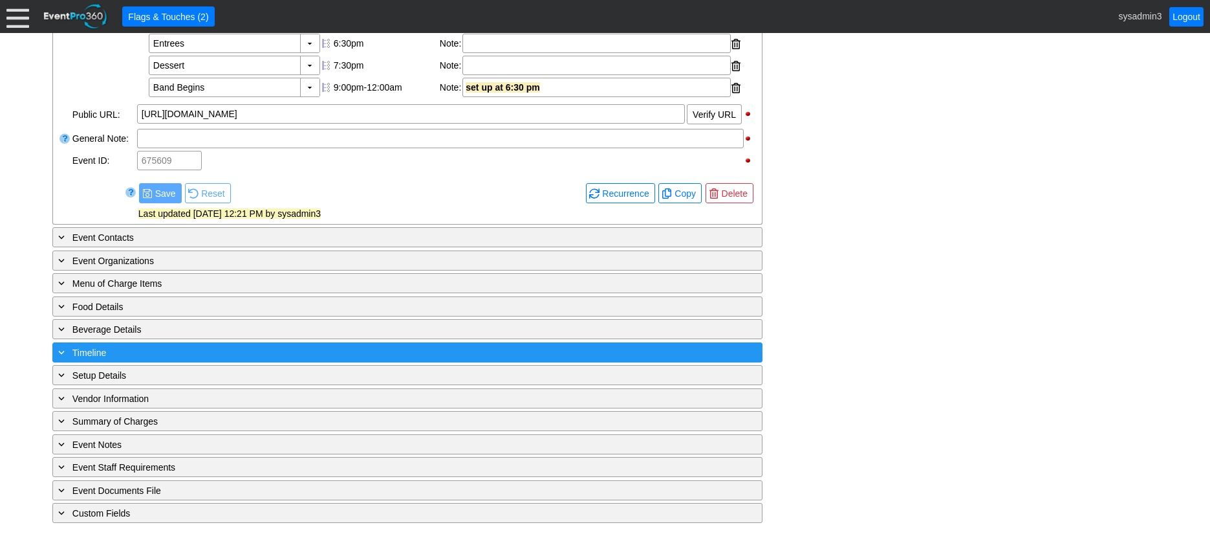
click at [173, 345] on div "+ Timeline" at bounding box center [381, 352] width 651 height 15
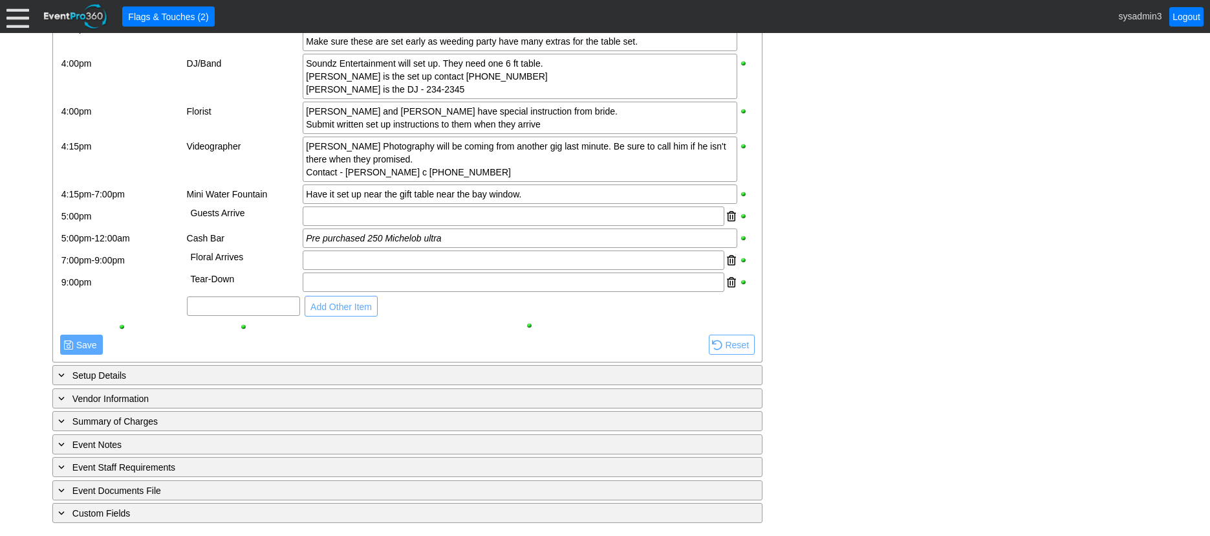
scroll to position [1219, 0]
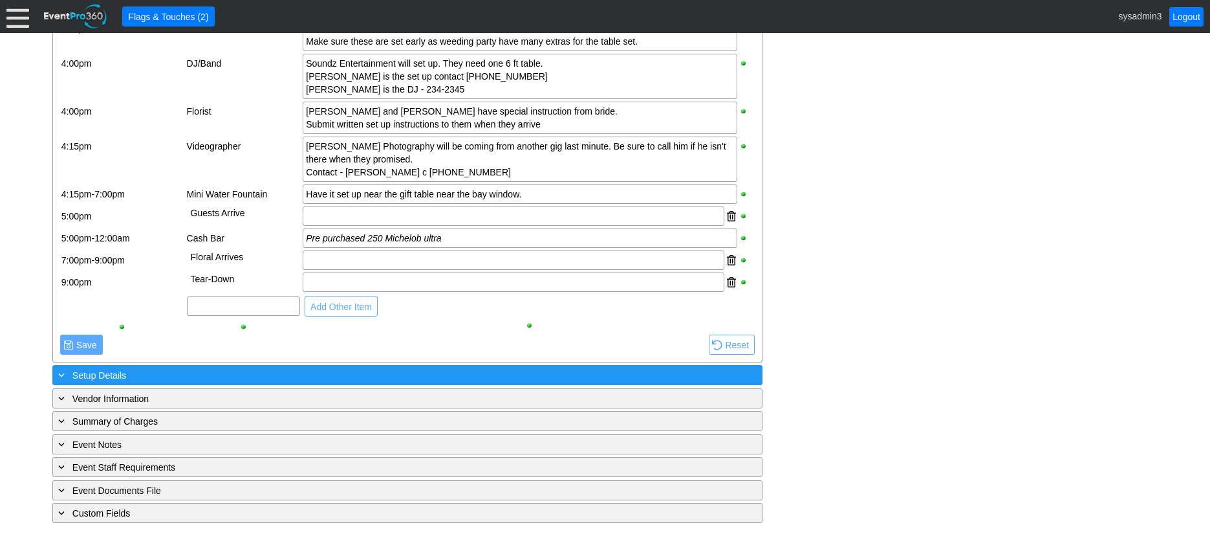
click at [188, 374] on div "+ Setup Details" at bounding box center [381, 374] width 651 height 15
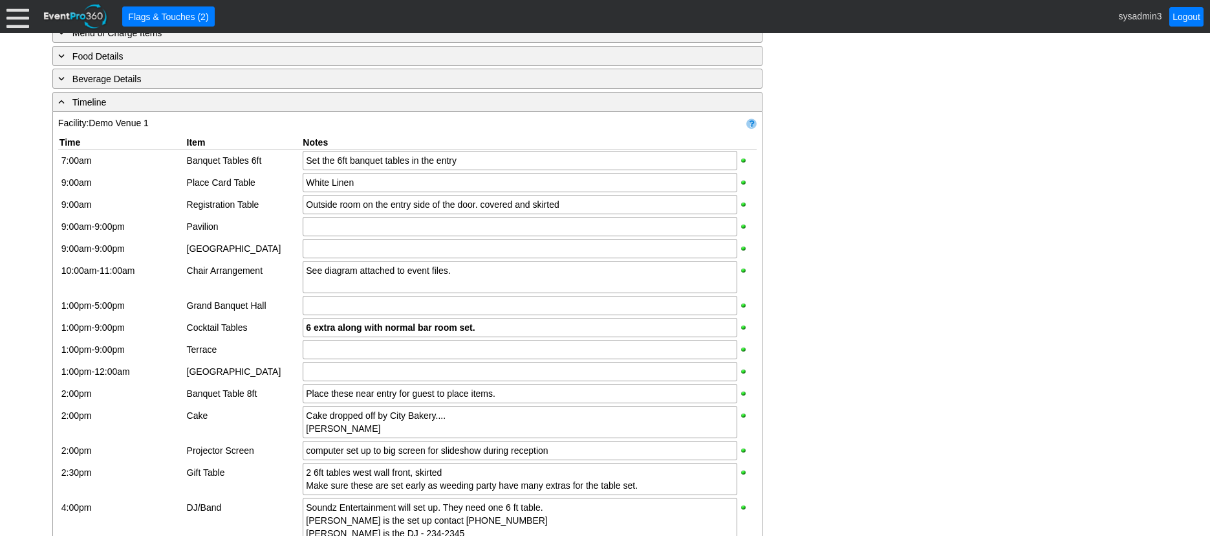
scroll to position [766, 0]
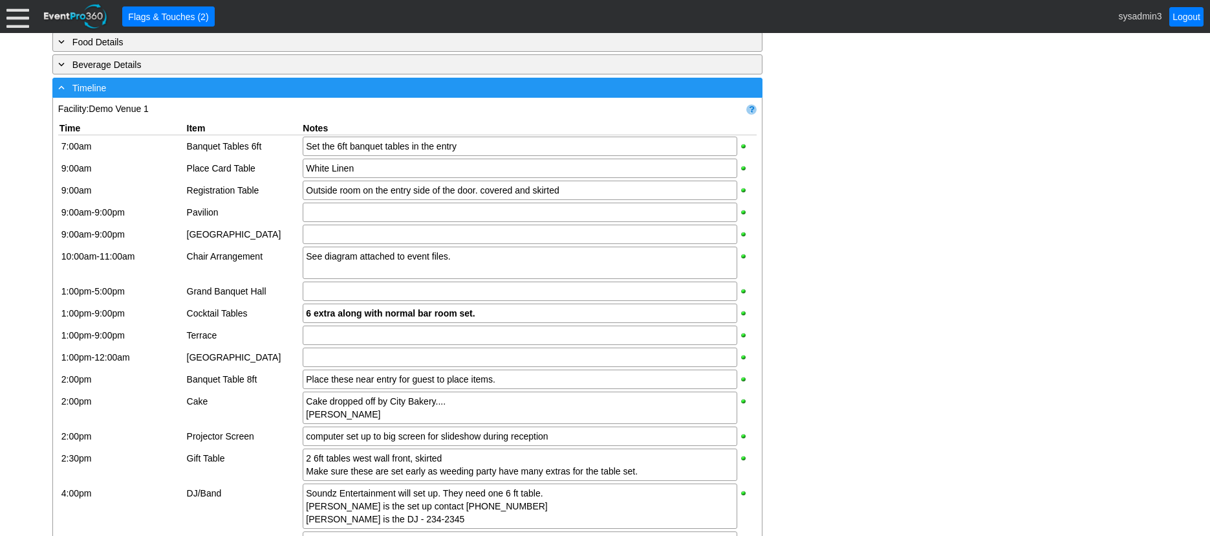
click at [272, 95] on div "- Timeline" at bounding box center [381, 87] width 651 height 15
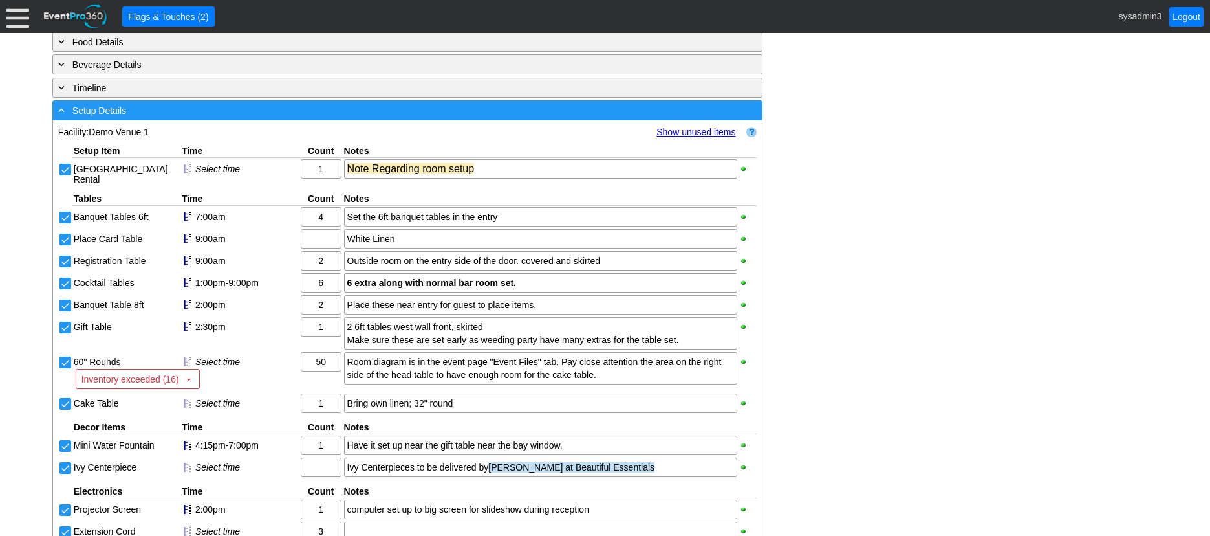
click at [288, 118] on div "- Setup Details" at bounding box center [381, 110] width 651 height 15
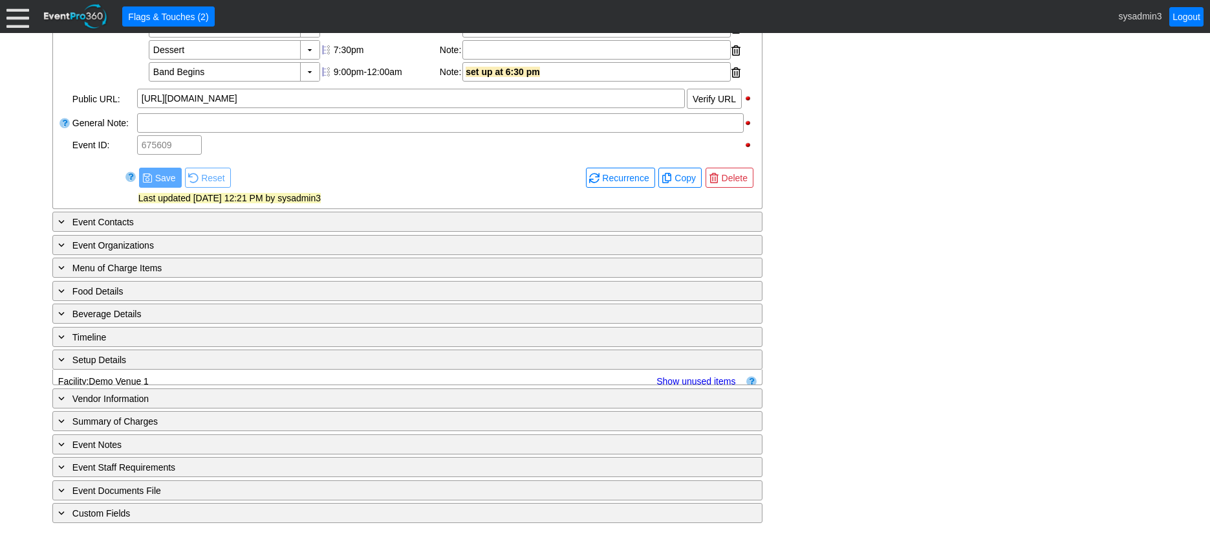
scroll to position [525, 0]
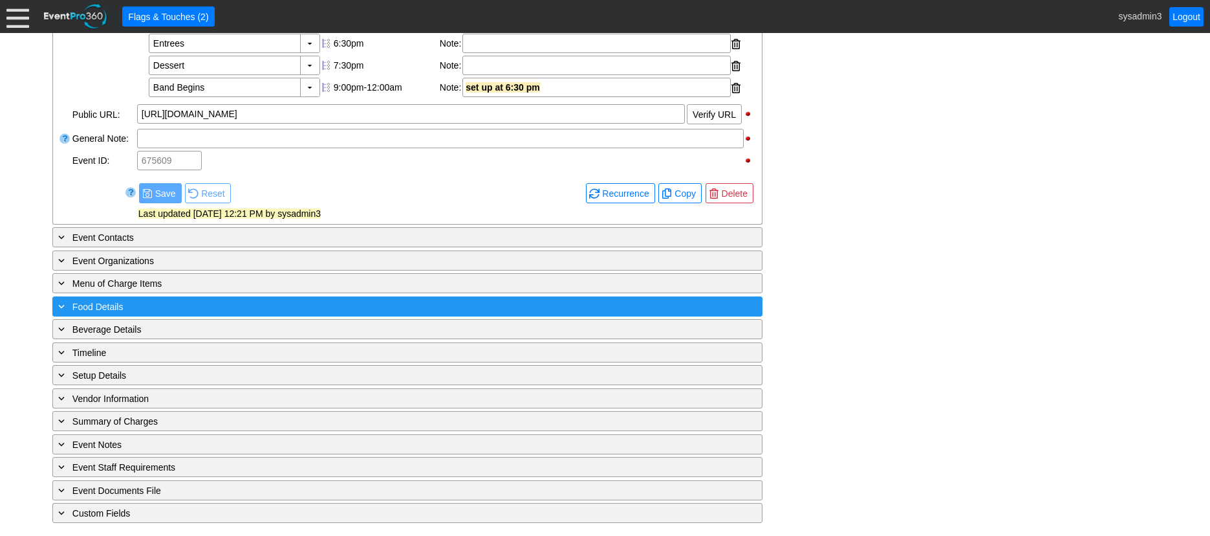
click at [182, 303] on div "+ Food Details" at bounding box center [381, 306] width 651 height 15
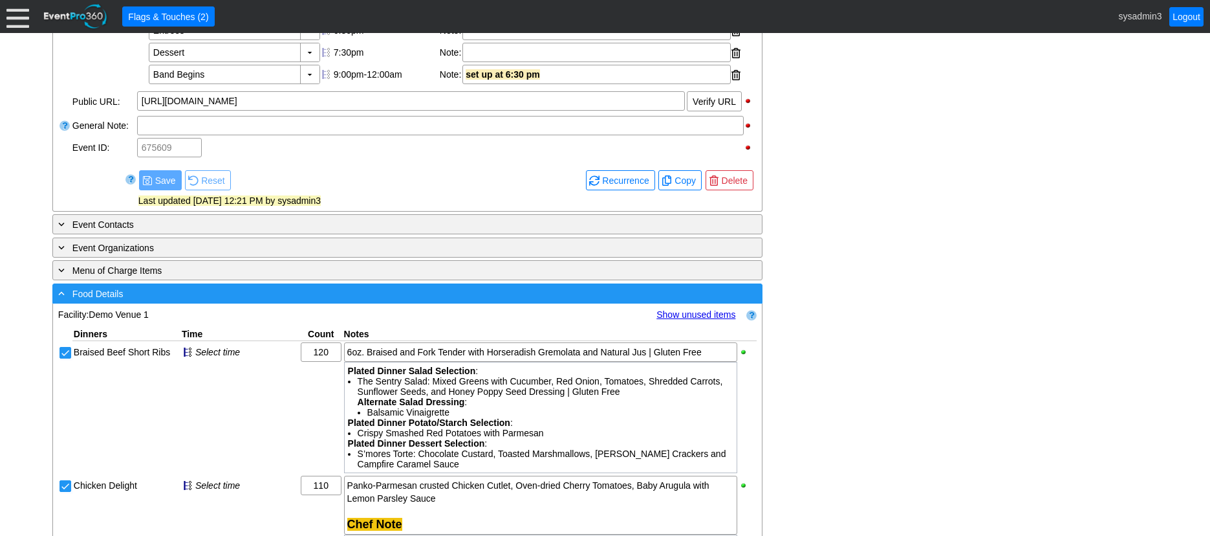
scroll to position [517, 0]
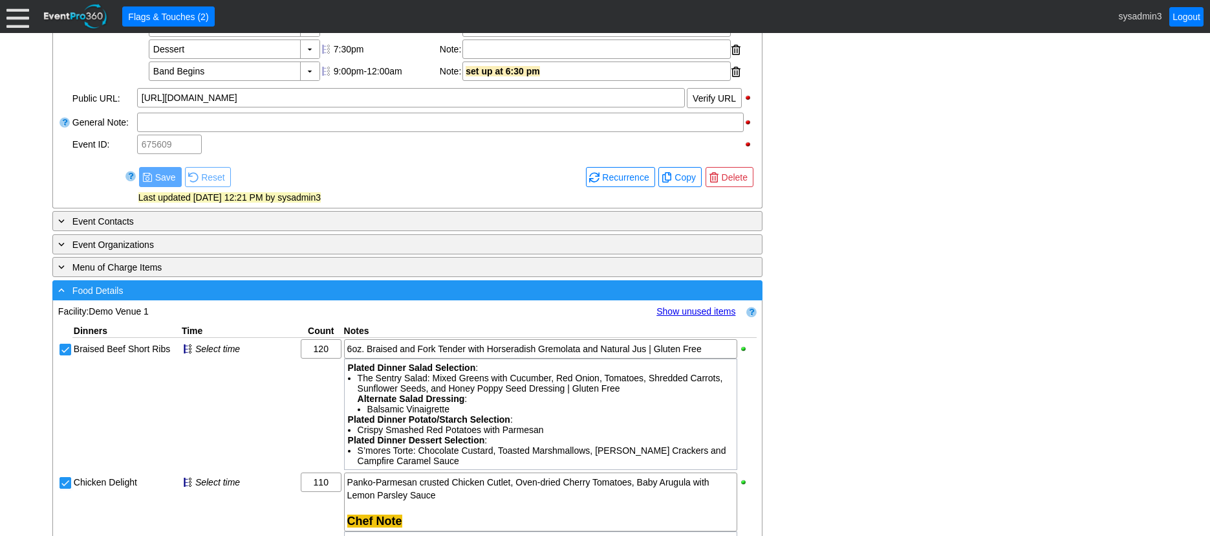
click at [294, 298] on div "- Food Details" at bounding box center [381, 290] width 651 height 15
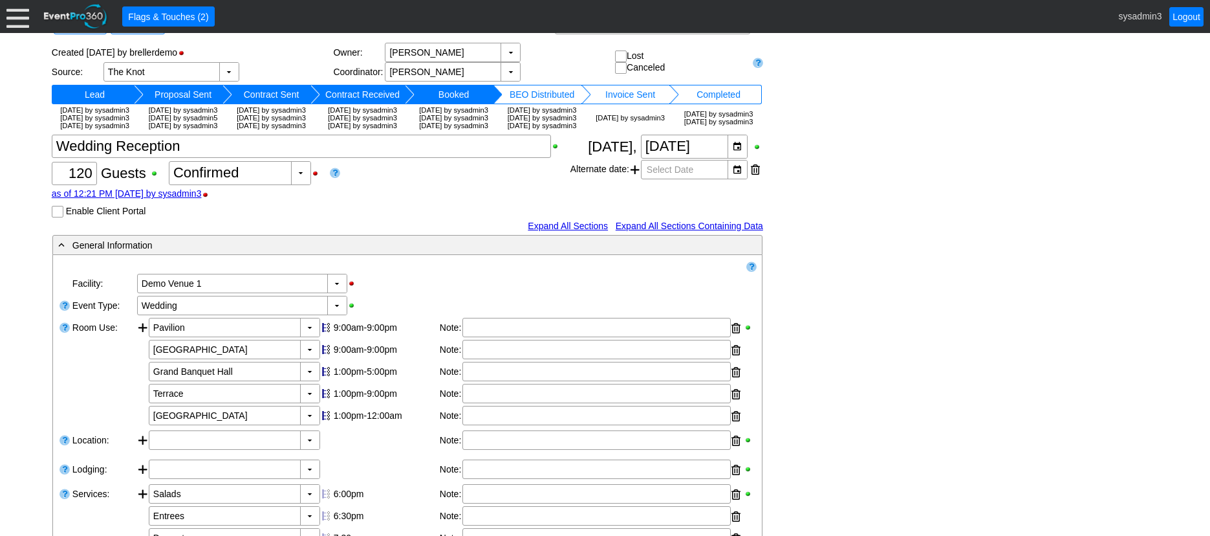
scroll to position [0, 0]
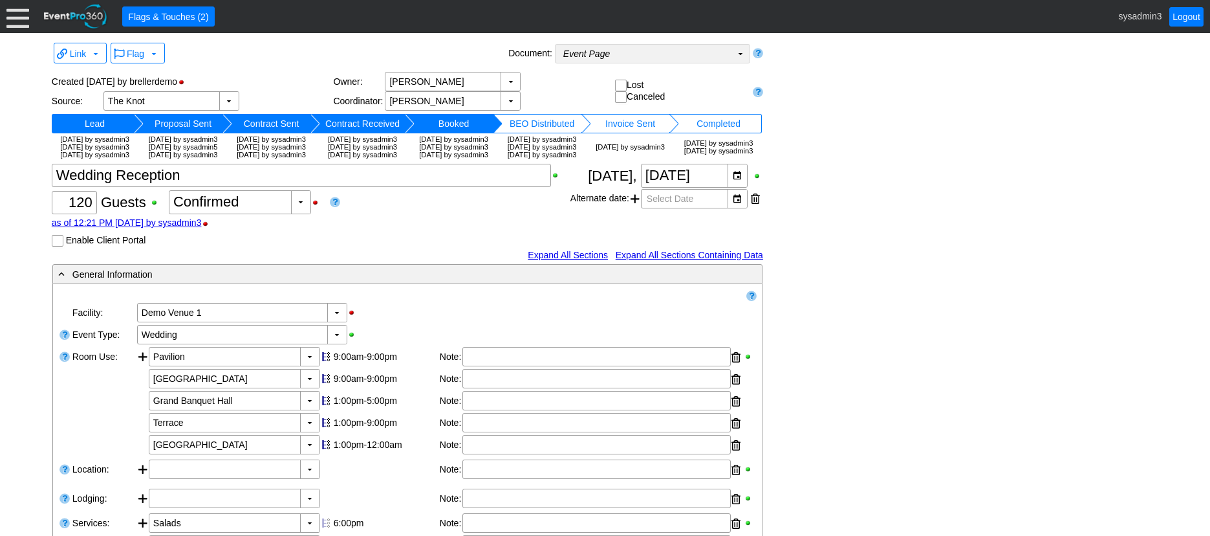
click at [642, 52] on td "Event Page Χ" at bounding box center [644, 54] width 176 height 18
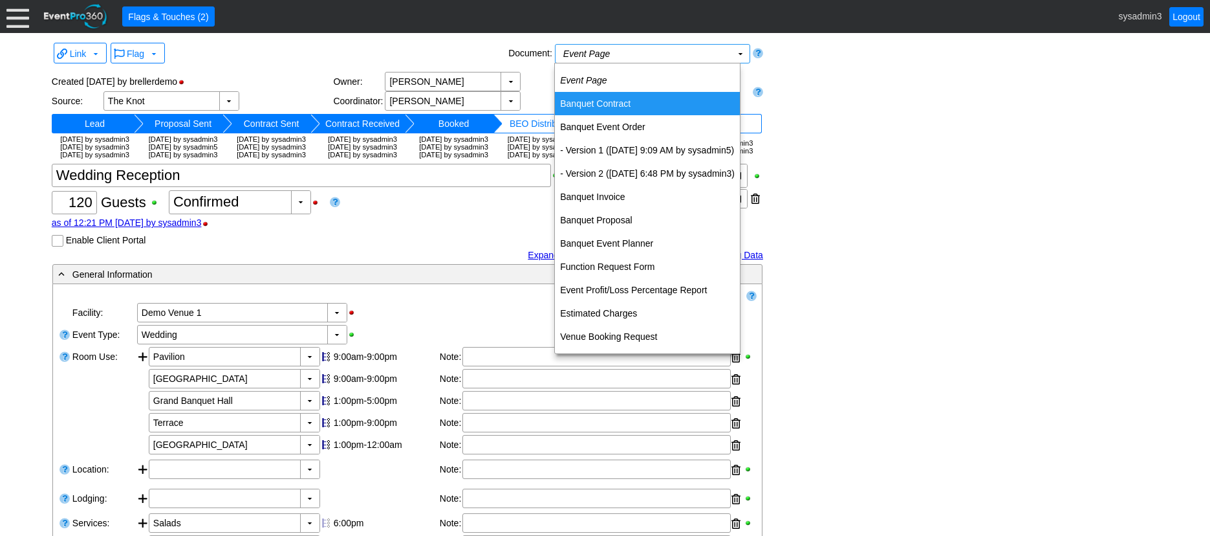
click at [610, 102] on td "Banquet Contract" at bounding box center [647, 103] width 185 height 23
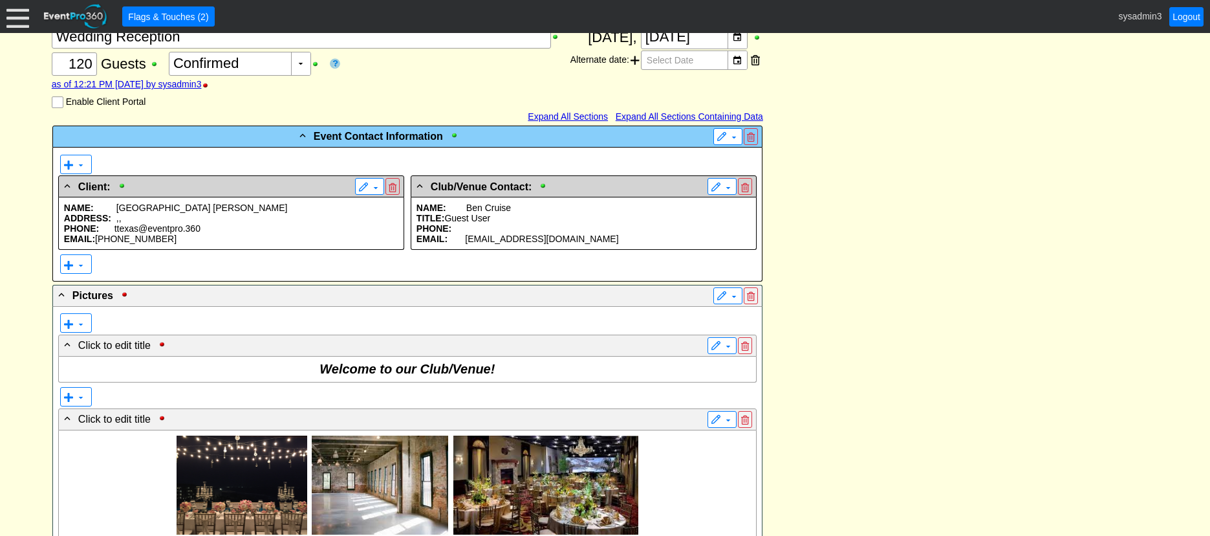
scroll to position [259, 0]
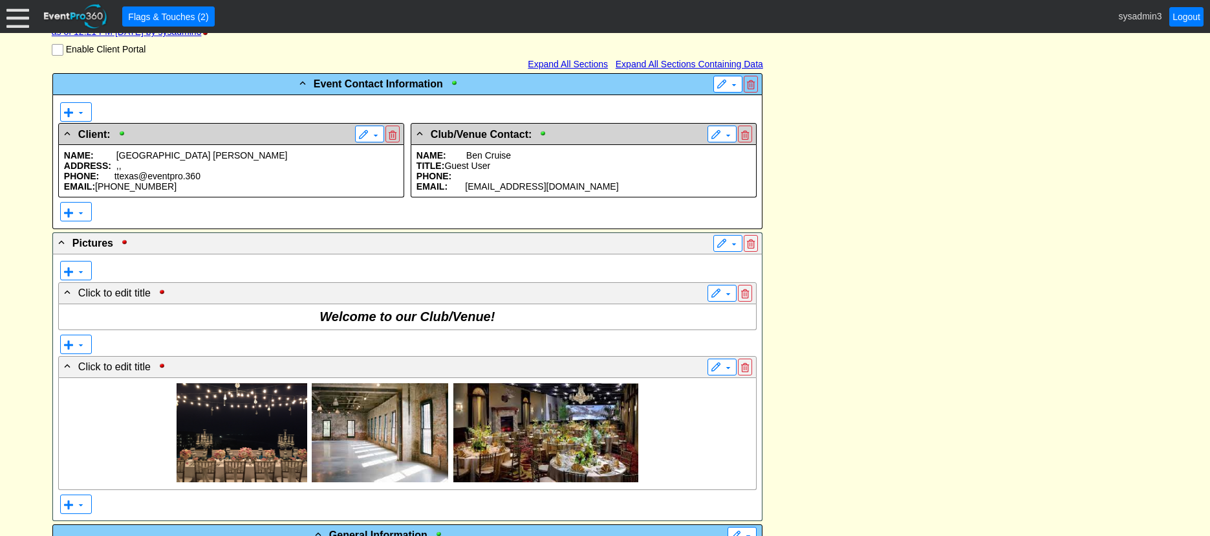
click at [219, 171] on p "ADDRESS: , ," at bounding box center [231, 165] width 334 height 10
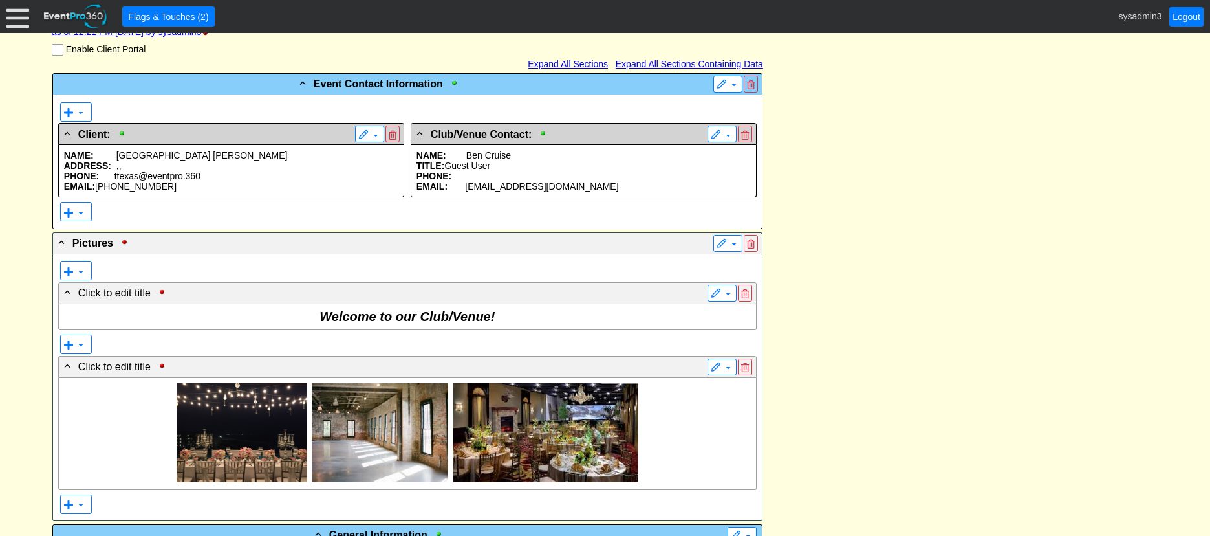
click at [548, 181] on p "PHONE:" at bounding box center [584, 176] width 334 height 10
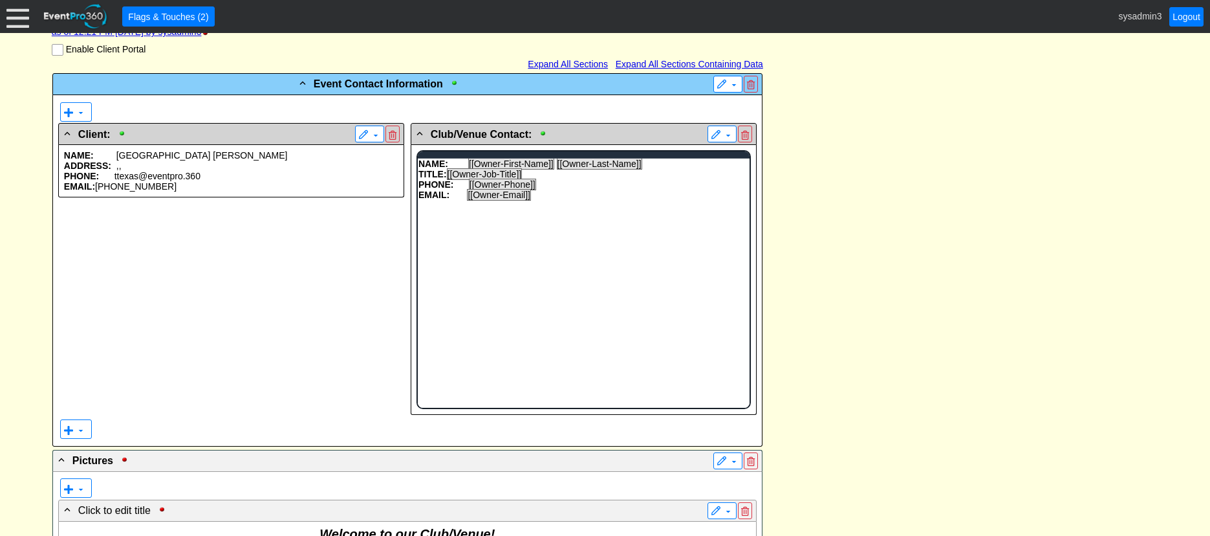
scroll to position [0, 0]
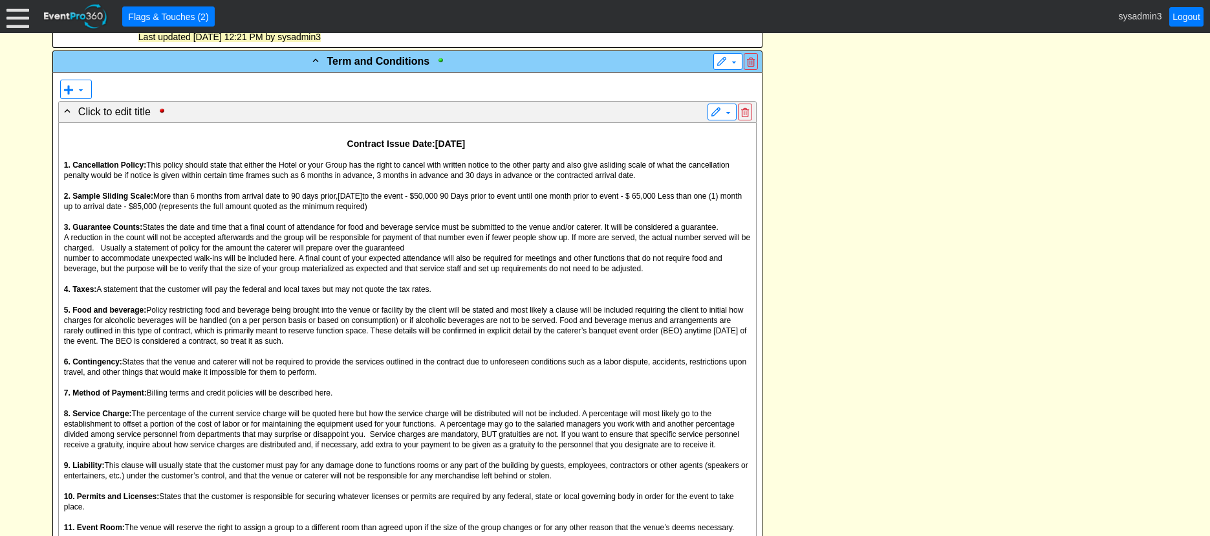
scroll to position [1229, 0]
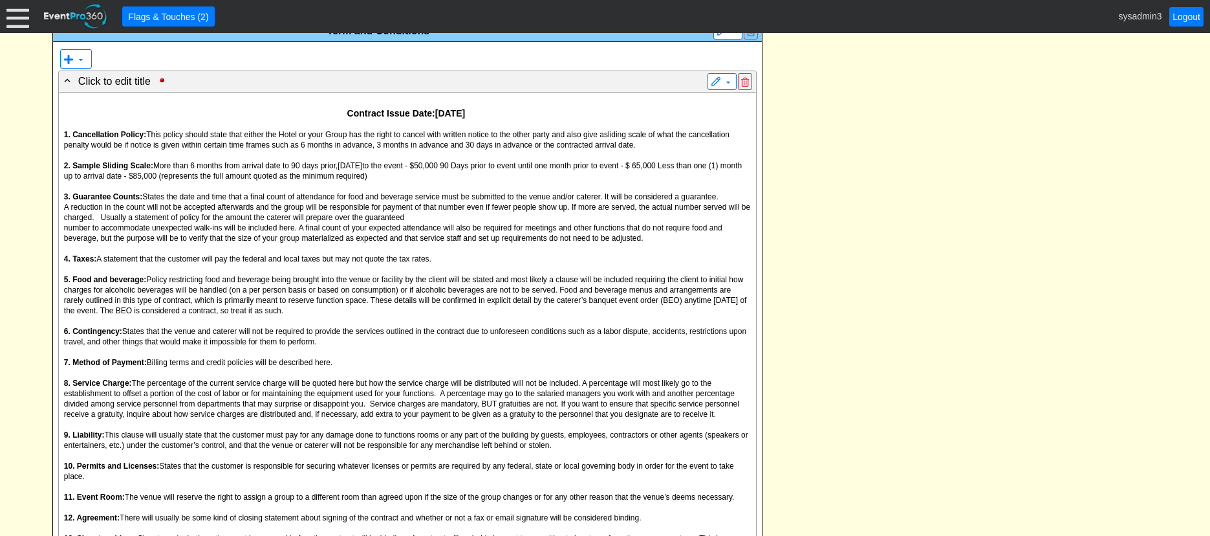
click at [356, 222] on span "A reduction in the count will not be accepted afterwards and the group will be …" at bounding box center [407, 211] width 686 height 19
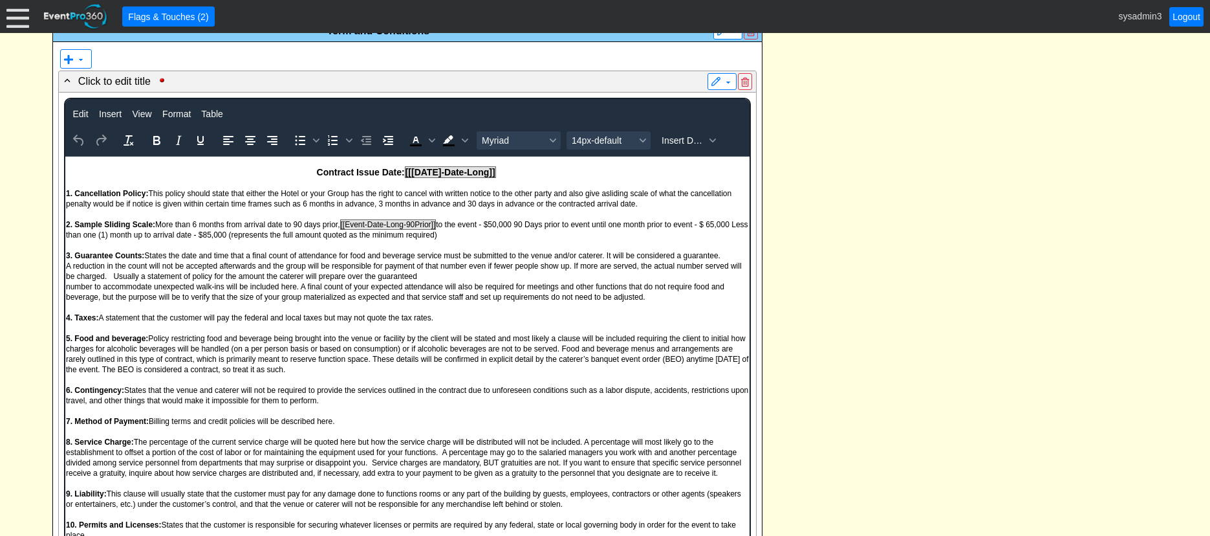
scroll to position [0, 0]
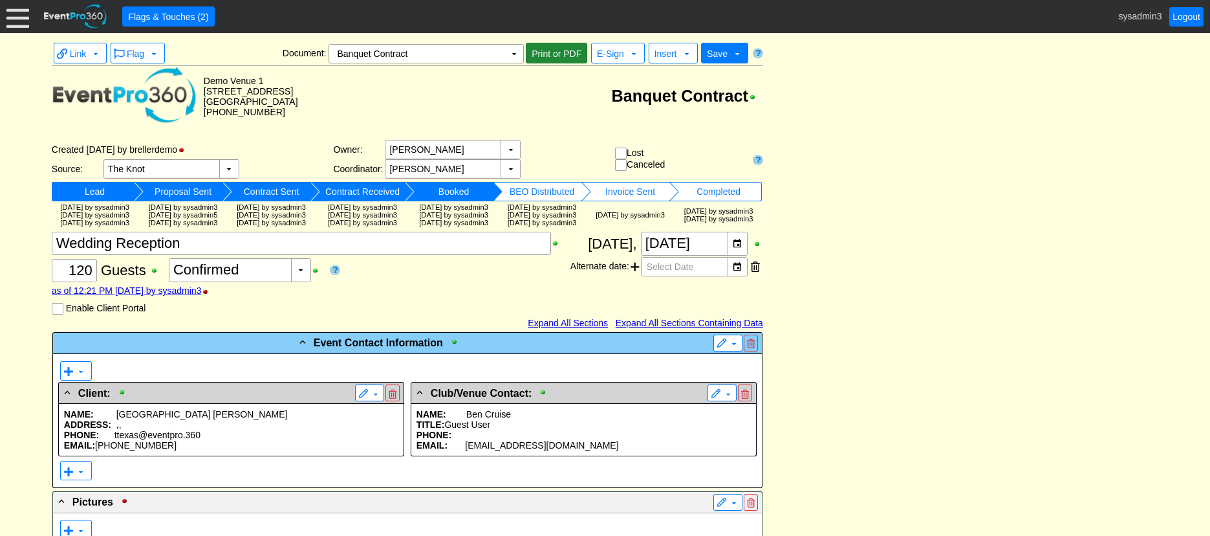
click at [556, 50] on span "Print or PDF" at bounding box center [556, 53] width 55 height 13
click at [602, 51] on span "E-Sign" at bounding box center [610, 54] width 27 height 10
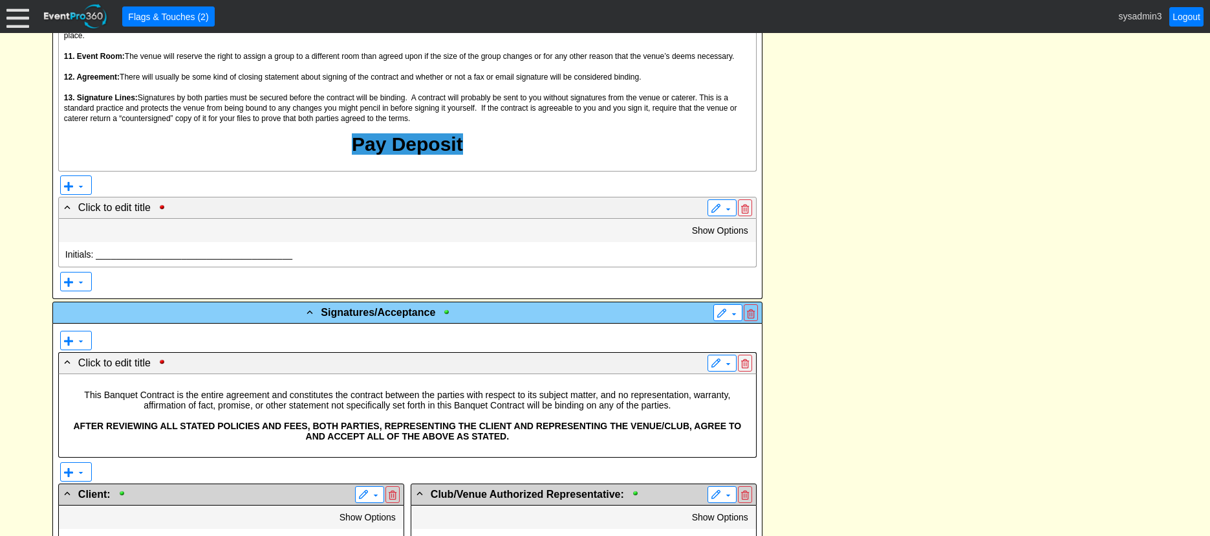
scroll to position [2158, 0]
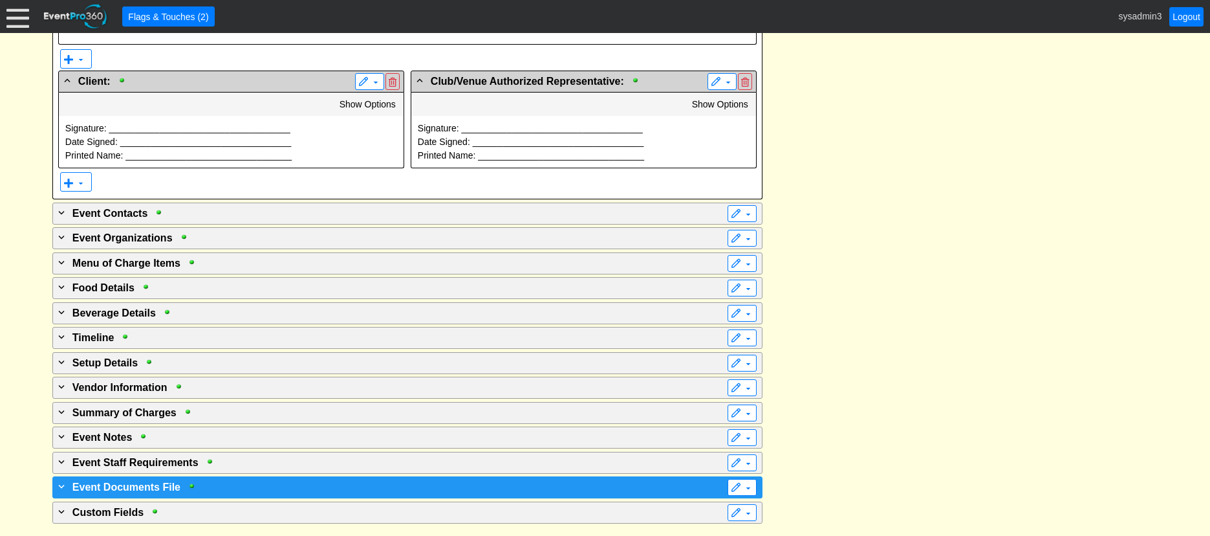
click at [179, 483] on span "Event Documents File" at bounding box center [126, 486] width 108 height 11
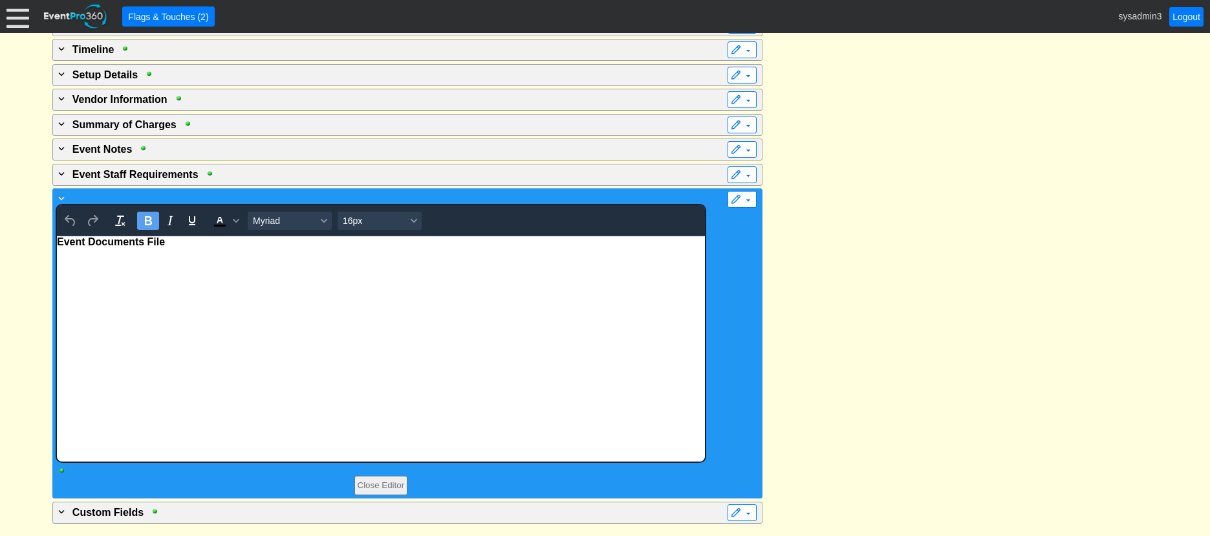
scroll to position [0, 0]
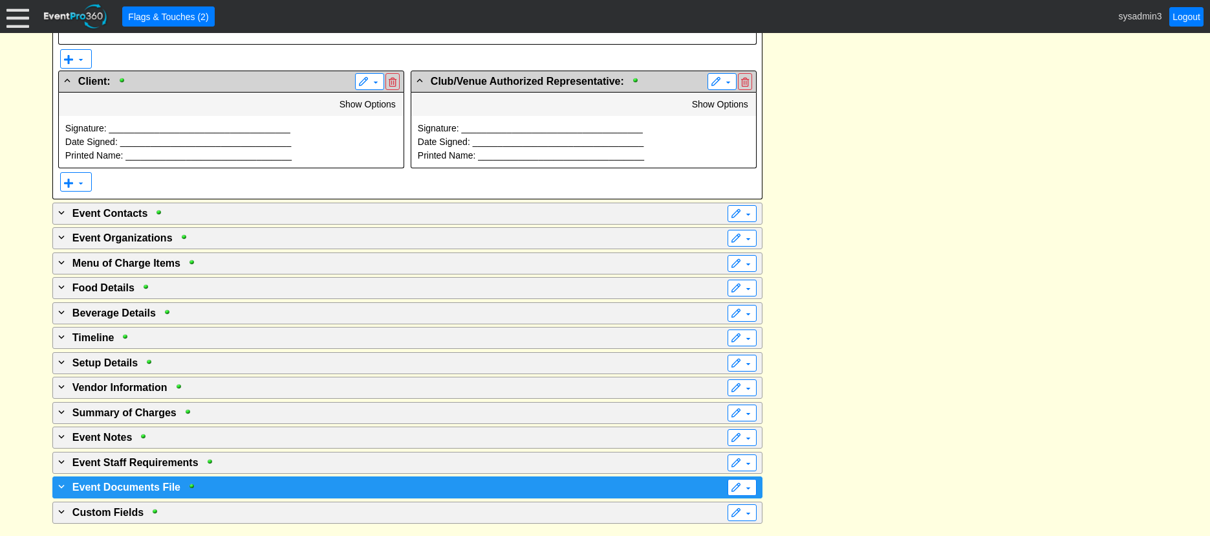
click at [230, 477] on div "+ Event Documents File ▼" at bounding box center [407, 487] width 710 height 22
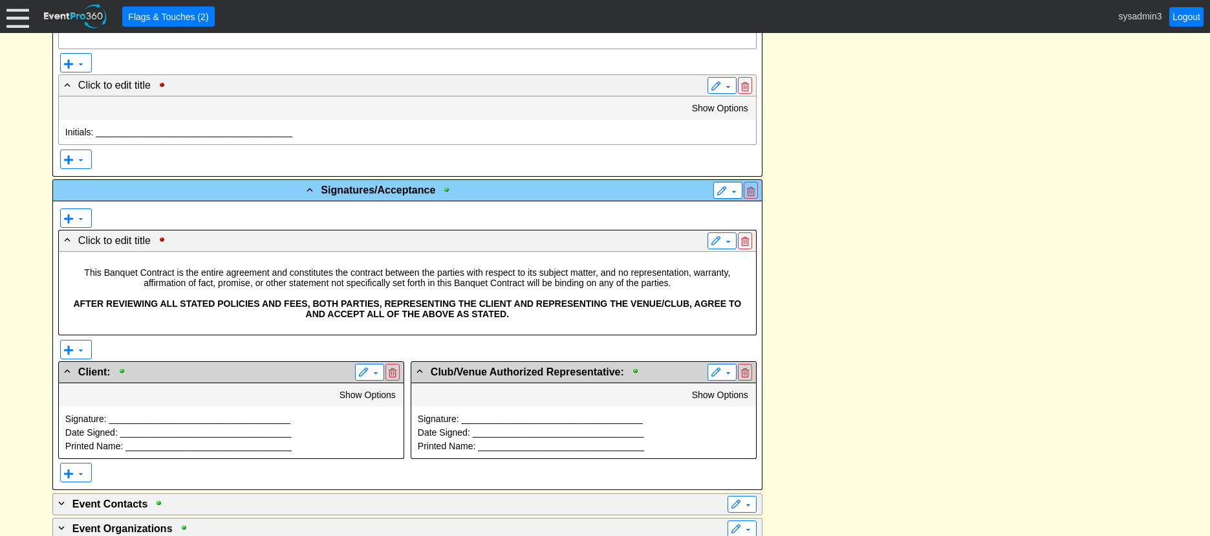
scroll to position [1541, 0]
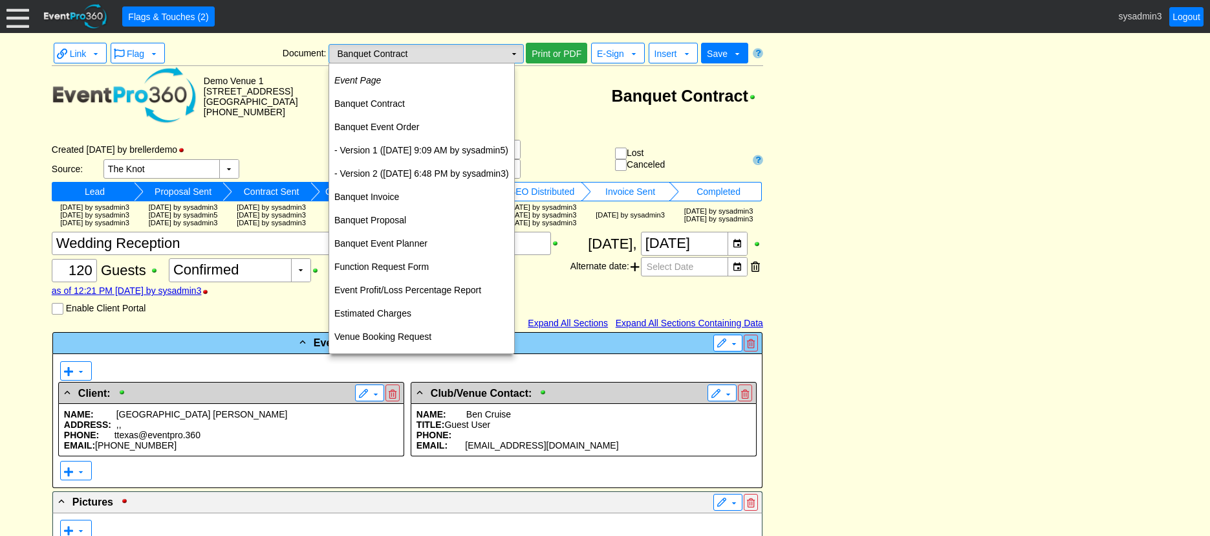
click at [517, 57] on td "▼" at bounding box center [514, 54] width 18 height 18
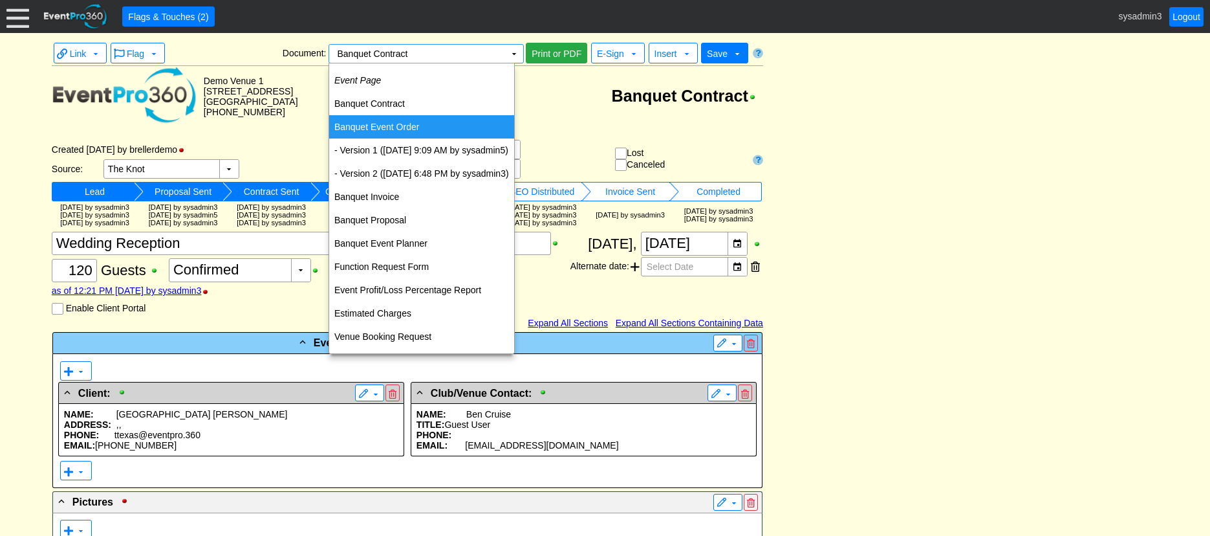
click at [376, 121] on td "Banquet Event Order" at bounding box center [421, 126] width 185 height 23
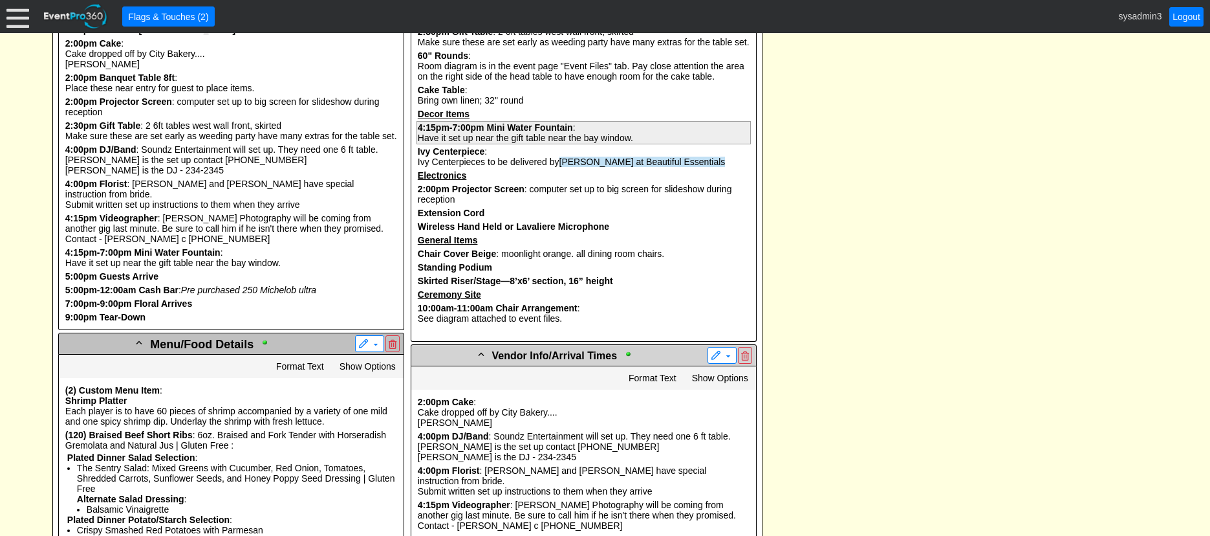
click at [517, 133] on b "Mini Water Fountain" at bounding box center [529, 127] width 86 height 10
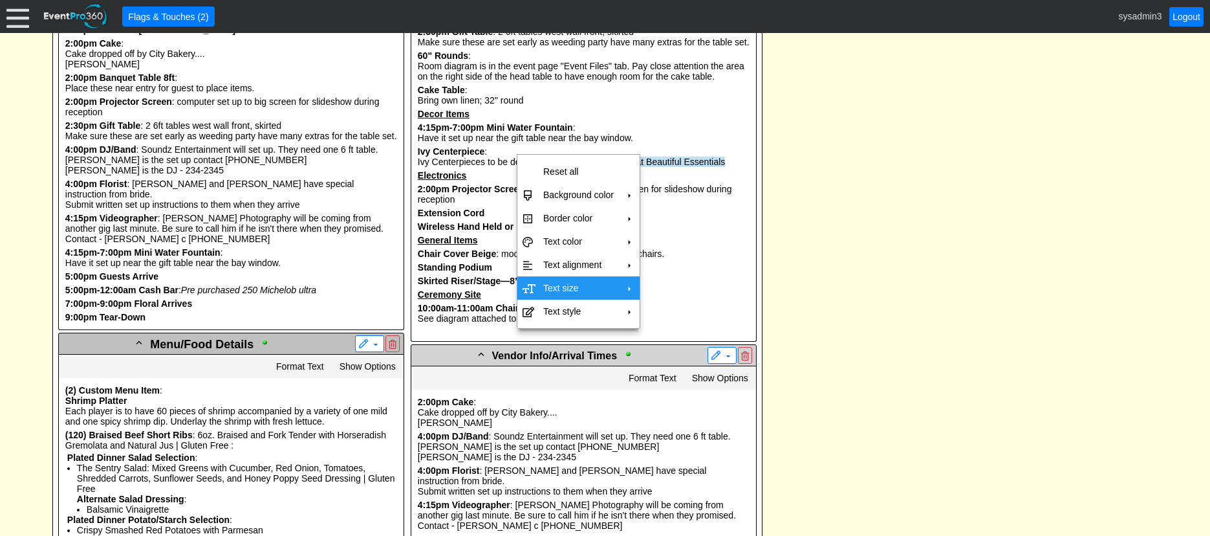
click at [554, 287] on td "Text size" at bounding box center [578, 287] width 81 height 23
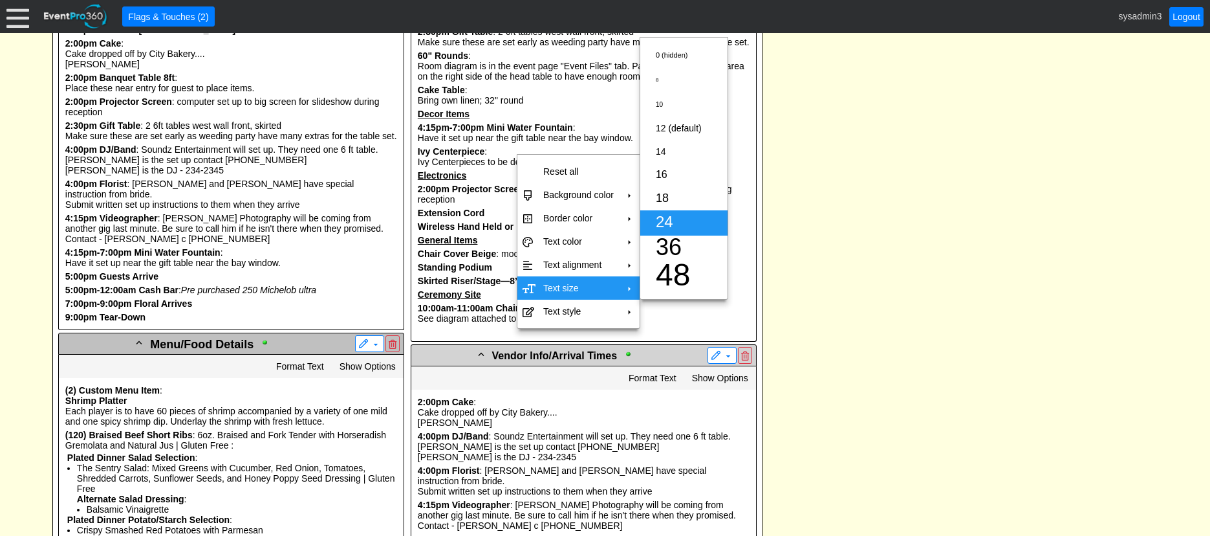
click at [673, 215] on span "24" at bounding box center [664, 221] width 17 height 17
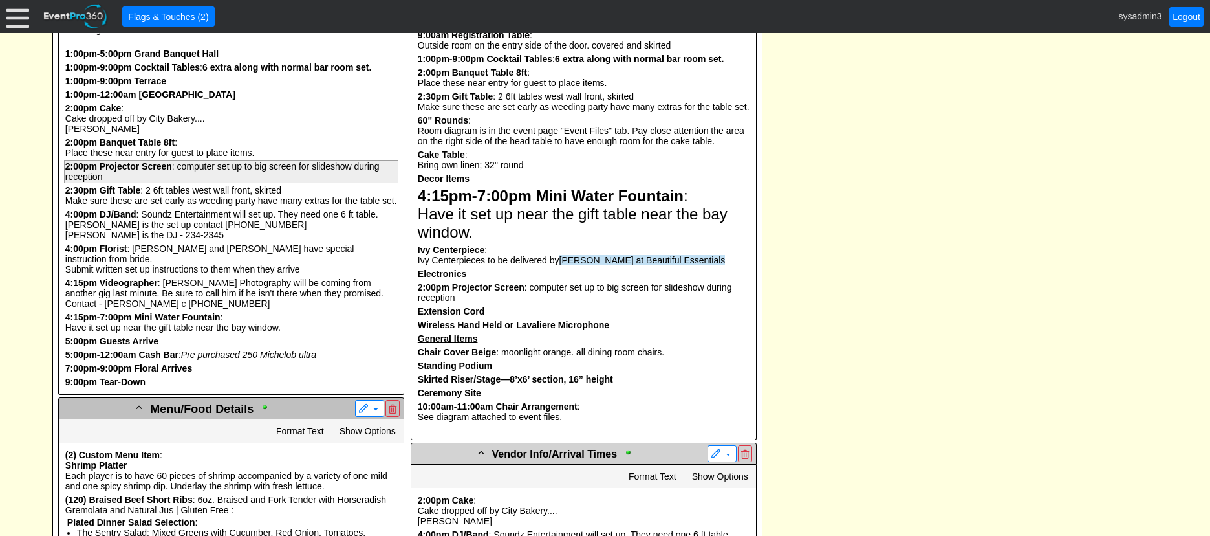
click at [143, 171] on b "Projector Screen" at bounding box center [136, 166] width 72 height 10
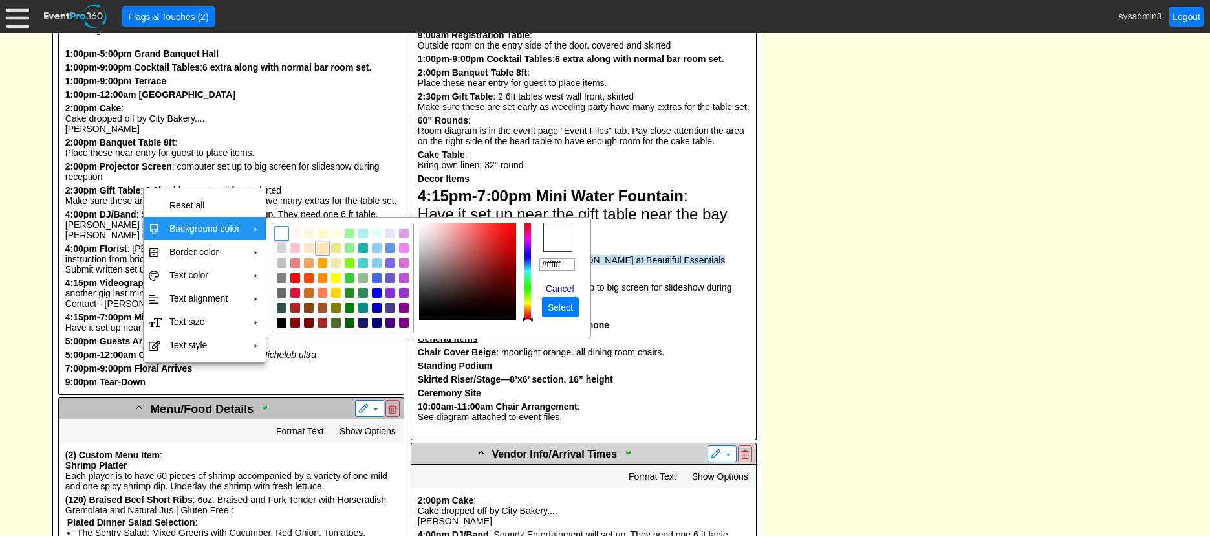
click at [323, 250] on img "focusNode" at bounding box center [322, 249] width 12 height 12
type input "#ffe4b5"
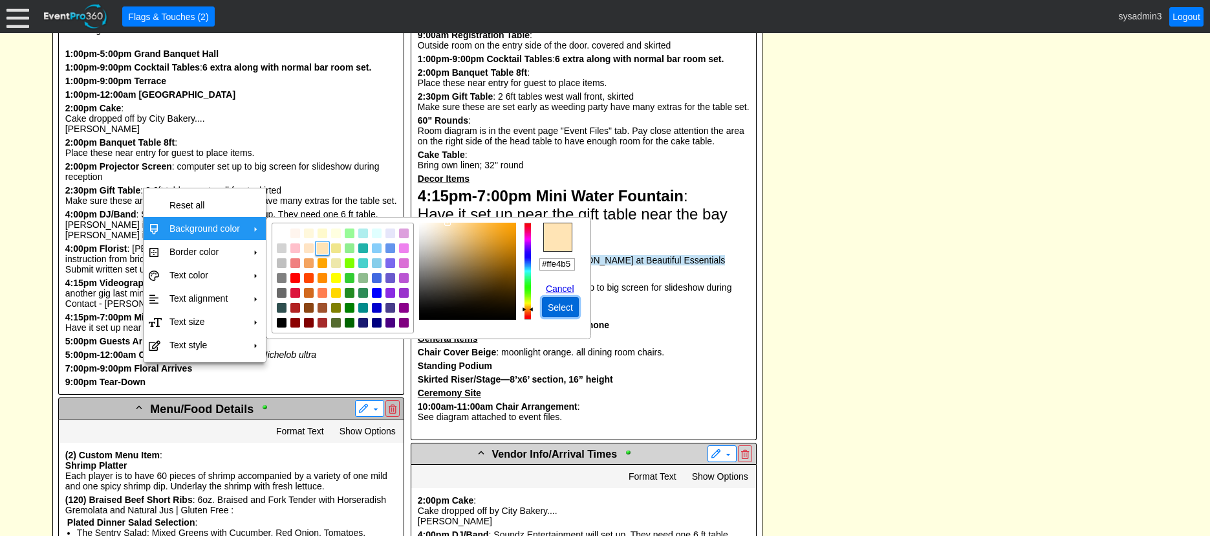
click at [569, 309] on span "Select" at bounding box center [560, 307] width 30 height 13
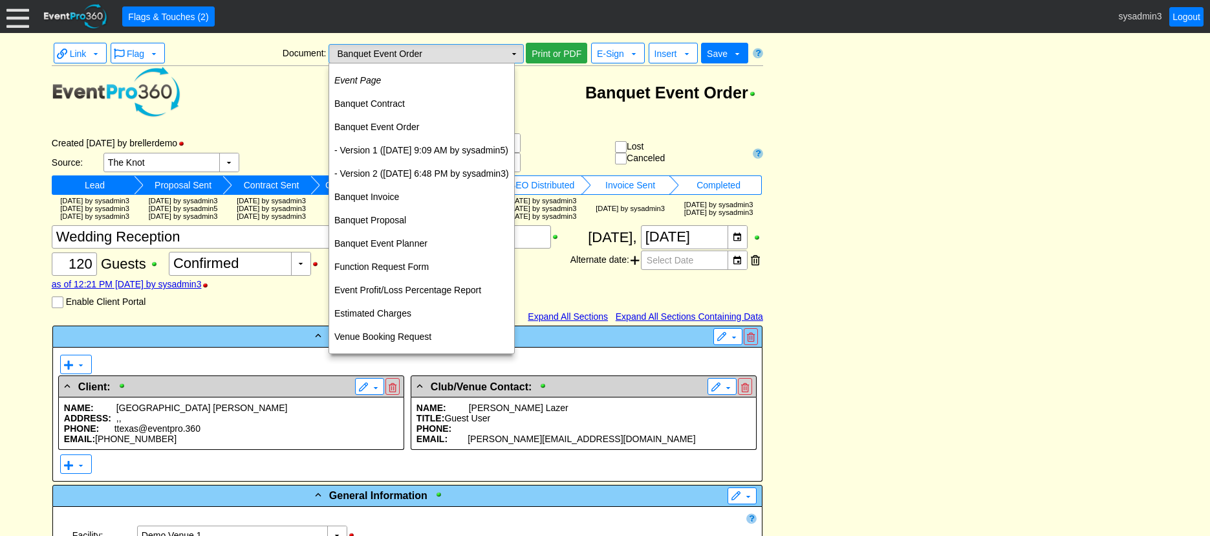
click at [513, 55] on td "▼" at bounding box center [514, 54] width 18 height 18
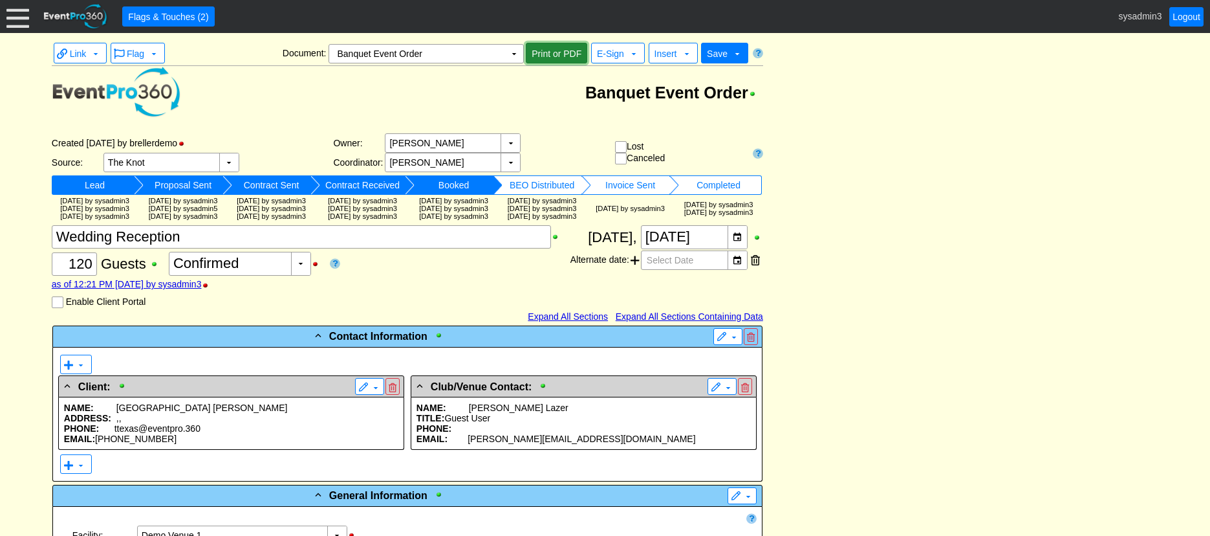
click at [574, 57] on span "Print or PDF" at bounding box center [556, 53] width 55 height 13
click at [511, 105] on td "Banquet Event Order" at bounding box center [472, 93] width 582 height 54
click at [515, 56] on td "▼" at bounding box center [514, 54] width 18 height 18
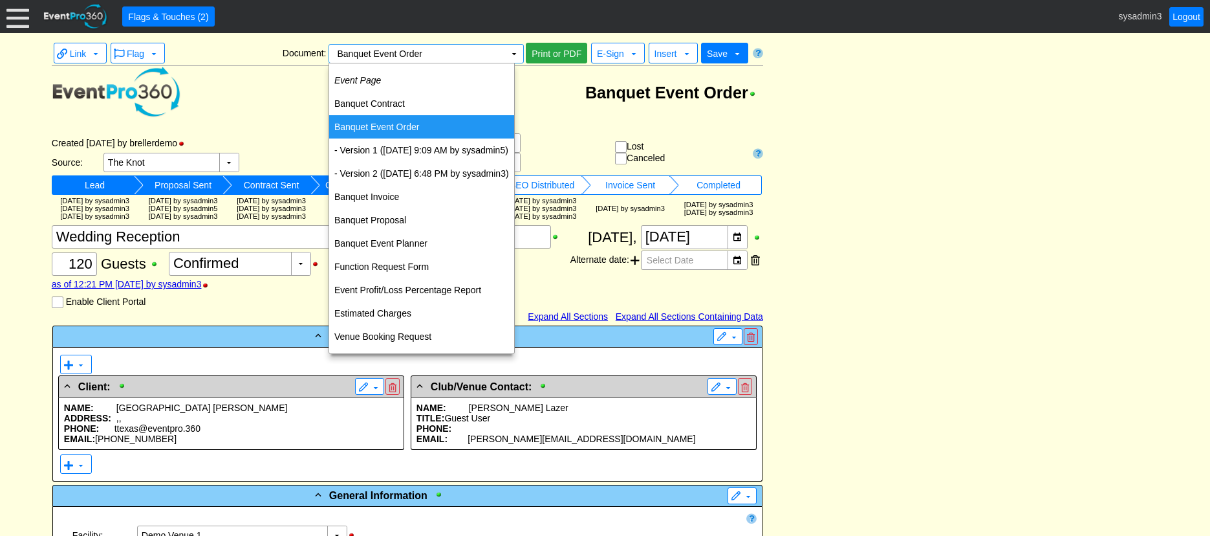
click at [295, 111] on td "Banquet Event Order" at bounding box center [472, 93] width 582 height 54
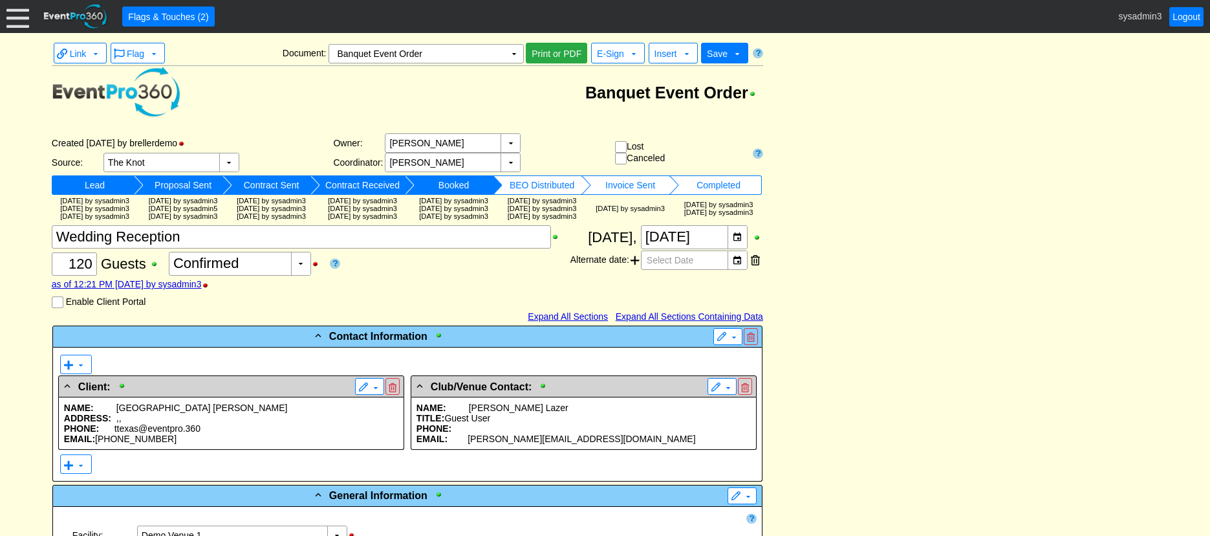
click at [23, 14] on div at bounding box center [17, 16] width 23 height 23
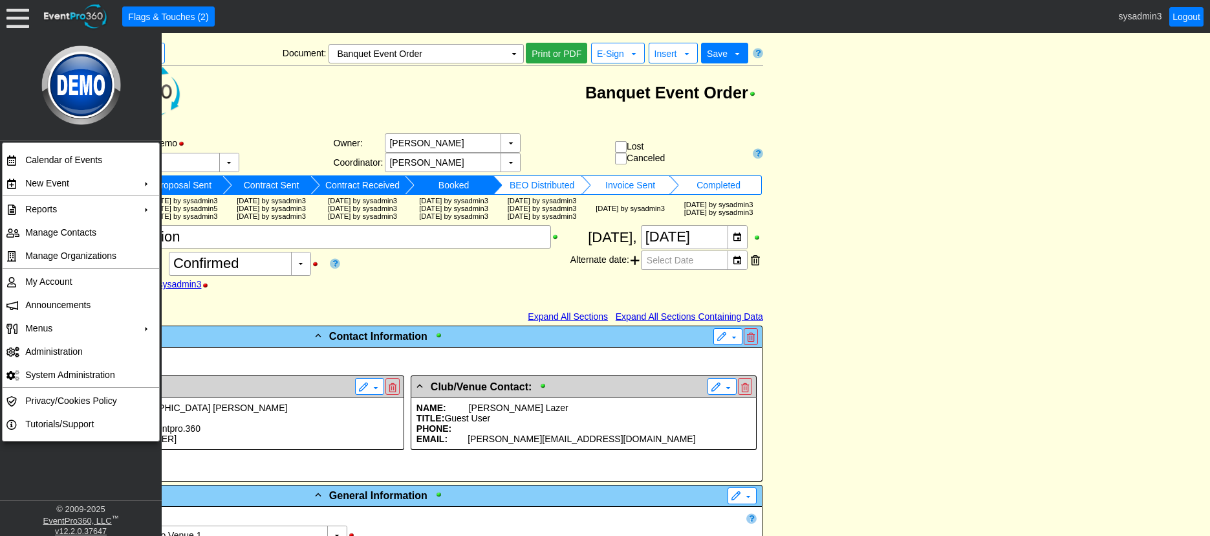
click at [233, 72] on td "Banquet Event Order" at bounding box center [472, 93] width 582 height 54
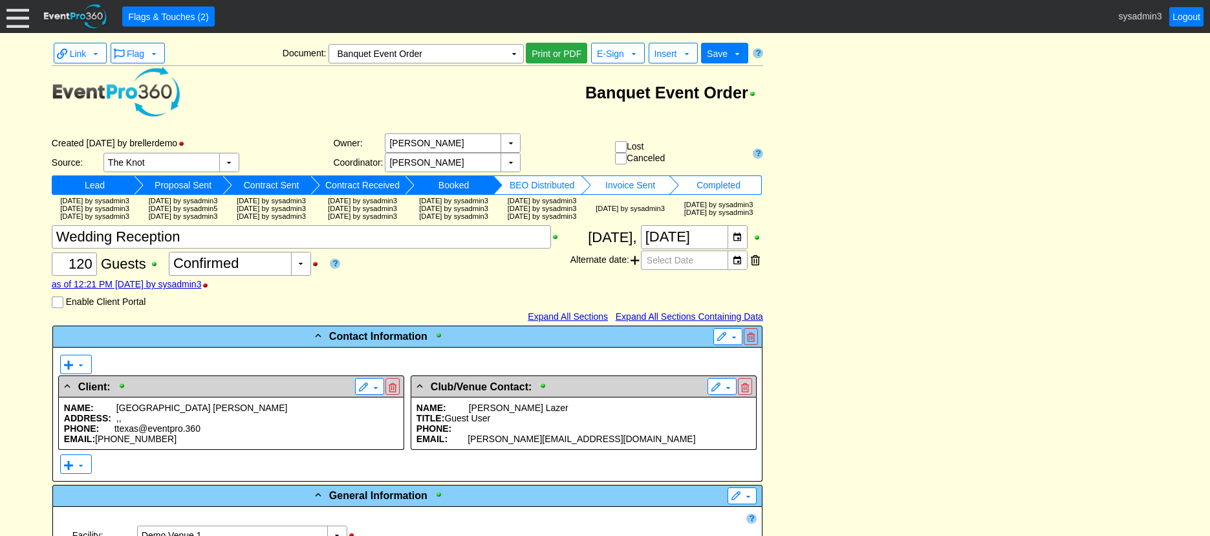
click at [18, 14] on div at bounding box center [17, 16] width 23 height 23
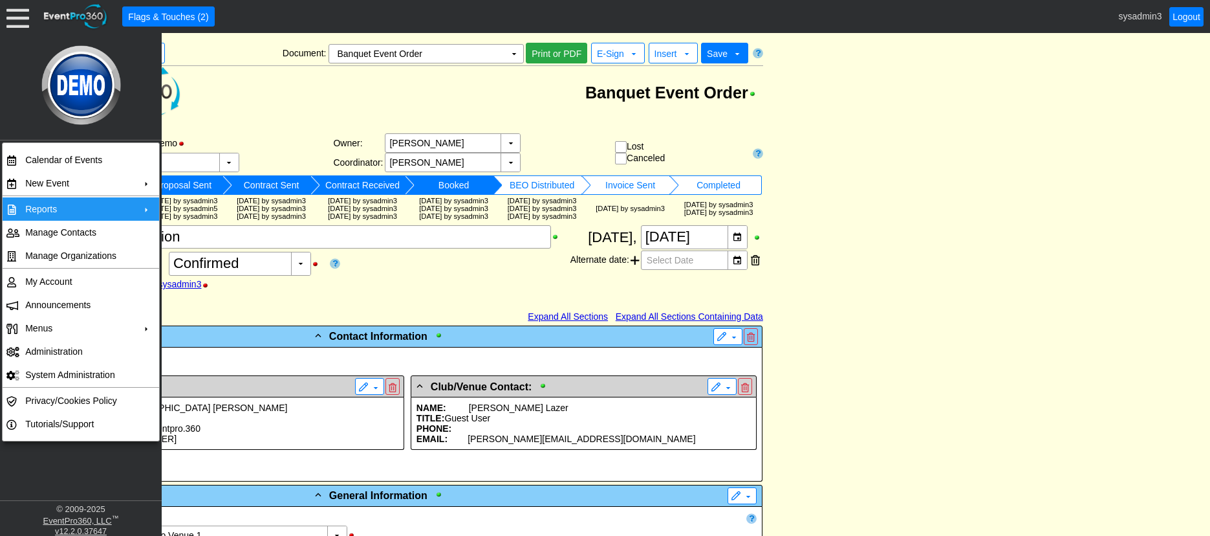
click at [141, 209] on span "Reports" at bounding box center [146, 209] width 10 height 10
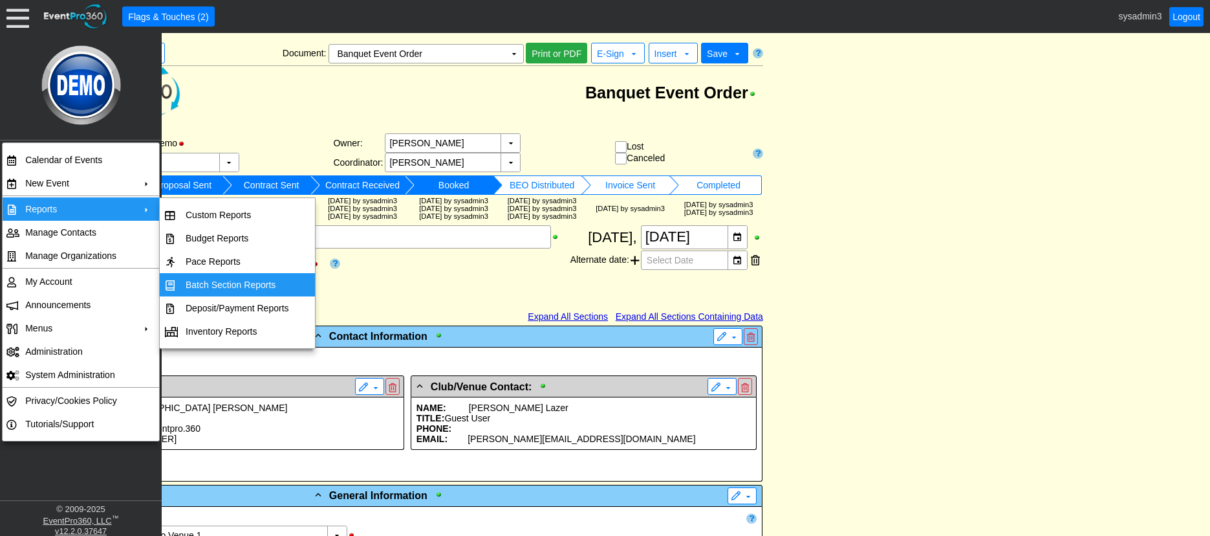
click at [243, 278] on td "Batch Section Reports" at bounding box center [237, 284] width 114 height 23
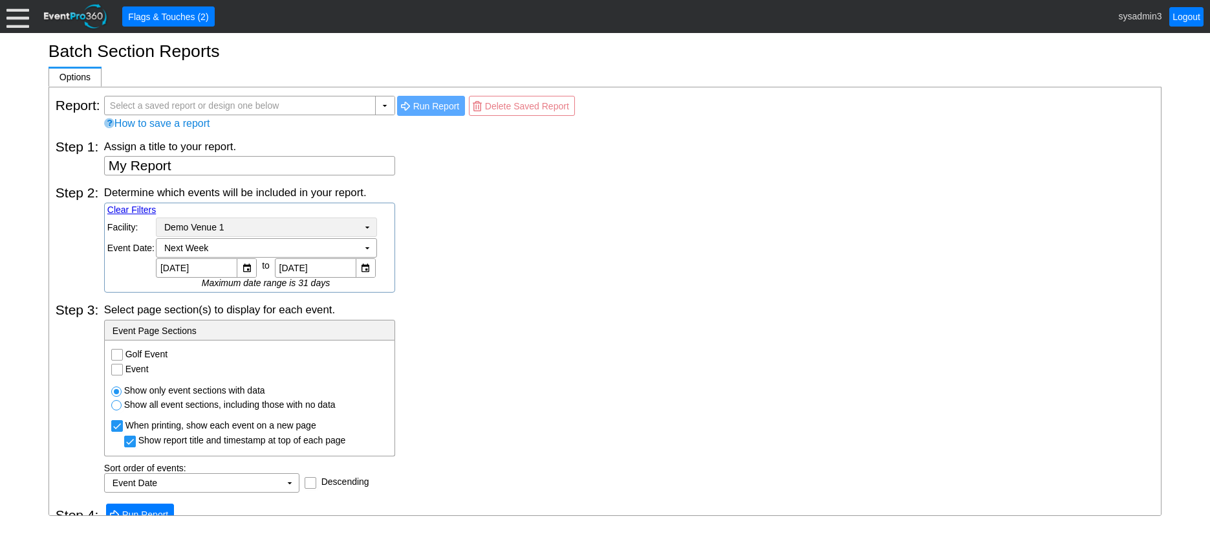
scroll to position [17, 0]
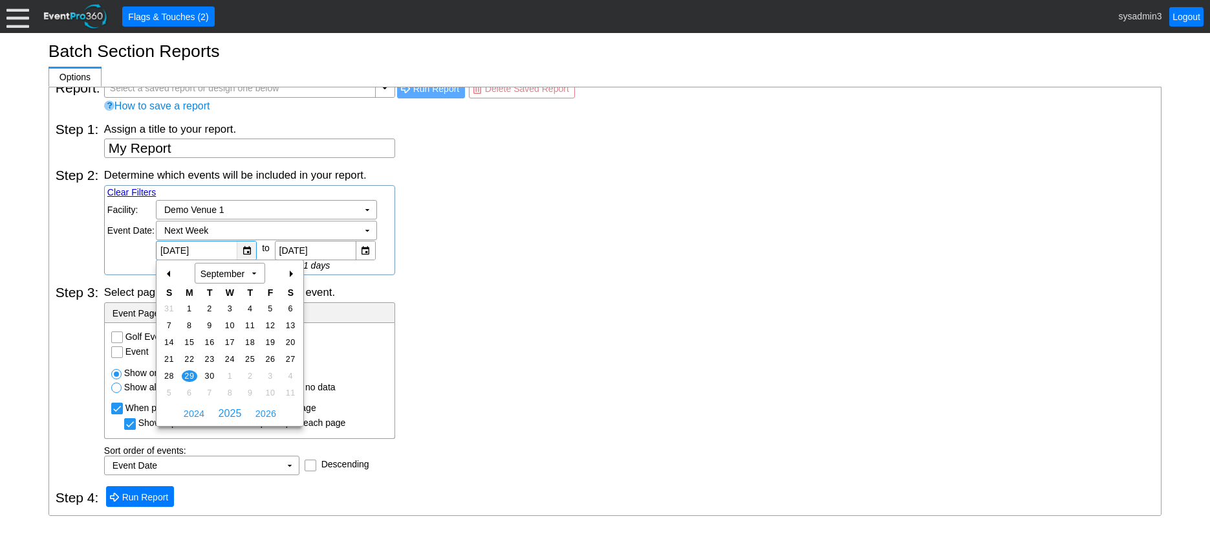
click at [244, 250] on div "▼" at bounding box center [246, 250] width 19 height 18
click at [188, 357] on span "22" at bounding box center [189, 359] width 15 height 12
type input "[DATE]"
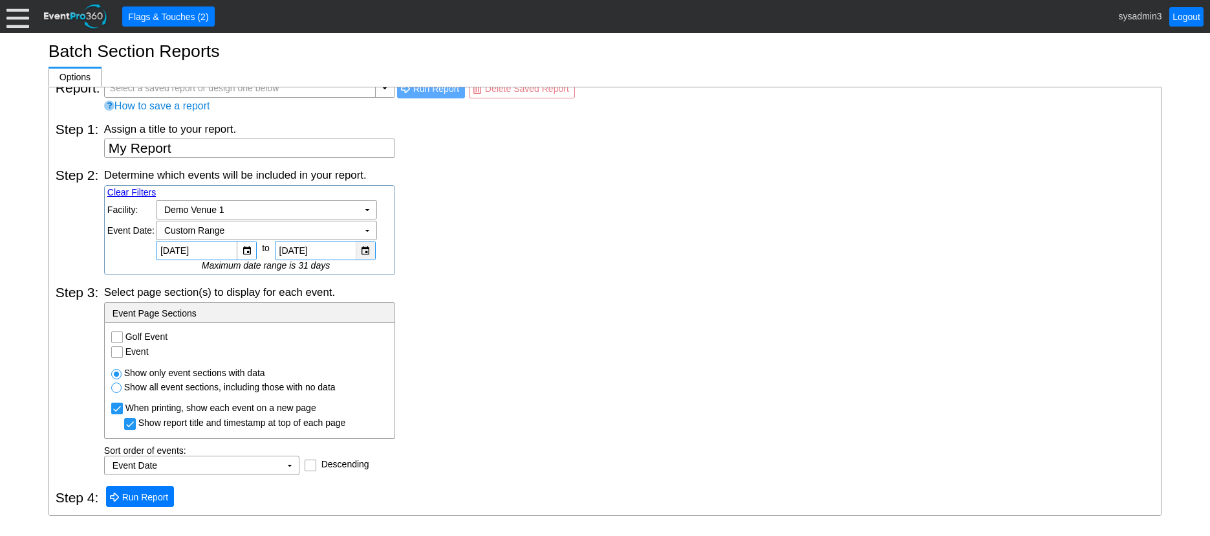
click at [363, 248] on div "▼" at bounding box center [365, 250] width 19 height 18
click at [488, 243] on div "Determine which events will be included in your report. Clear Filters Region: Χ…" at bounding box center [629, 221] width 1050 height 107
click at [118, 336] on input "Golf Event" at bounding box center [118, 338] width 13 height 13
checkbox input "true"
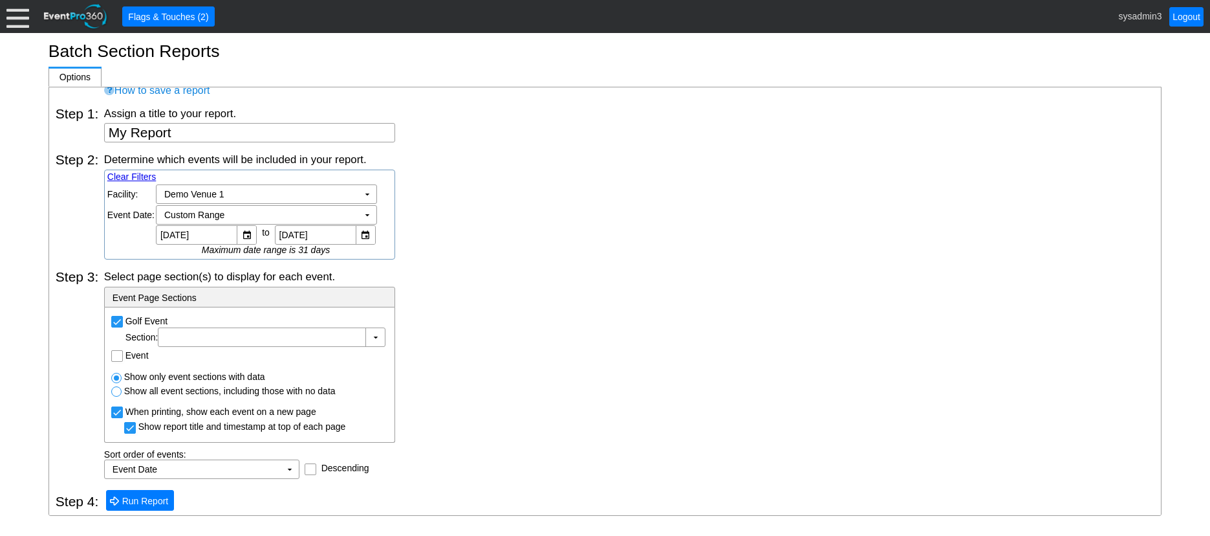
scroll to position [37, 0]
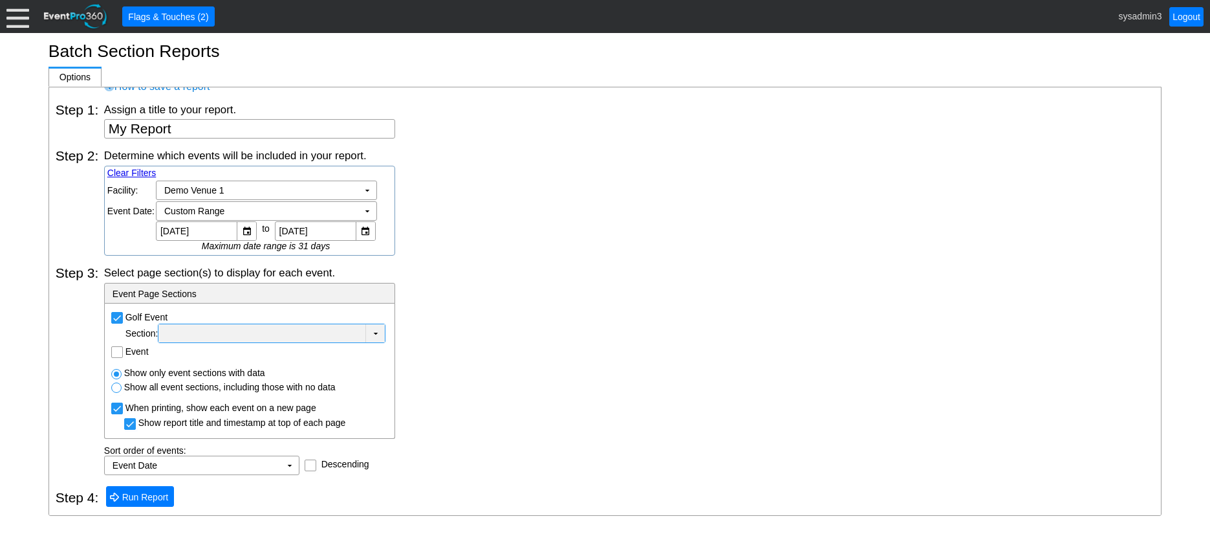
click at [291, 328] on div at bounding box center [262, 333] width 202 height 13
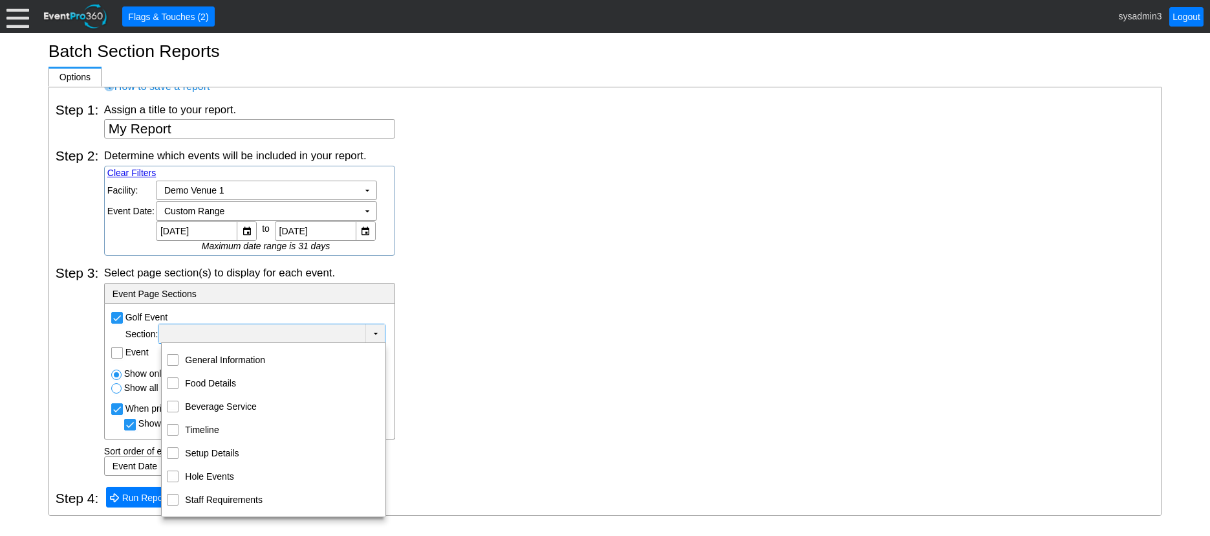
scroll to position [38, 0]
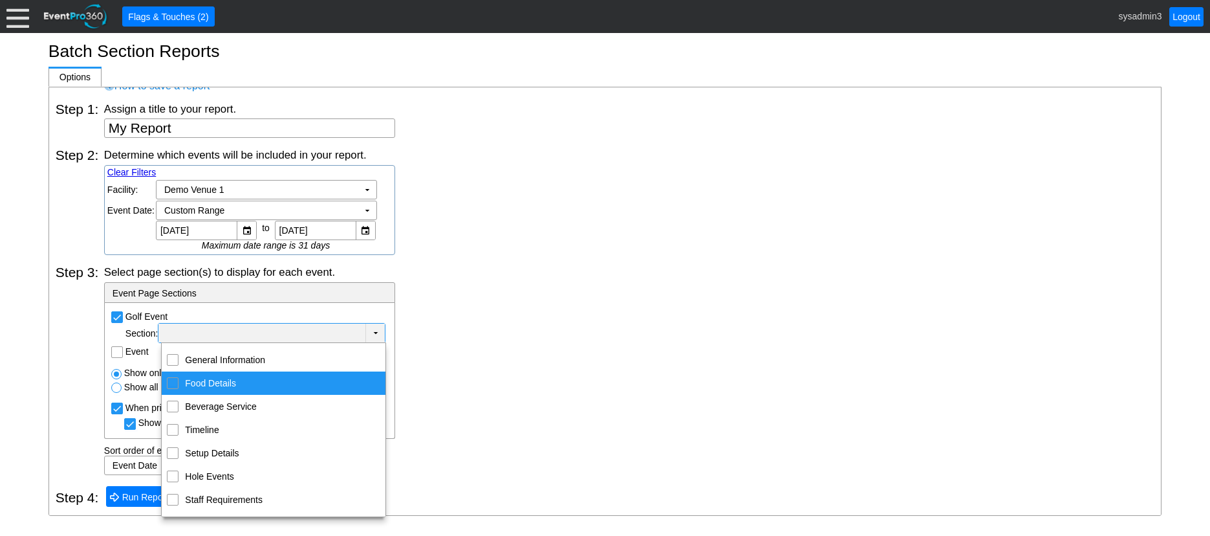
click at [174, 382] on input "Food Details" at bounding box center [173, 382] width 8 height 8
checkbox input "true"
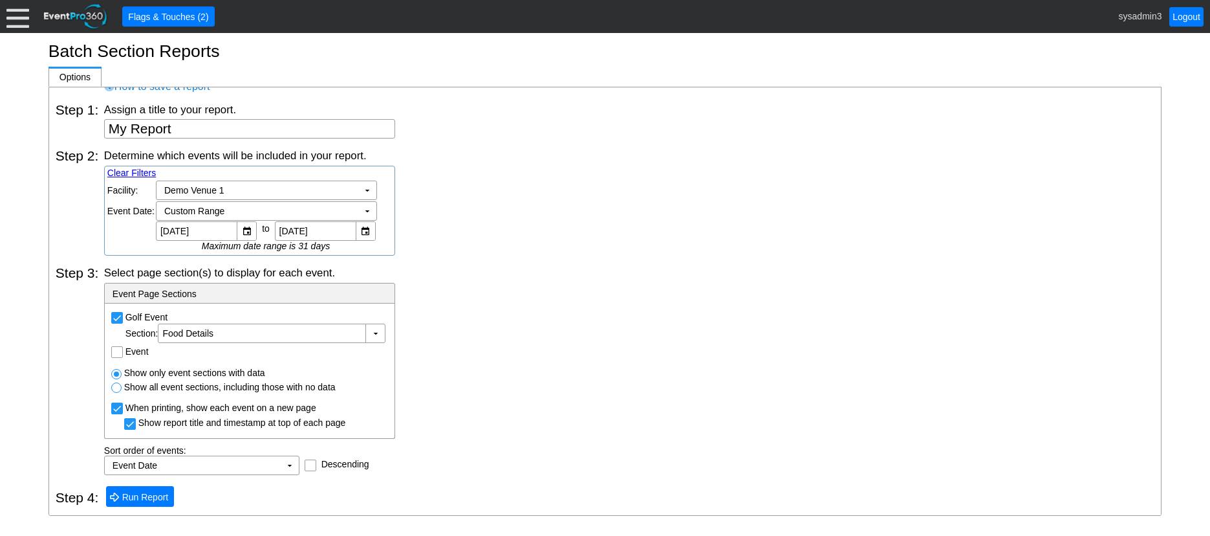
click at [448, 265] on div "Select page section(s) to display for each event." at bounding box center [629, 272] width 1050 height 14
click at [113, 354] on input "Event" at bounding box center [118, 353] width 13 height 13
checkbox input "true"
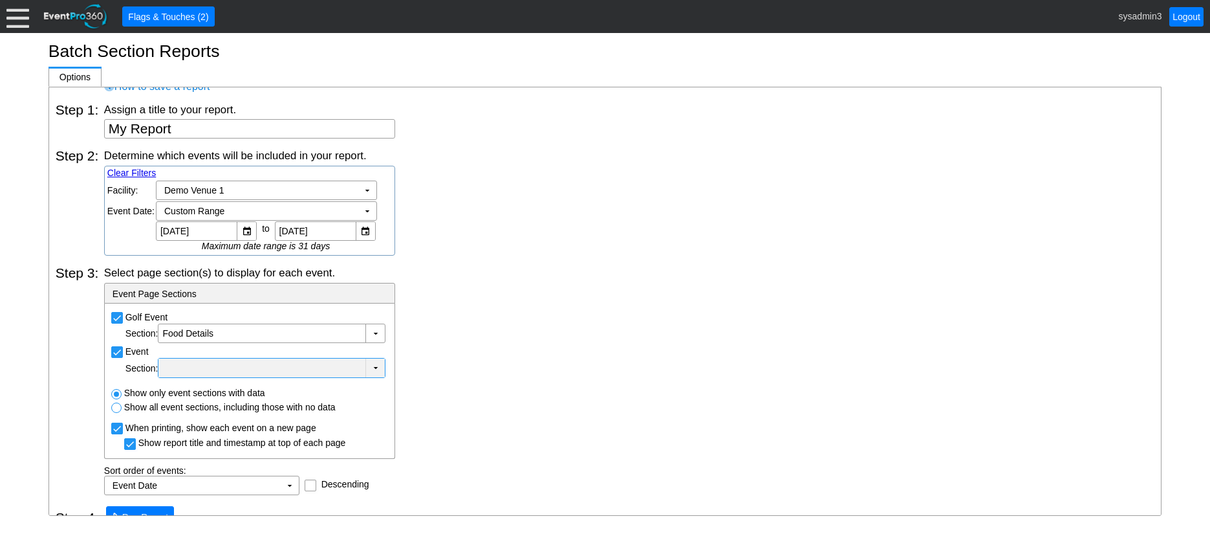
click at [197, 367] on div at bounding box center [262, 368] width 202 height 13
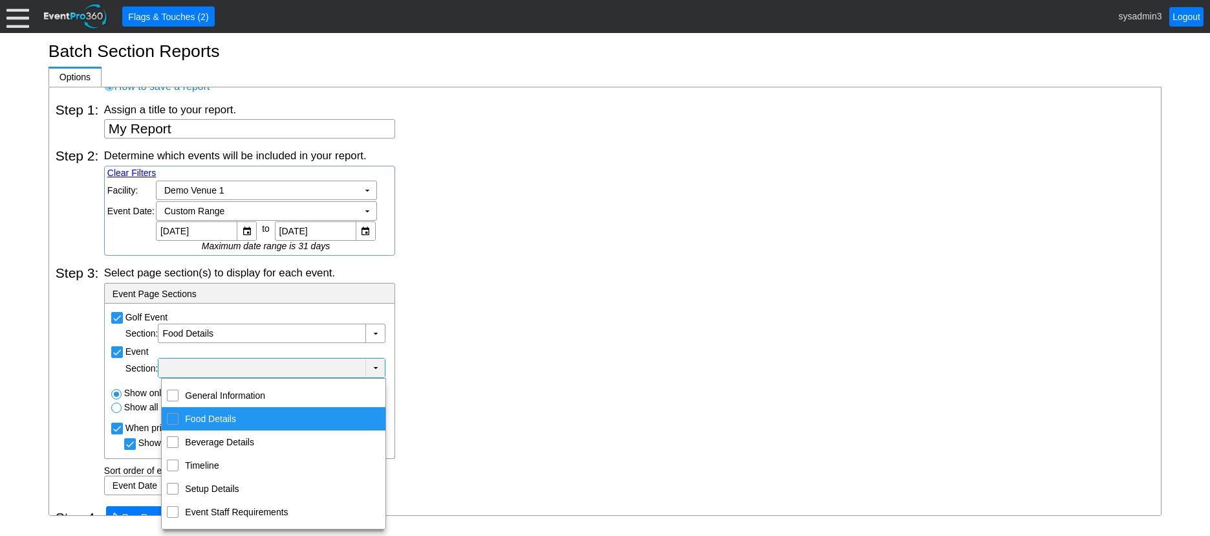
click at [173, 421] on input "Food Details" at bounding box center [173, 417] width 8 height 8
checkbox input "true"
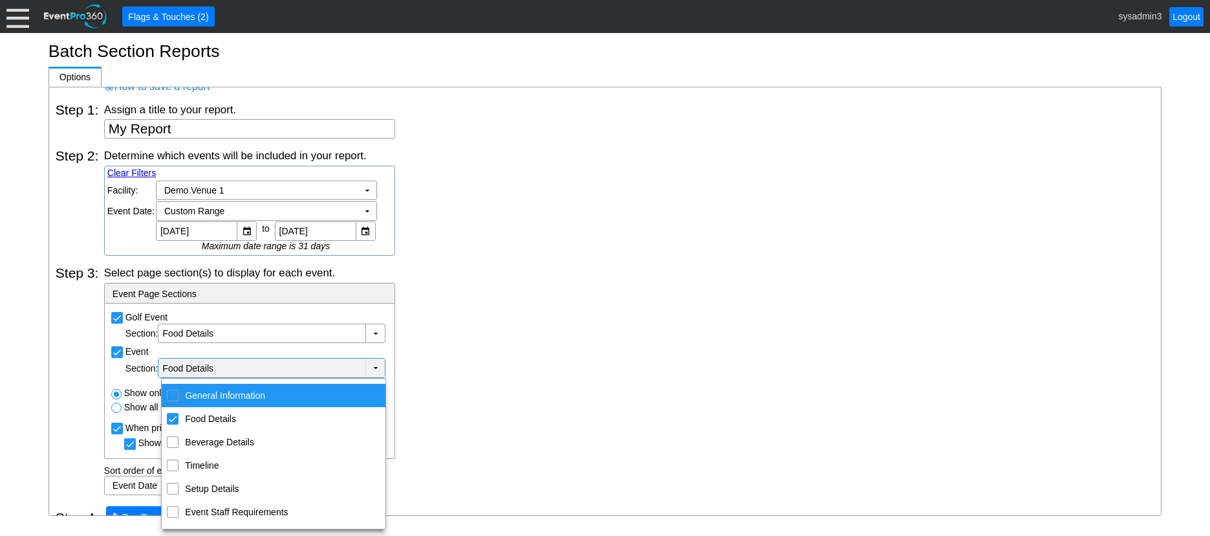
click at [537, 330] on div "Select page section(s) to display for each event. - Event Page Sections Golf Ev…" at bounding box center [629, 380] width 1050 height 230
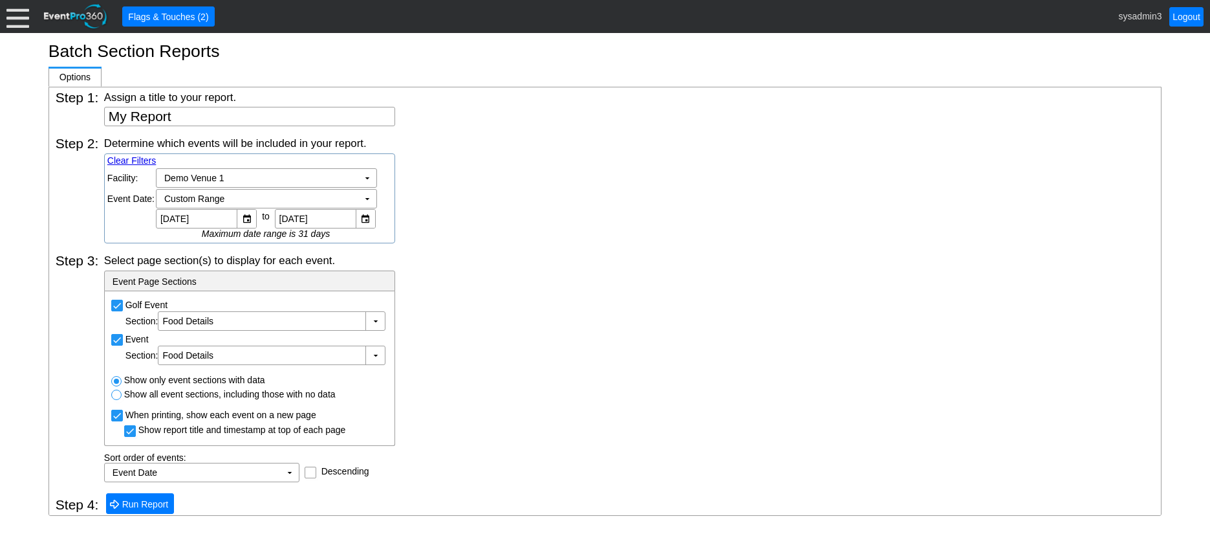
scroll to position [56, 0]
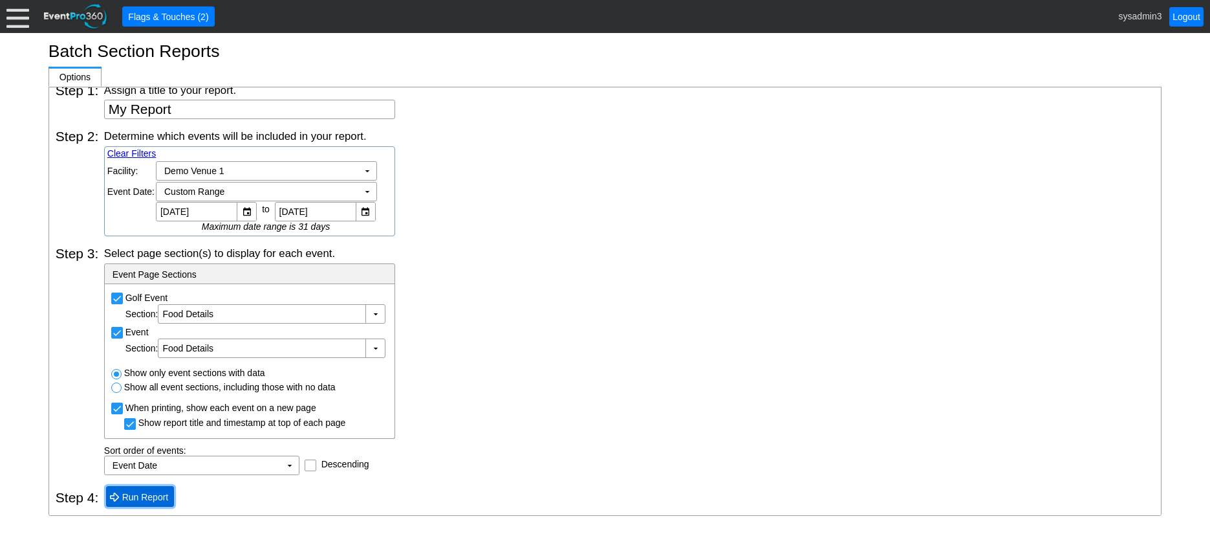
click at [145, 493] on span "Run Report" at bounding box center [146, 496] width 52 height 13
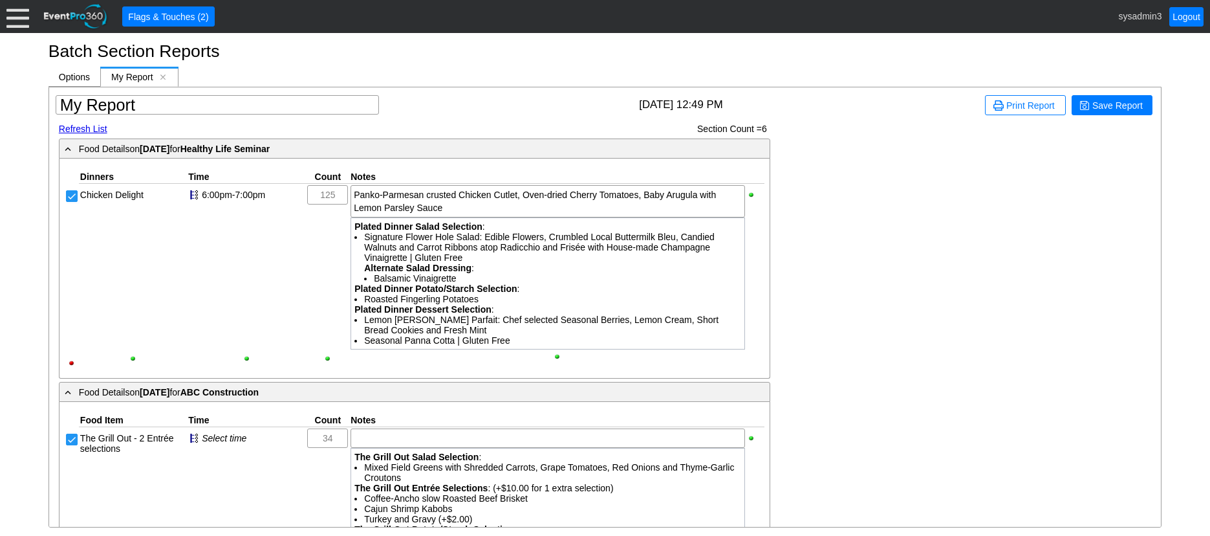
scroll to position [0, 0]
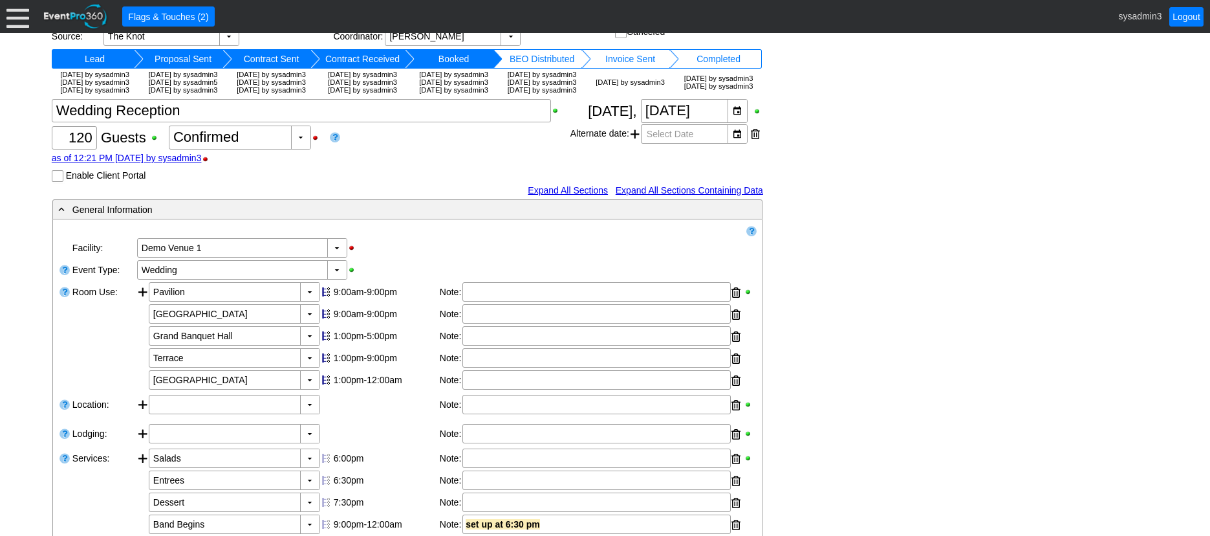
click at [56, 184] on input "Enable Client Portal" at bounding box center [58, 177] width 13 height 13
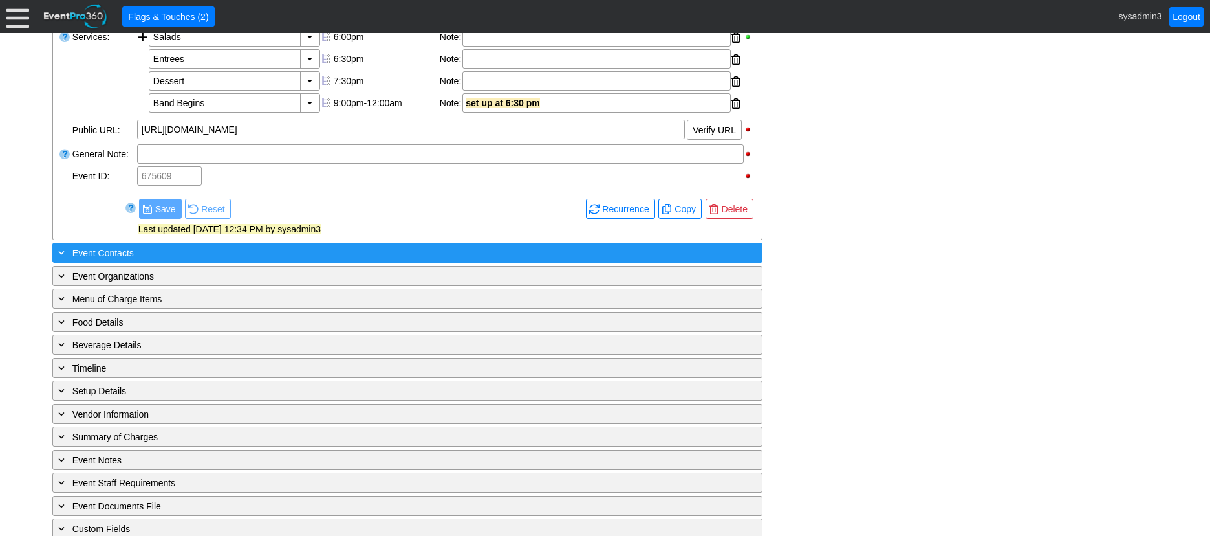
scroll to position [582, 0]
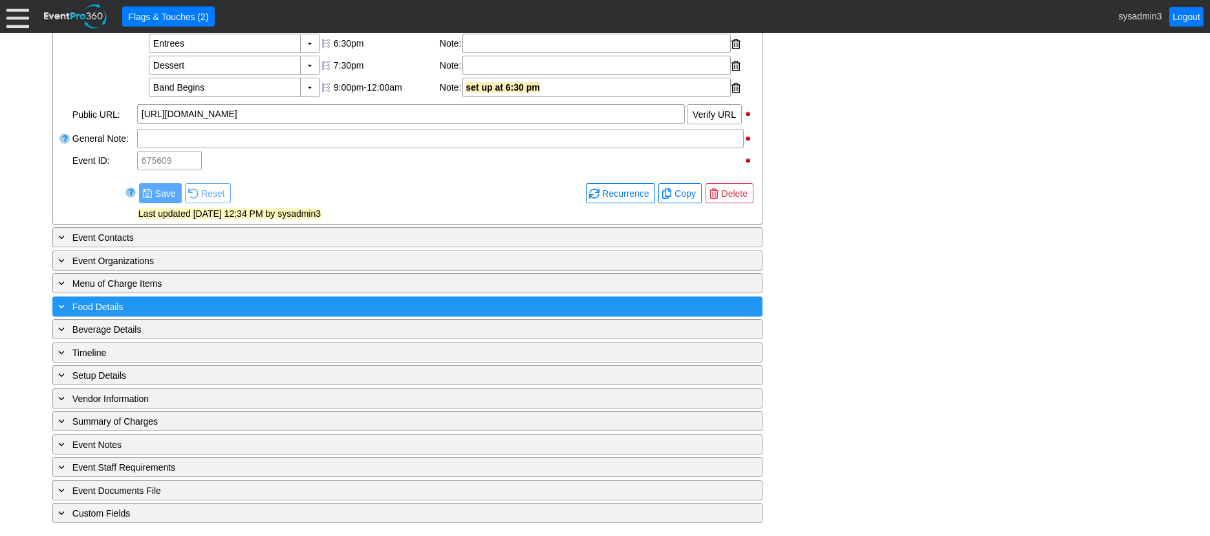
click at [234, 298] on div "+ Food Details ▼" at bounding box center [407, 306] width 710 height 20
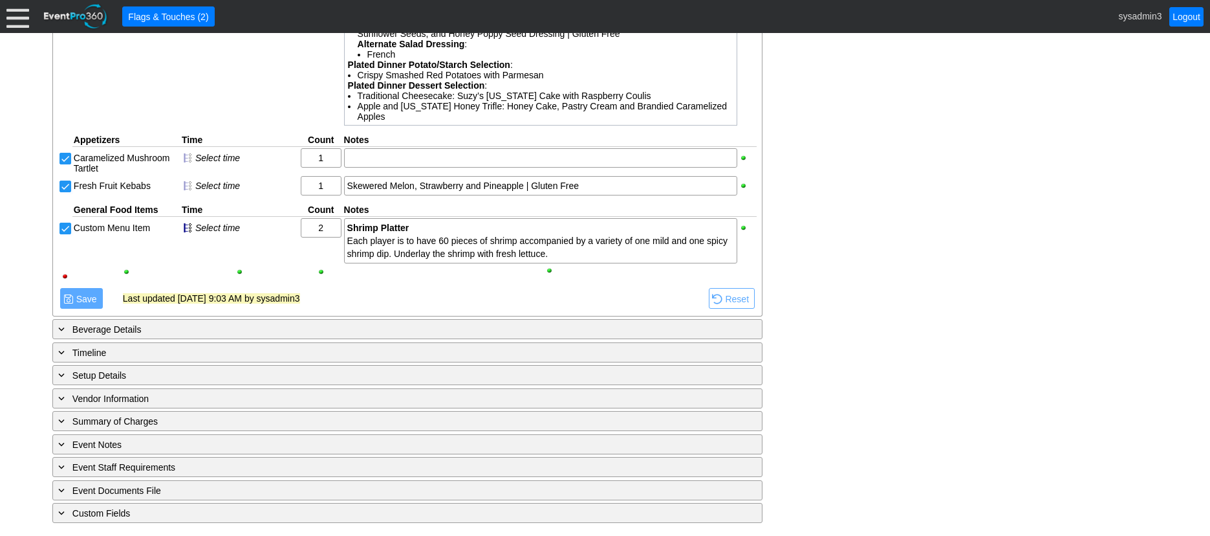
scroll to position [1125, 0]
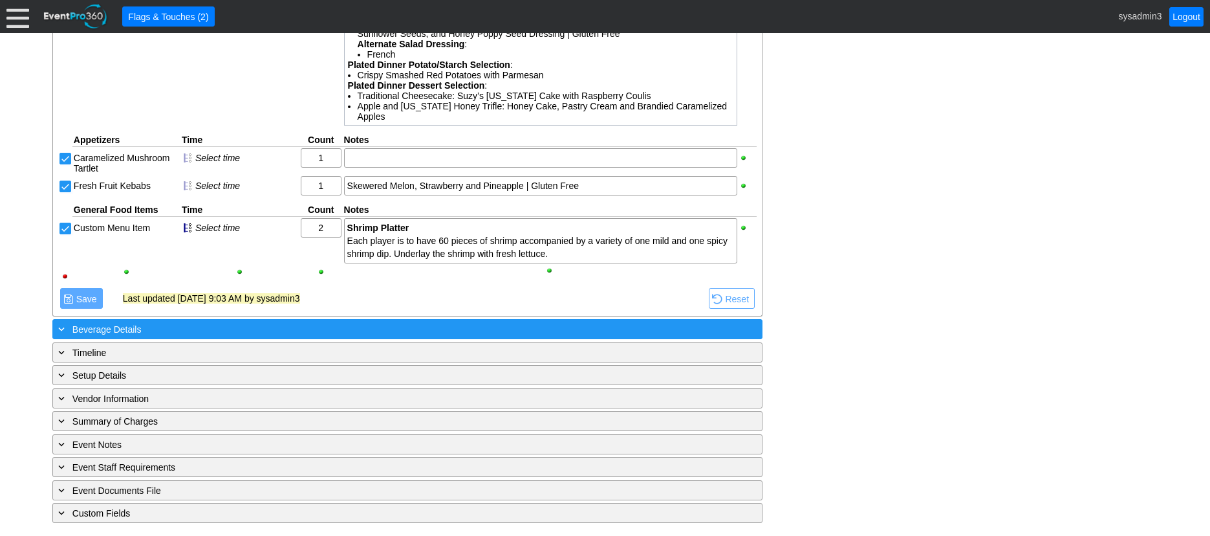
click at [294, 325] on div "+ Beverage Details" at bounding box center [381, 328] width 651 height 15
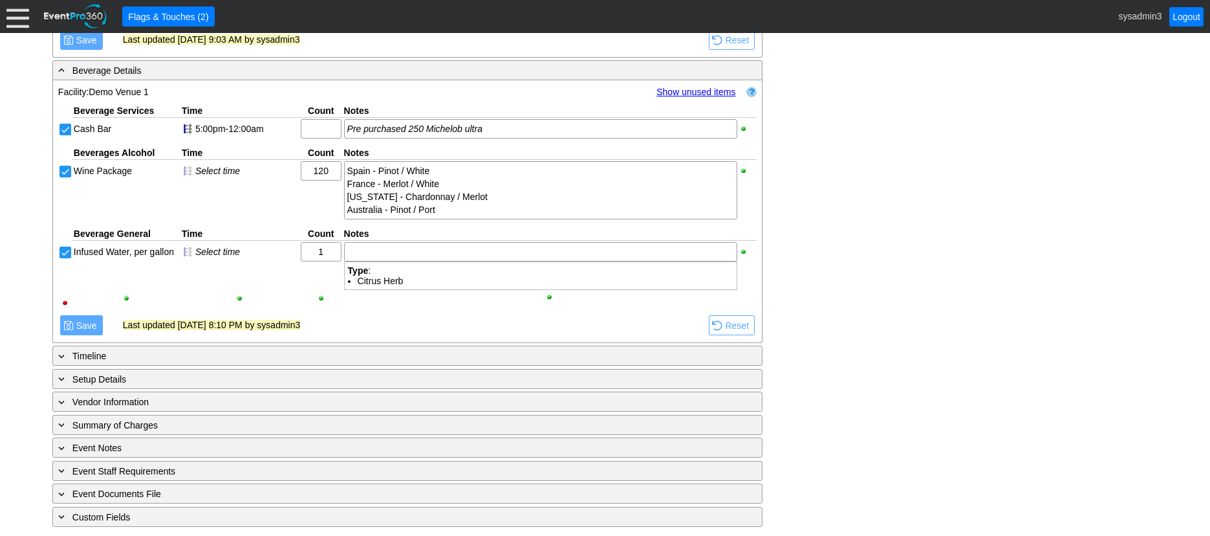
scroll to position [1388, 0]
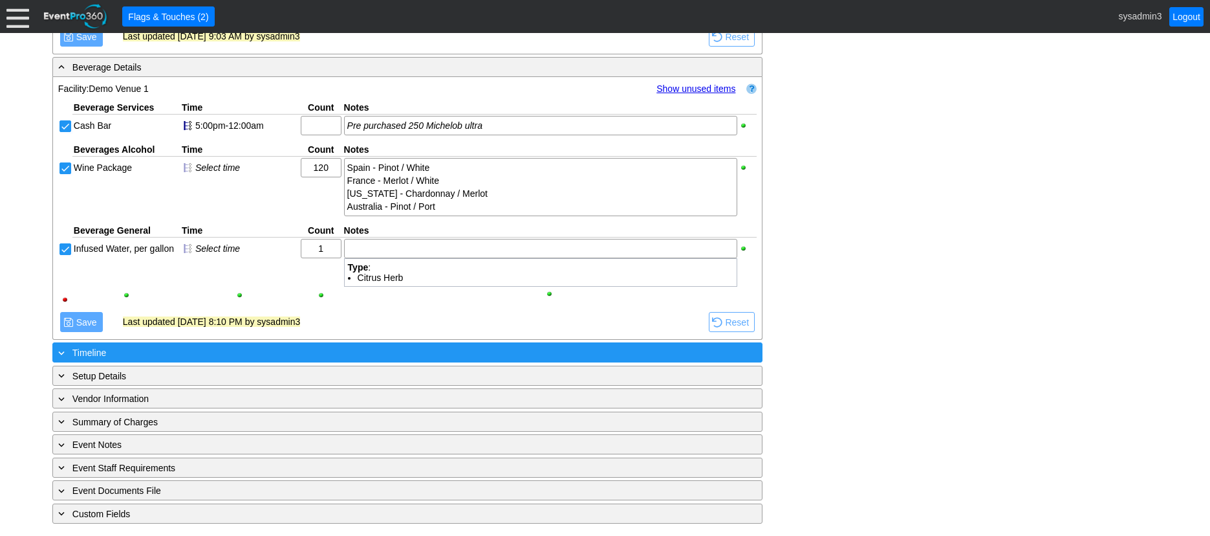
click at [317, 348] on div "+ Timeline" at bounding box center [381, 352] width 651 height 15
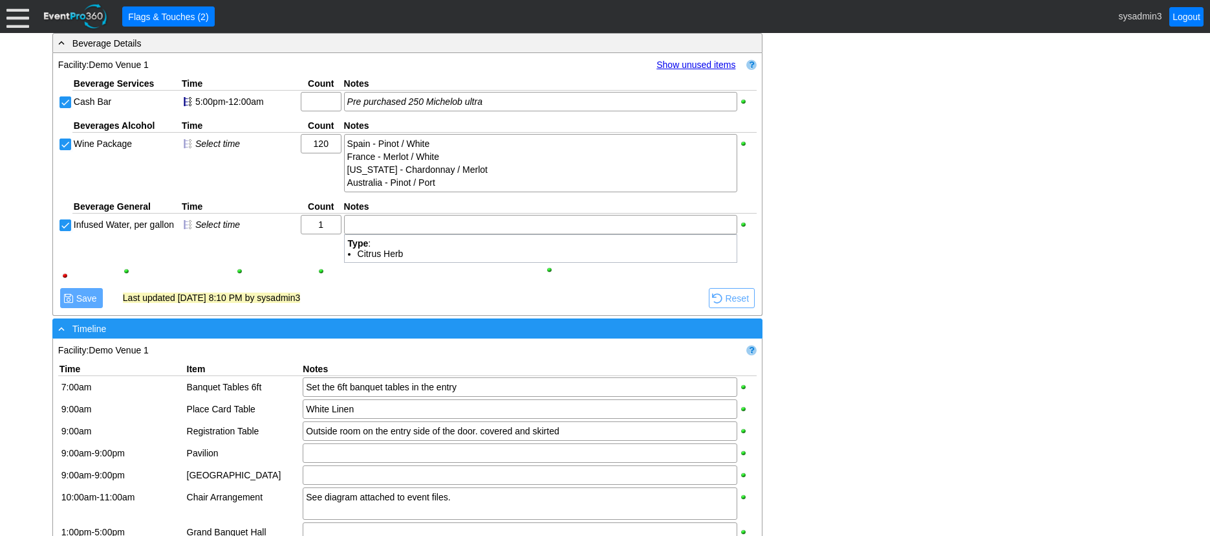
click at [398, 336] on div "- Timeline" at bounding box center [381, 328] width 651 height 15
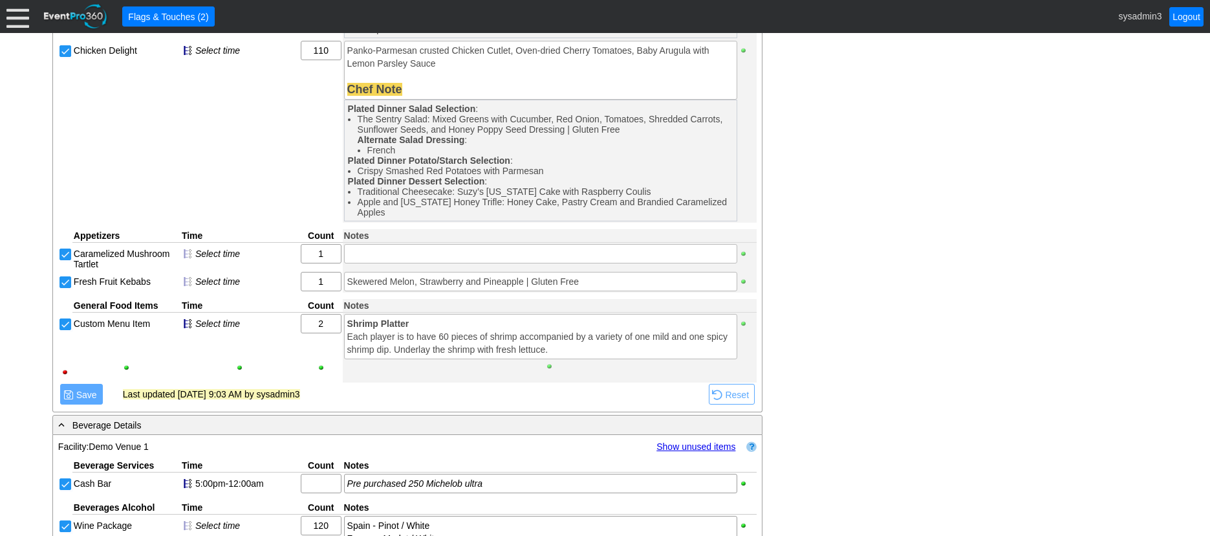
scroll to position [1000, 0]
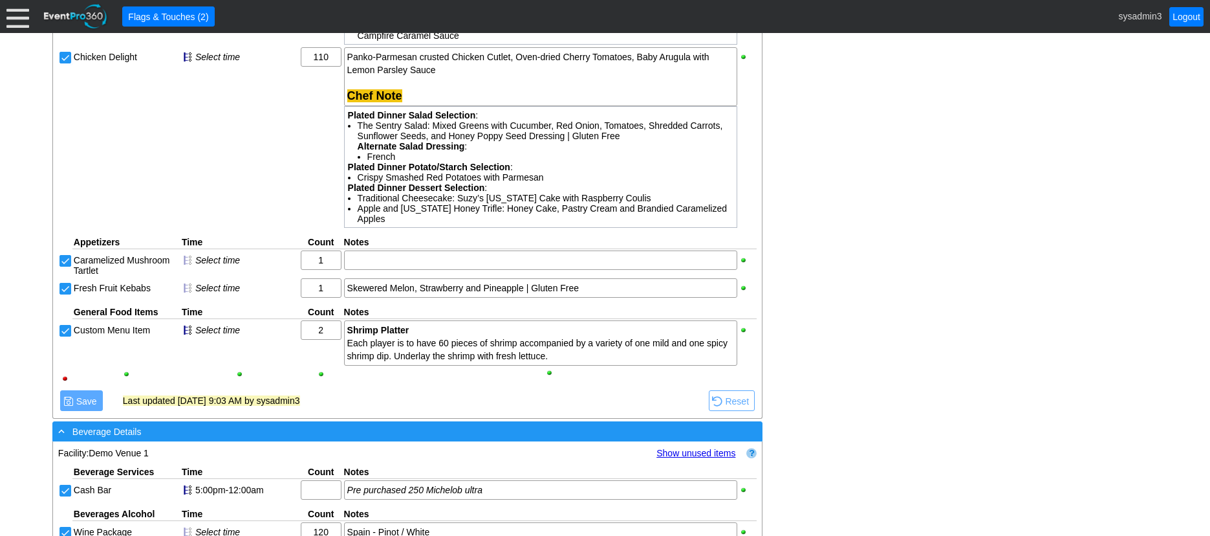
click at [417, 439] on div "- Beverage Details" at bounding box center [381, 431] width 651 height 15
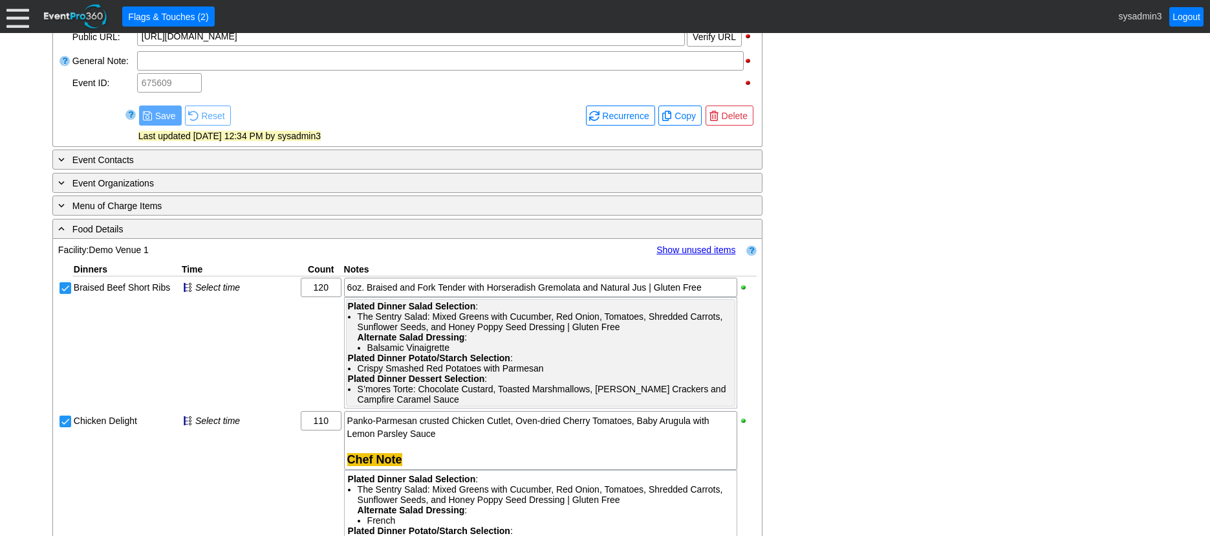
scroll to position [612, 0]
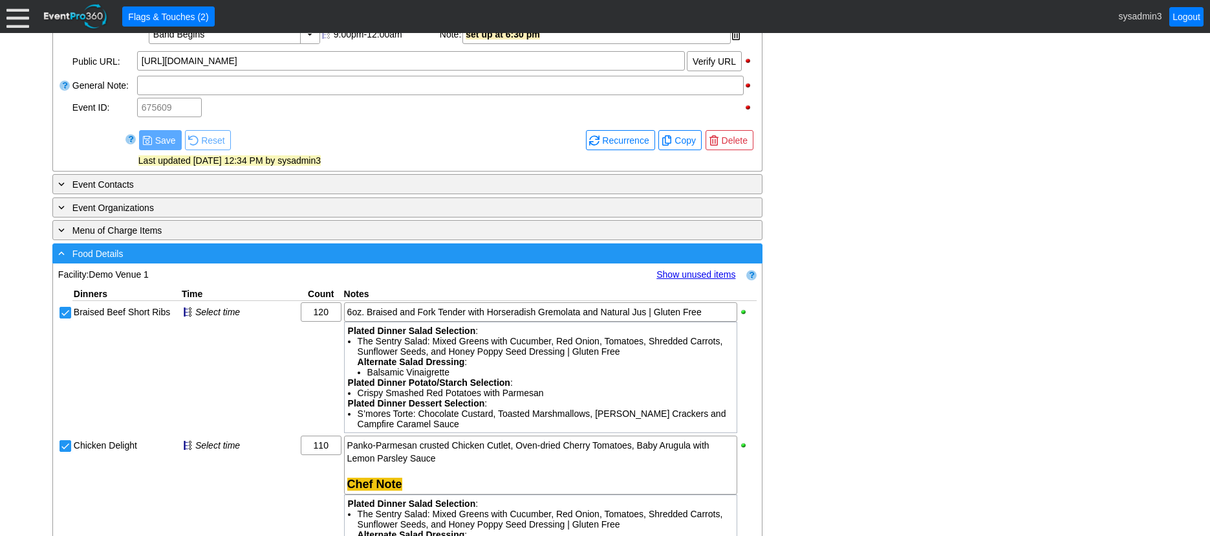
click at [436, 261] on div "- Food Details" at bounding box center [381, 253] width 651 height 15
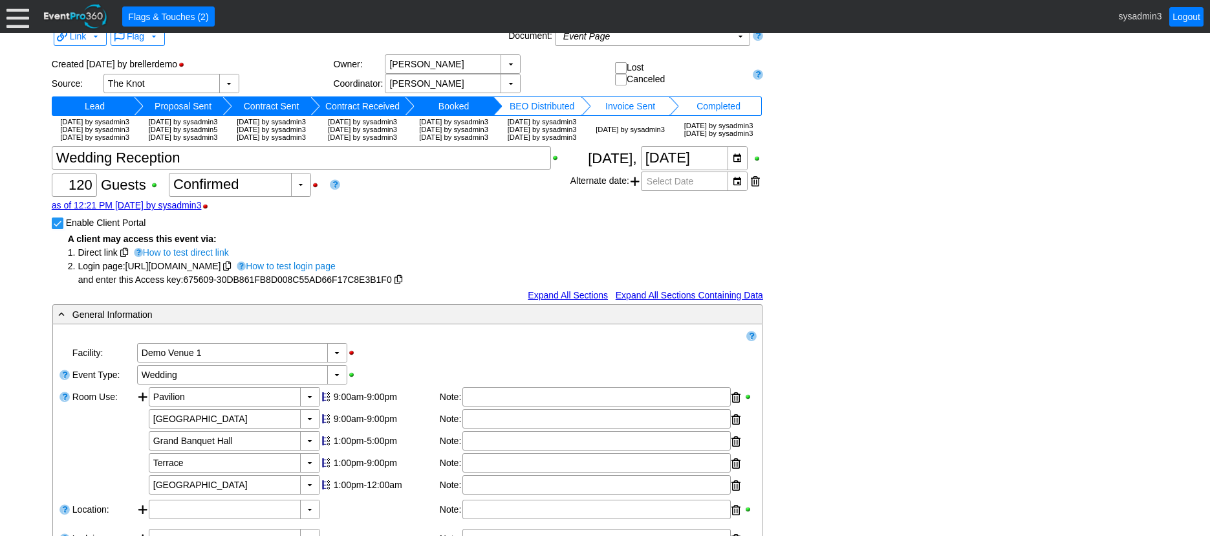
scroll to position [0, 0]
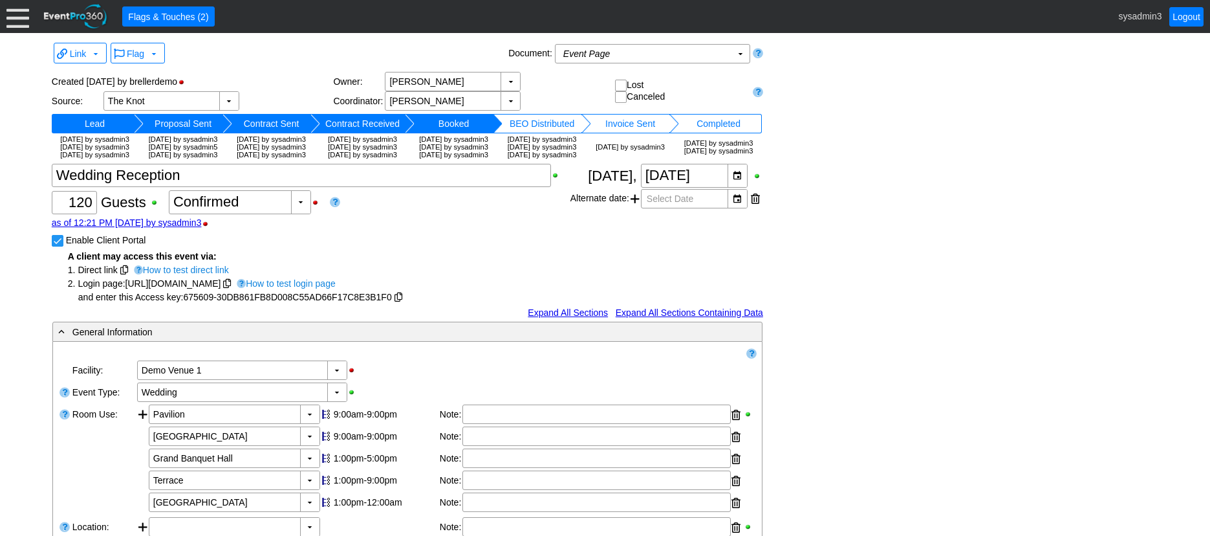
click at [57, 248] on input "Enable Client Portal" at bounding box center [58, 241] width 13 height 13
checkbox input "false"
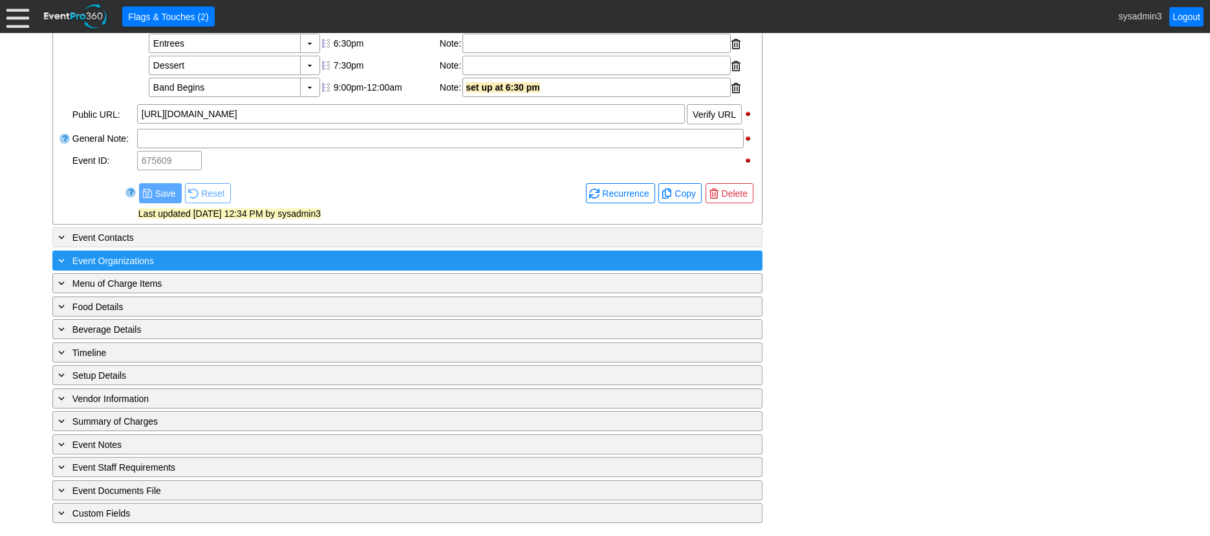
scroll to position [517, 0]
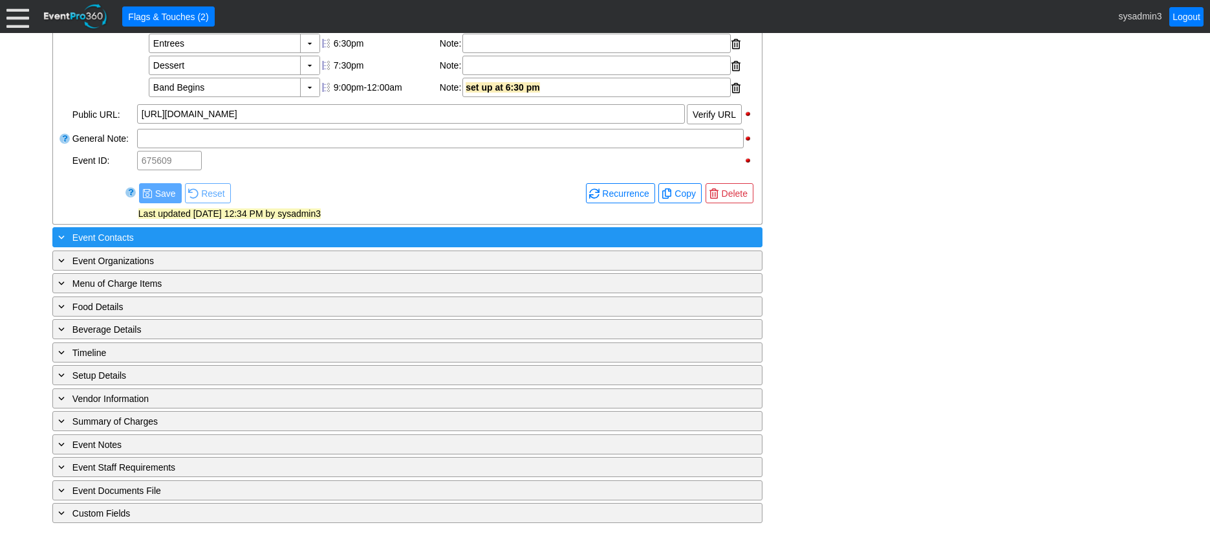
click at [228, 234] on div "+ Event Contacts ▼" at bounding box center [407, 237] width 710 height 20
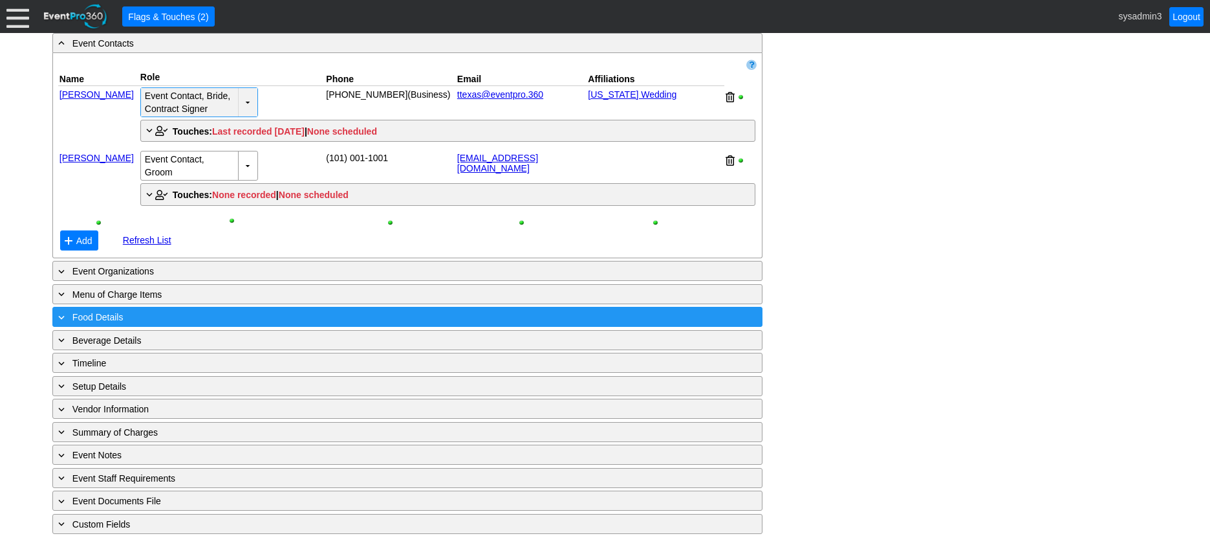
scroll to position [711, 0]
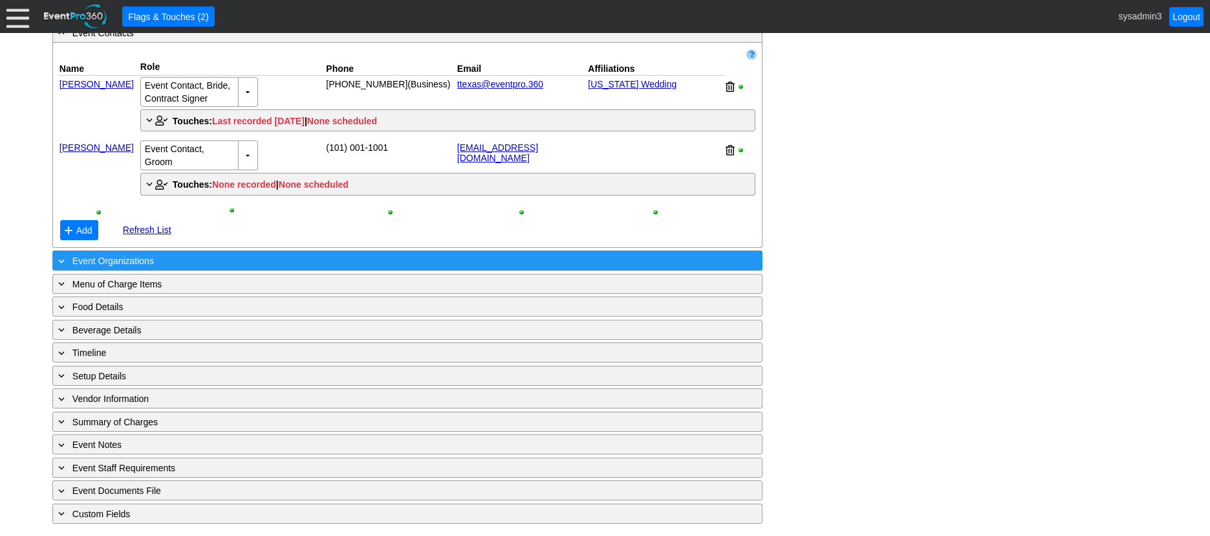
click at [234, 268] on div "+ Event Organizations" at bounding box center [381, 260] width 651 height 15
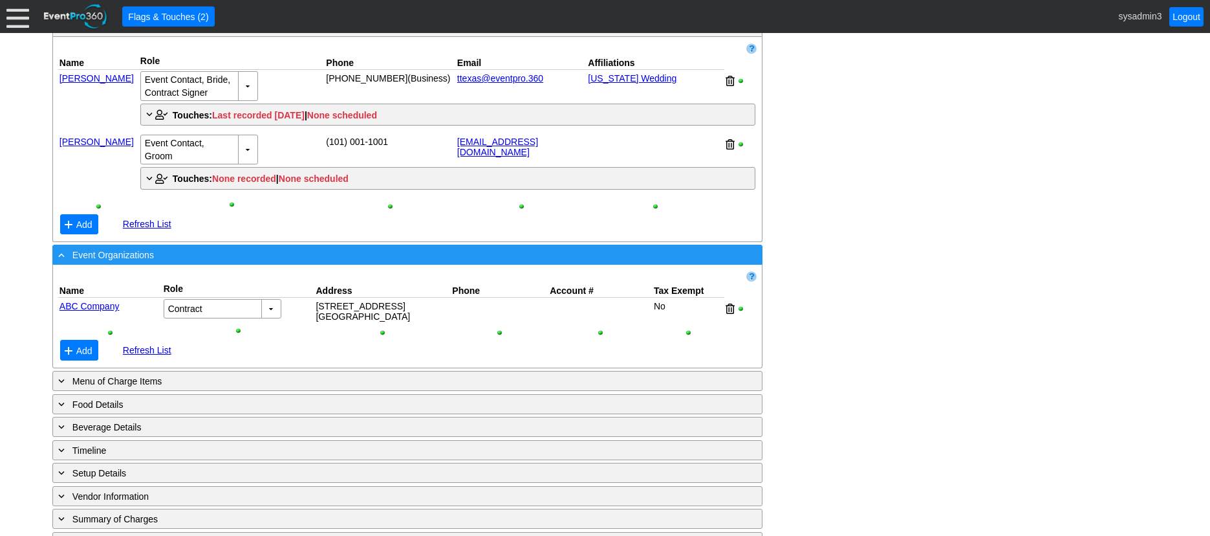
click at [265, 262] on div "- Event Organizations" at bounding box center [381, 254] width 651 height 15
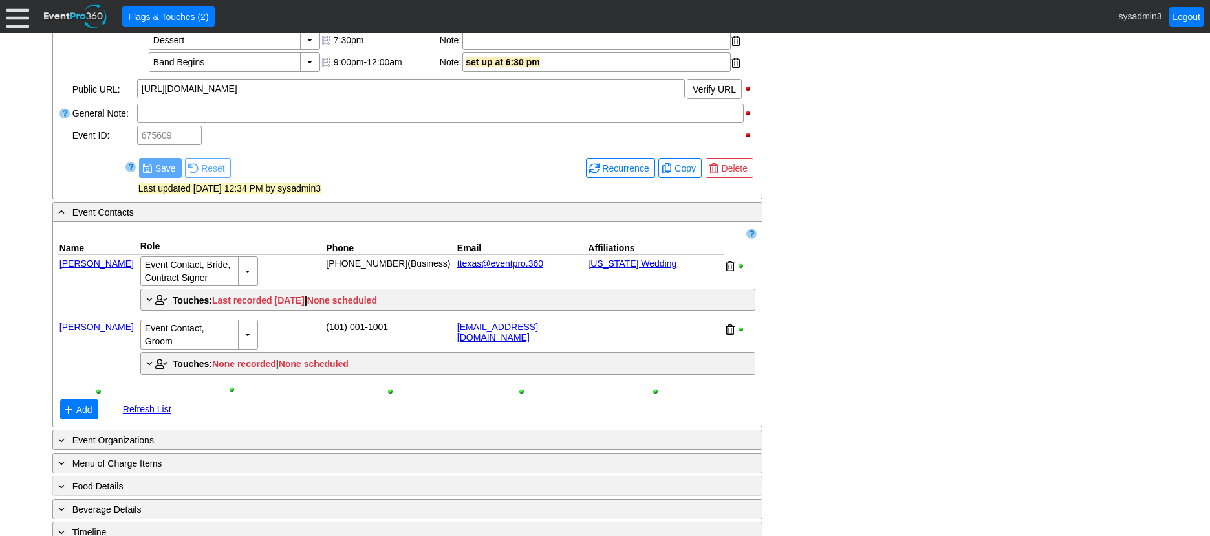
scroll to position [517, 0]
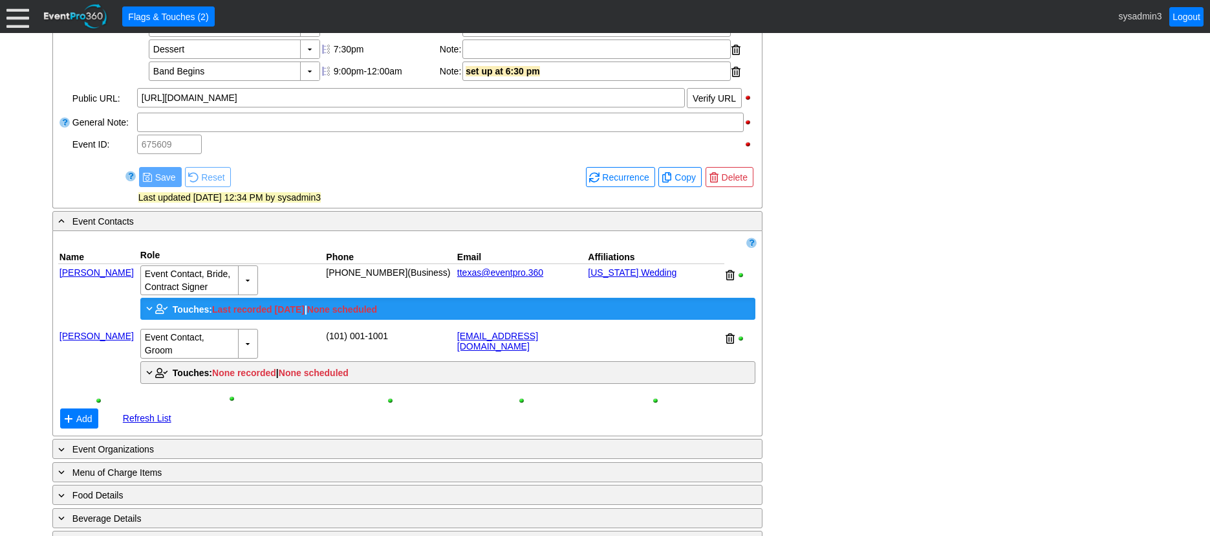
click at [189, 314] on span "Touches:" at bounding box center [192, 309] width 39 height 10
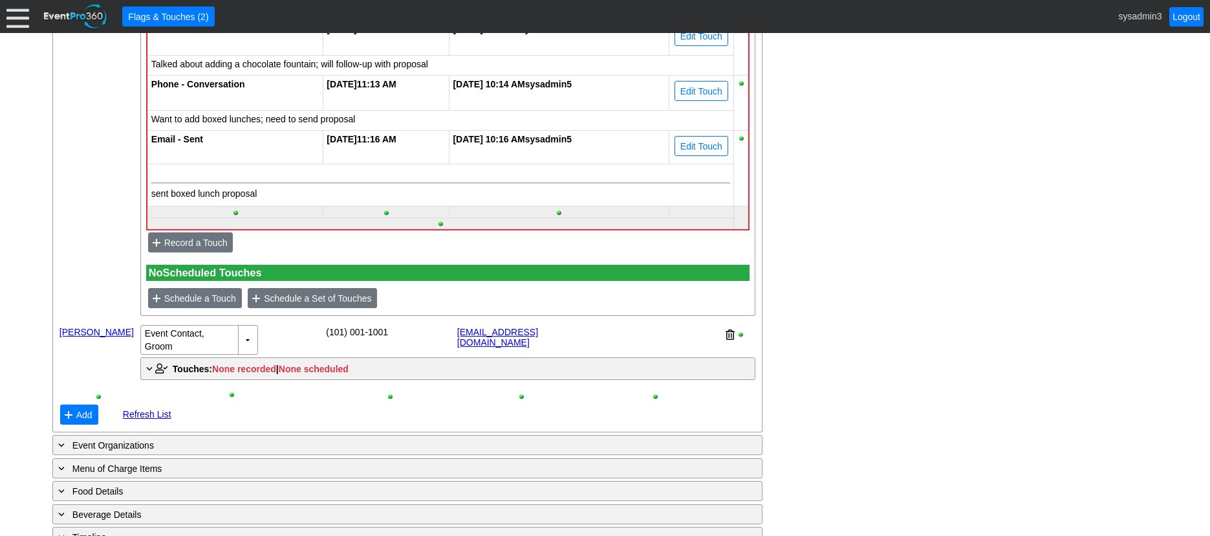
scroll to position [906, 0]
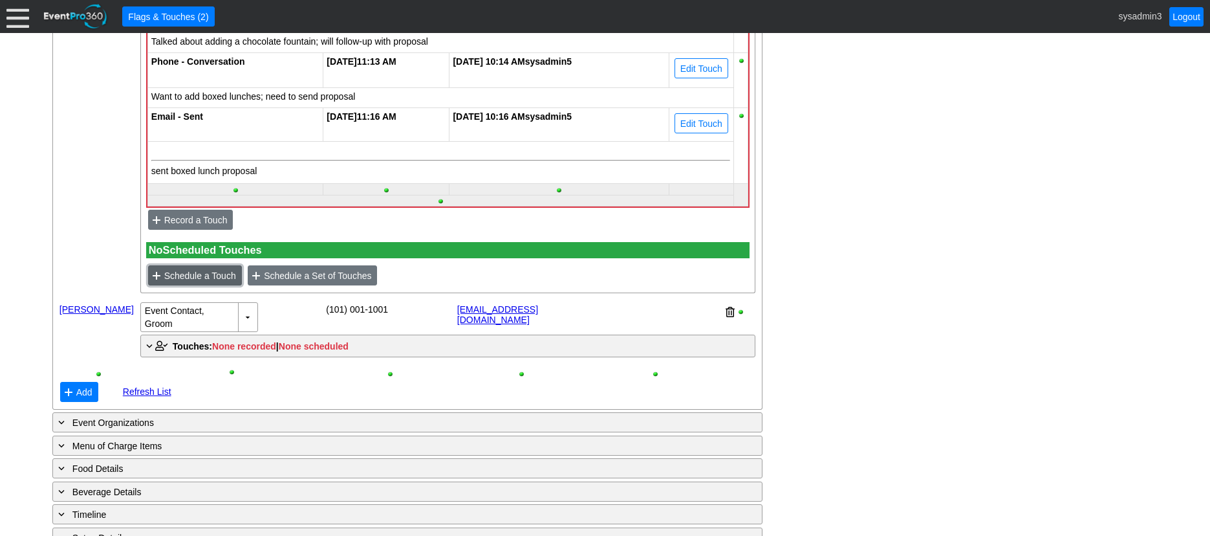
click at [204, 282] on span "Schedule a Touch" at bounding box center [200, 275] width 77 height 13
type input "9/25/2025"
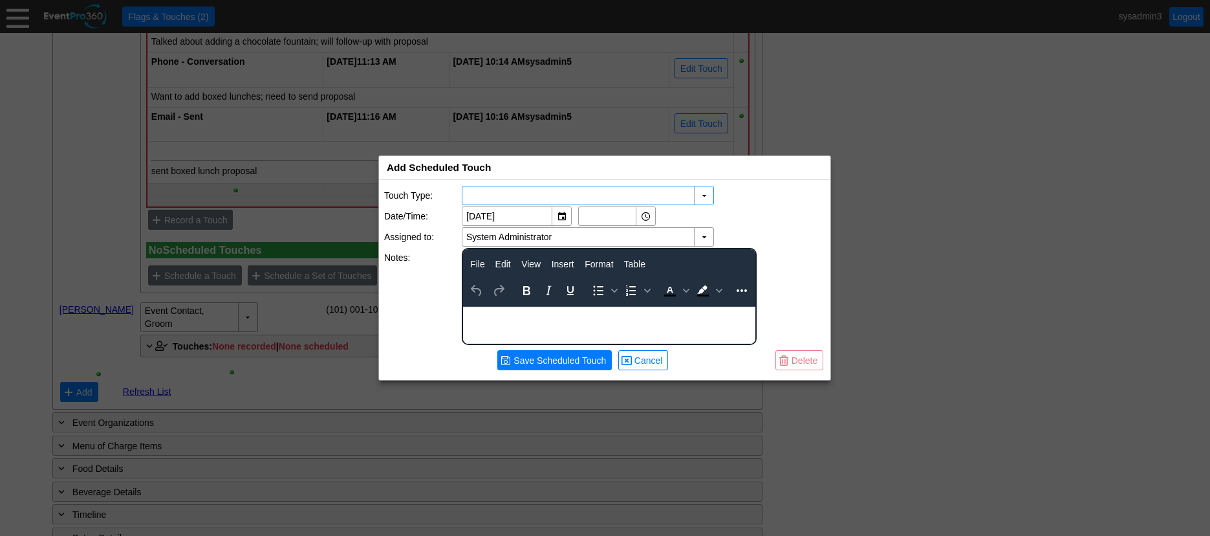
scroll to position [0, 0]
click at [703, 194] on div "▼" at bounding box center [703, 195] width 19 height 18
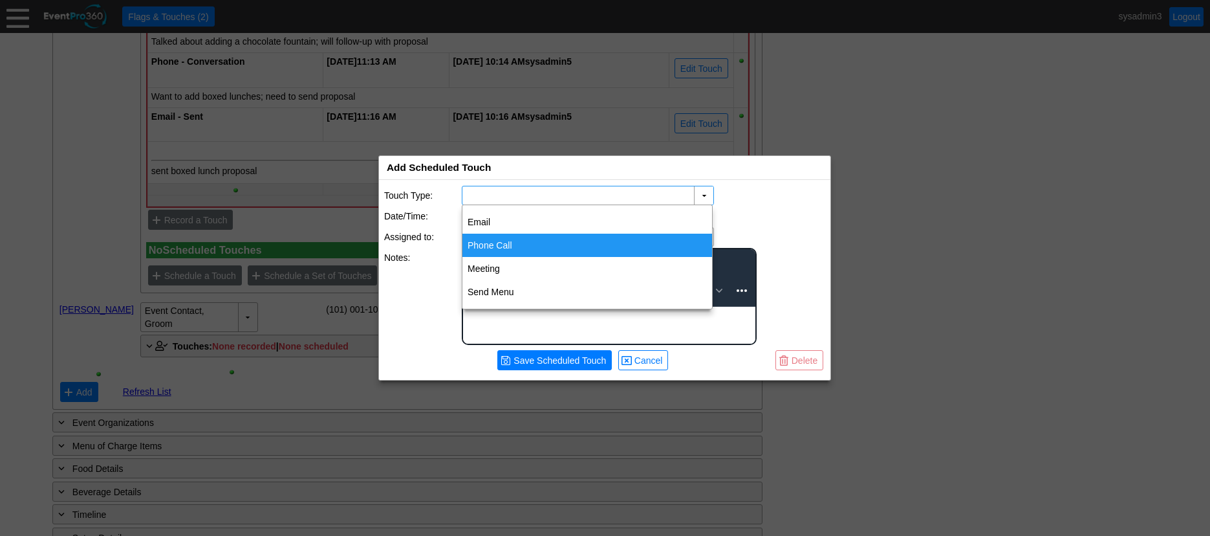
click at [522, 238] on div "Phone Call" at bounding box center [587, 244] width 250 height 23
type input "Phone Call"
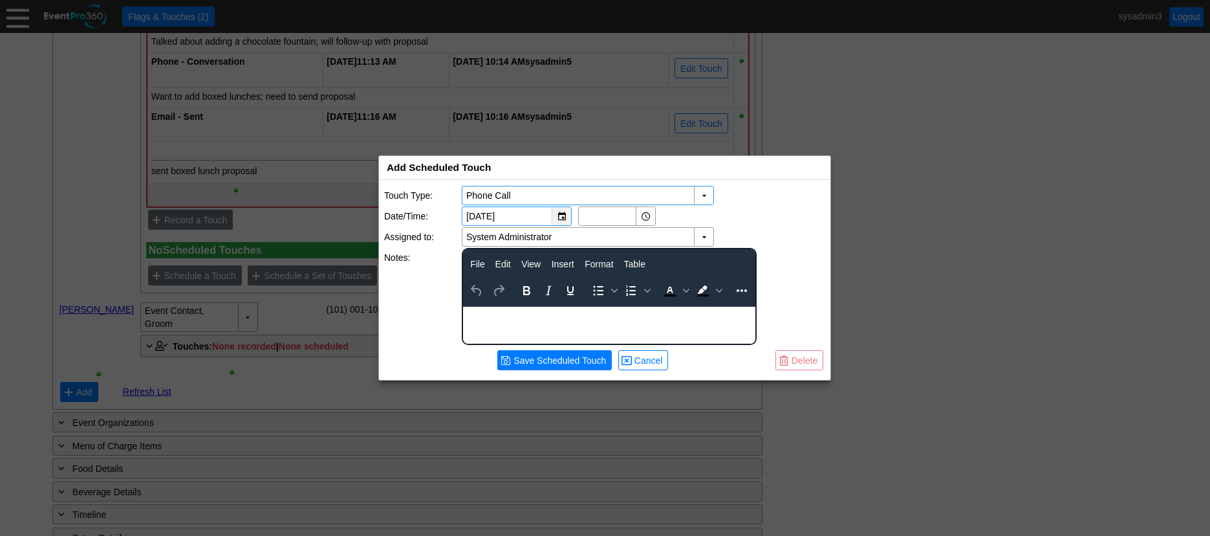
click at [563, 213] on div "▼" at bounding box center [561, 216] width 19 height 18
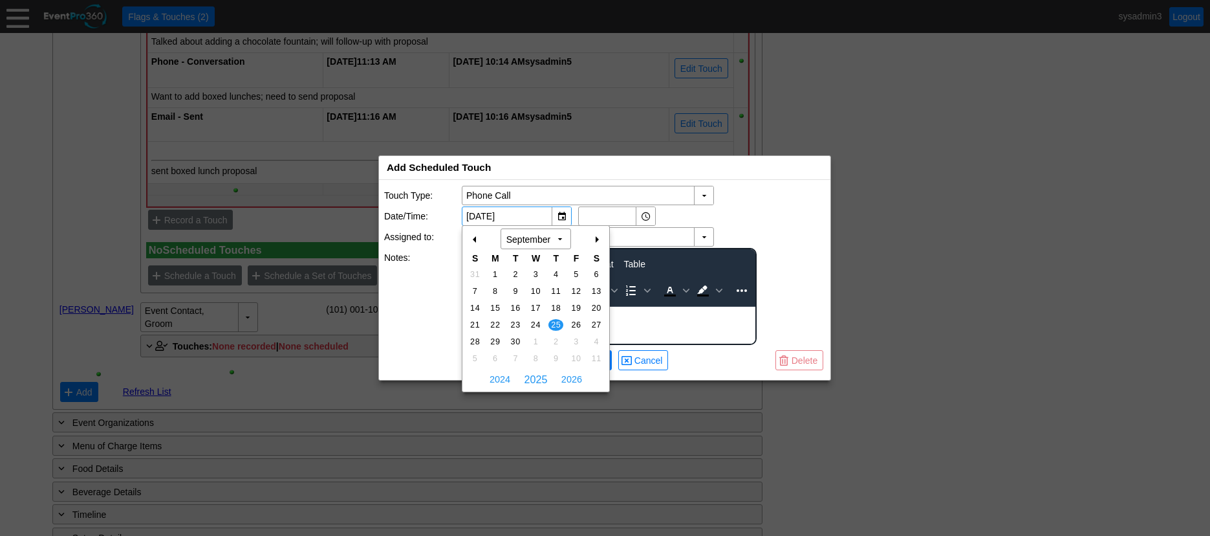
click at [594, 236] on div "+" at bounding box center [596, 239] width 21 height 22
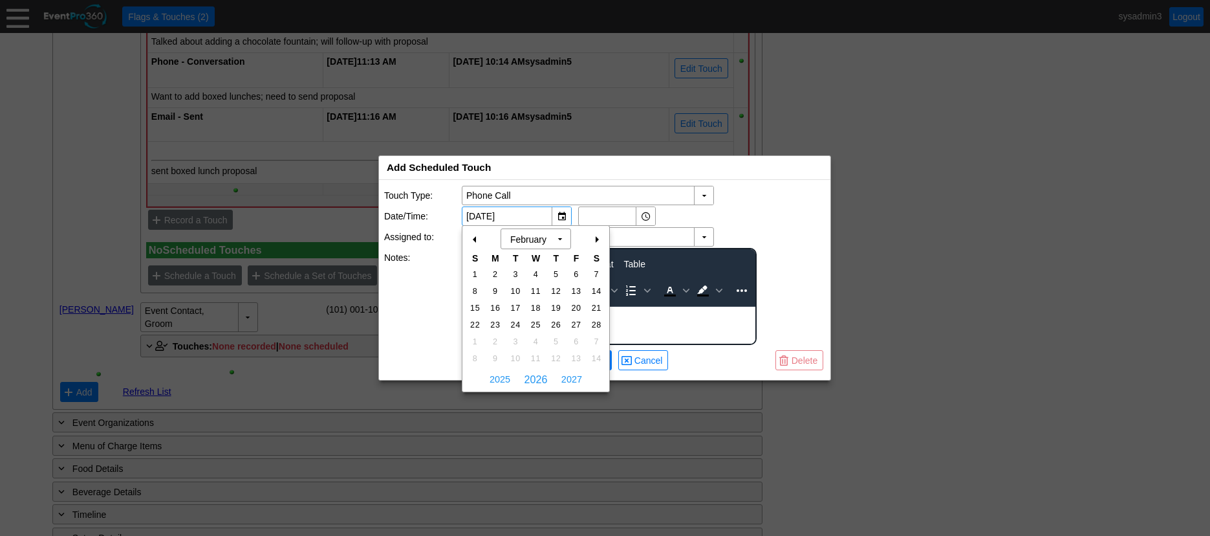
click at [594, 236] on div "+" at bounding box center [596, 239] width 21 height 22
click at [598, 239] on div "+" at bounding box center [596, 239] width 21 height 22
click at [514, 286] on span "7" at bounding box center [515, 291] width 15 height 12
type input "4/7/2026"
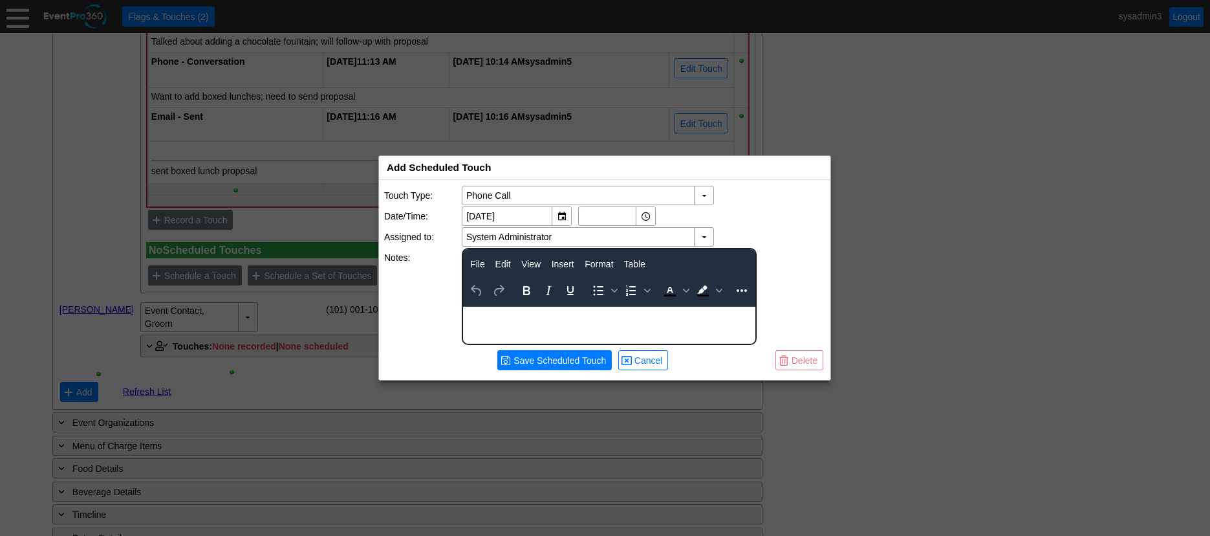
click at [518, 311] on div "Rich Text Area. Press ALT-0 for help." at bounding box center [609, 312] width 291 height 10
click at [547, 360] on span "Save Scheduled Touch" at bounding box center [560, 360] width 98 height 13
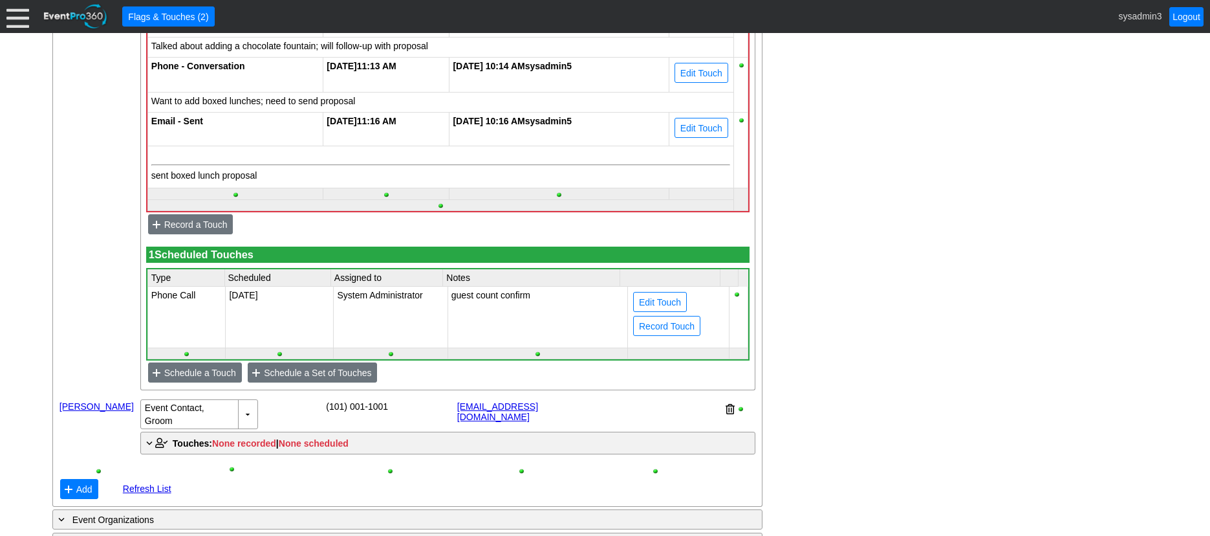
scroll to position [902, 0]
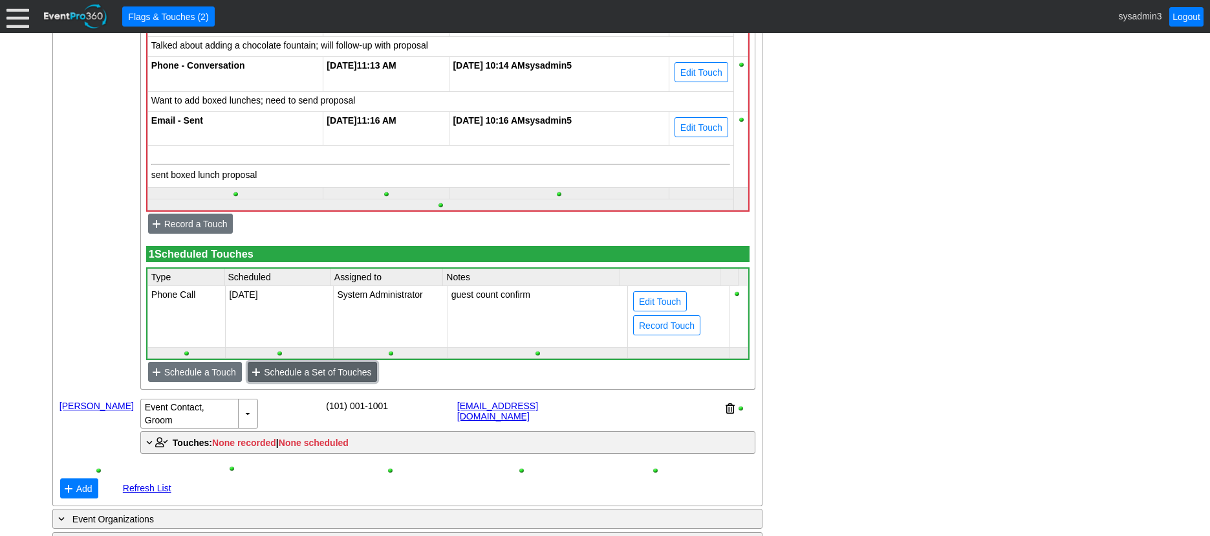
click at [325, 378] on span "Schedule a Set of Touches" at bounding box center [317, 371] width 113 height 13
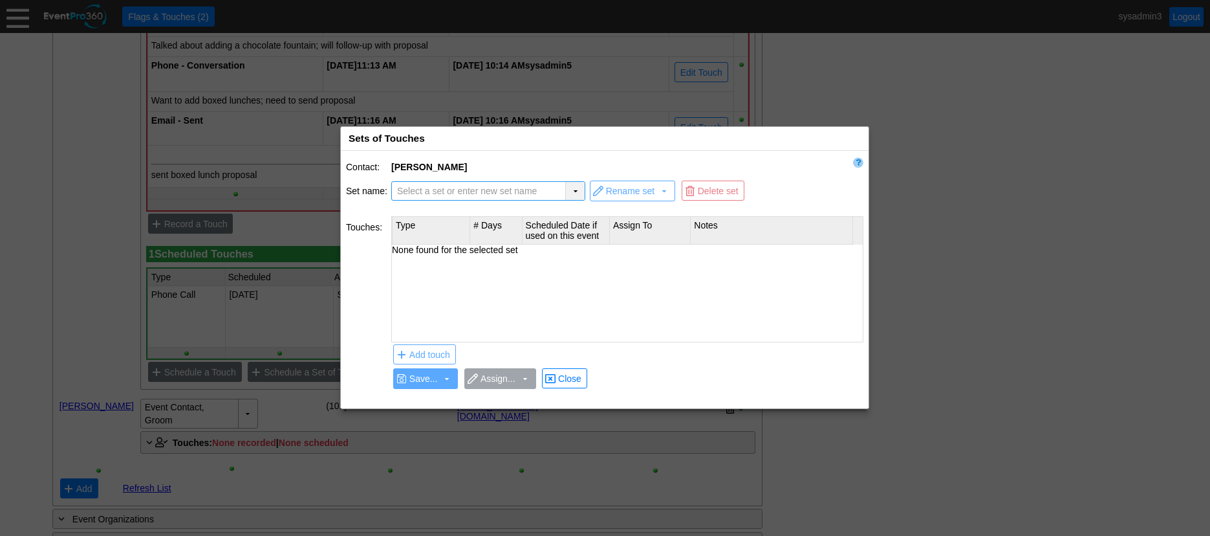
click at [577, 185] on div "▼" at bounding box center [574, 191] width 19 height 18
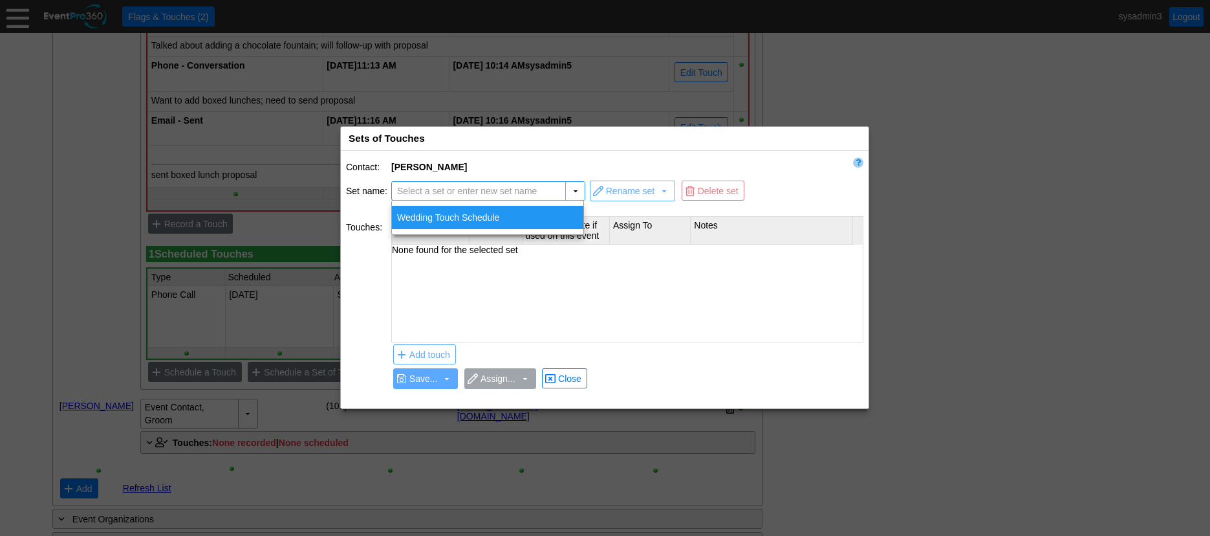
click at [454, 217] on div "Wedding Touch Schedule" at bounding box center [487, 217] width 191 height 23
type input "Wedding Touch Schedule"
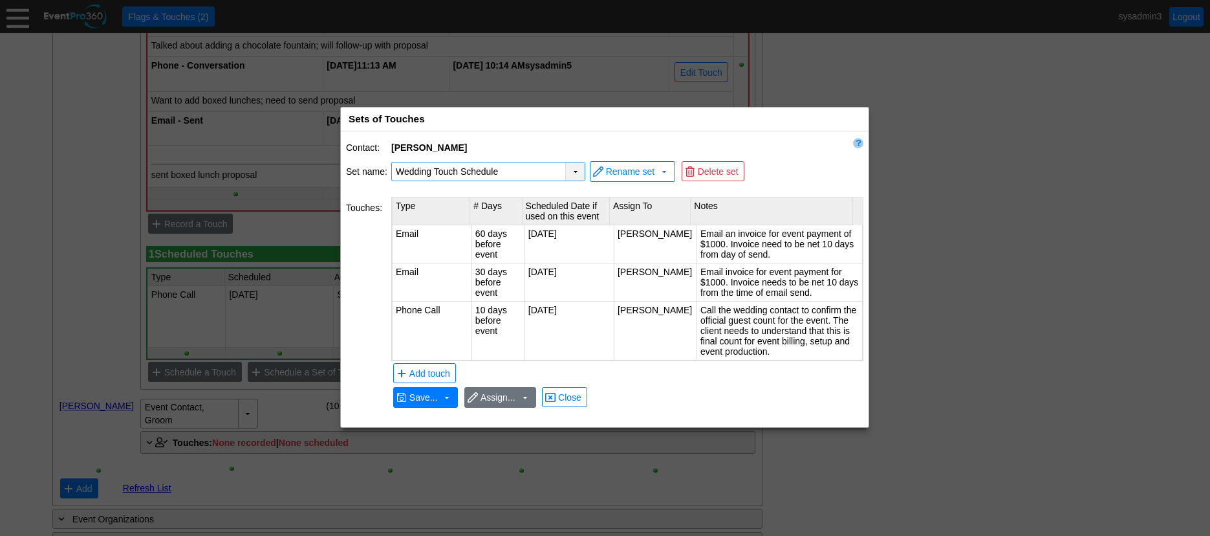
click at [578, 170] on div "▼" at bounding box center [574, 171] width 19 height 18
click at [575, 398] on span "Close" at bounding box center [570, 397] width 28 height 13
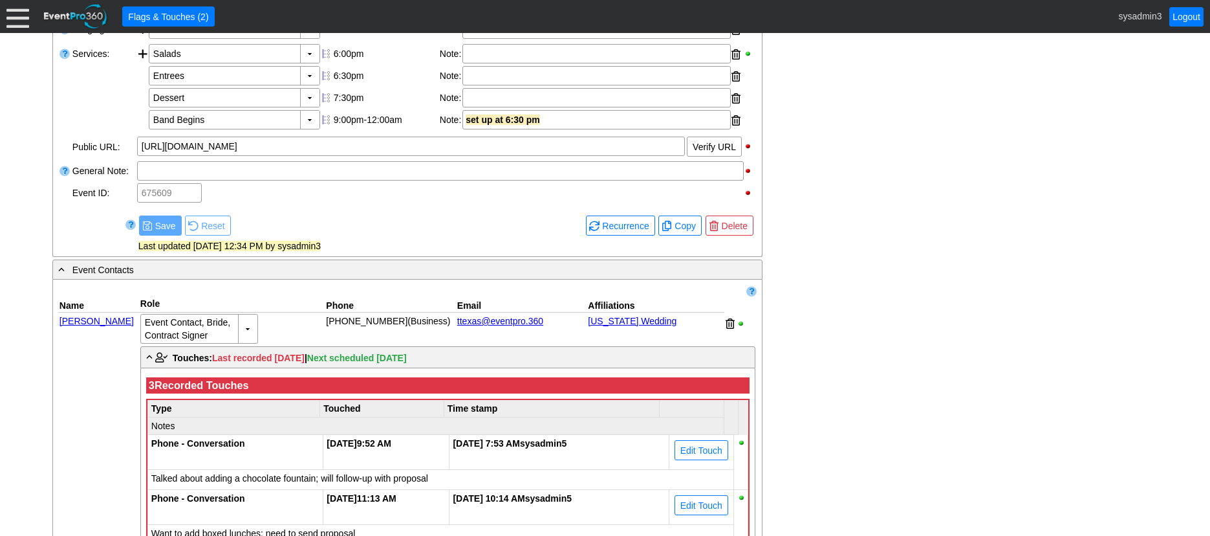
scroll to position [449, 0]
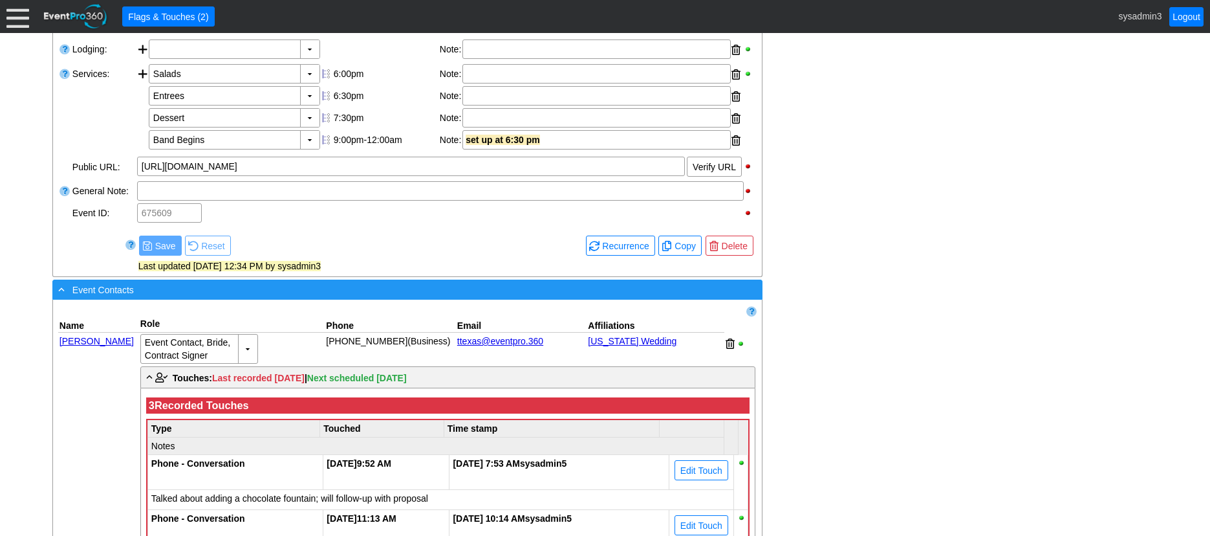
click at [318, 297] on div "- Event Contacts" at bounding box center [381, 289] width 651 height 15
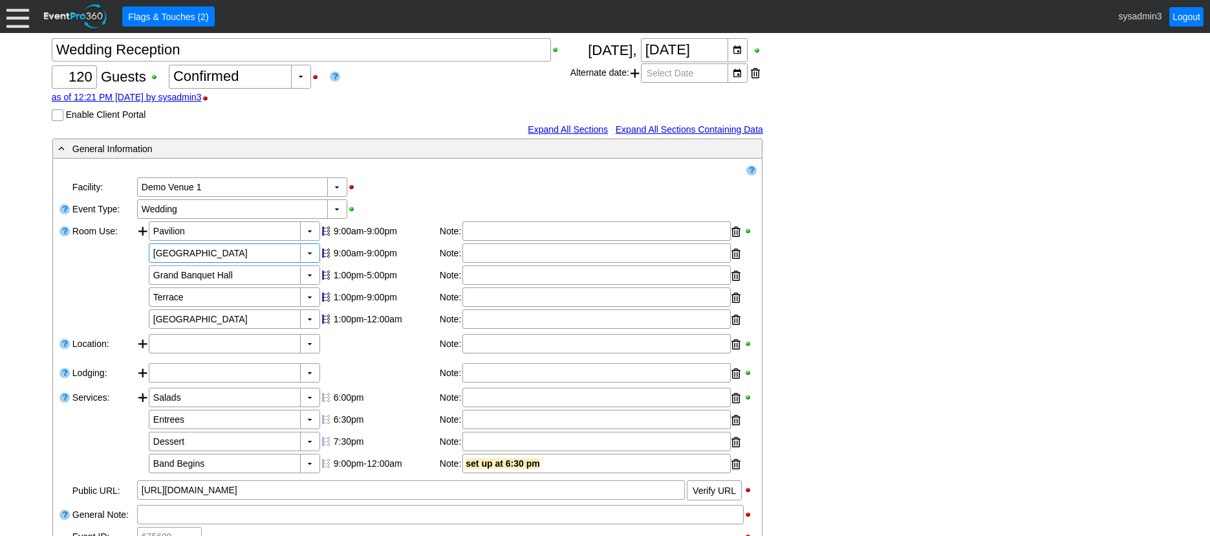
scroll to position [0, 0]
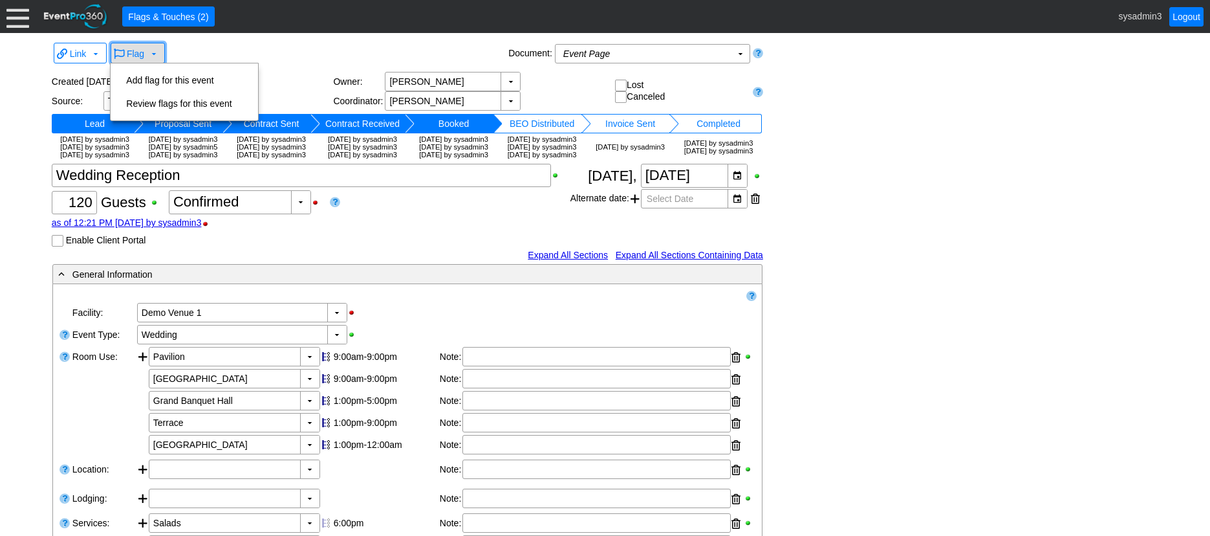
click at [136, 51] on span "Flag" at bounding box center [135, 54] width 17 height 10
click at [159, 72] on td "Add flag for this event" at bounding box center [179, 80] width 116 height 23
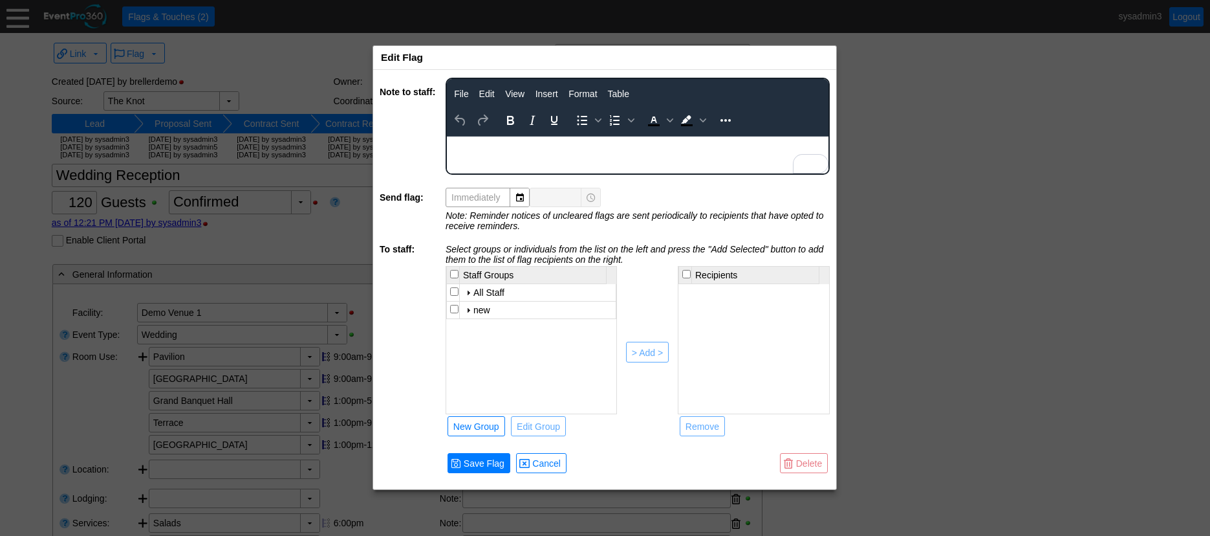
click at [480, 146] on div "To enrich screen reader interactions, please activate Accessibility in Grammarl…" at bounding box center [638, 141] width 380 height 10
click at [515, 195] on div "▼" at bounding box center [519, 197] width 19 height 18
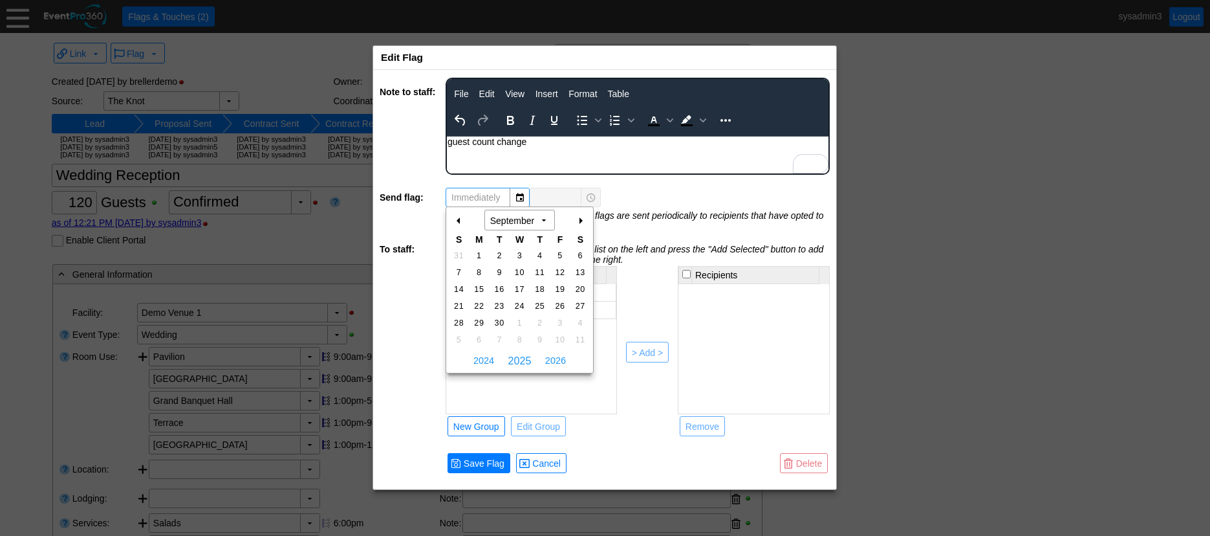
click at [578, 220] on div "+" at bounding box center [580, 221] width 21 height 22
click at [686, 192] on div "▼ Χ Immediately ▼ Χ" at bounding box center [638, 197] width 384 height 19
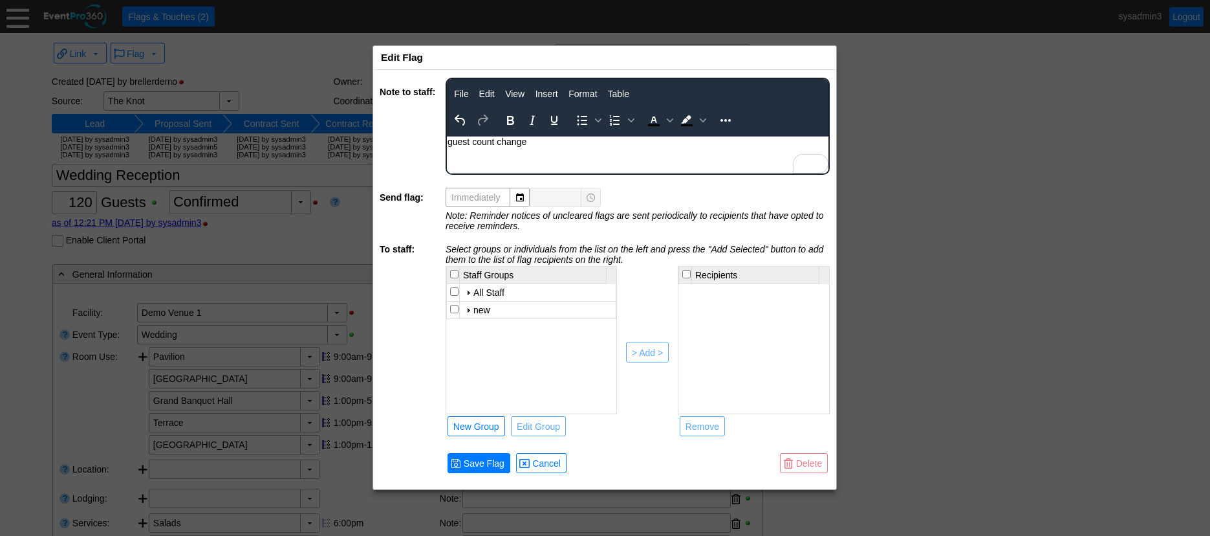
click at [454, 292] on input "checkbox" at bounding box center [454, 291] width 8 height 8
click at [647, 352] on div "> Add >" at bounding box center [647, 352] width 31 height 13
checkbox input "false"
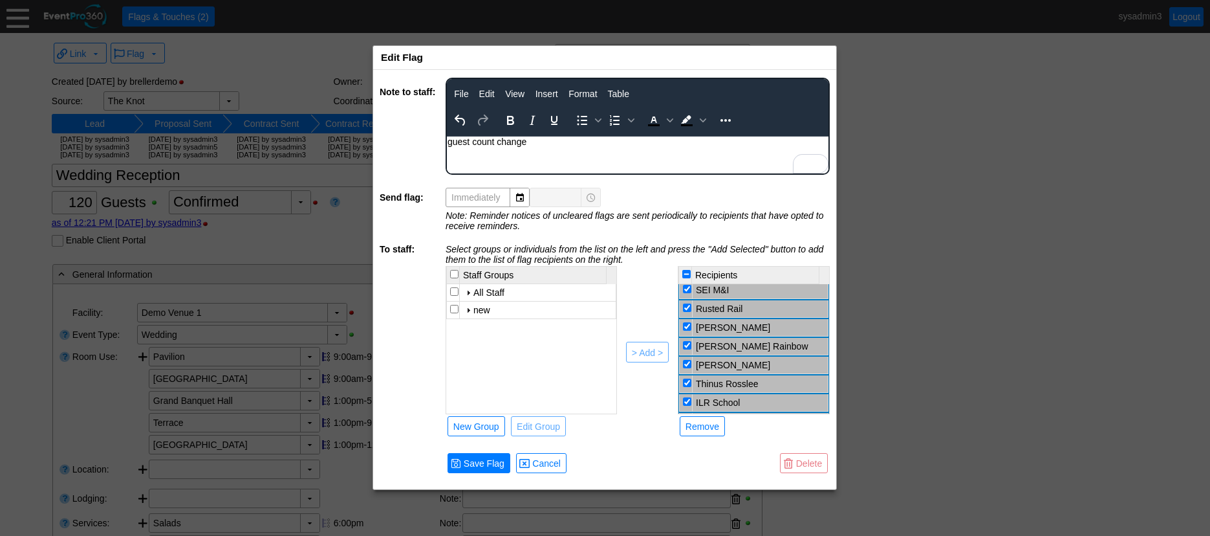
scroll to position [221, 0]
click at [688, 371] on input "checkbox" at bounding box center [687, 371] width 8 height 8
checkbox input "false"
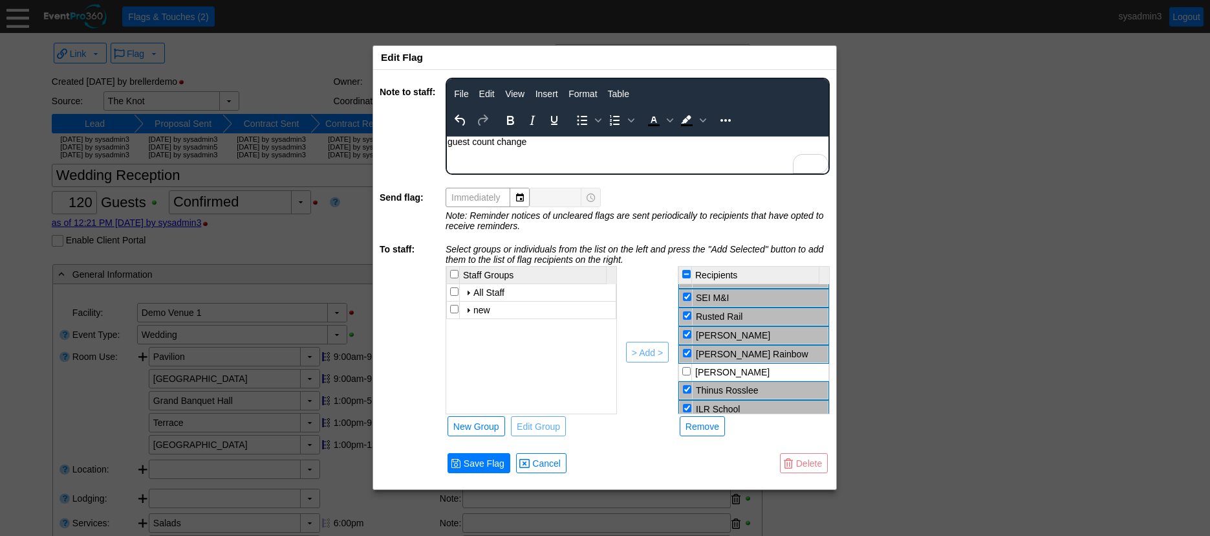
click at [689, 352] on input "checkbox" at bounding box center [687, 353] width 8 height 8
checkbox input "false"
click at [689, 335] on input "checkbox" at bounding box center [687, 334] width 8 height 8
checkbox input "false"
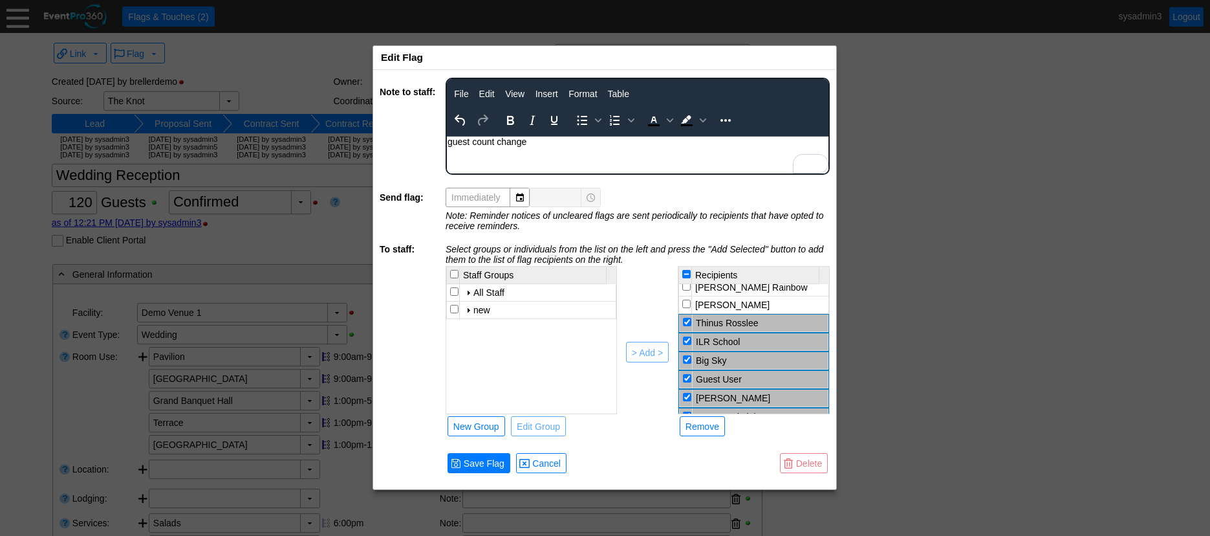
click at [686, 323] on input "checkbox" at bounding box center [687, 322] width 8 height 8
checkbox input "false"
click at [708, 423] on div "Remove" at bounding box center [703, 426] width 34 height 13
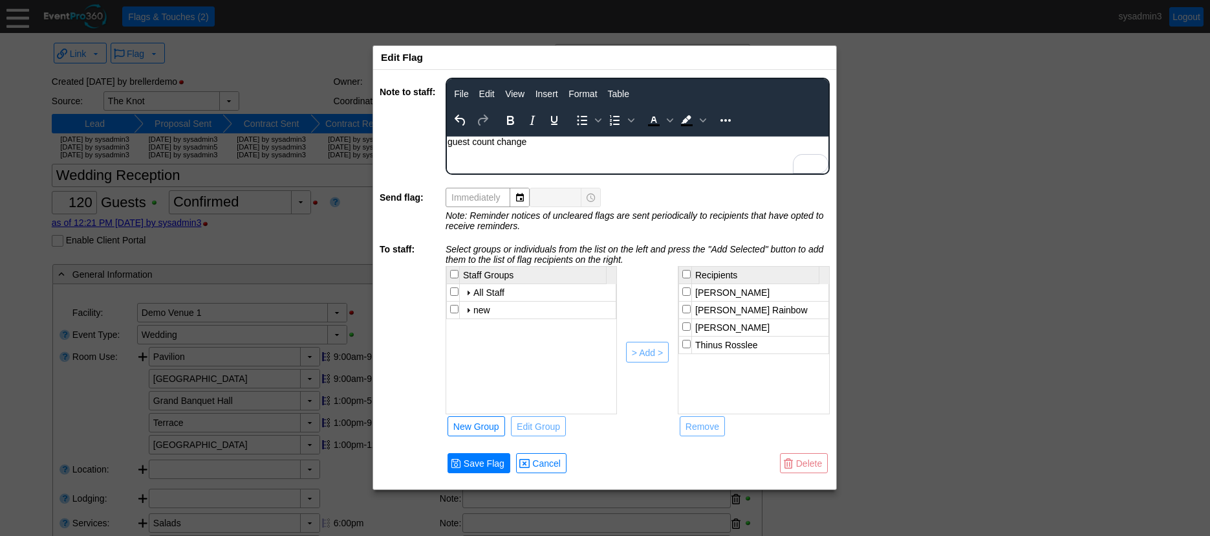
scroll to position [0, 0]
click at [553, 461] on span "Cancel" at bounding box center [547, 463] width 34 height 13
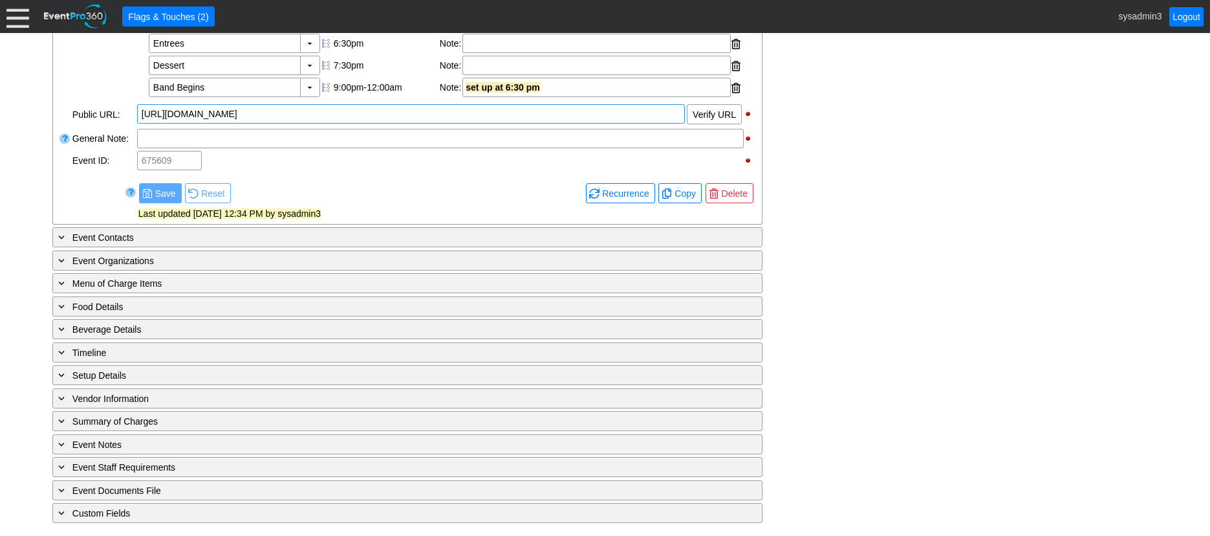
scroll to position [525, 0]
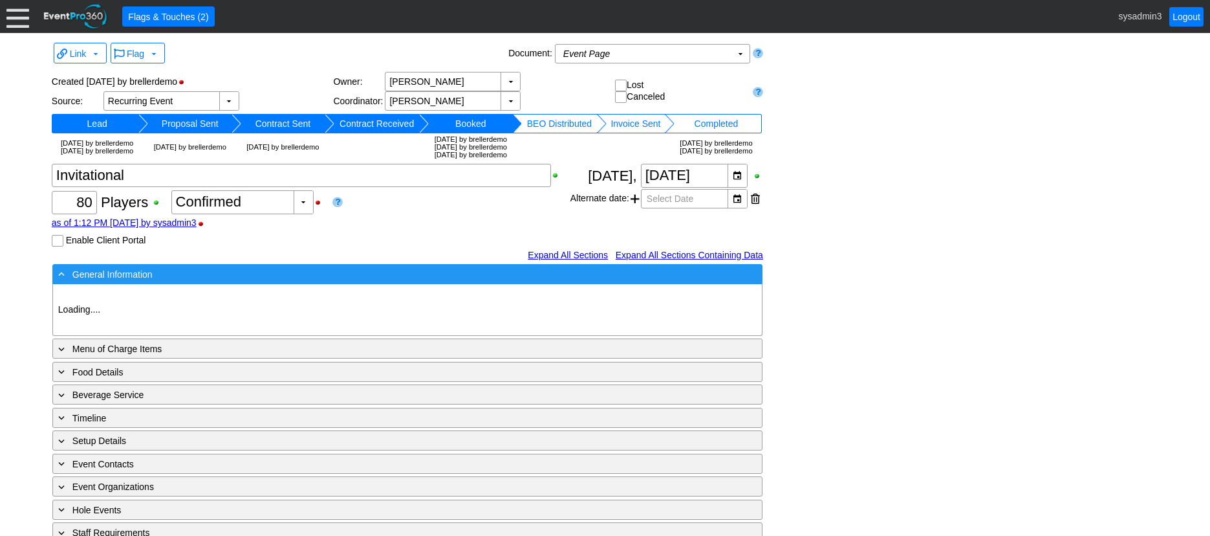
type input "Demo Venue 1"
type input "Golf Outing"
type input "Scramble"
type input "Shotgun"
type input "White"
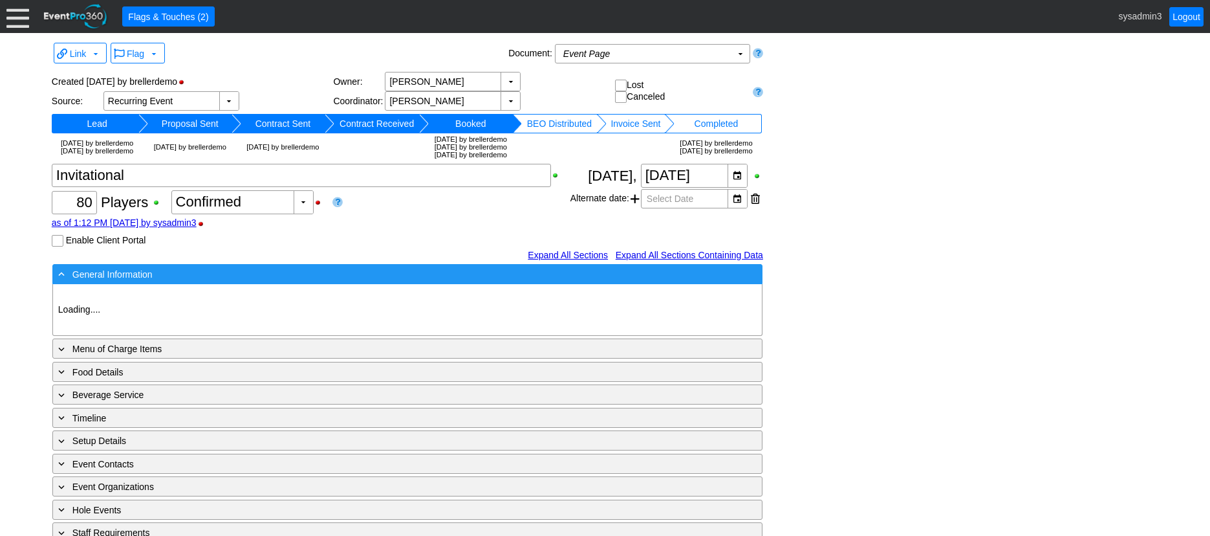
type input "Red"
type input "354064"
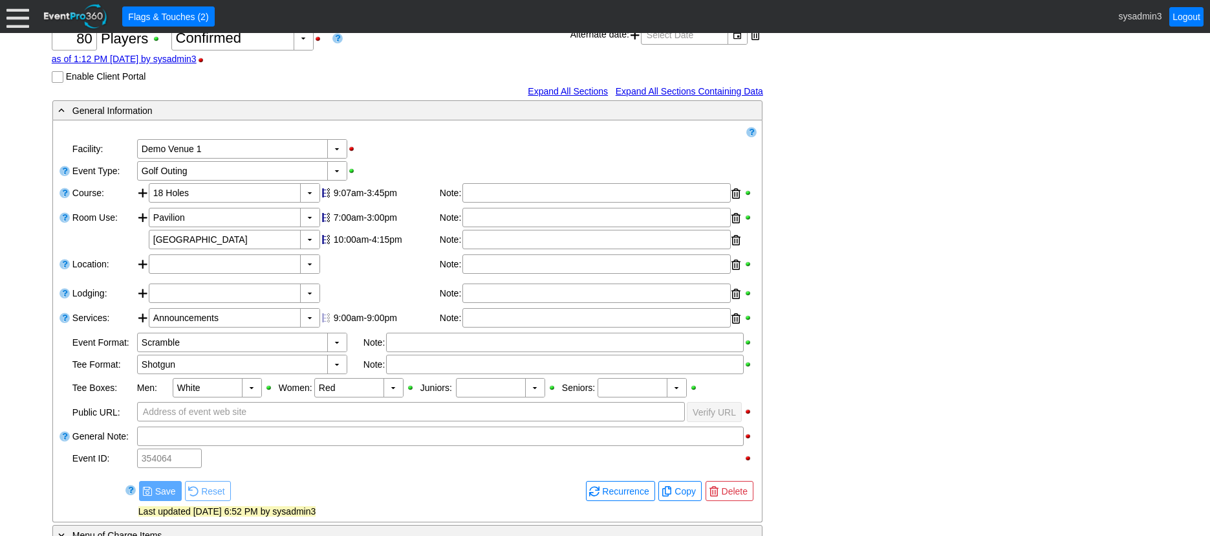
scroll to position [259, 0]
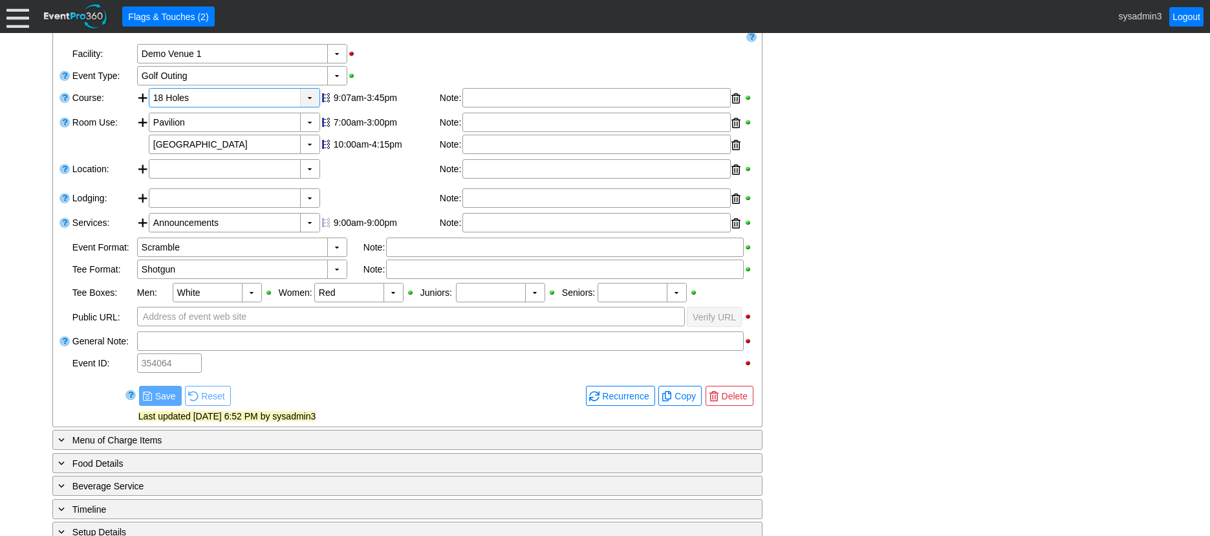
click at [307, 107] on div "▼" at bounding box center [309, 98] width 19 height 18
click at [393, 65] on div "▼ Χ Demo Venue 1" at bounding box center [446, 54] width 621 height 22
click at [336, 256] on div "▼" at bounding box center [336, 247] width 19 height 18
click at [400, 209] on div at bounding box center [380, 198] width 120 height 21
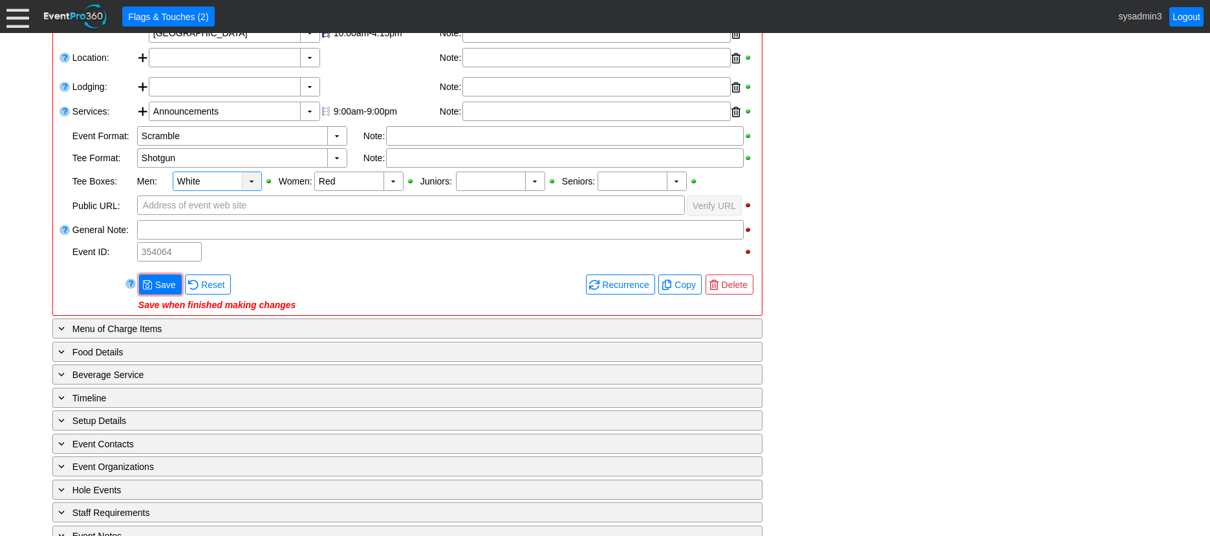
scroll to position [453, 0]
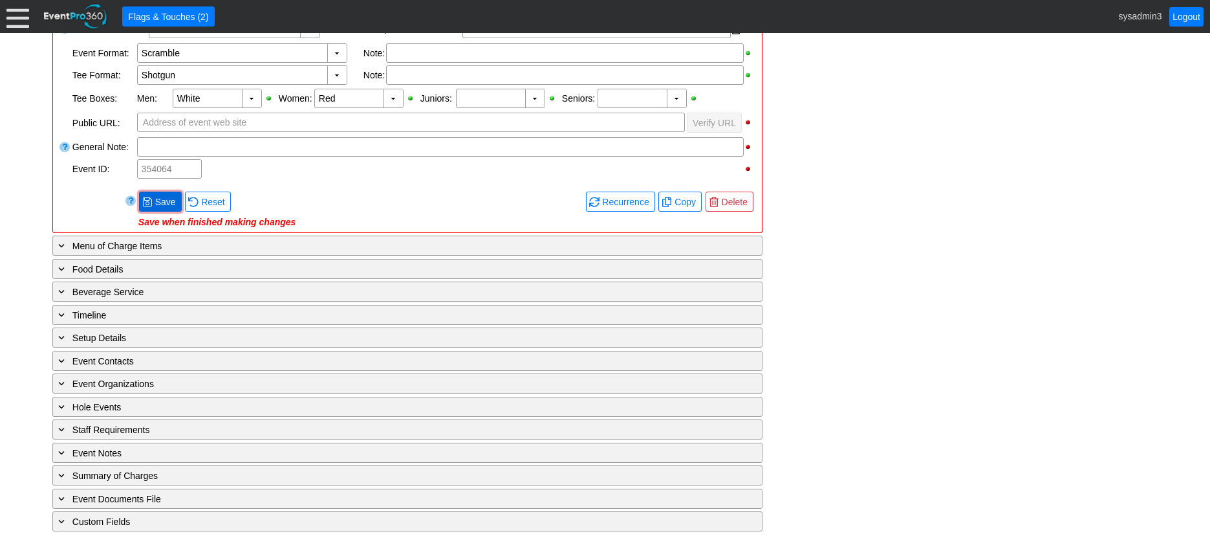
click at [159, 208] on span "● Save" at bounding box center [160, 202] width 36 height 14
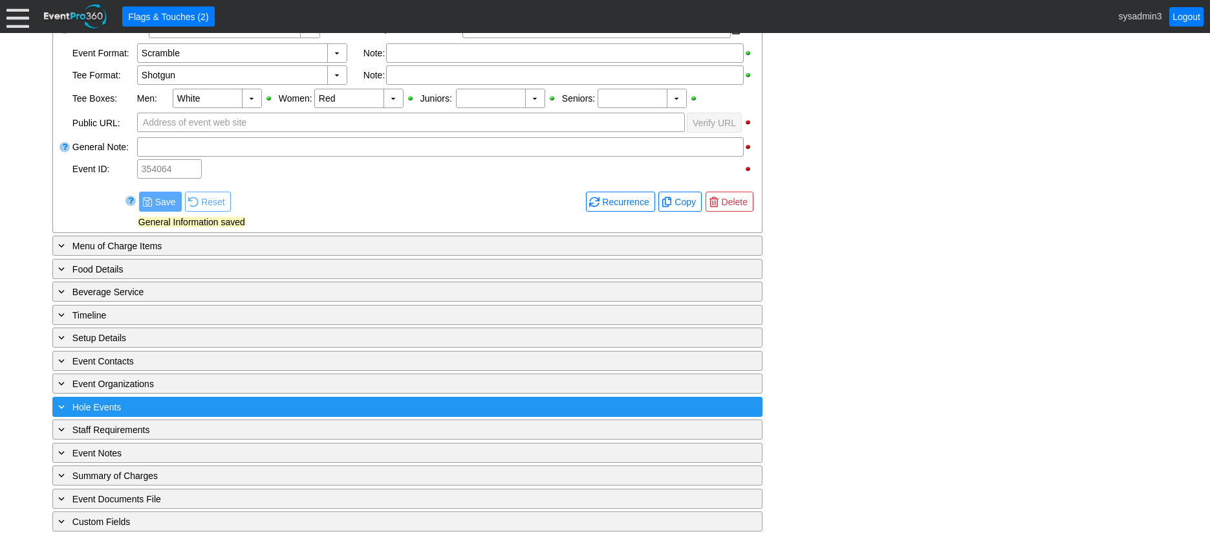
click at [224, 414] on div "+ Hole Events" at bounding box center [381, 406] width 651 height 15
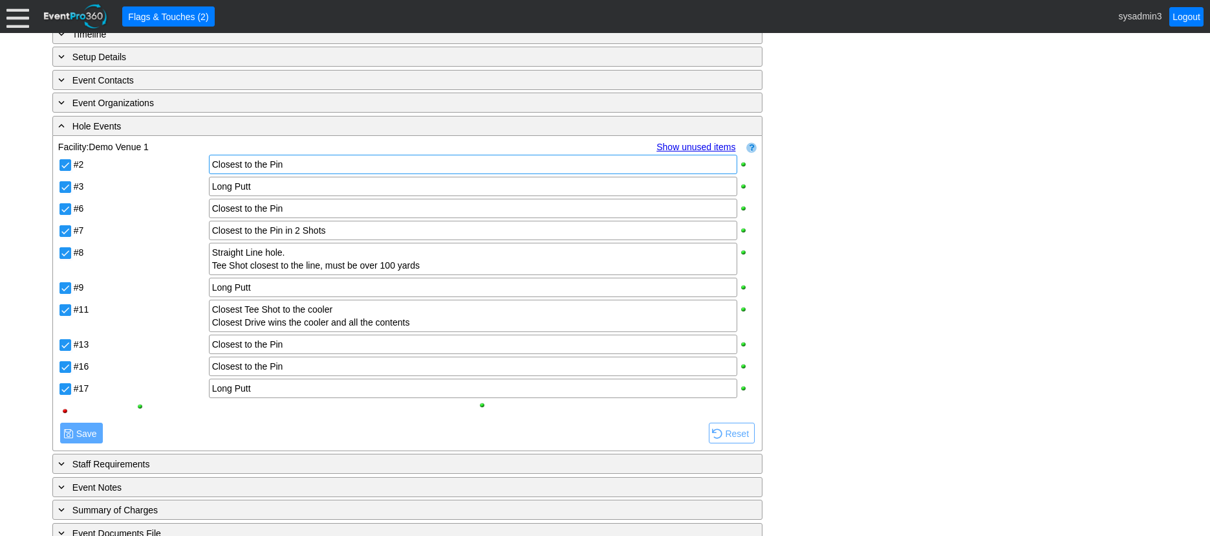
scroll to position [711, 0]
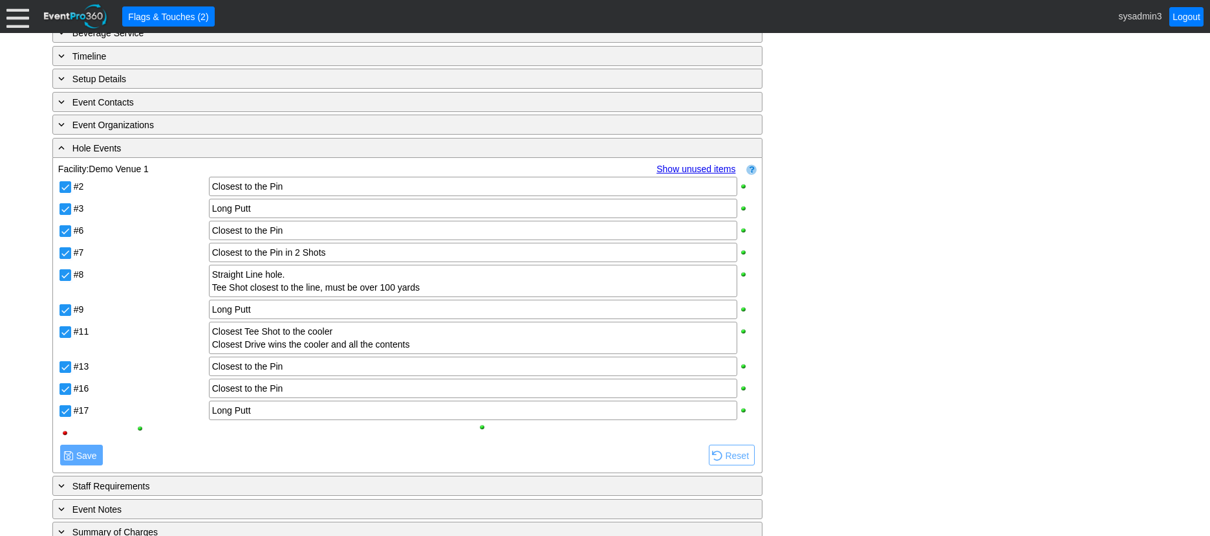
click at [710, 174] on link "Show unused items" at bounding box center [695, 169] width 79 height 10
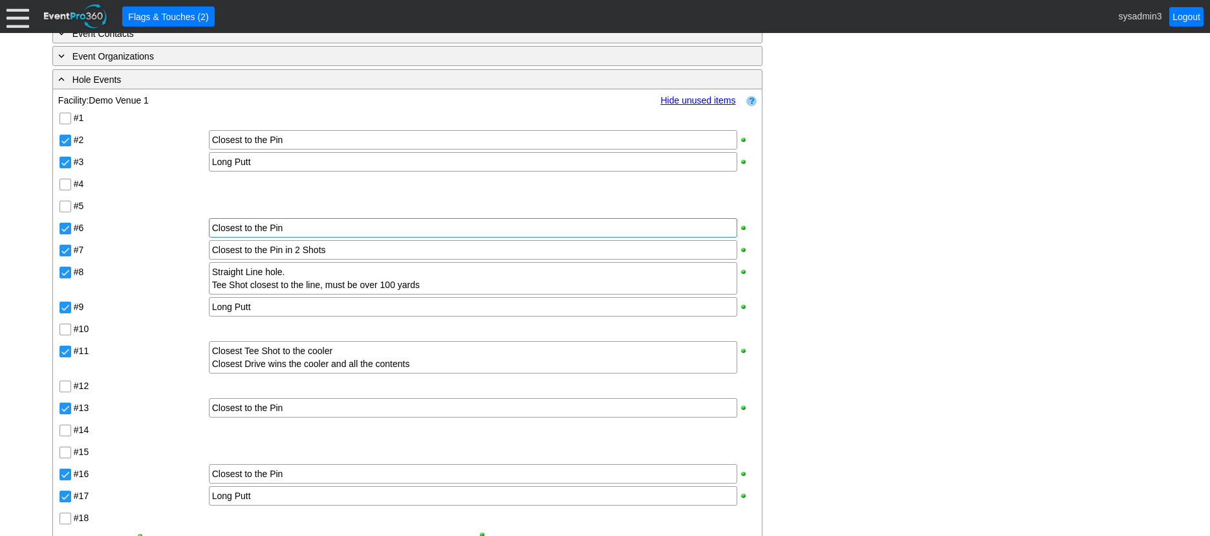
scroll to position [776, 0]
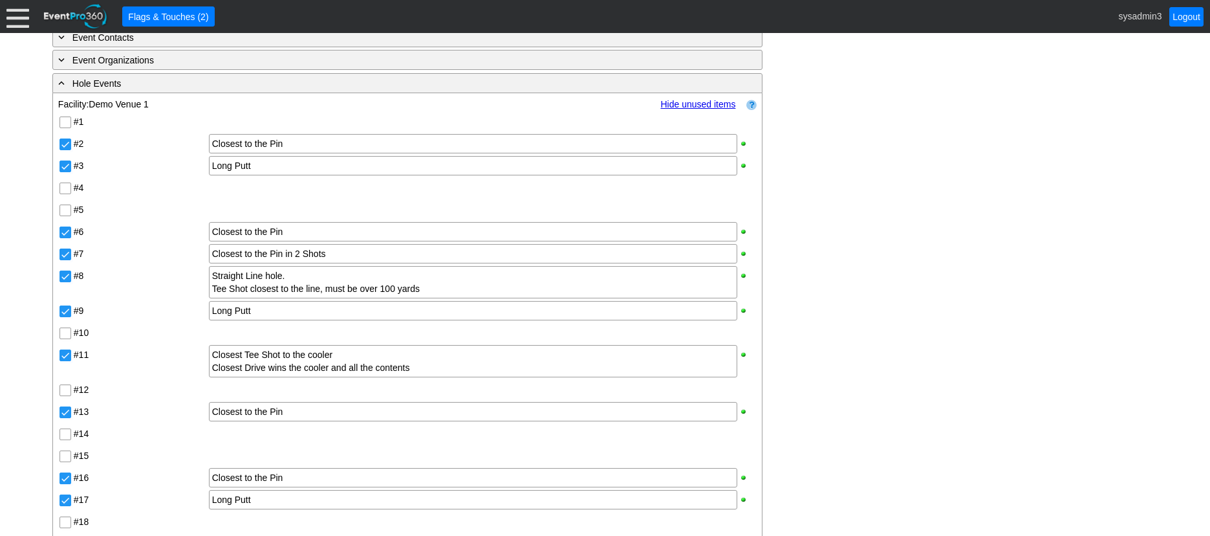
click at [701, 109] on link "Hide unused items" at bounding box center [697, 104] width 75 height 10
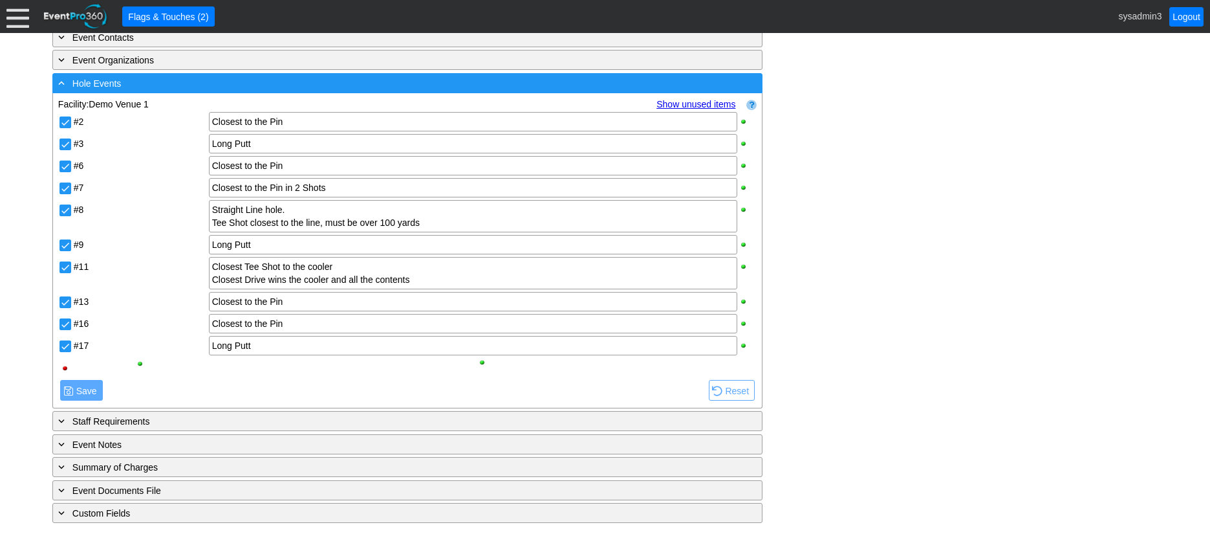
click at [306, 91] on div "- Hole Events" at bounding box center [381, 83] width 651 height 15
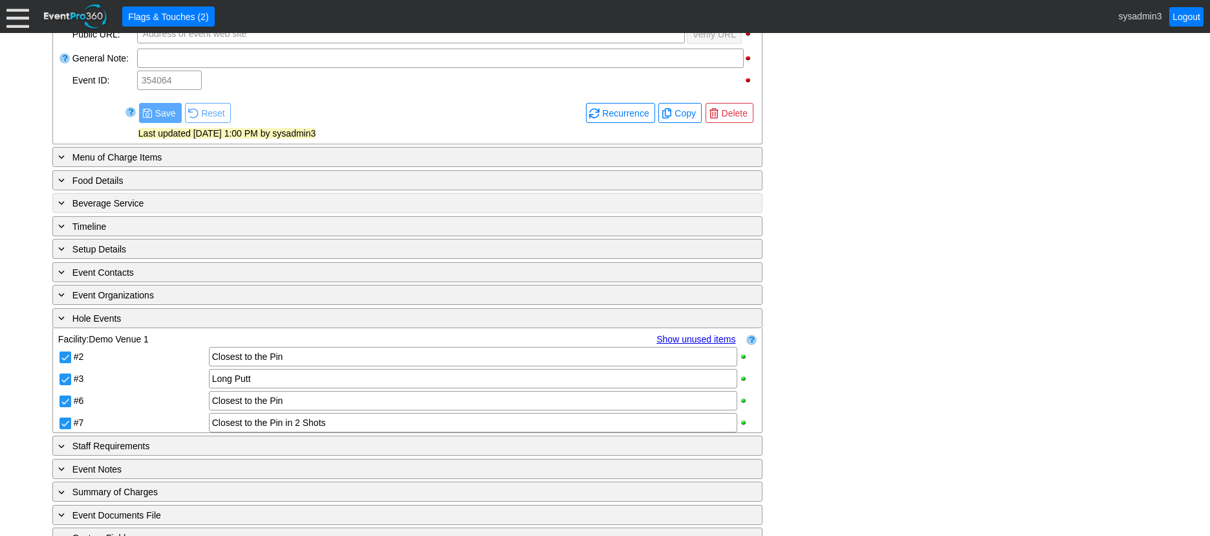
scroll to position [475, 0]
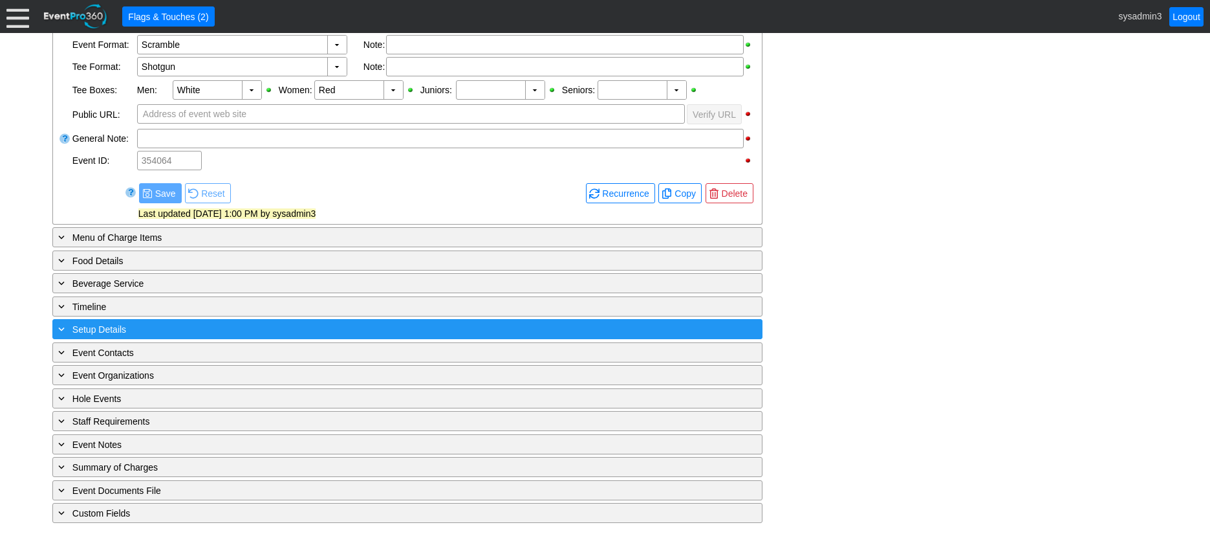
click at [247, 323] on div "+ Setup Details" at bounding box center [381, 328] width 651 height 15
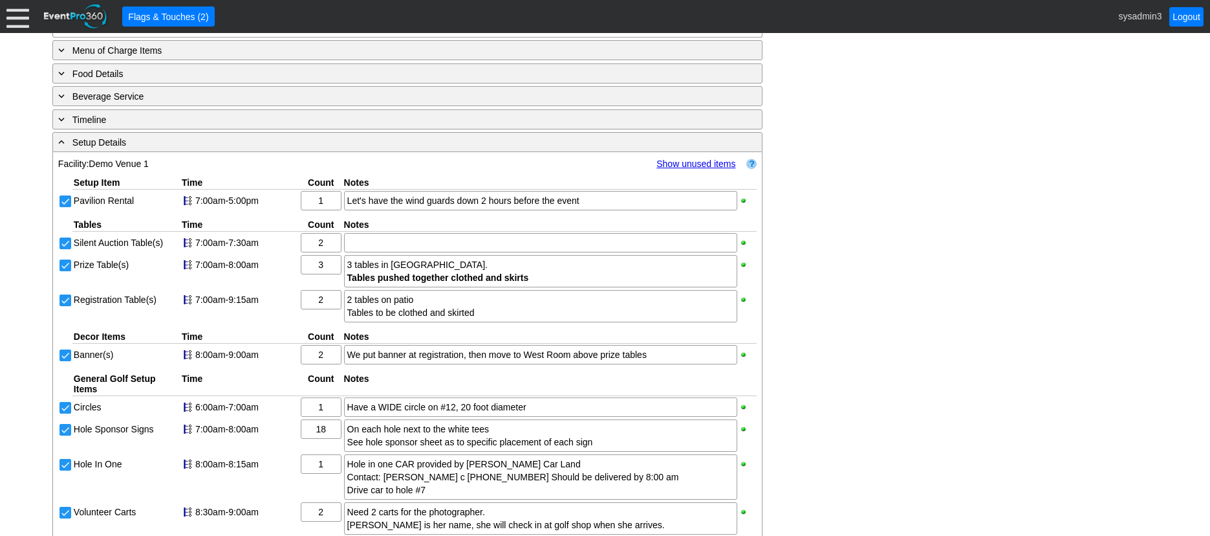
scroll to position [647, 0]
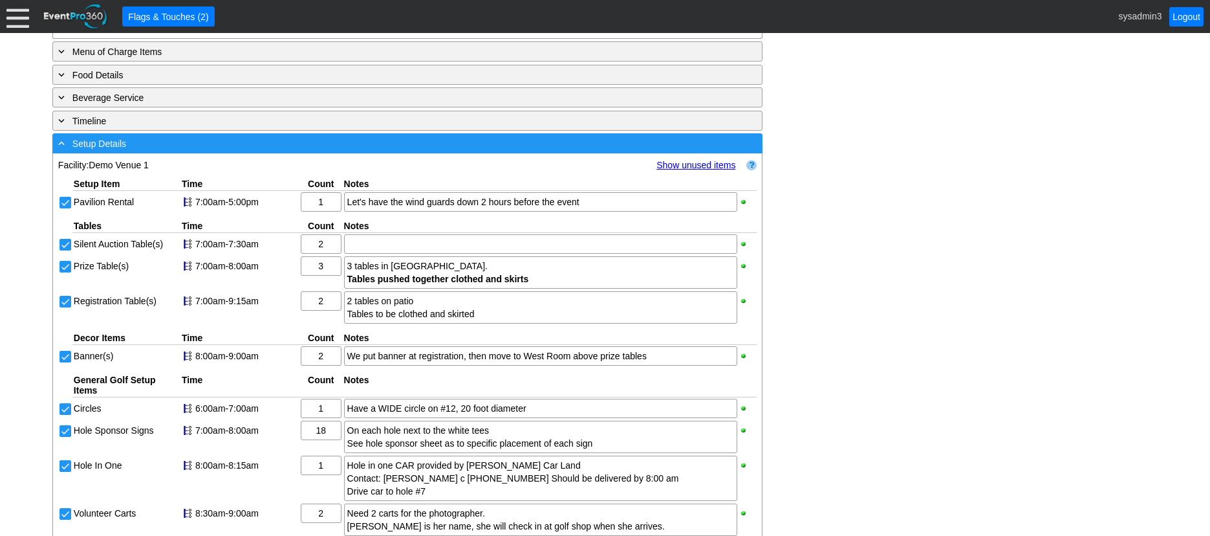
click at [280, 151] on div "- Setup Details" at bounding box center [381, 143] width 651 height 15
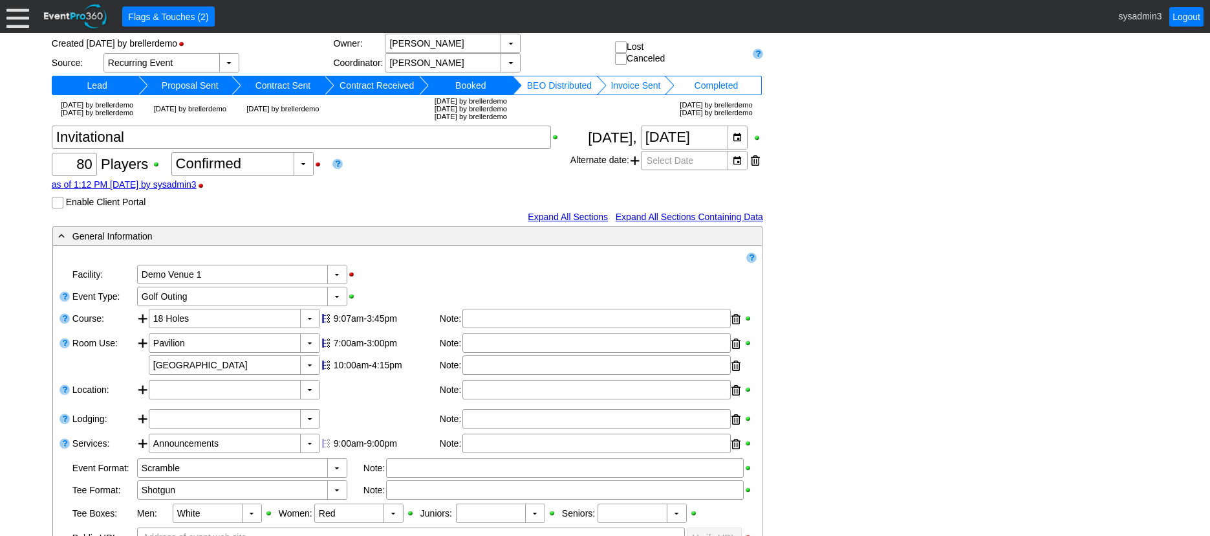
scroll to position [0, 0]
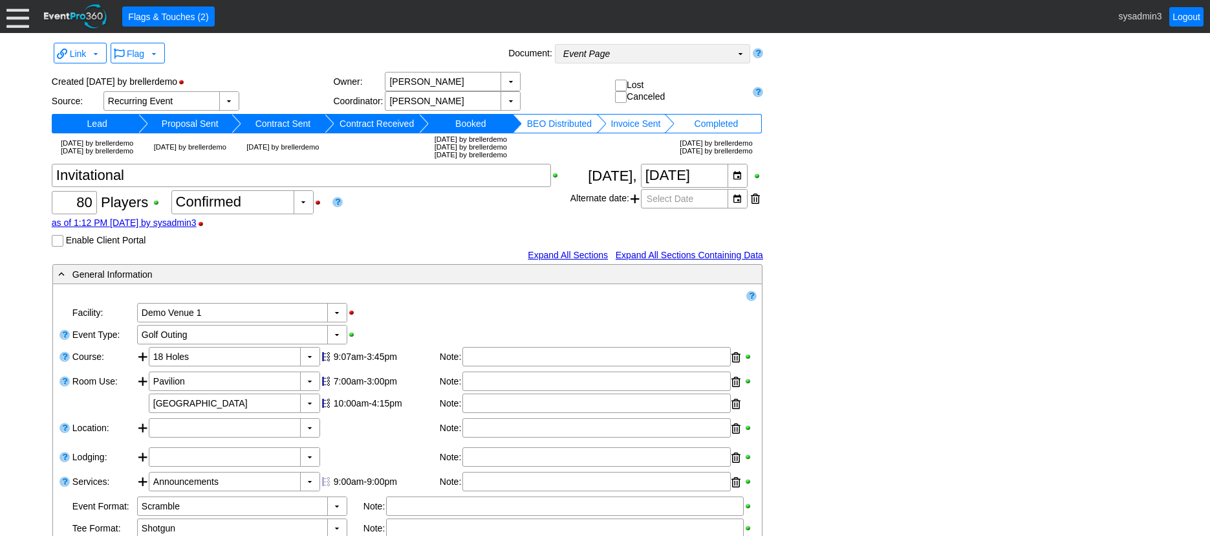
click at [678, 50] on td "Event Page Χ" at bounding box center [644, 54] width 176 height 18
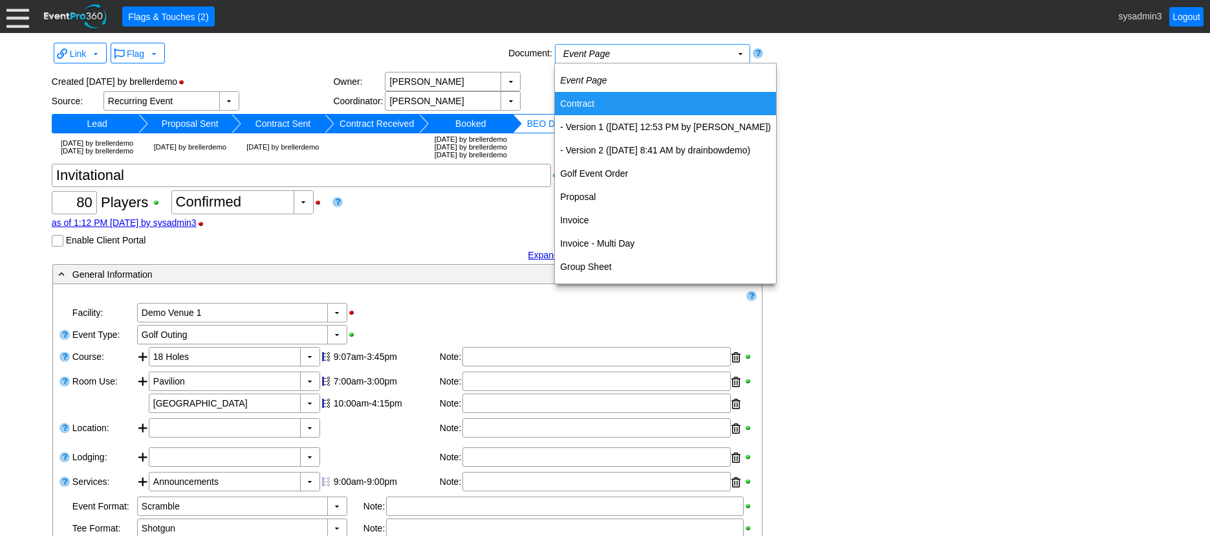
click at [585, 103] on td "Contract" at bounding box center [665, 103] width 221 height 23
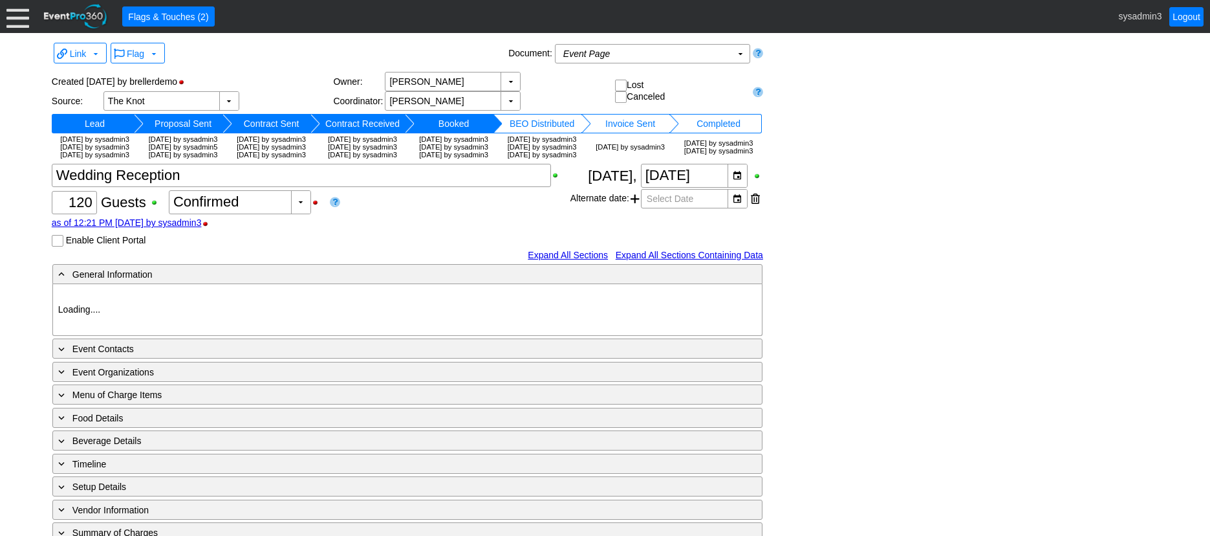
type input "Demo Venue 1"
type input "Wedding"
type input "[URL][DOMAIN_NAME]"
type input "675609"
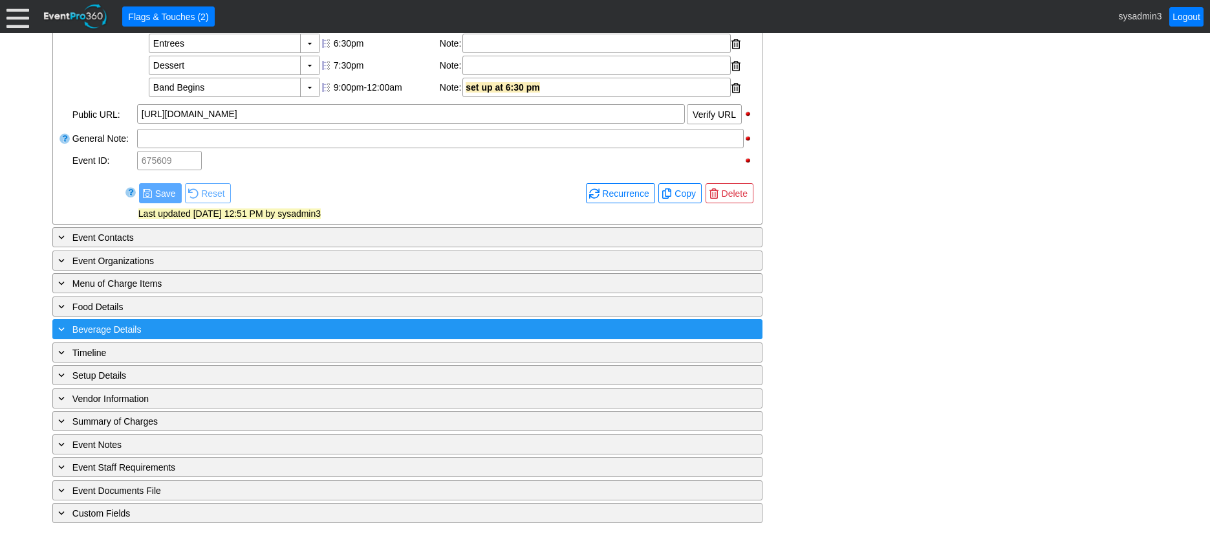
scroll to position [525, 0]
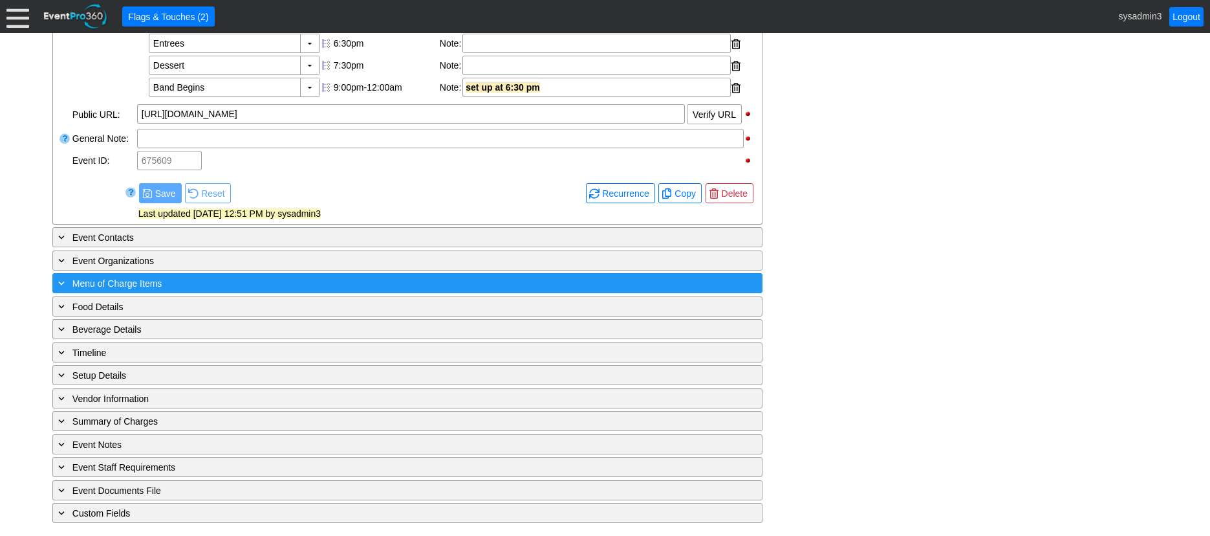
click at [309, 281] on div "+ Menu of Charge Items" at bounding box center [381, 283] width 651 height 15
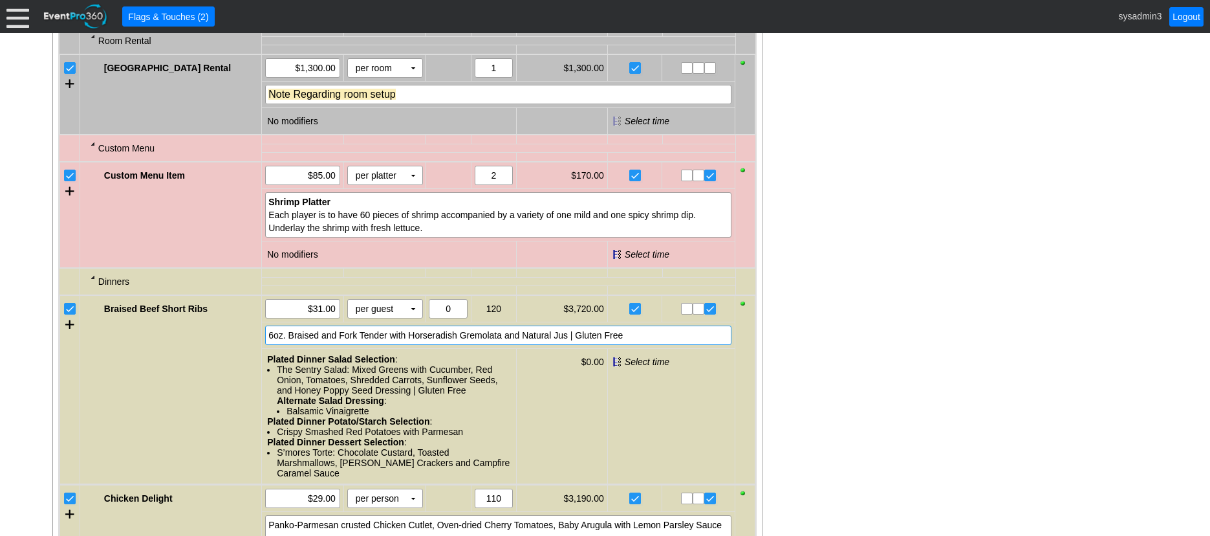
scroll to position [1107, 0]
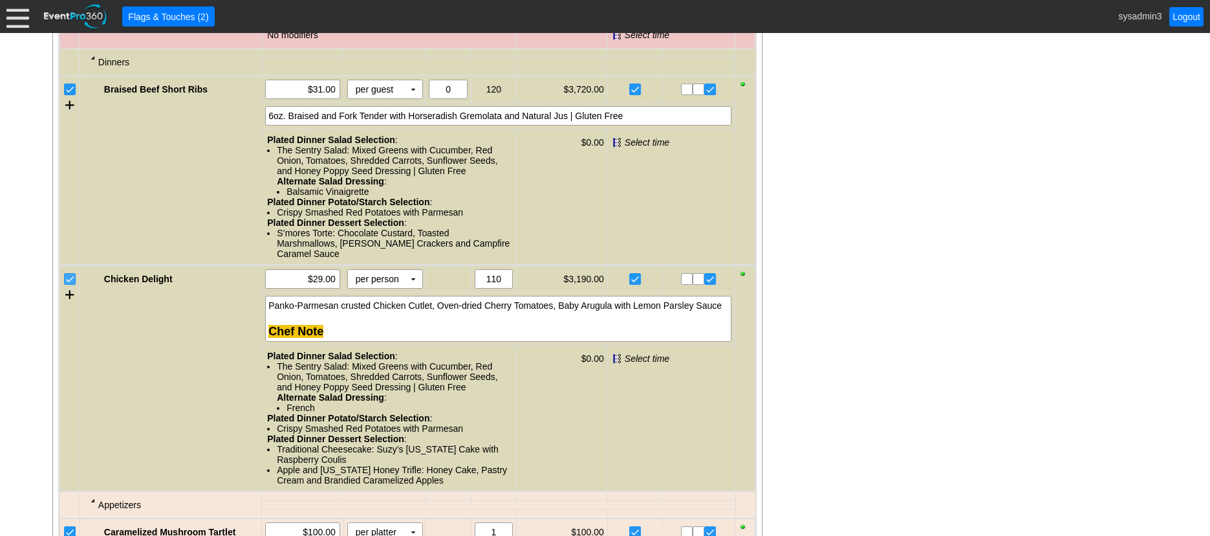
click at [68, 287] on input "checkbox" at bounding box center [71, 280] width 13 height 13
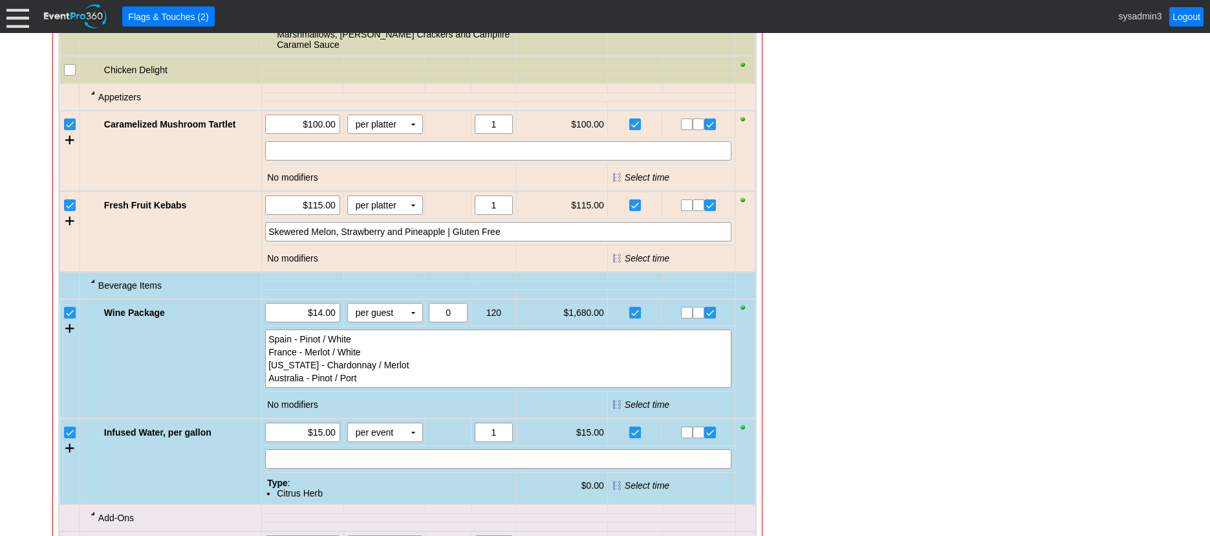
scroll to position [1853, 0]
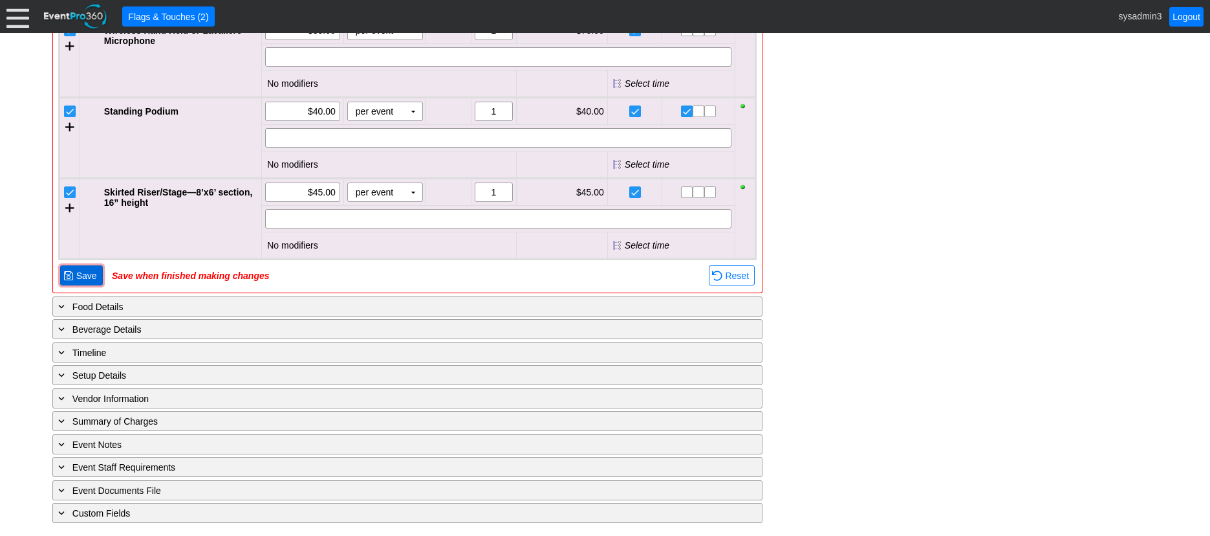
click at [84, 277] on span "Save" at bounding box center [87, 275] width 26 height 13
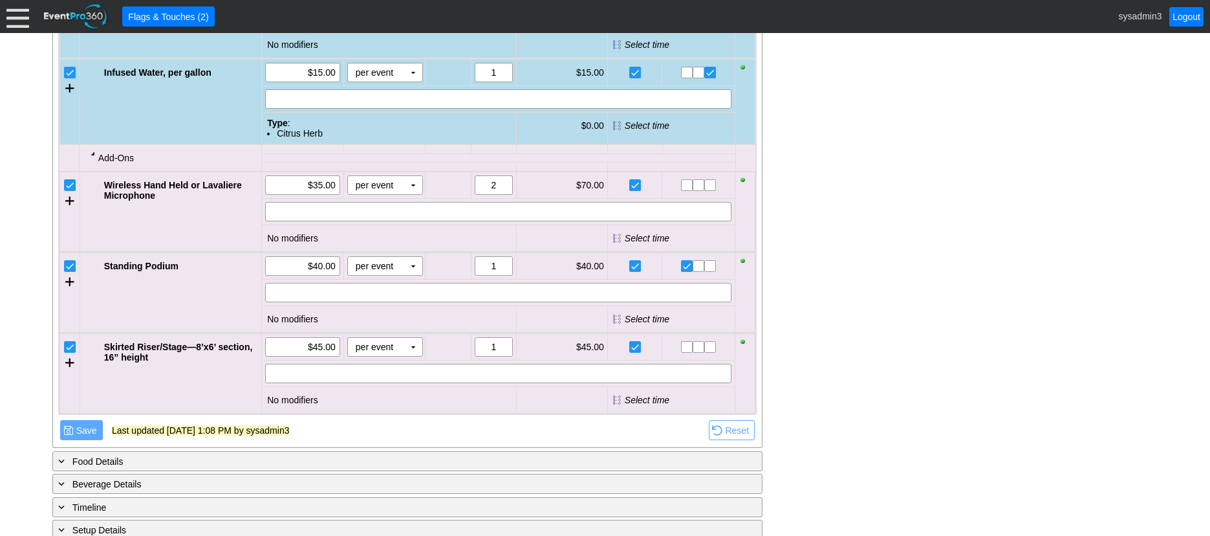
scroll to position [1825, 0]
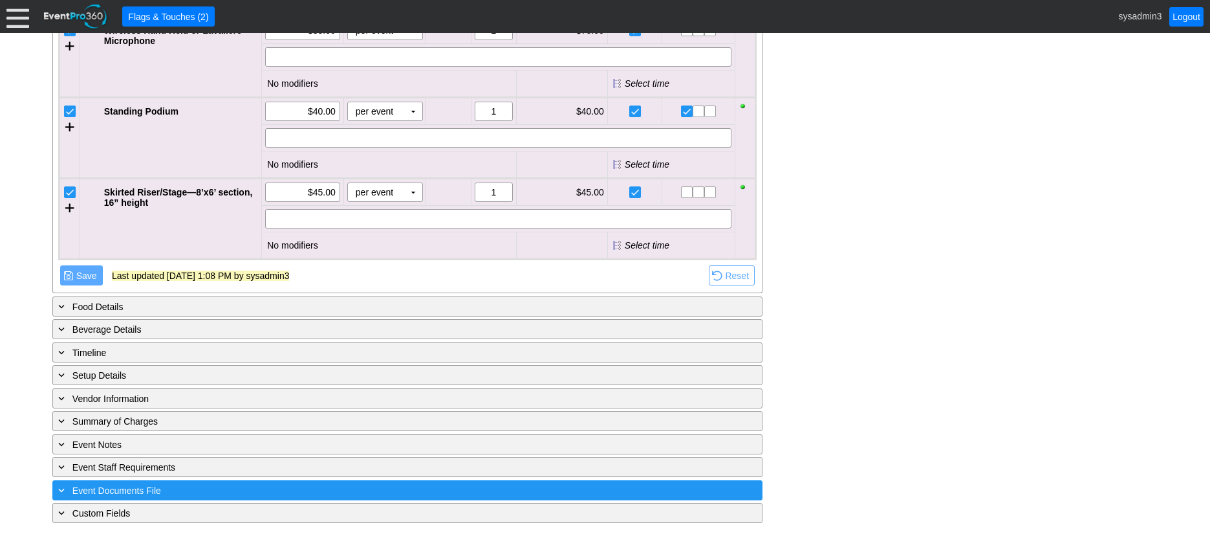
click at [268, 494] on div "+ Event Documents File" at bounding box center [381, 490] width 651 height 15
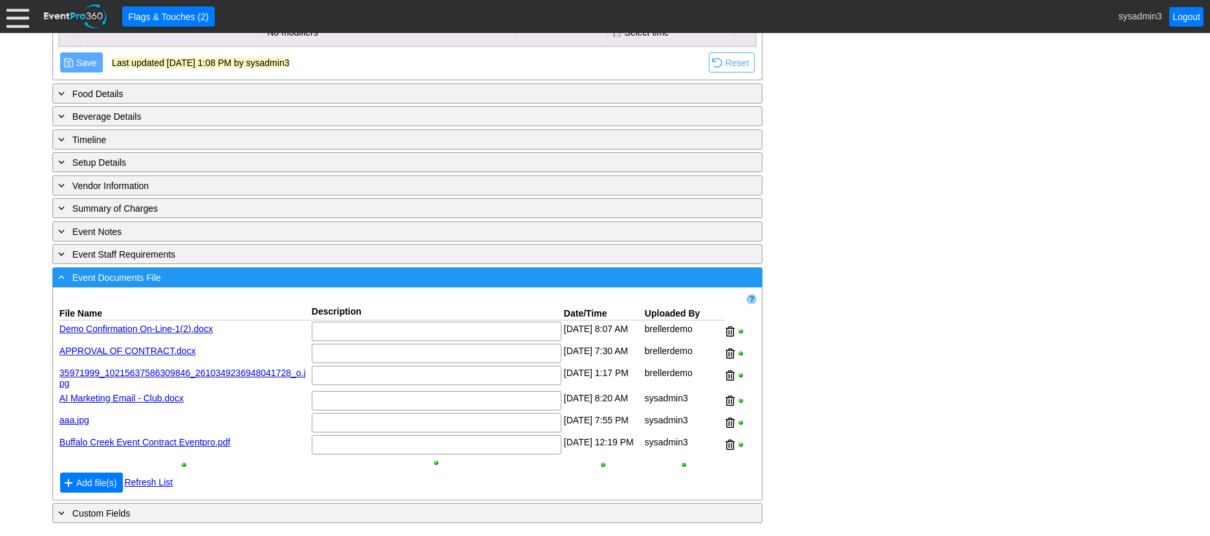
scroll to position [2041, 0]
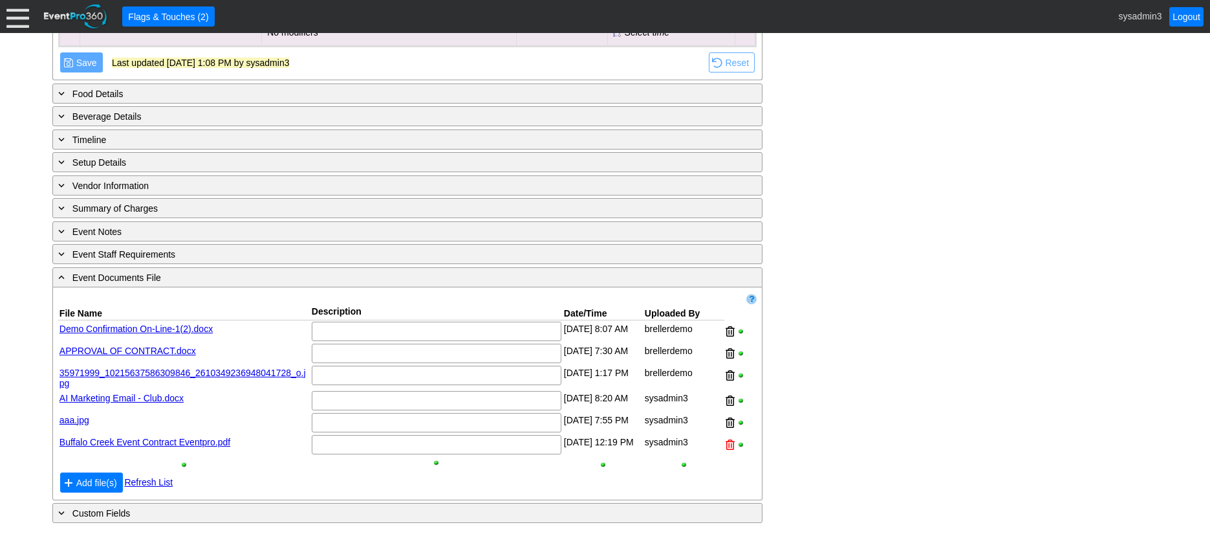
click at [726, 437] on div at bounding box center [730, 444] width 9 height 19
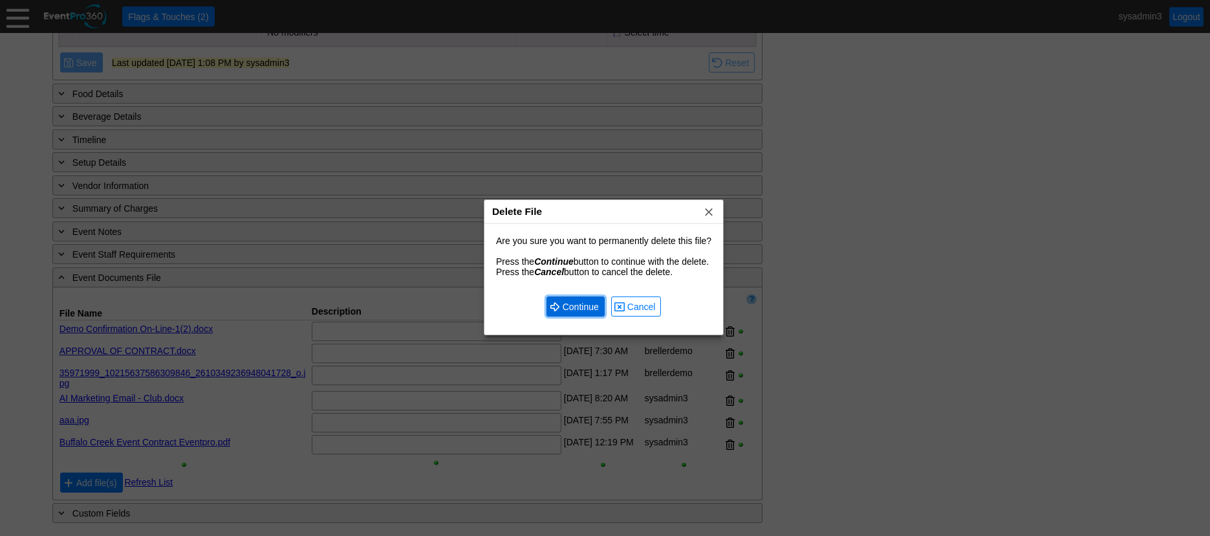
click at [585, 309] on span "Continue" at bounding box center [580, 306] width 41 height 13
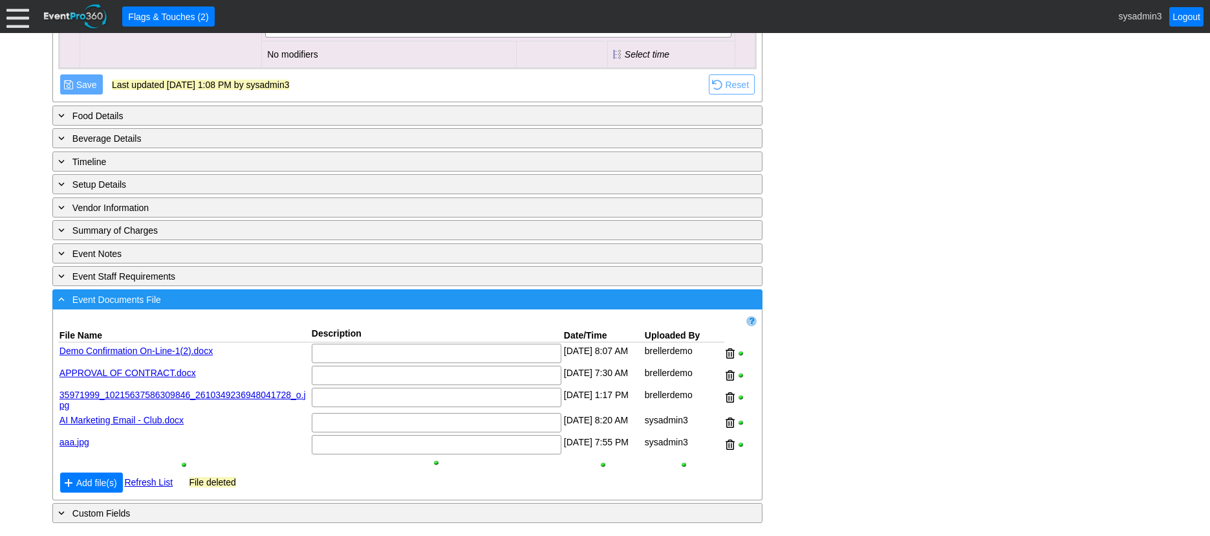
click at [539, 300] on div "- Event Documents File" at bounding box center [381, 299] width 651 height 15
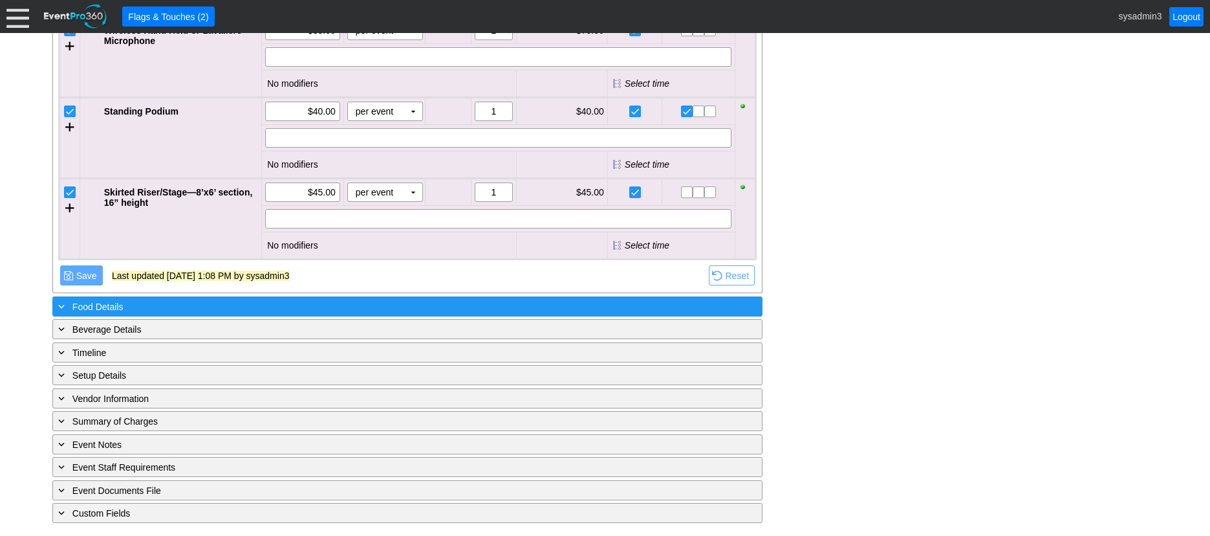
scroll to position [1567, 0]
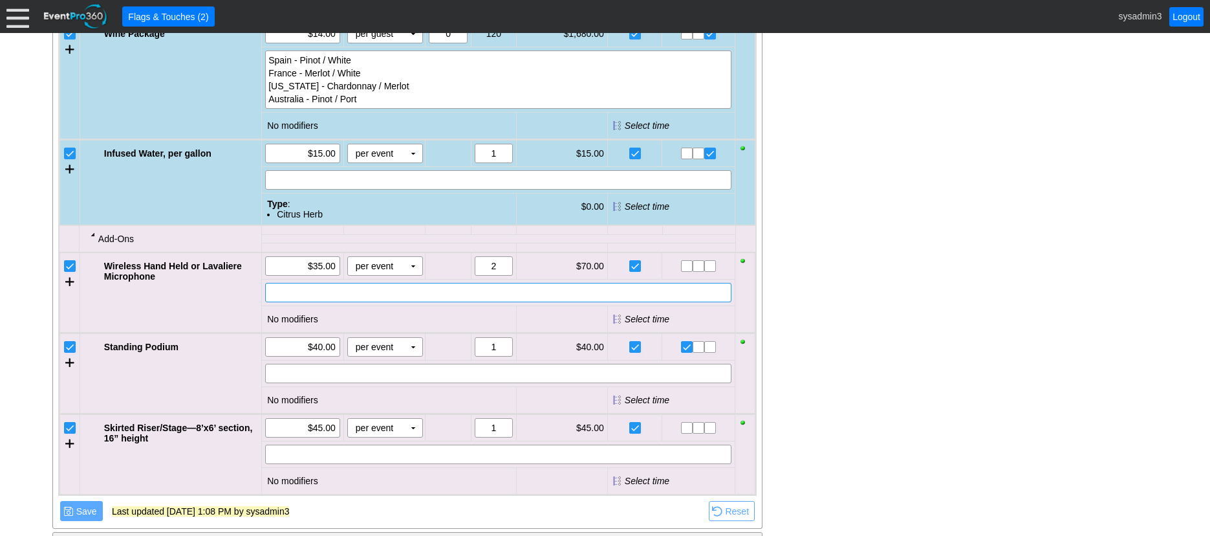
drag, startPoint x: 548, startPoint y: 306, endPoint x: 921, endPoint y: 338, distance: 373.9
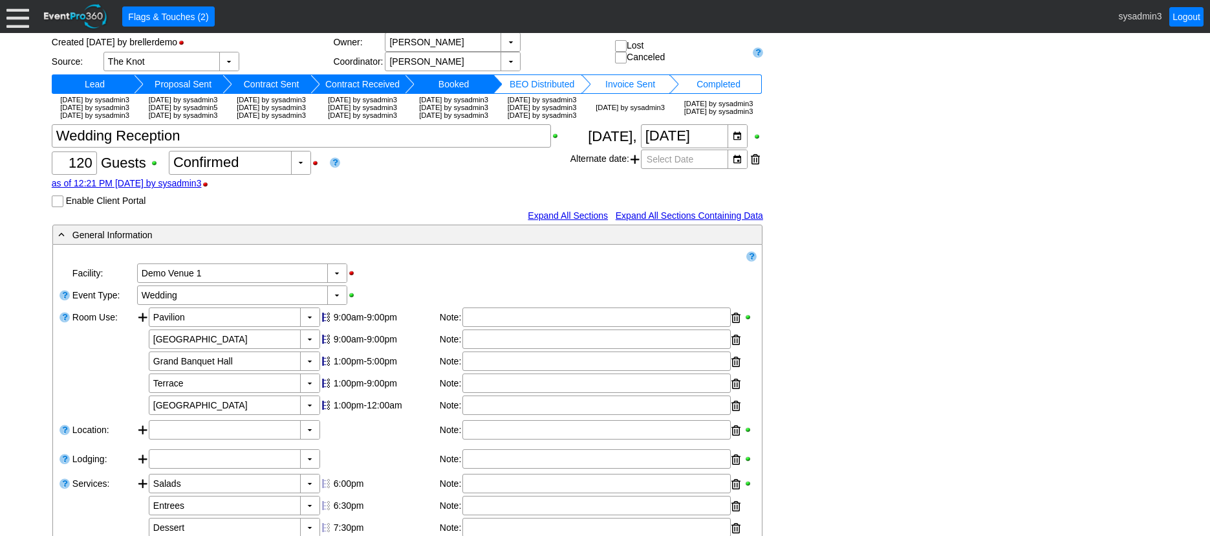
scroll to position [0, 0]
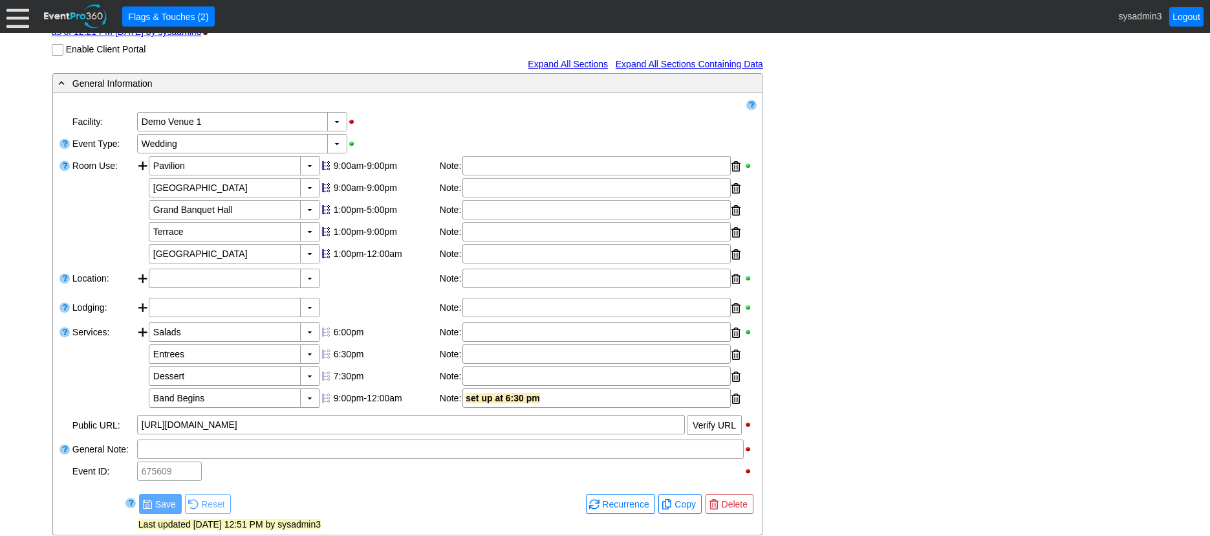
scroll to position [453, 0]
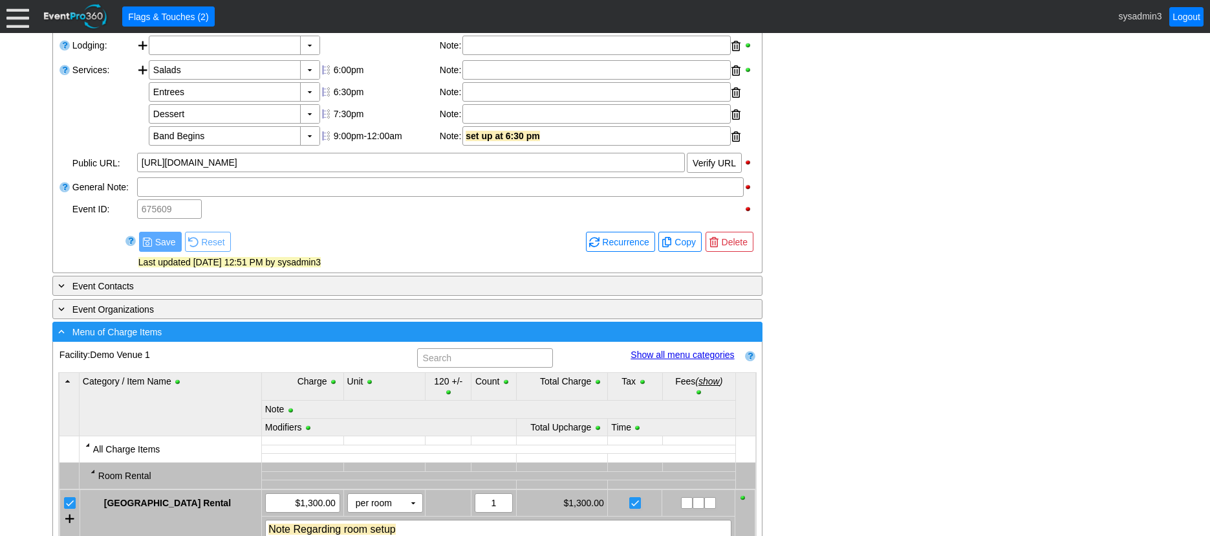
click at [406, 339] on div "- Menu of Charge Items" at bounding box center [381, 331] width 651 height 15
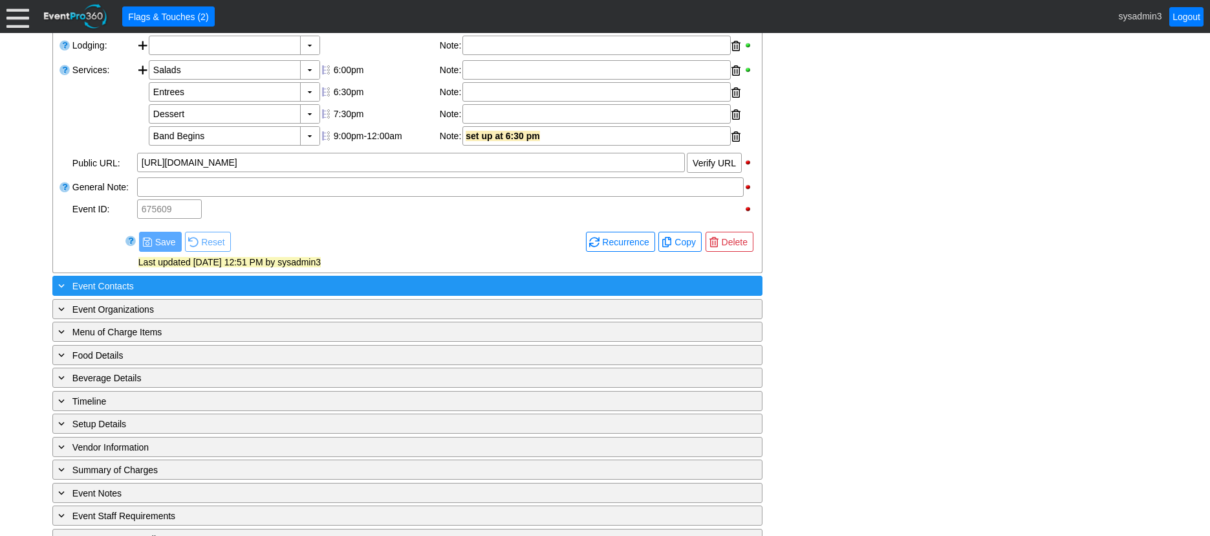
click at [333, 293] on div "+ Event Contacts" at bounding box center [381, 285] width 651 height 15
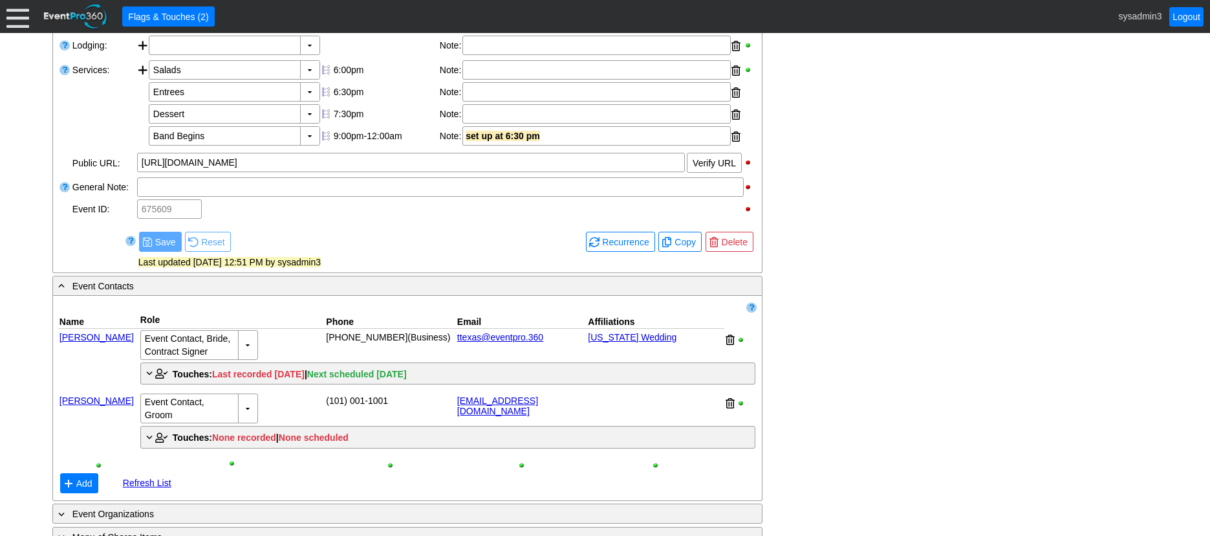
click at [92, 342] on link "[PERSON_NAME]" at bounding box center [97, 337] width 74 height 10
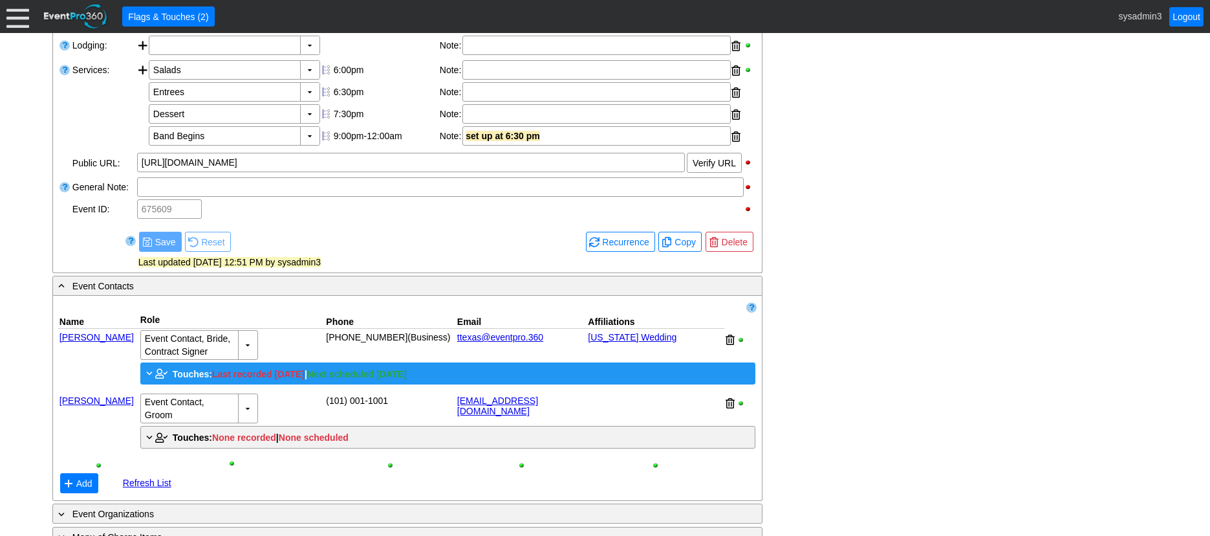
click at [195, 379] on span "Touches:" at bounding box center [192, 374] width 39 height 10
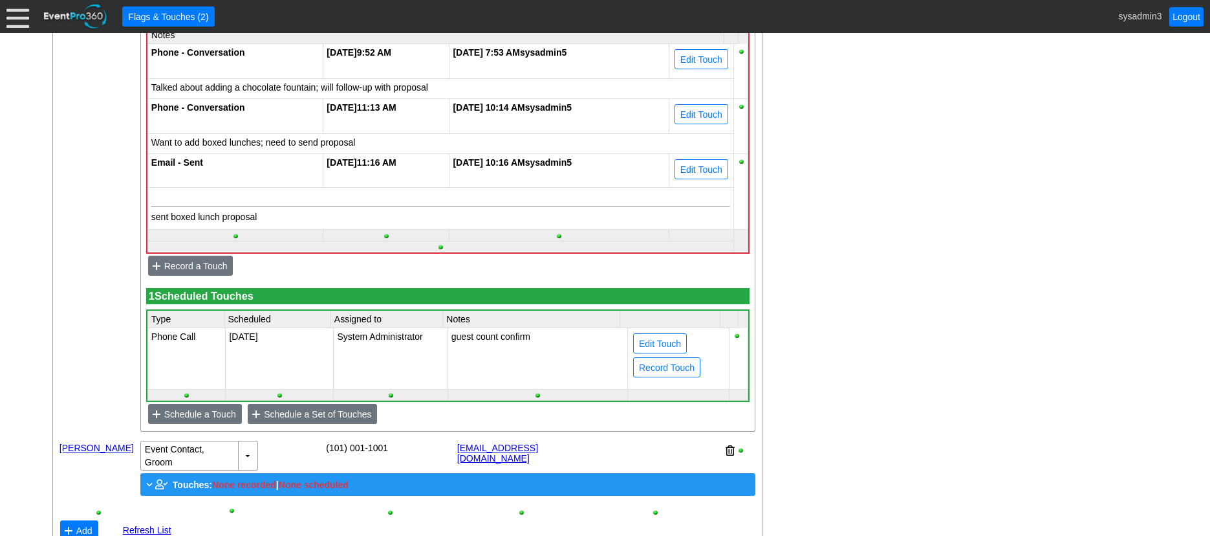
scroll to position [970, 0]
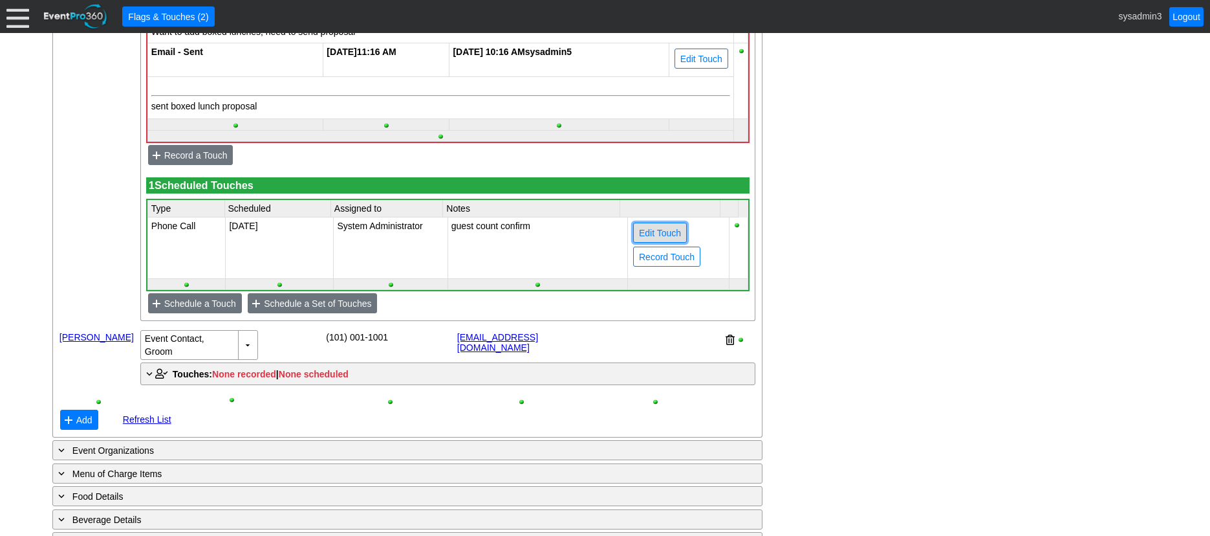
click at [658, 239] on span "Edit Touch" at bounding box center [659, 232] width 47 height 13
type input "Phone Call"
type input "[DATE]"
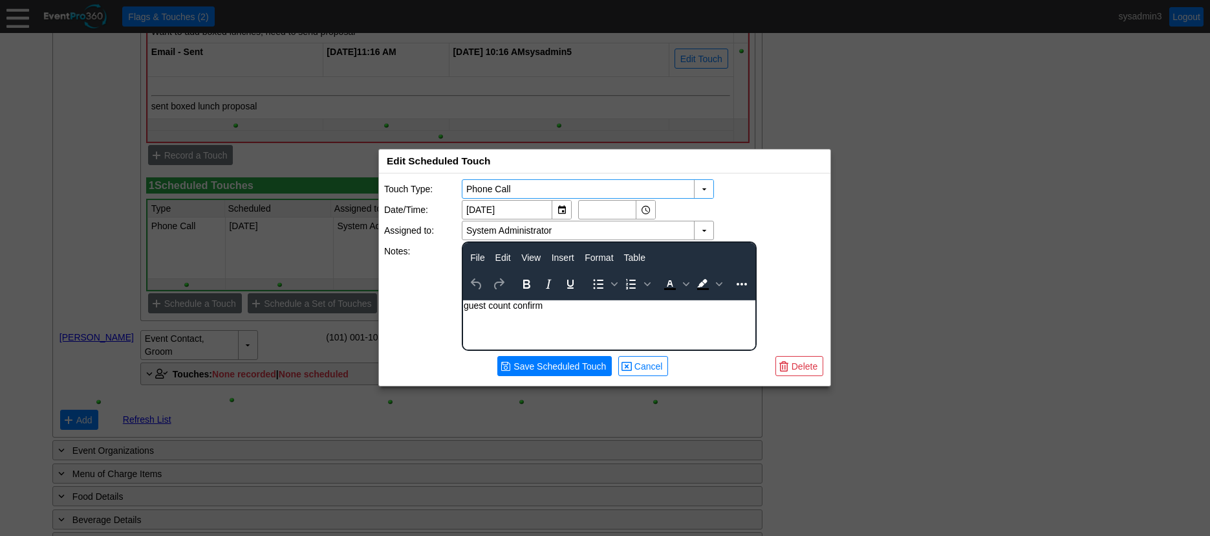
scroll to position [0, 0]
click at [805, 367] on span "Delete" at bounding box center [804, 366] width 31 height 13
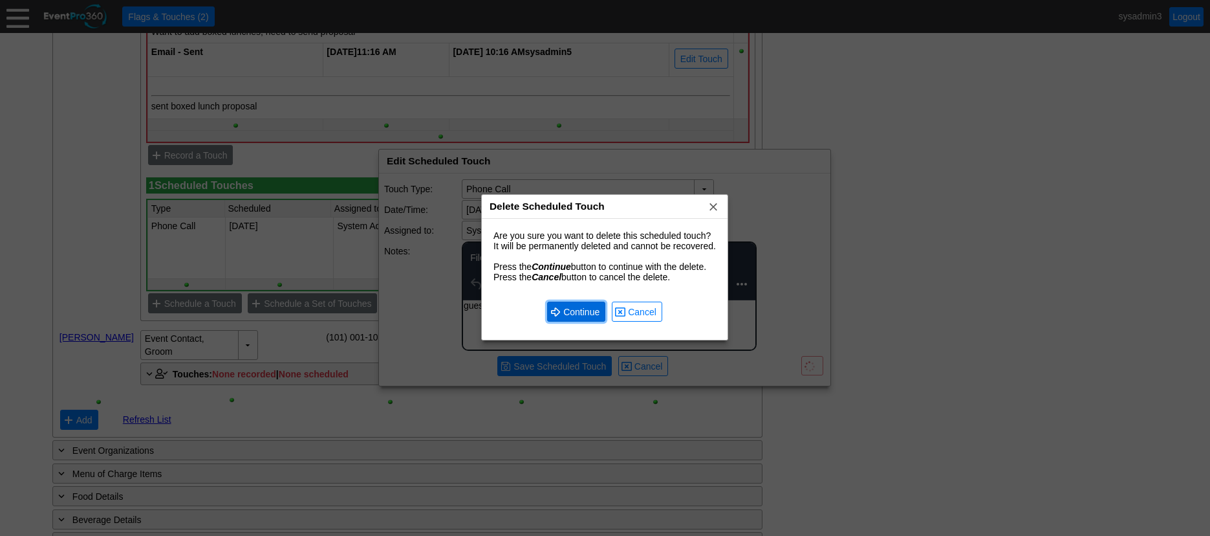
click at [588, 305] on span "● Continue" at bounding box center [576, 312] width 52 height 14
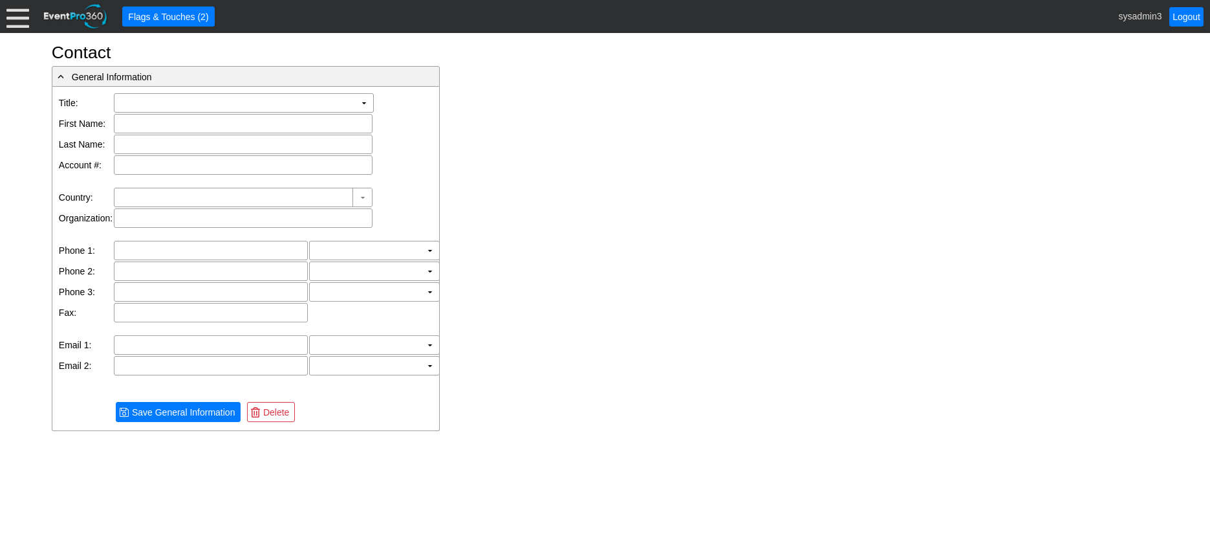
type input "[GEOGRAPHIC_DATA]"
type input "[PERSON_NAME]"
type input "[GEOGRAPHIC_DATA]"
type input "ttexas@eventpro.360"
type input "[PHONE_NUMBER]"
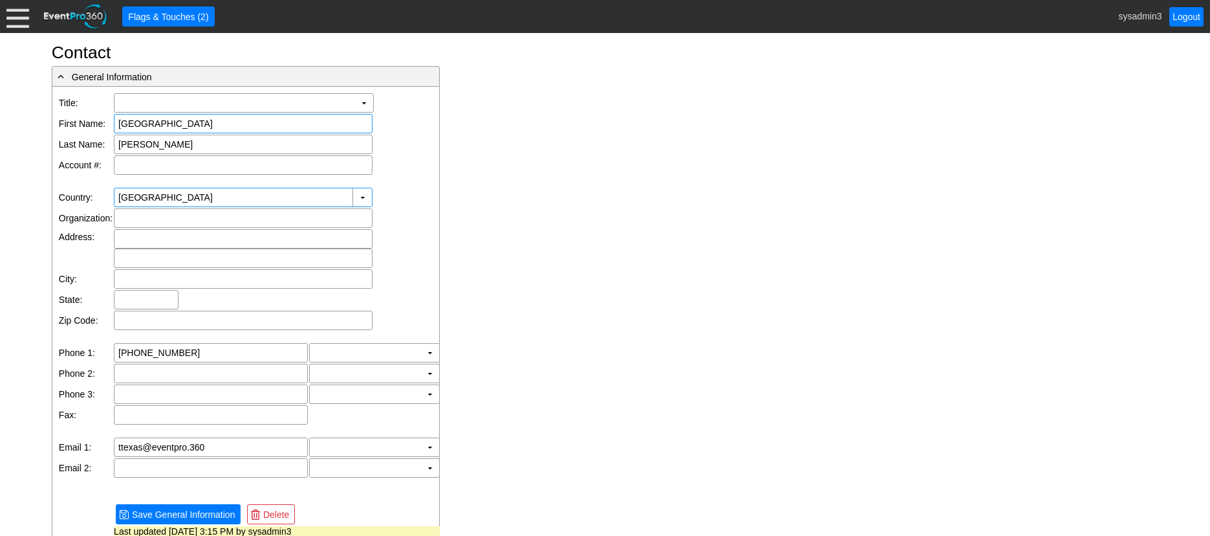
type input "Demo Venue 1"
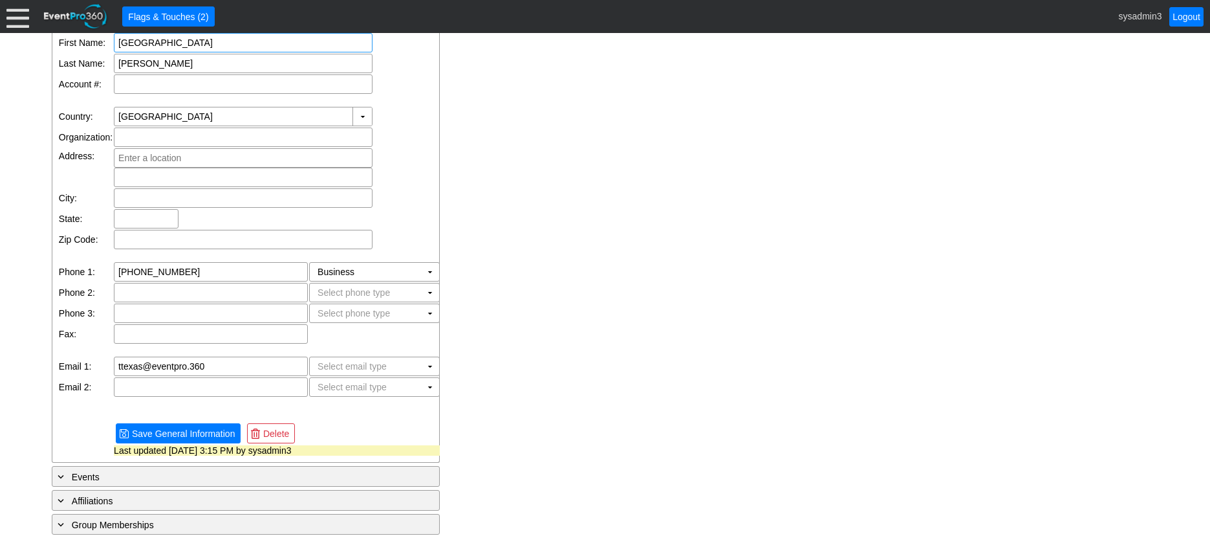
scroll to position [133, 0]
